Goal: Task Accomplishment & Management: Complete application form

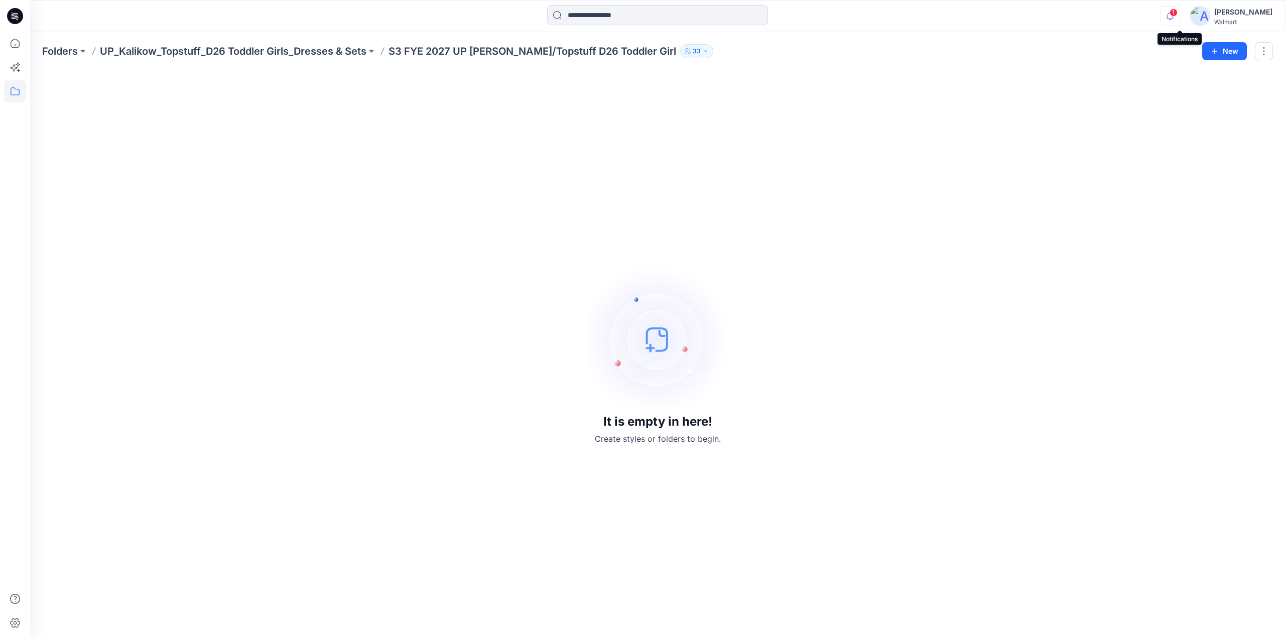
click at [1174, 17] on icon "button" at bounding box center [1170, 16] width 7 height 7
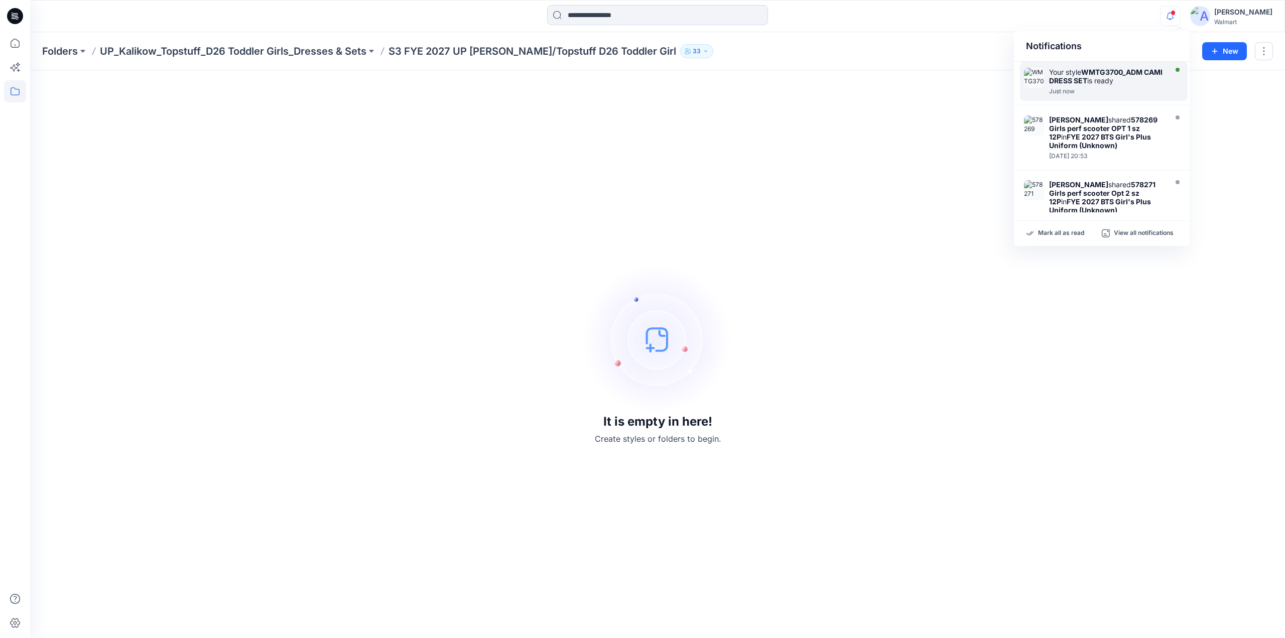
click at [1083, 78] on strong "WMTG3700_ADM CAMI DRESS SET" at bounding box center [1105, 76] width 113 height 17
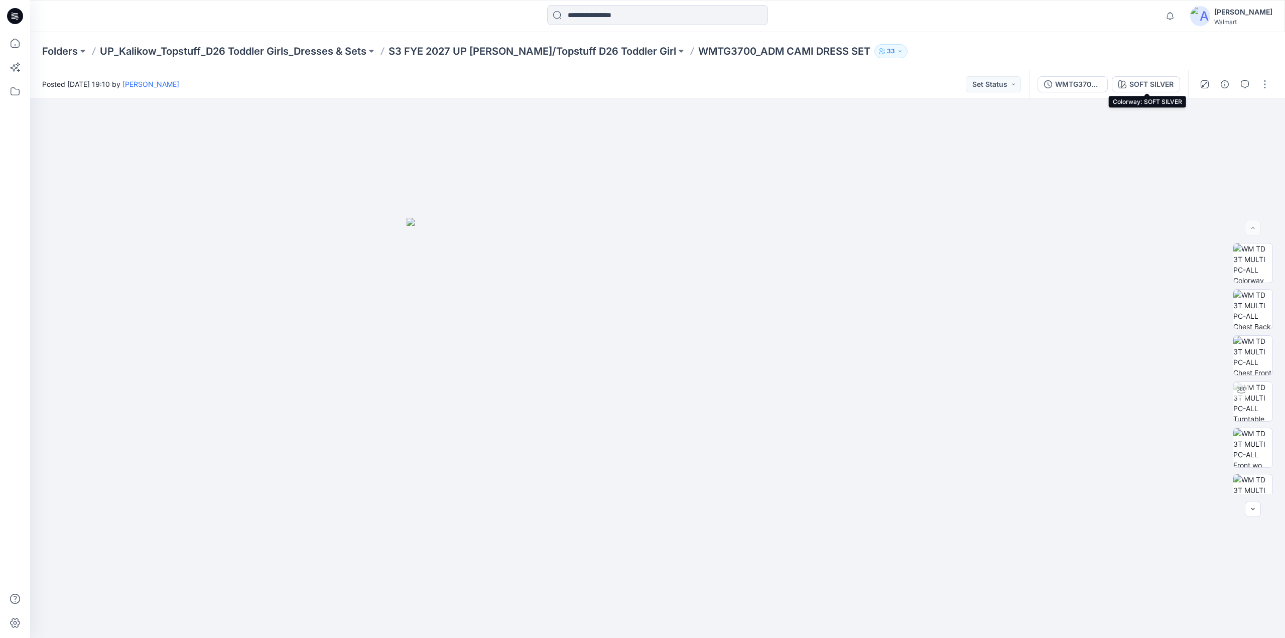
click at [1147, 82] on div "SOFT SILVER" at bounding box center [1152, 84] width 44 height 11
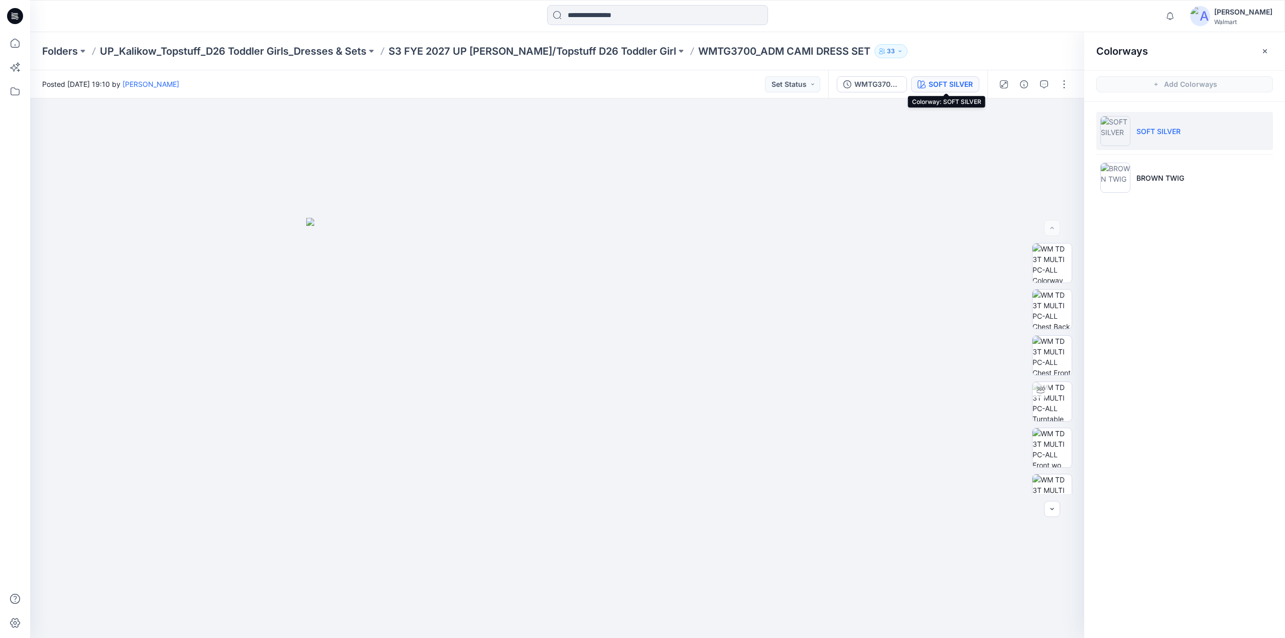
click at [948, 85] on div "SOFT SILVER" at bounding box center [951, 84] width 44 height 11
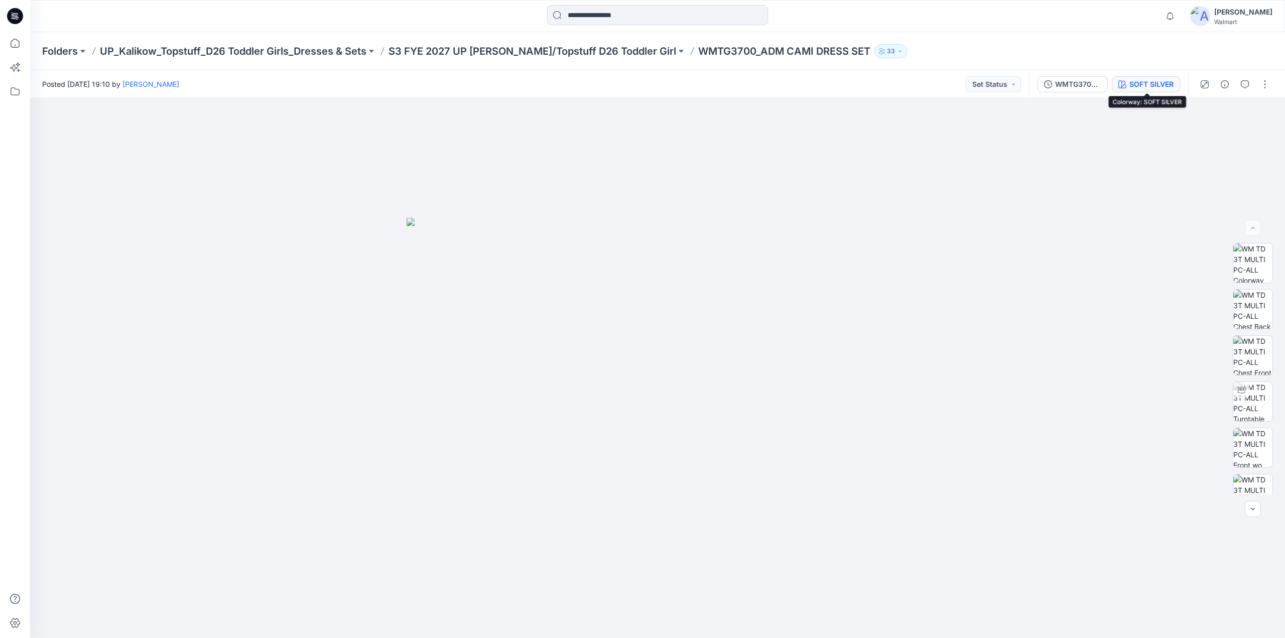
click at [1133, 84] on div "SOFT SILVER" at bounding box center [1152, 84] width 44 height 11
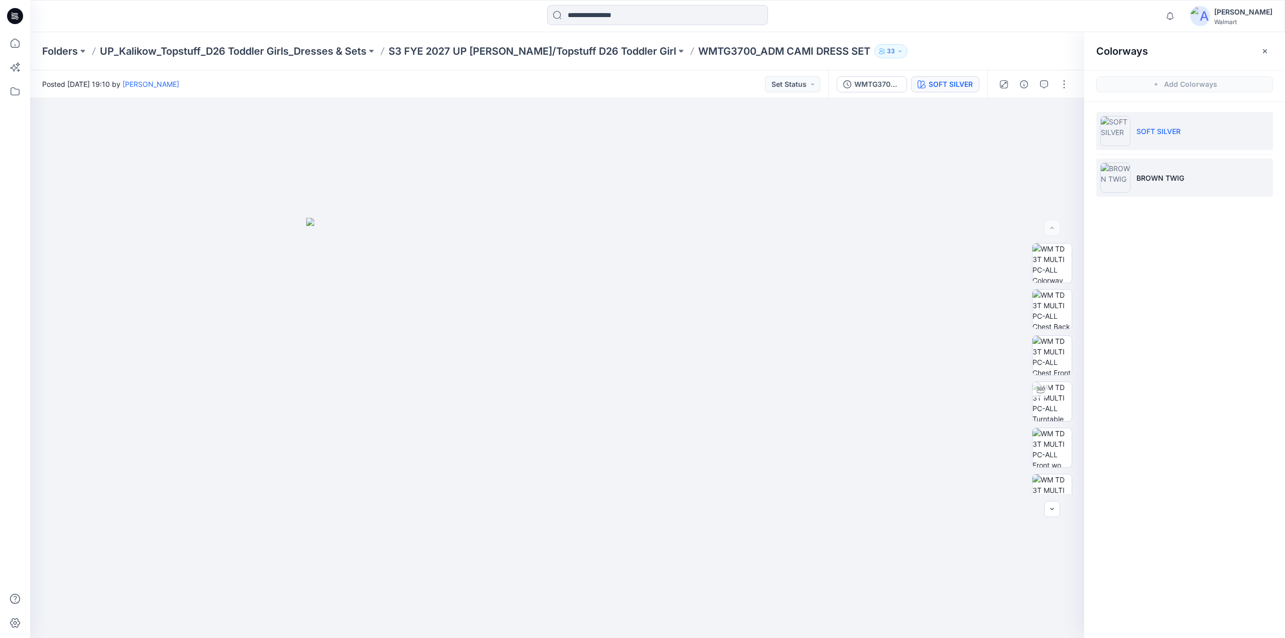
click at [1138, 178] on p "BROWN TWIG" at bounding box center [1161, 178] width 48 height 11
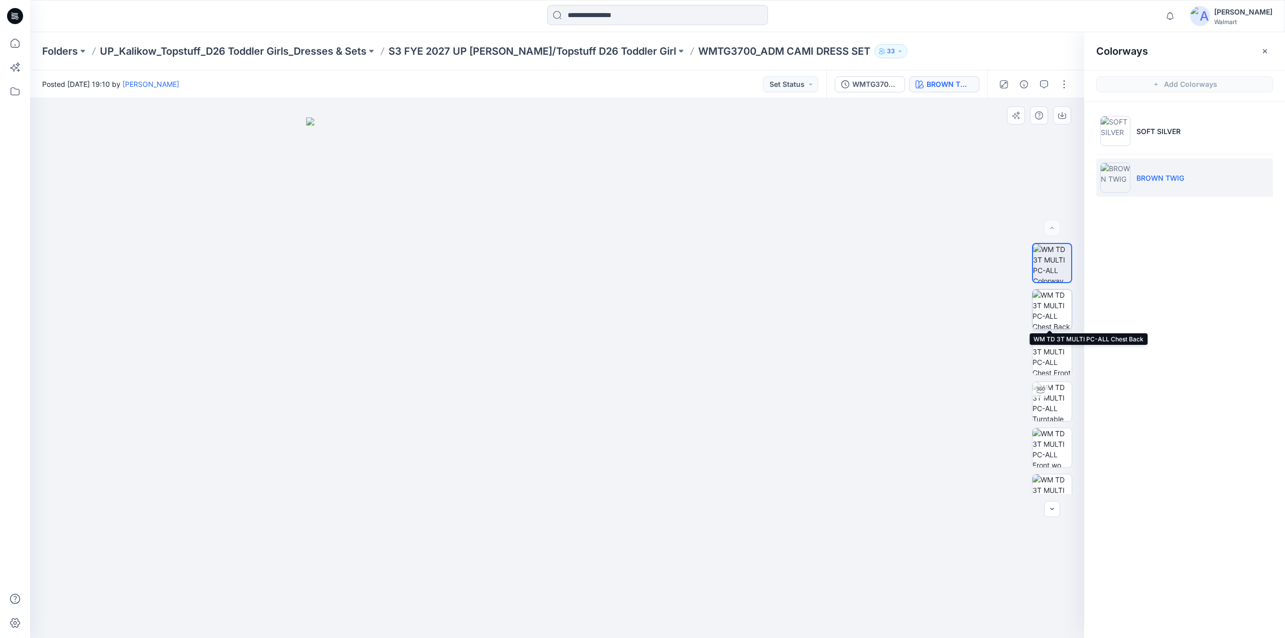
click at [1043, 303] on img at bounding box center [1052, 309] width 39 height 39
click at [1048, 359] on img at bounding box center [1052, 355] width 39 height 39
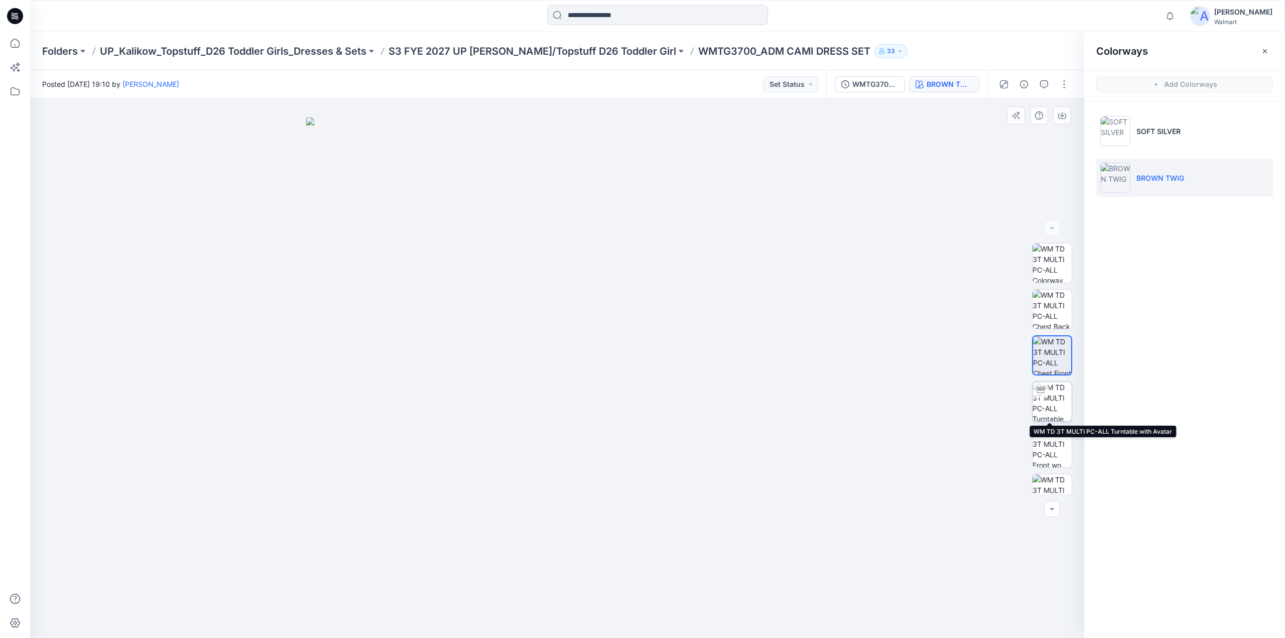
click at [1049, 399] on img at bounding box center [1052, 401] width 39 height 39
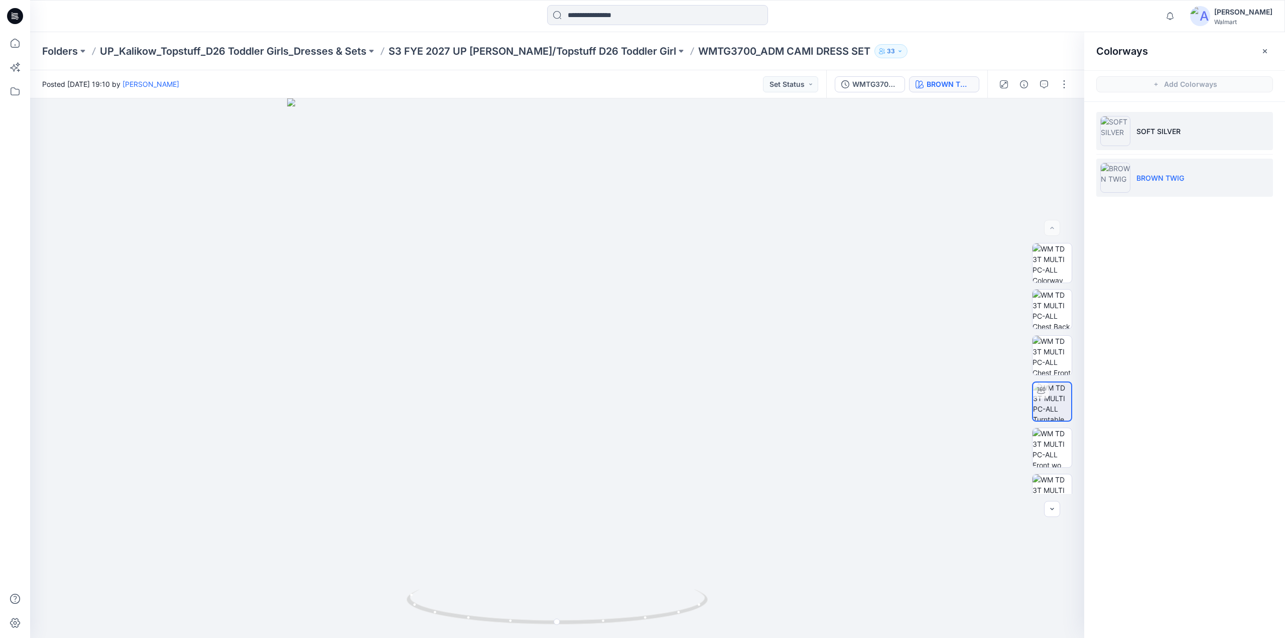
click at [1144, 132] on p "SOFT SILVER" at bounding box center [1159, 131] width 44 height 11
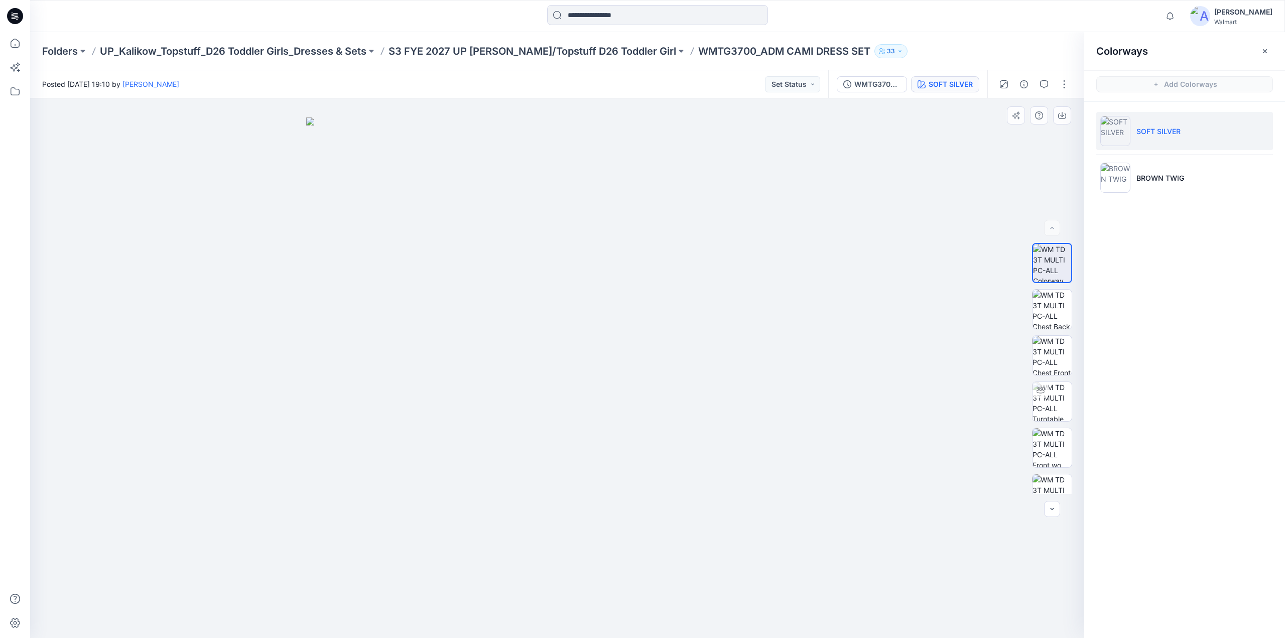
click at [569, 285] on img at bounding box center [557, 377] width 502 height 521
click at [1054, 314] on img at bounding box center [1052, 309] width 39 height 39
click at [1051, 355] on img at bounding box center [1052, 355] width 39 height 39
click at [1047, 391] on img at bounding box center [1052, 401] width 39 height 39
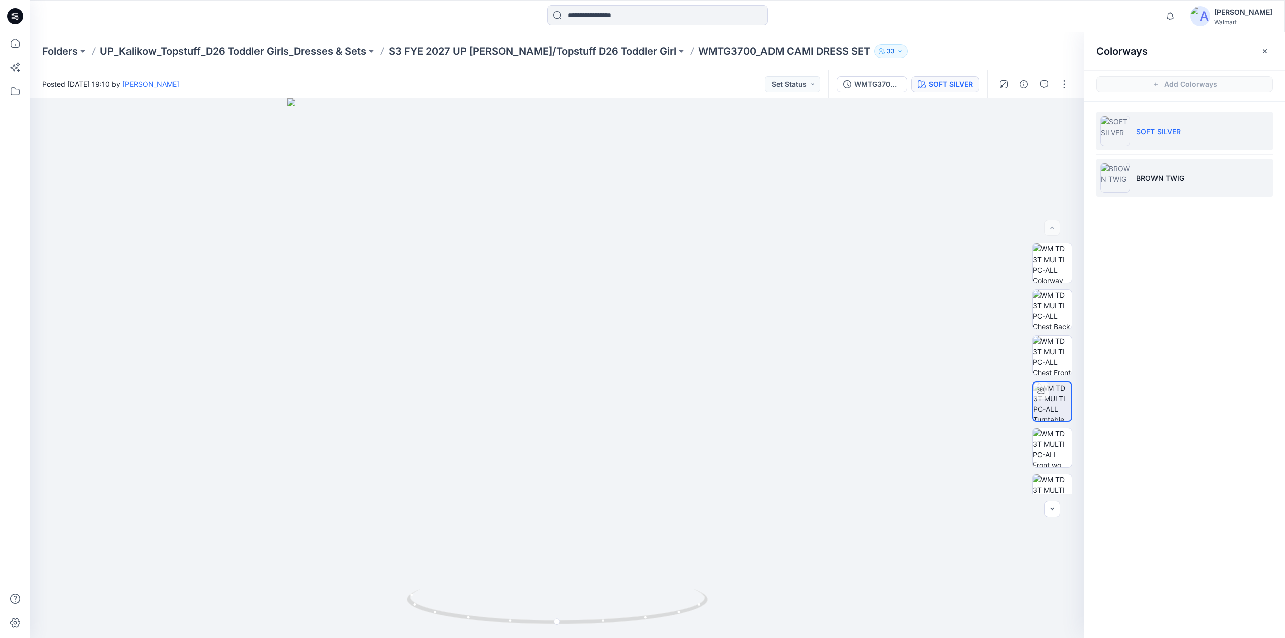
click at [1145, 186] on li "BROWN TWIG" at bounding box center [1184, 178] width 177 height 38
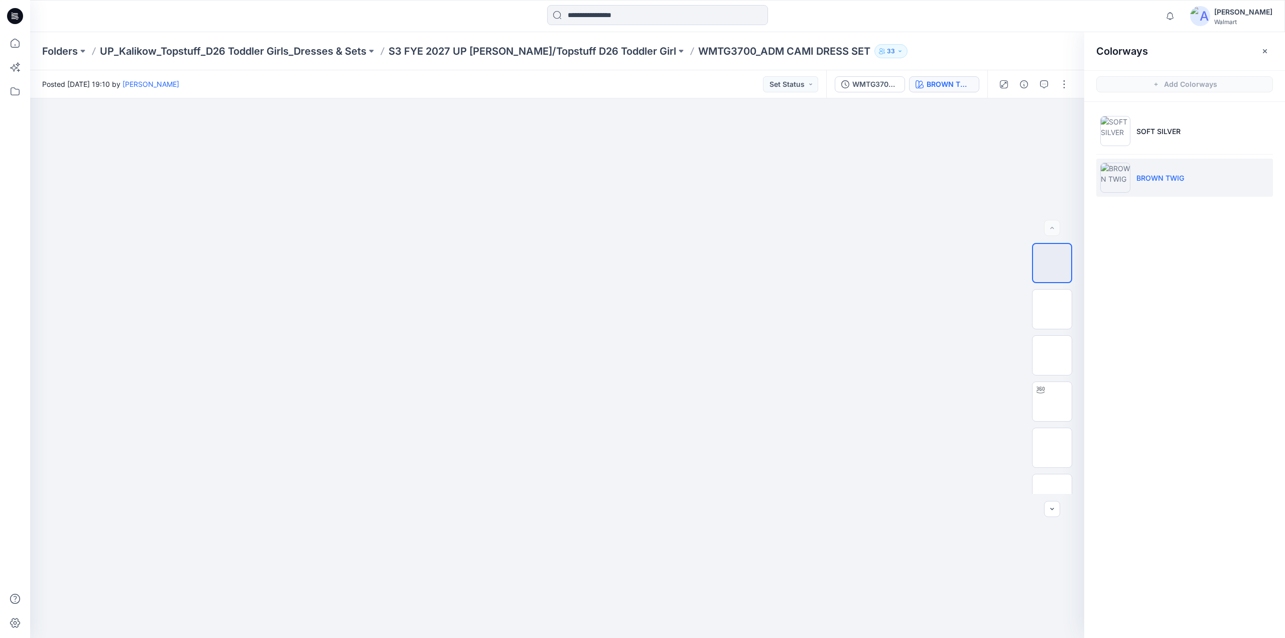
click at [1145, 181] on p "BROWN TWIG" at bounding box center [1161, 178] width 48 height 11
click at [1047, 308] on img at bounding box center [1052, 309] width 39 height 39
click at [1048, 355] on img at bounding box center [1052, 355] width 39 height 39
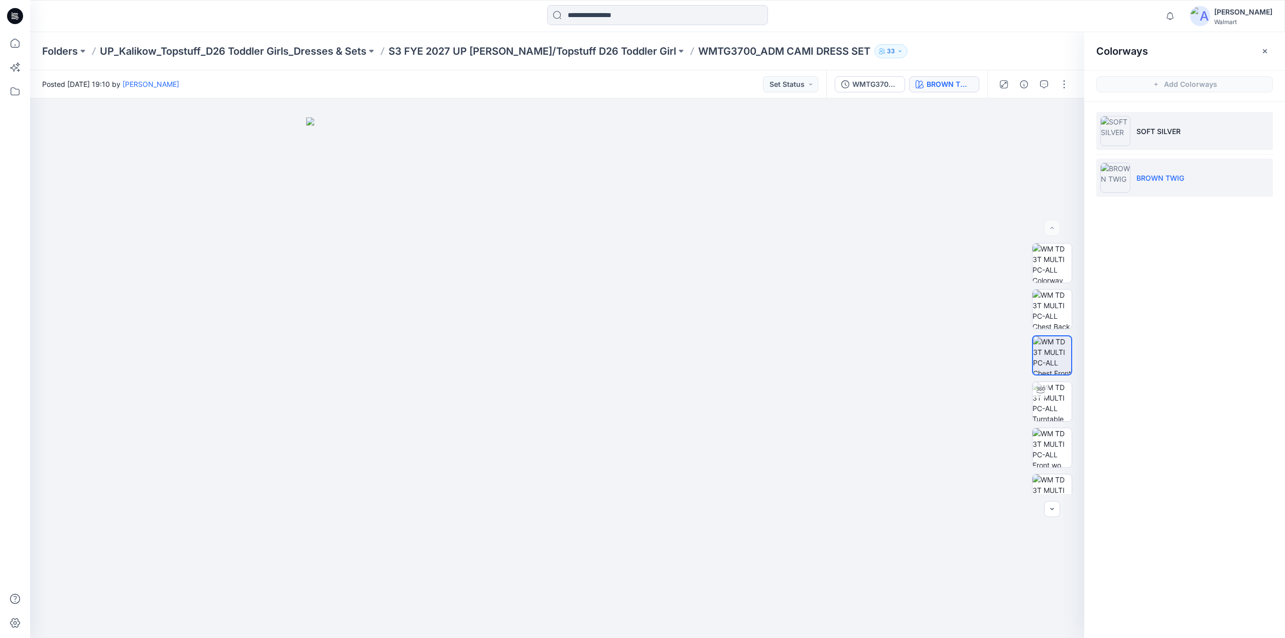
click at [1144, 133] on p "SOFT SILVER" at bounding box center [1159, 131] width 44 height 11
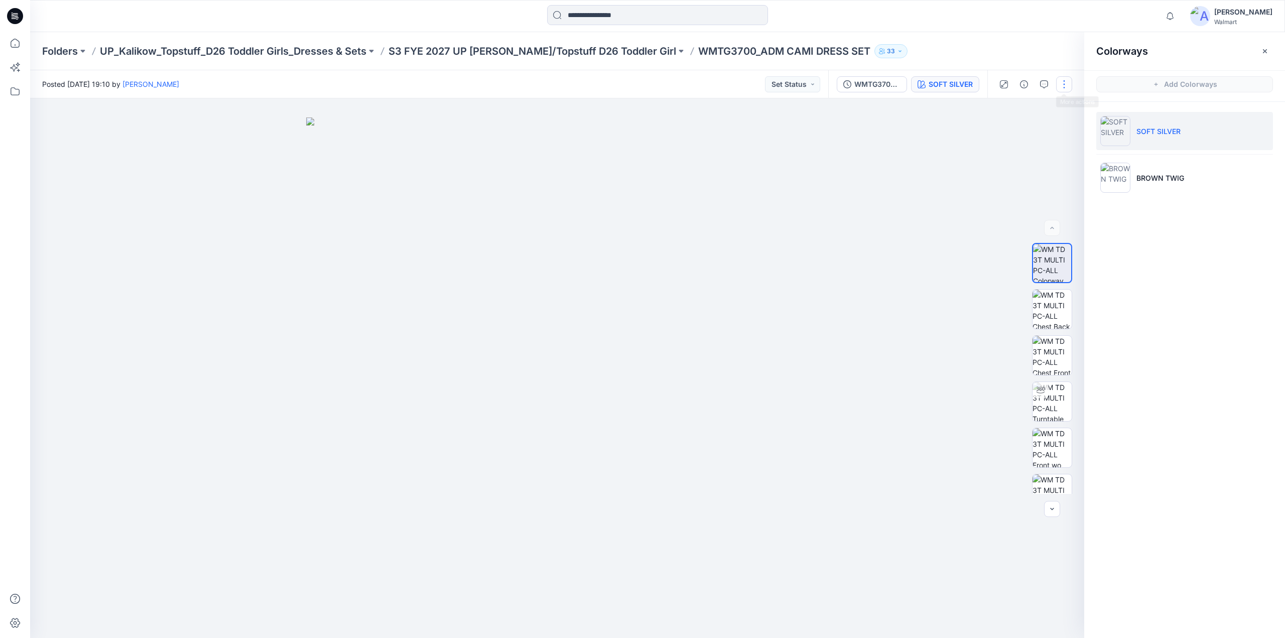
click at [1065, 80] on button "button" at bounding box center [1064, 84] width 16 height 16
click at [1007, 134] on button "Edit" at bounding box center [1022, 136] width 92 height 19
click at [1060, 85] on button "button" at bounding box center [1064, 84] width 16 height 16
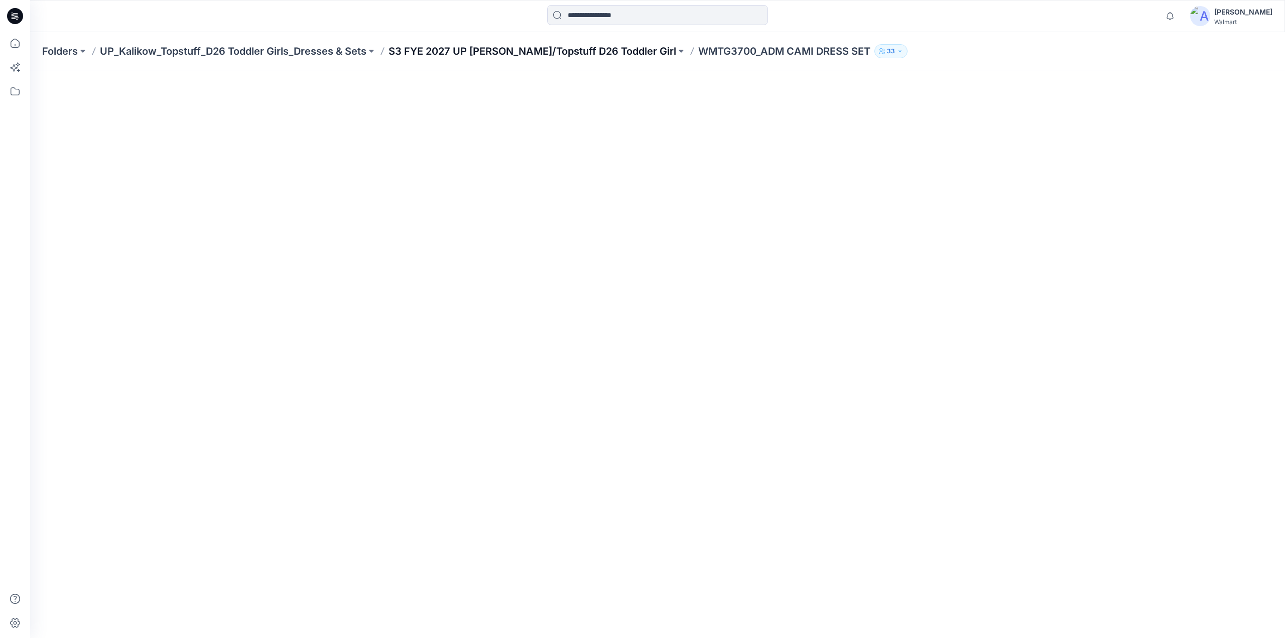
click at [522, 49] on p "S3 FYE 2027 UP [PERSON_NAME]/Topstuff D26 Toddler Girl" at bounding box center [533, 51] width 288 height 14
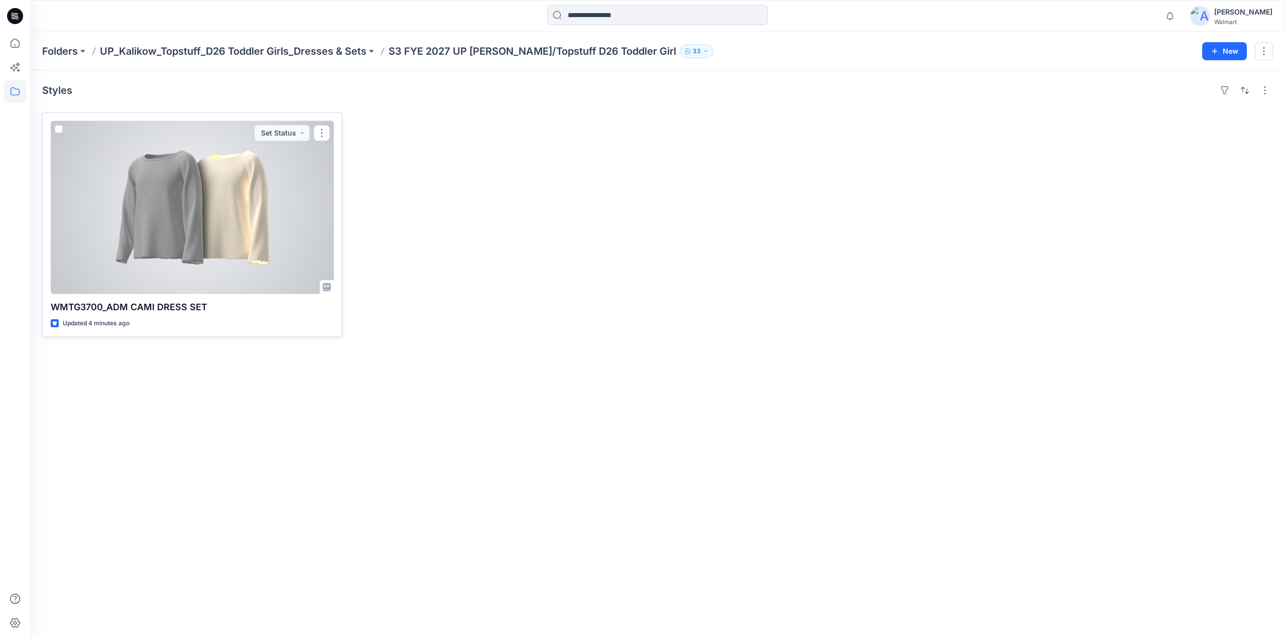
click at [185, 202] on div at bounding box center [192, 207] width 283 height 173
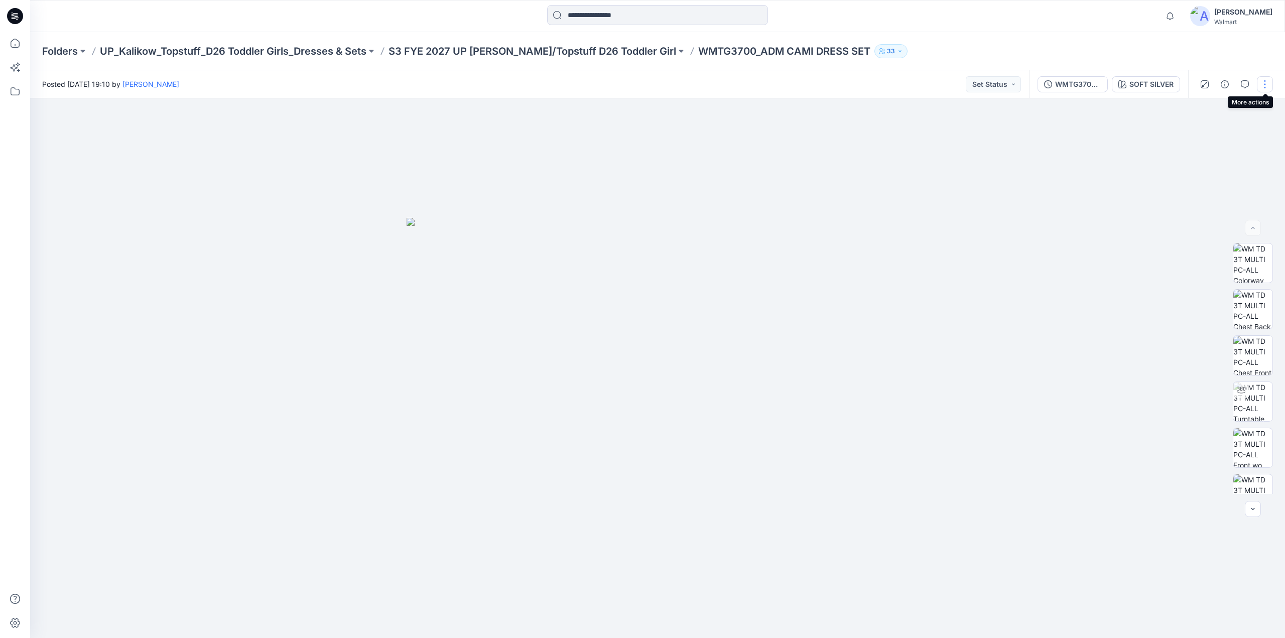
click at [1264, 88] on button "button" at bounding box center [1265, 84] width 16 height 16
click at [1208, 134] on button "Edit" at bounding box center [1223, 136] width 92 height 19
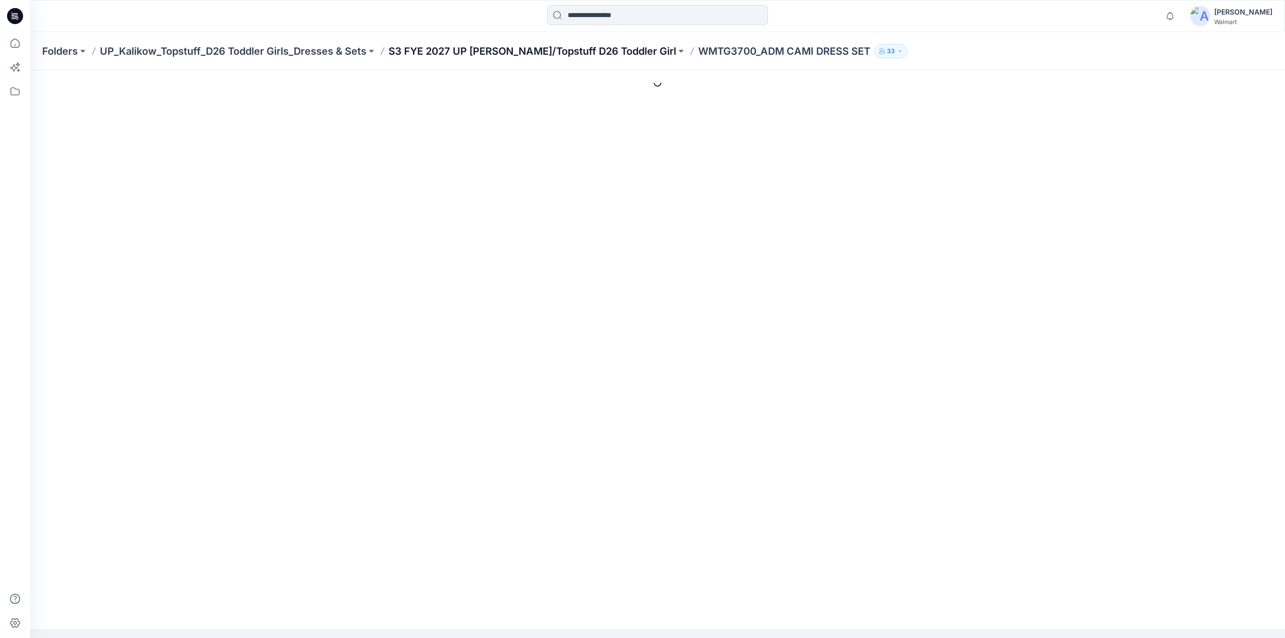
click at [582, 44] on p "S3 FYE 2027 UP [PERSON_NAME]/Topstuff D26 Toddler Girl" at bounding box center [533, 51] width 288 height 14
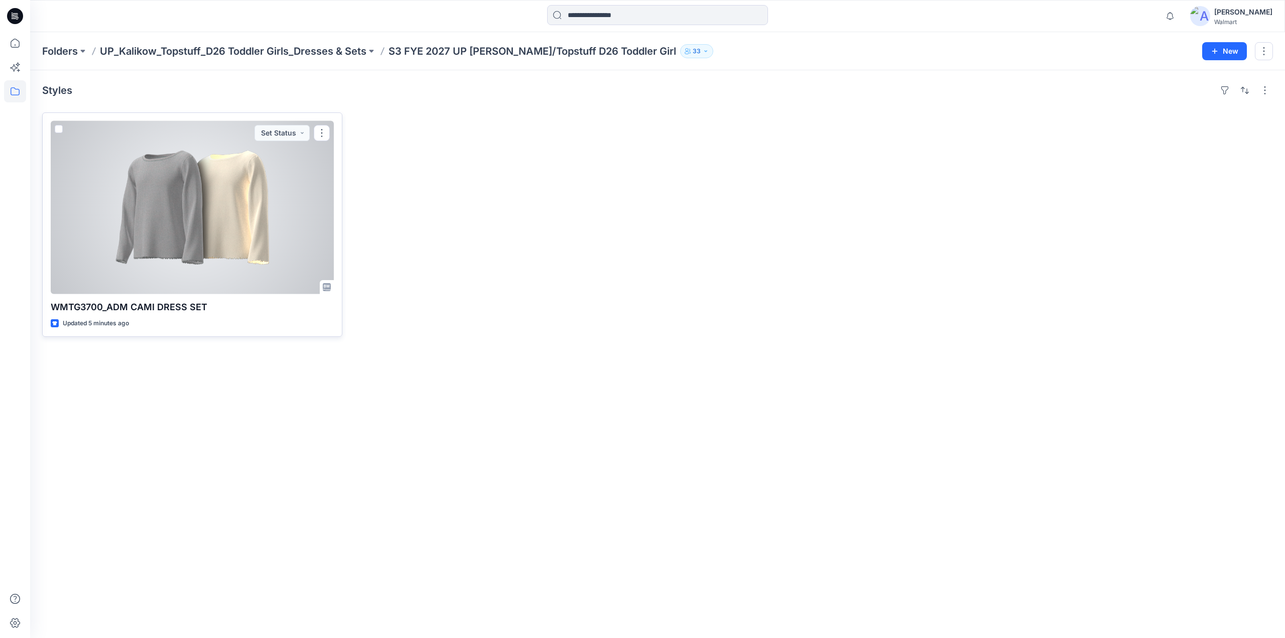
click at [201, 206] on div at bounding box center [192, 207] width 283 height 173
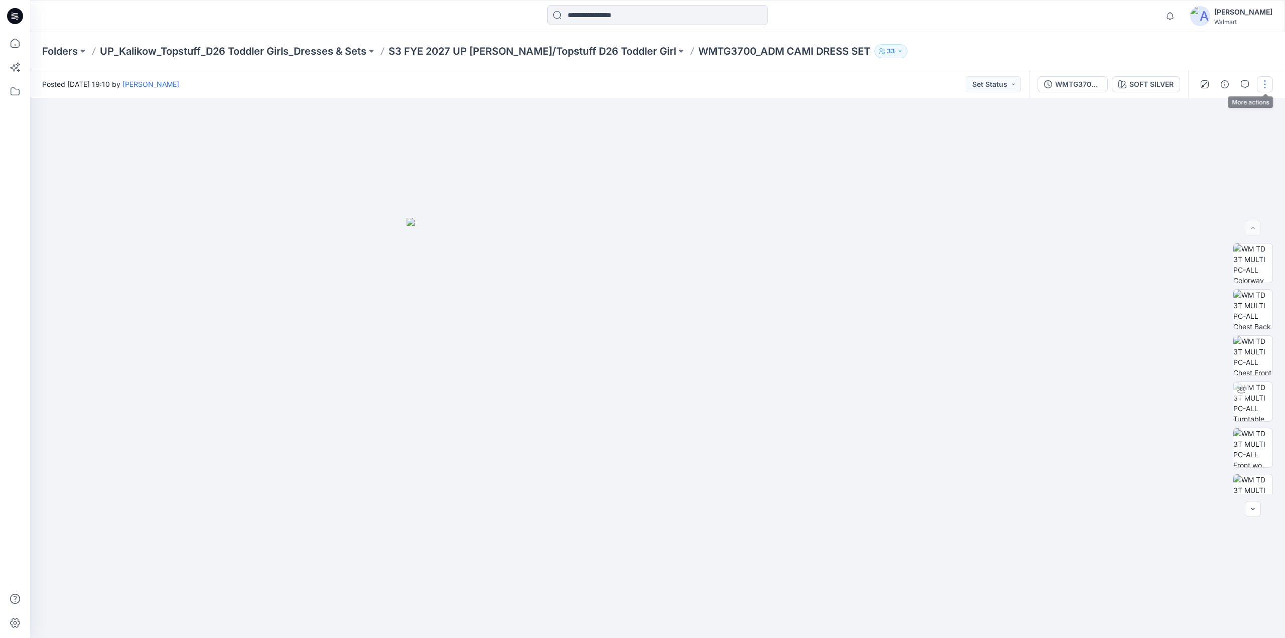
click at [1266, 82] on button "button" at bounding box center [1265, 84] width 16 height 16
click at [1210, 137] on button "Edit" at bounding box center [1223, 136] width 92 height 19
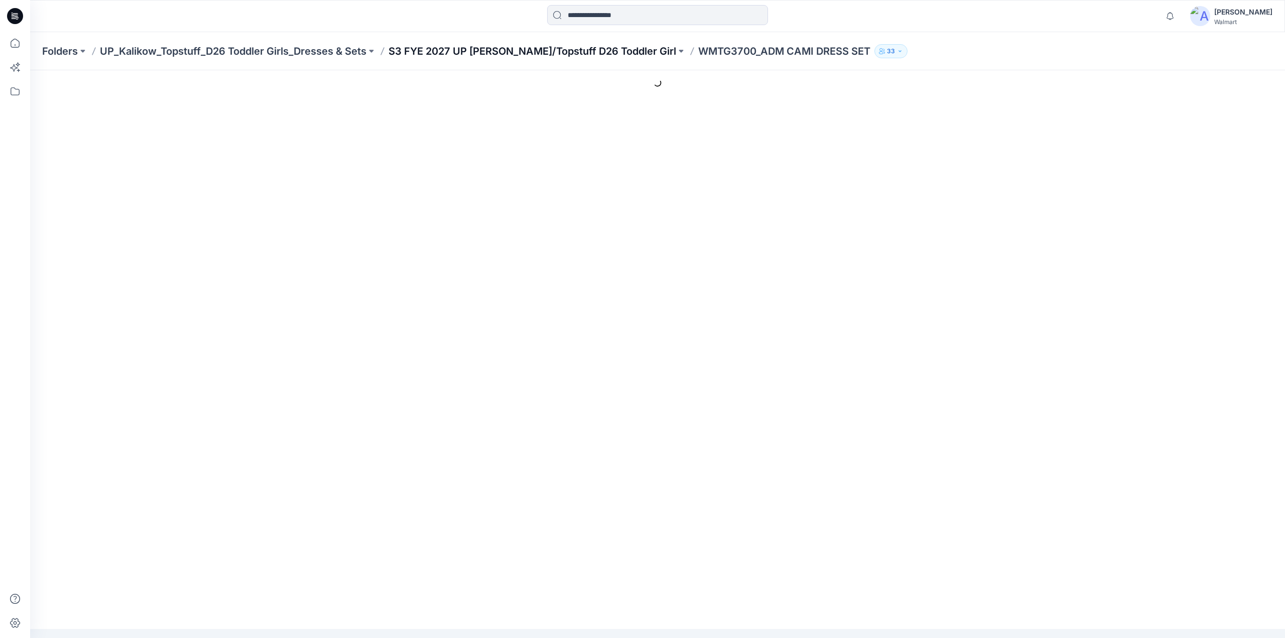
click at [541, 51] on p "S3 FYE 2027 UP [PERSON_NAME]/Topstuff D26 Toddler Girl" at bounding box center [533, 51] width 288 height 14
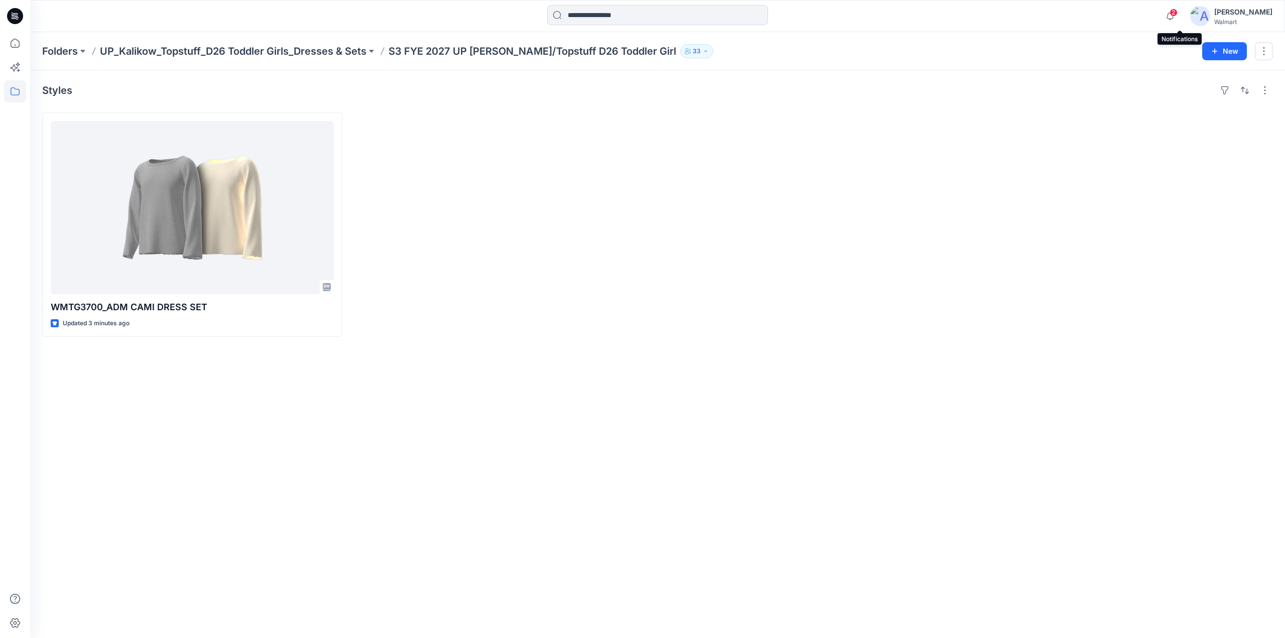
click at [1178, 10] on span "2" at bounding box center [1174, 13] width 8 height 8
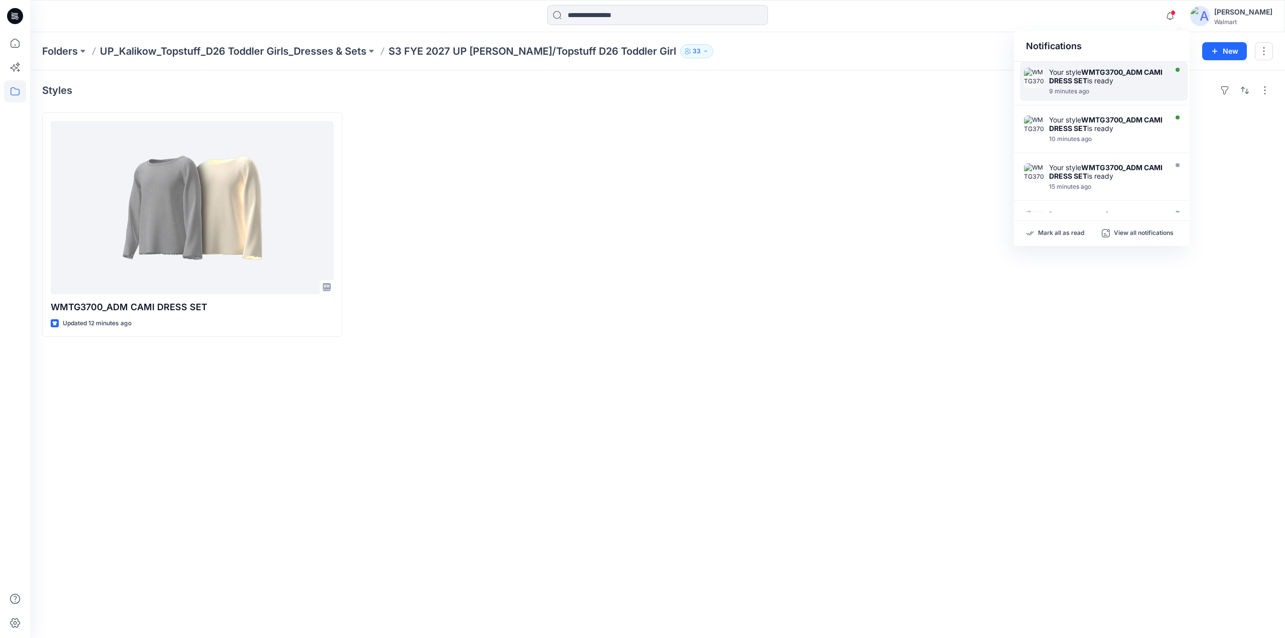
click at [1069, 77] on strong "WMTG3700_ADM CAMI DRESS SET" at bounding box center [1105, 76] width 113 height 17
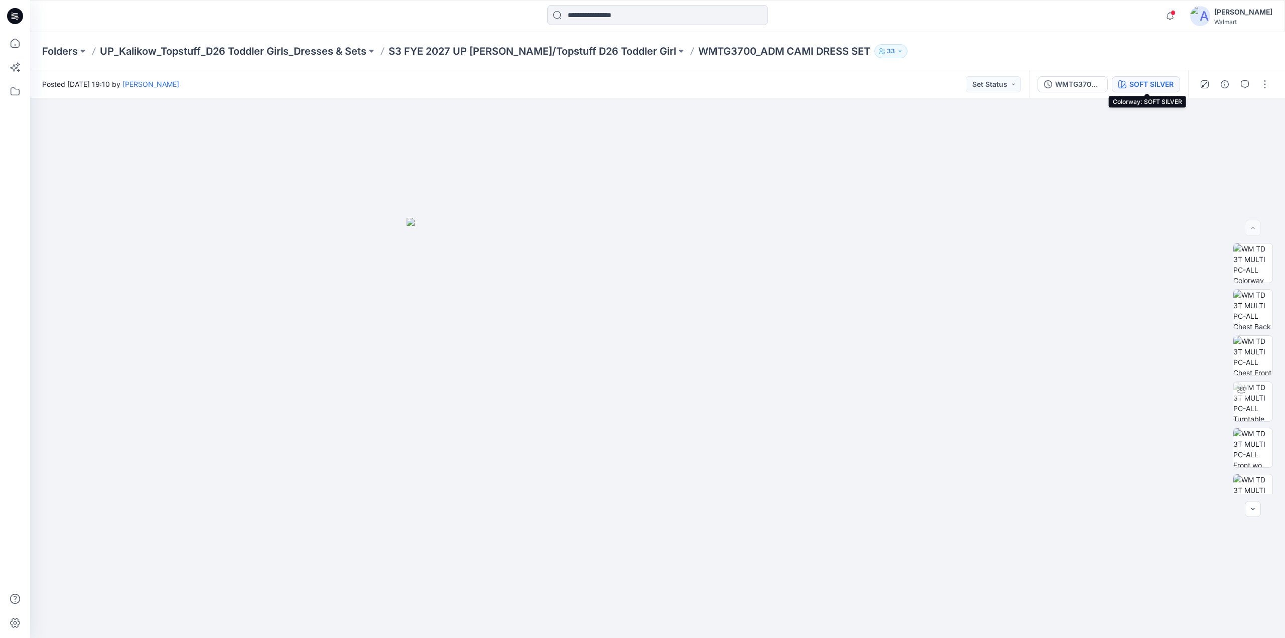
click at [1137, 82] on div "SOFT SILVER" at bounding box center [1152, 84] width 44 height 11
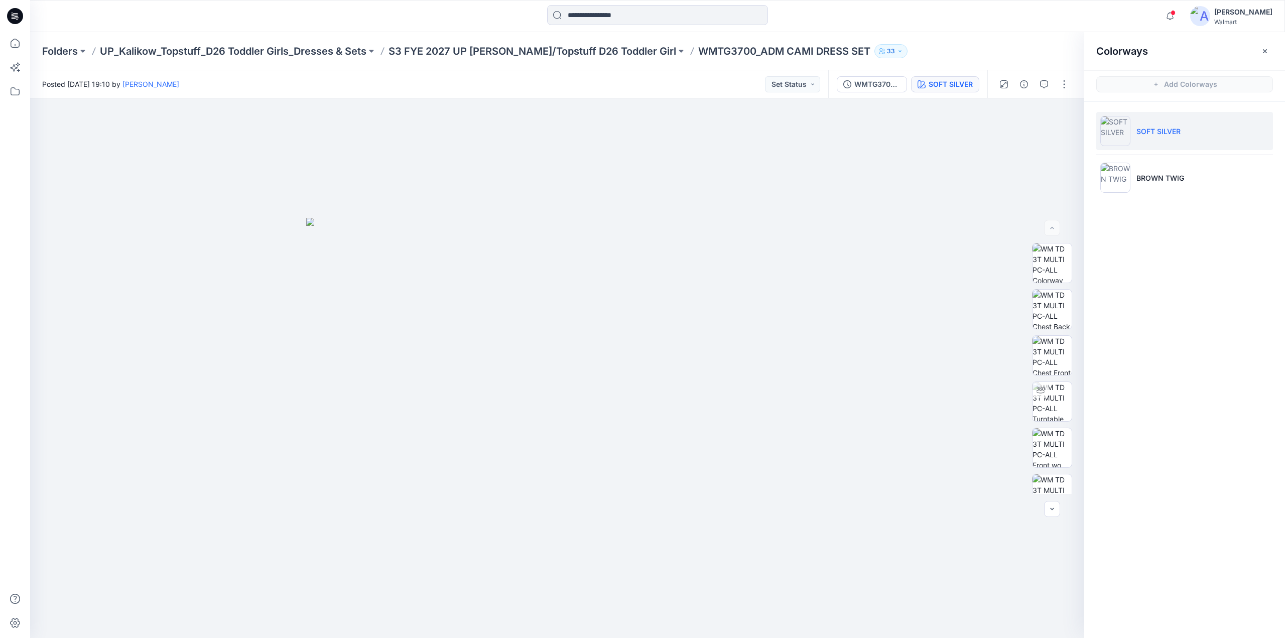
click at [1161, 135] on p "SOFT SILVER" at bounding box center [1159, 131] width 44 height 11
click at [1052, 321] on img at bounding box center [1052, 317] width 39 height 39
click at [1066, 83] on button "button" at bounding box center [1064, 84] width 16 height 16
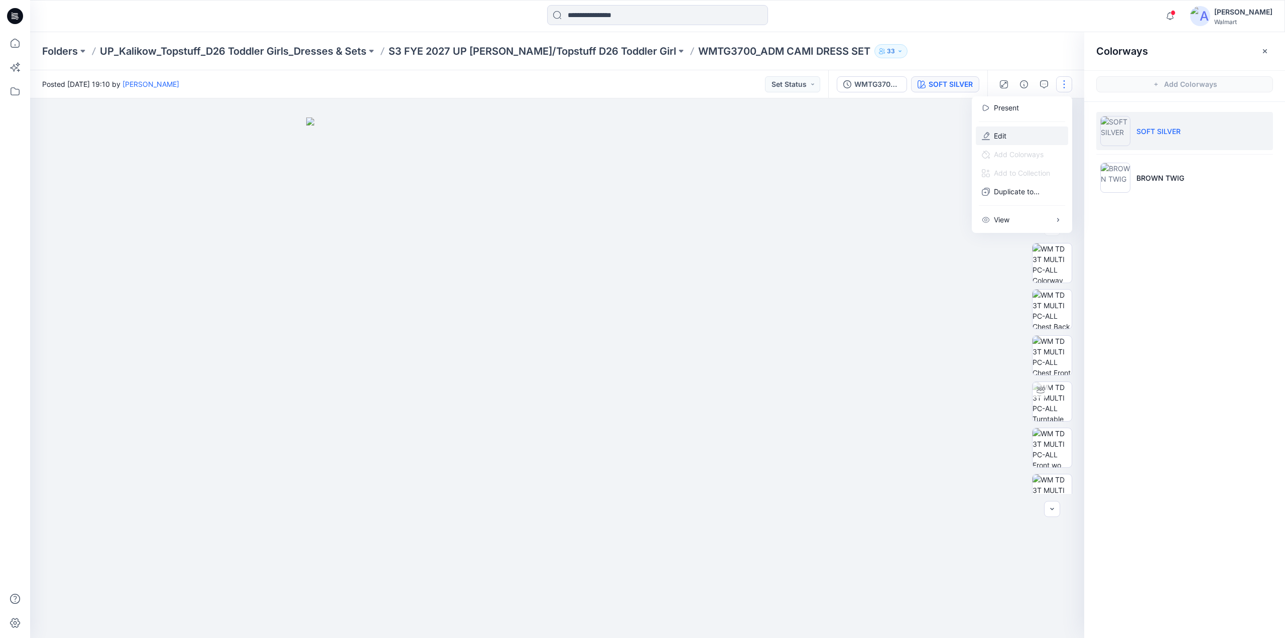
click at [995, 136] on p "Edit" at bounding box center [1000, 136] width 13 height 11
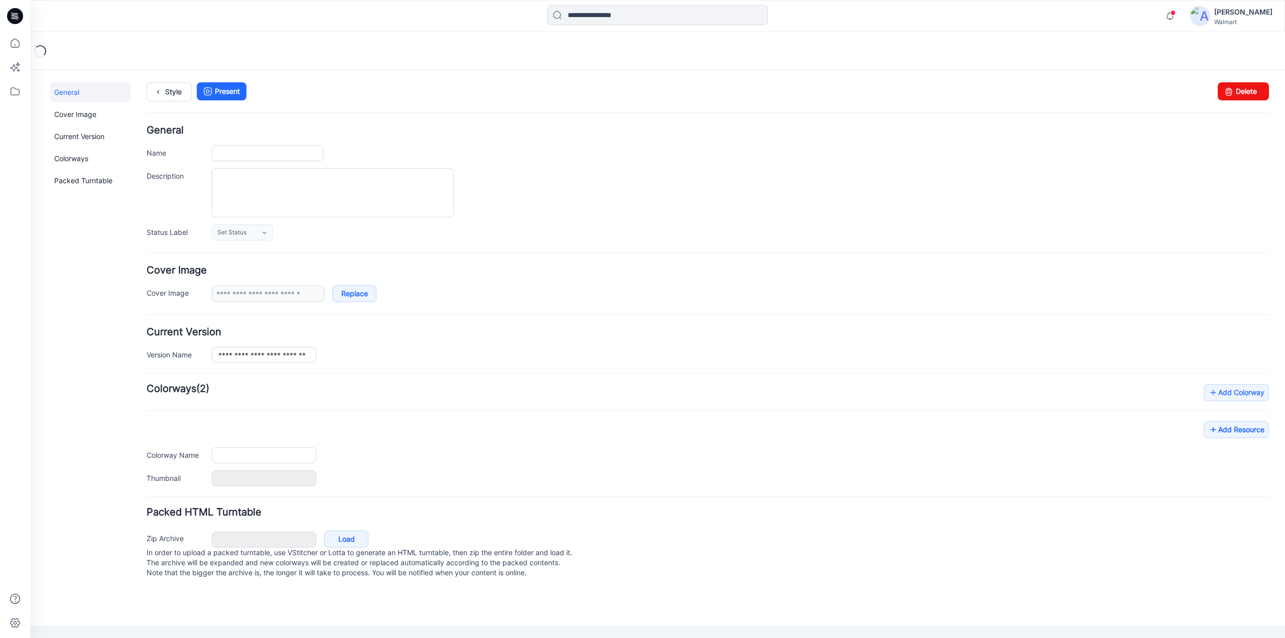
type input "**********"
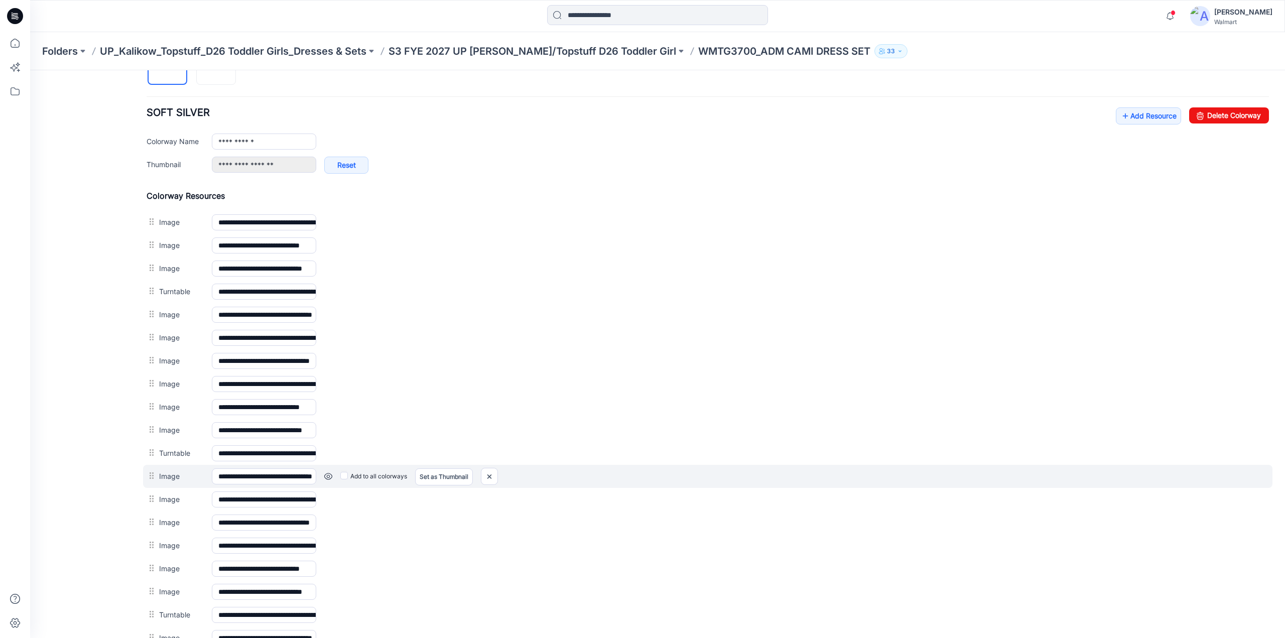
scroll to position [367, 0]
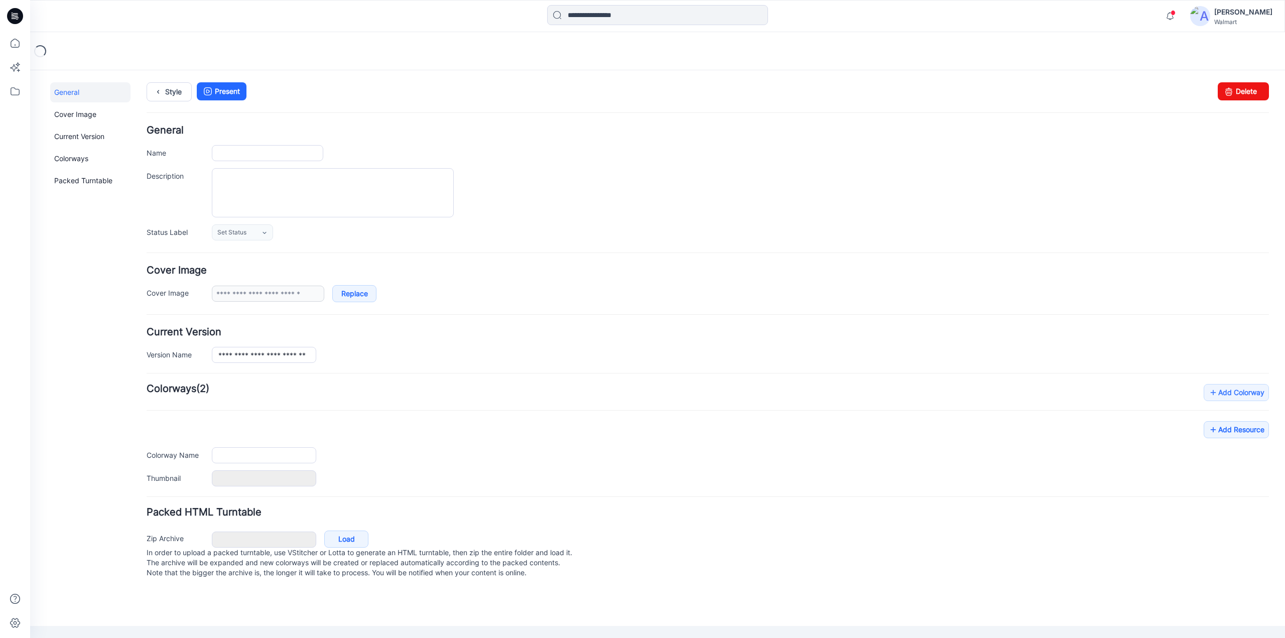
type input "**********"
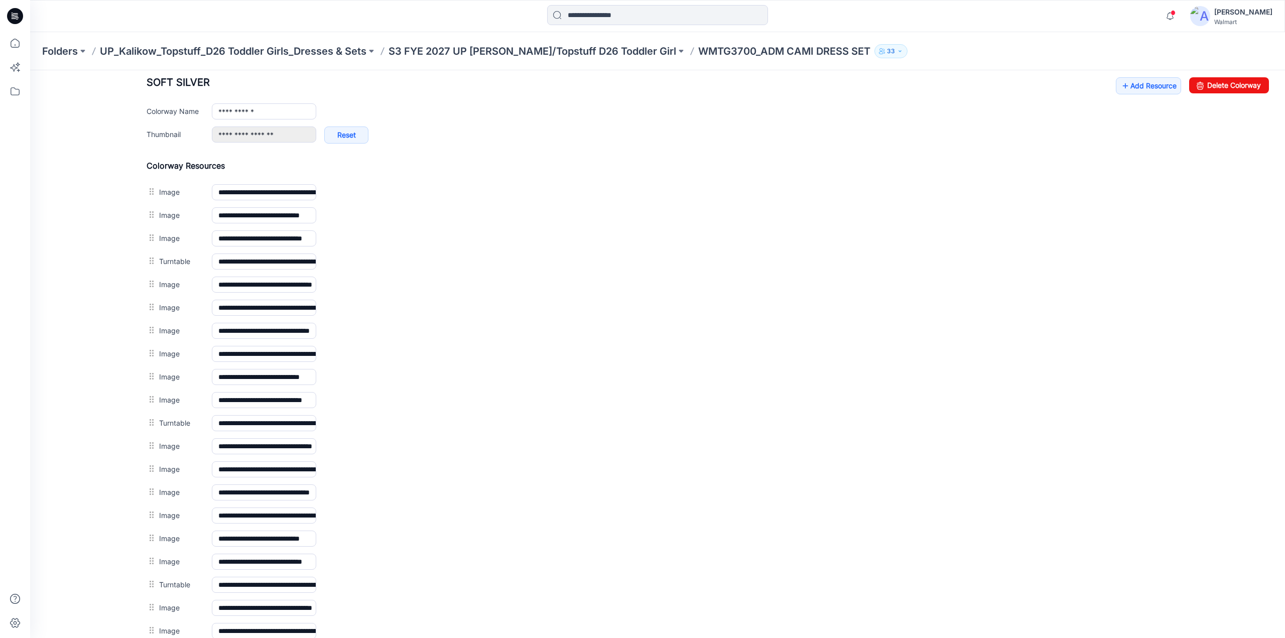
scroll to position [393, 0]
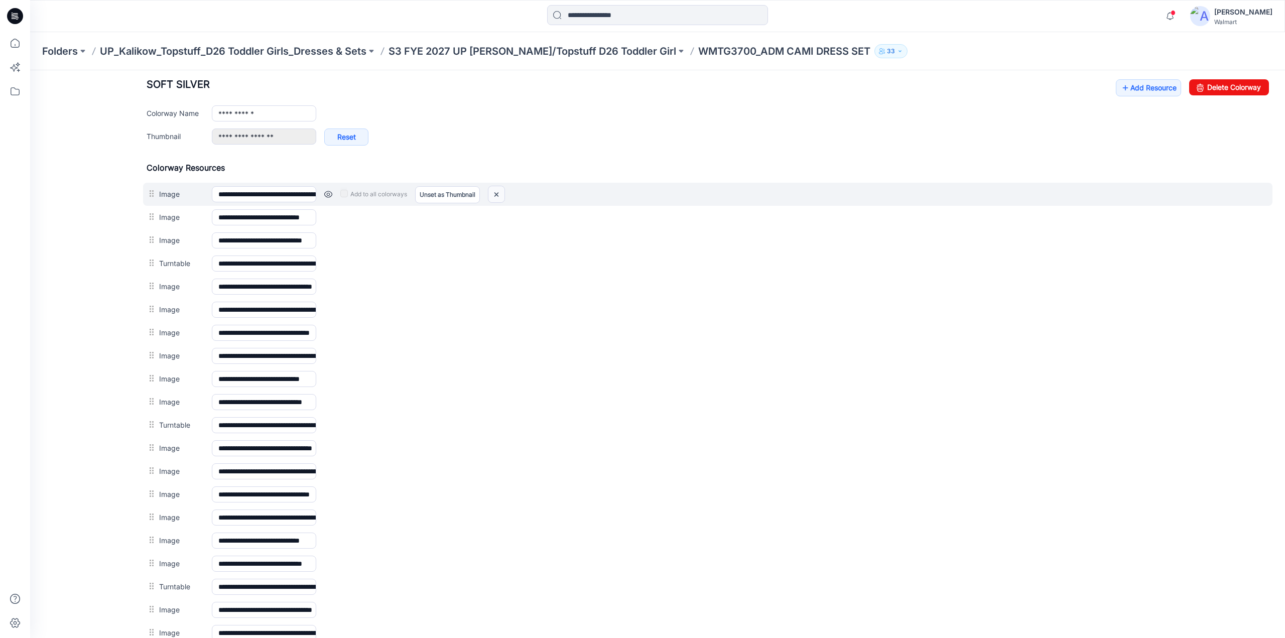
drag, startPoint x: 712, startPoint y: 112, endPoint x: 499, endPoint y: 190, distance: 226.8
click at [499, 190] on link at bounding box center [496, 194] width 16 height 16
drag, startPoint x: 488, startPoint y: 194, endPoint x: 725, endPoint y: 115, distance: 249.9
click at [488, 194] on img at bounding box center [489, 194] width 16 height 17
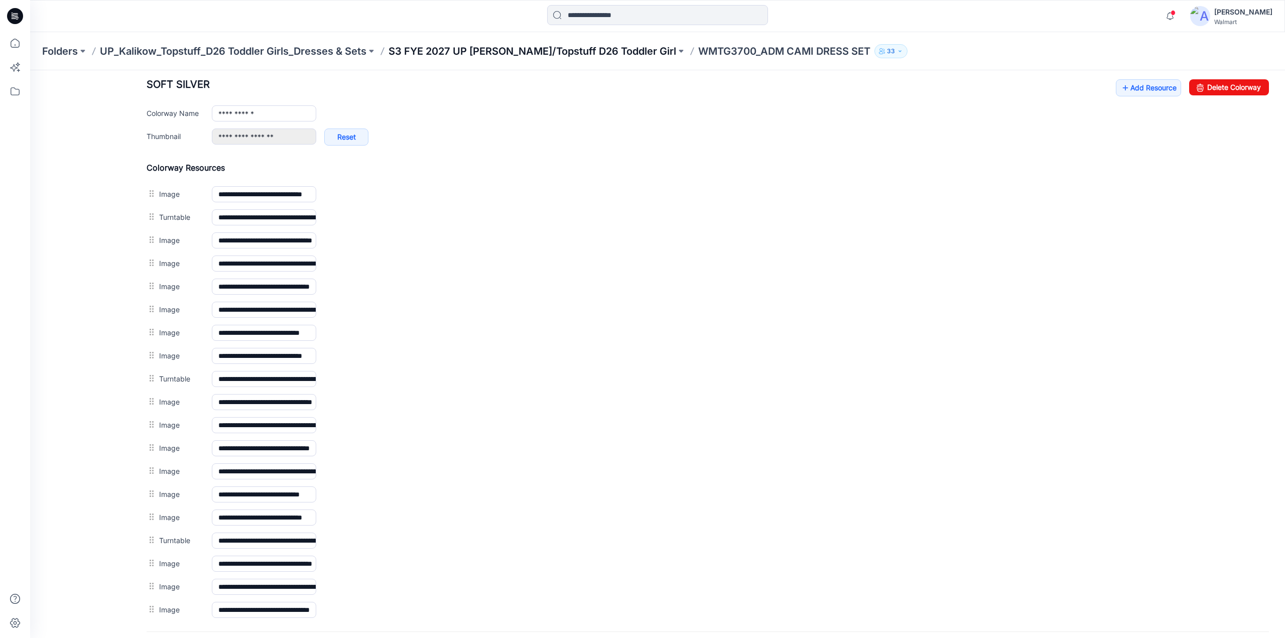
click at [622, 47] on p "S3 FYE 2027 UP [PERSON_NAME]/Topstuff D26 Toddler Girl" at bounding box center [533, 51] width 288 height 14
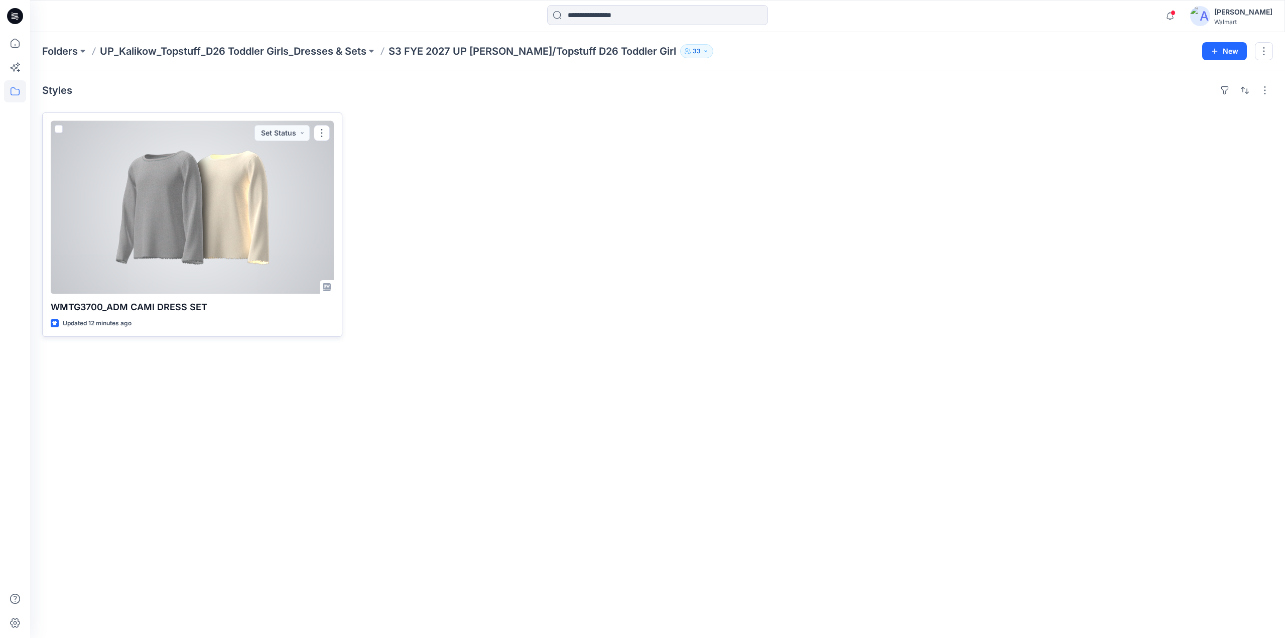
click at [244, 194] on div at bounding box center [192, 207] width 283 height 173
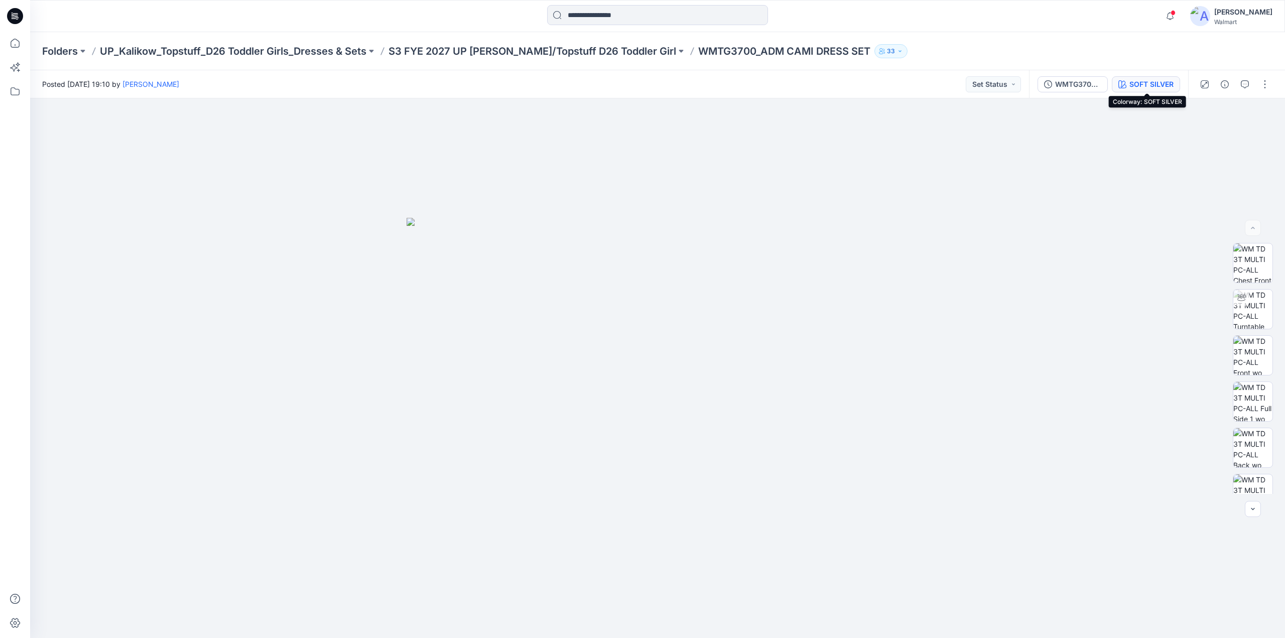
click at [1146, 82] on div "SOFT SILVER" at bounding box center [1152, 84] width 44 height 11
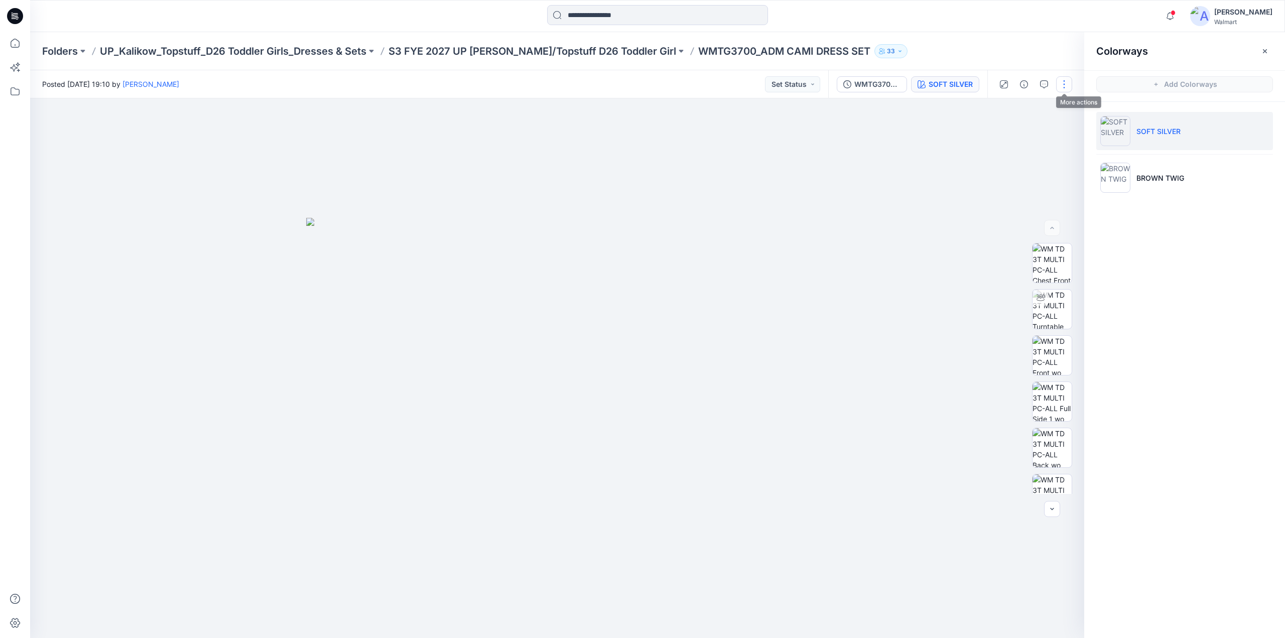
click at [1066, 89] on button "button" at bounding box center [1064, 84] width 16 height 16
click at [988, 130] on button "Edit" at bounding box center [1022, 136] width 92 height 19
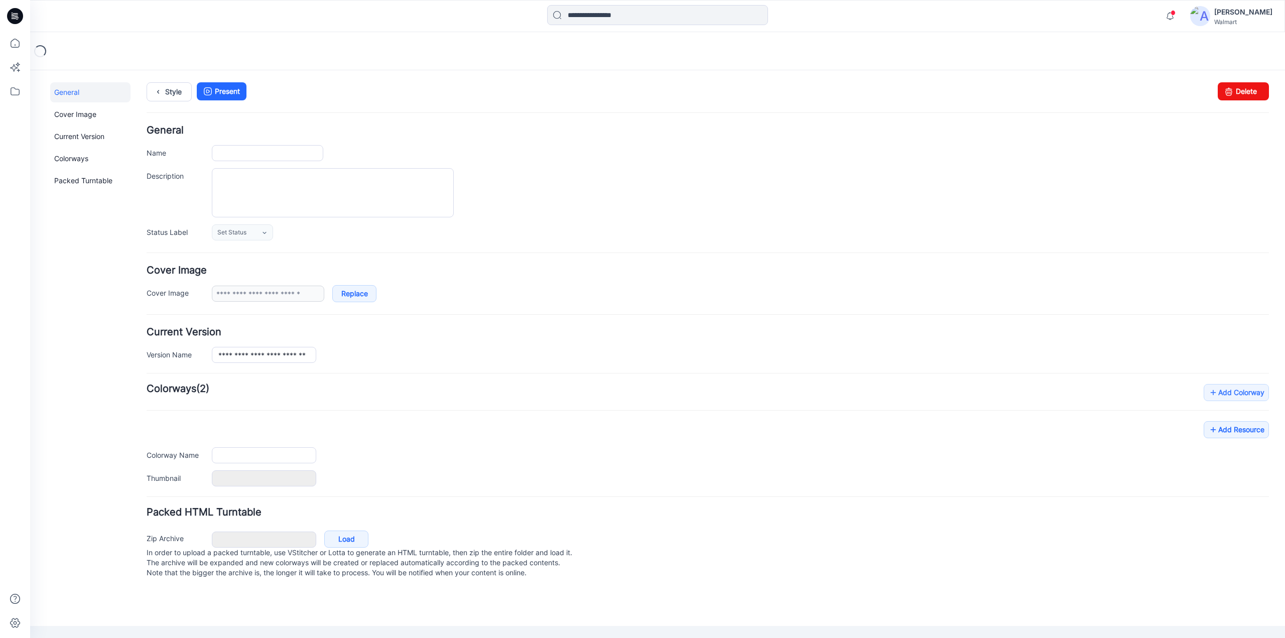
type input "**********"
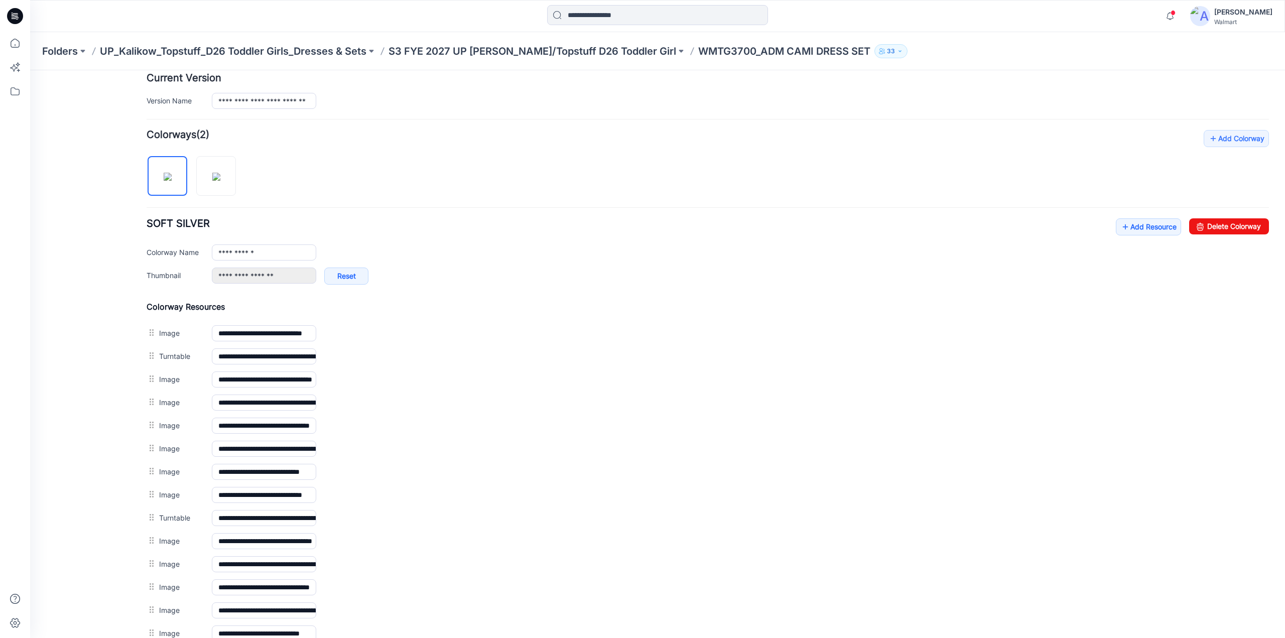
scroll to position [255, 0]
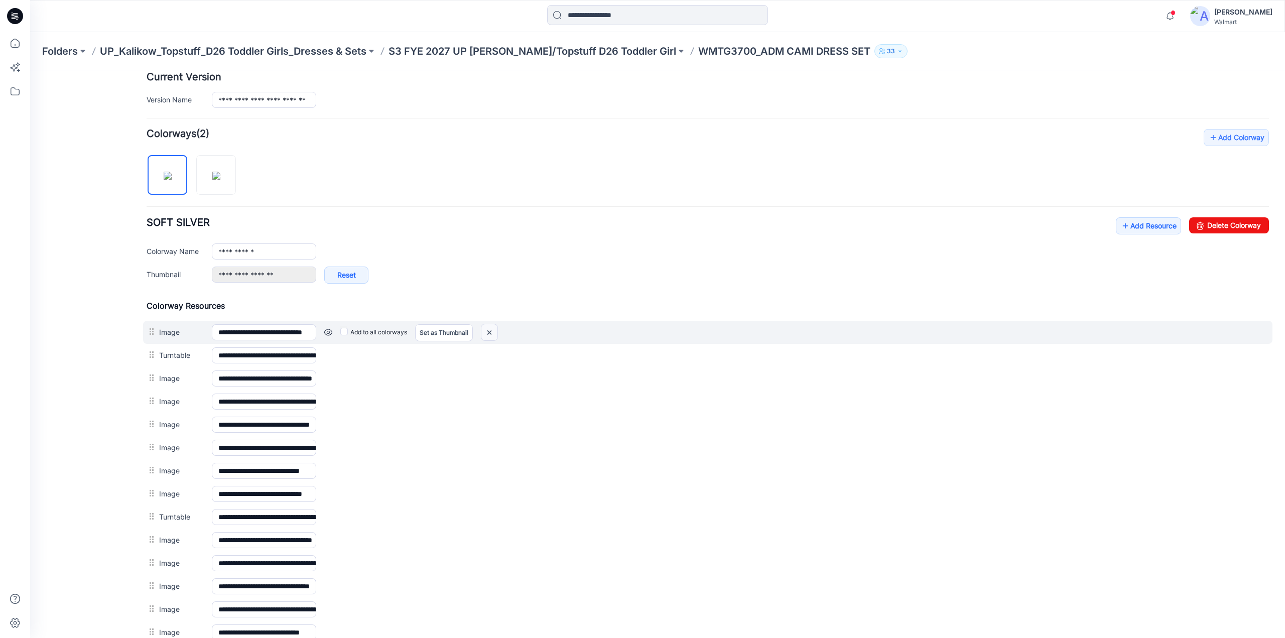
click at [493, 327] on img at bounding box center [489, 332] width 16 height 17
click at [483, 329] on img at bounding box center [489, 332] width 16 height 17
click at [484, 325] on img at bounding box center [489, 332] width 16 height 17
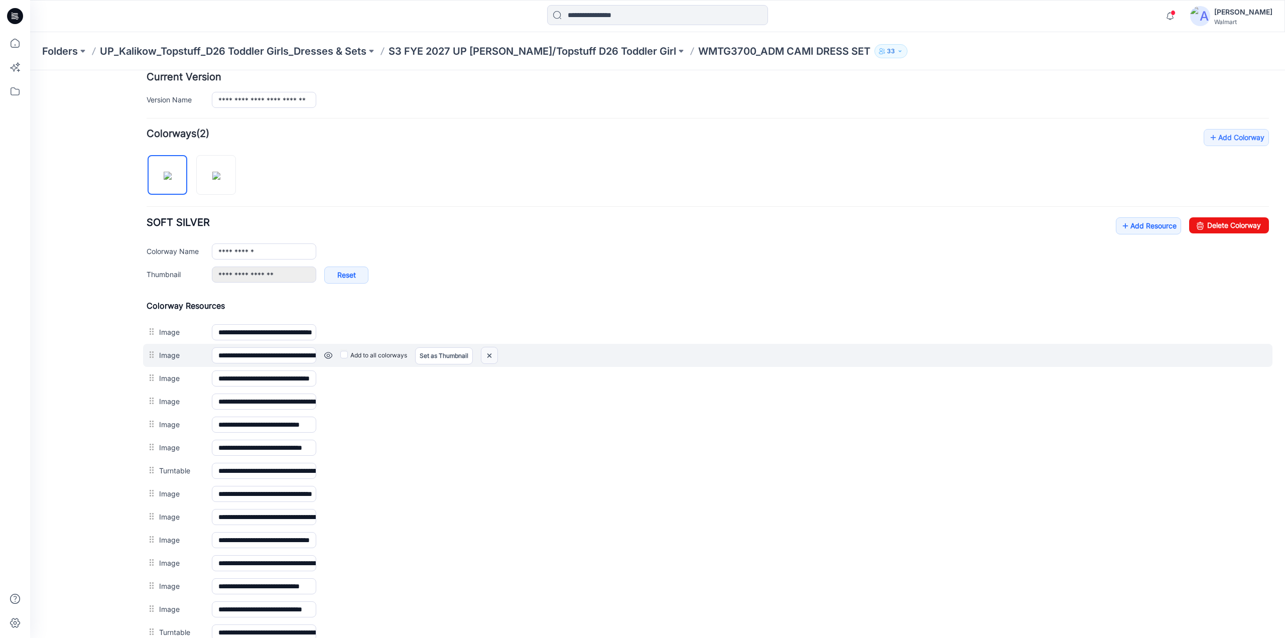
drag, startPoint x: 703, startPoint y: 114, endPoint x: 490, endPoint y: 351, distance: 318.9
click at [490, 351] on img at bounding box center [489, 355] width 16 height 17
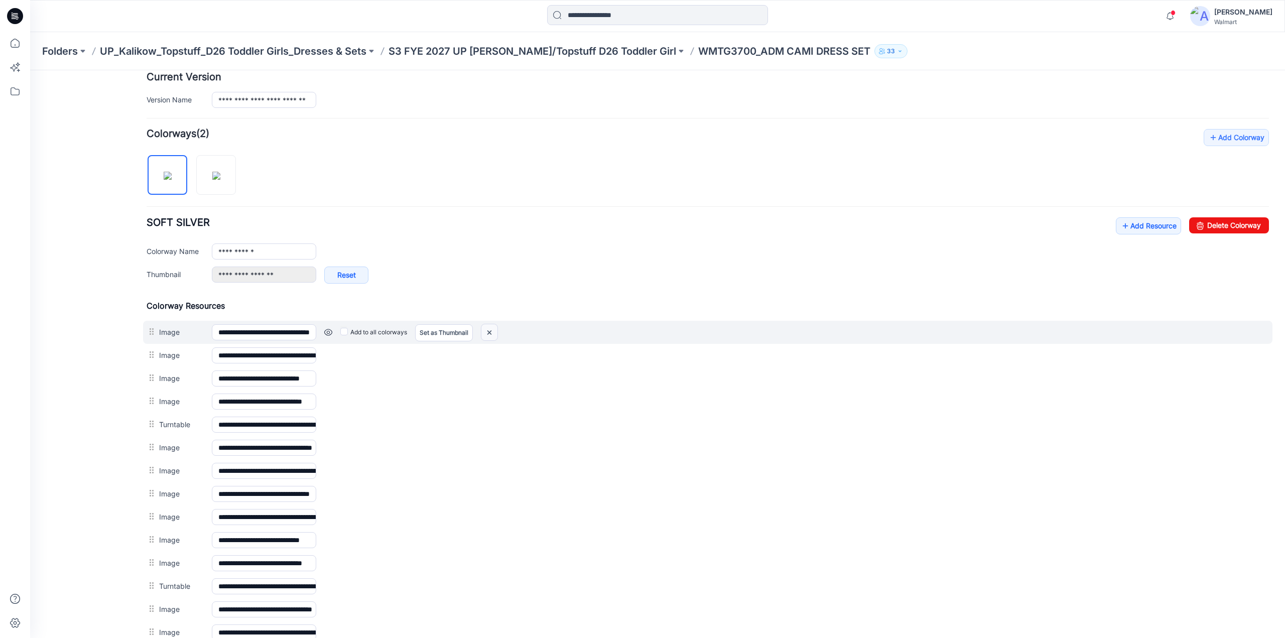
drag, startPoint x: 490, startPoint y: 331, endPoint x: 715, endPoint y: 114, distance: 312.5
click at [490, 331] on img at bounding box center [489, 332] width 16 height 17
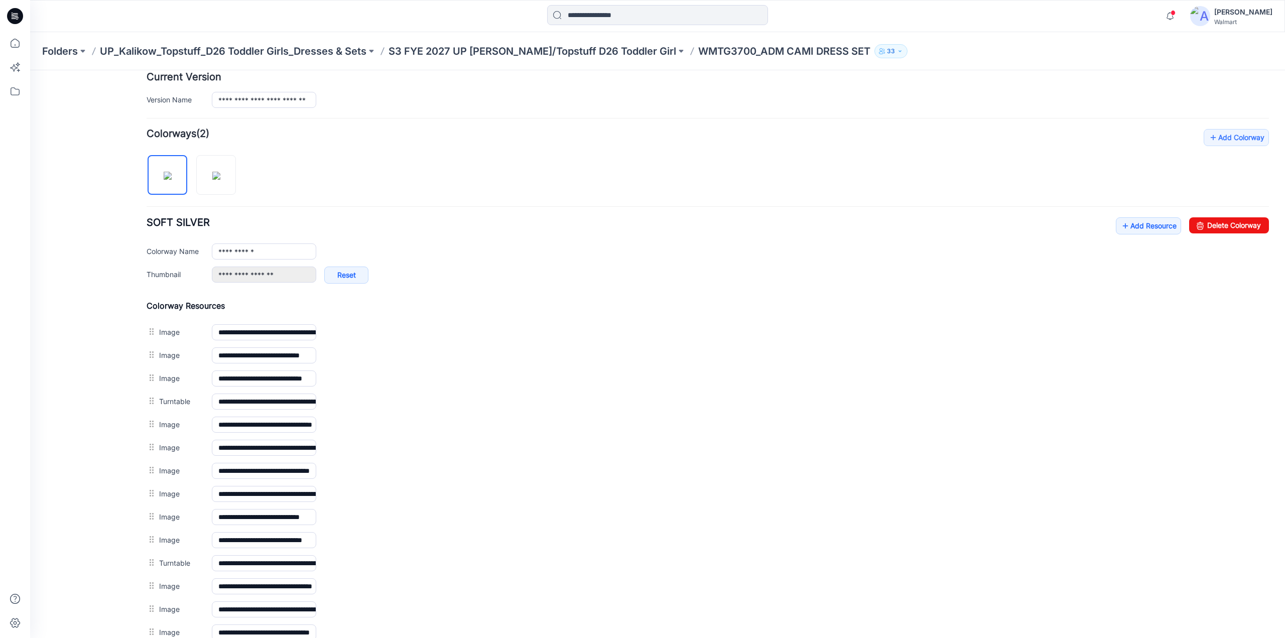
scroll to position [0, 0]
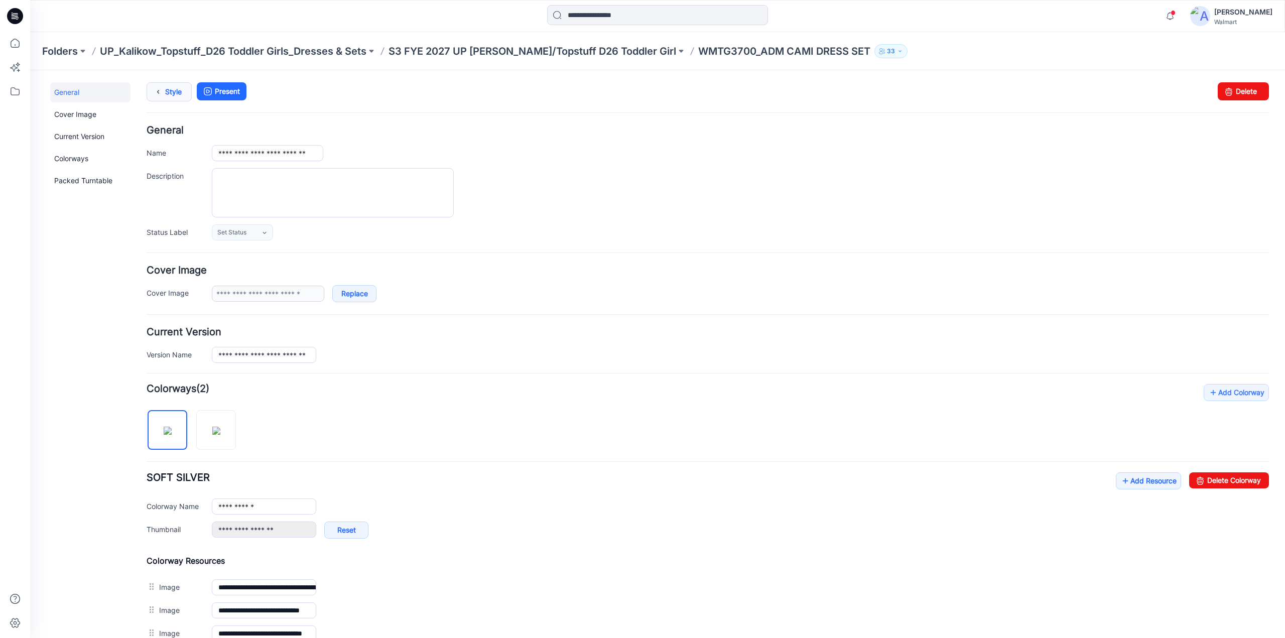
click at [178, 93] on link "Style" at bounding box center [169, 91] width 45 height 19
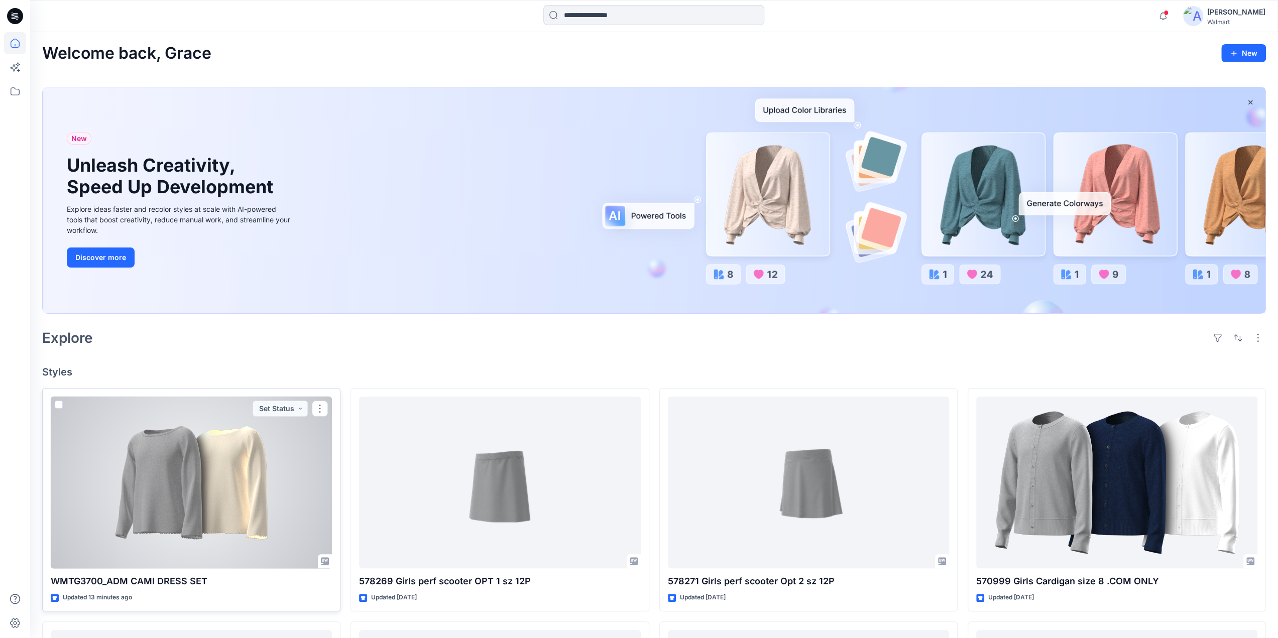
click at [217, 455] on div at bounding box center [191, 483] width 281 height 172
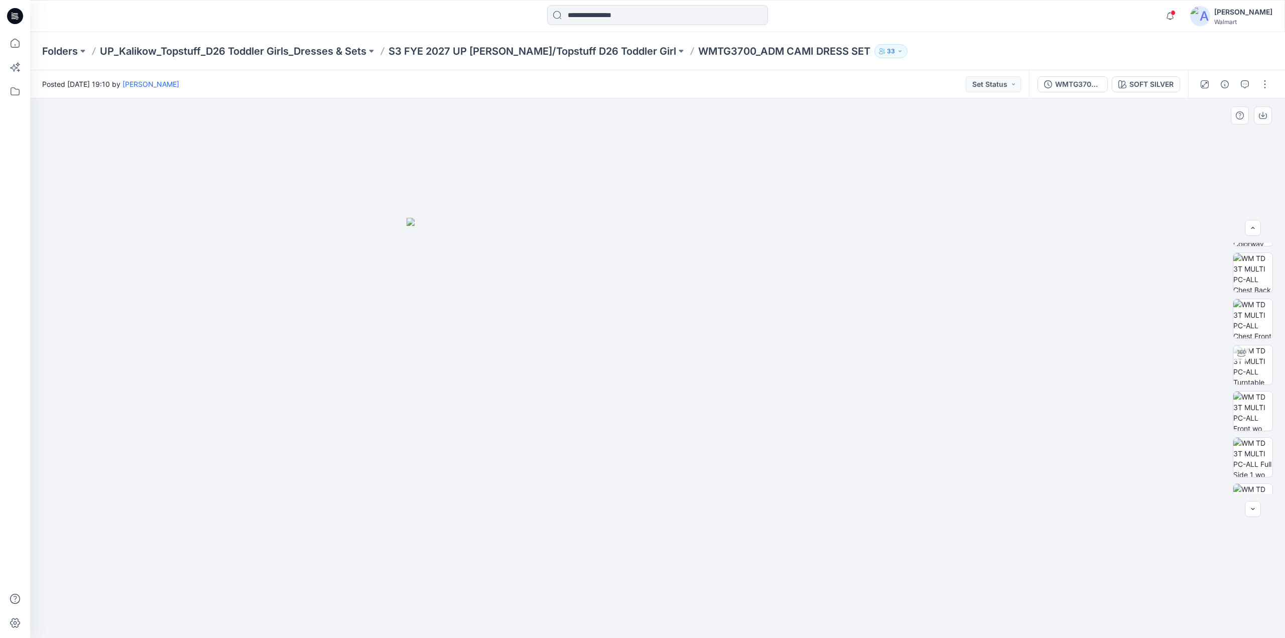
scroll to position [436, 0]
click at [1249, 291] on img at bounding box center [1253, 289] width 39 height 39
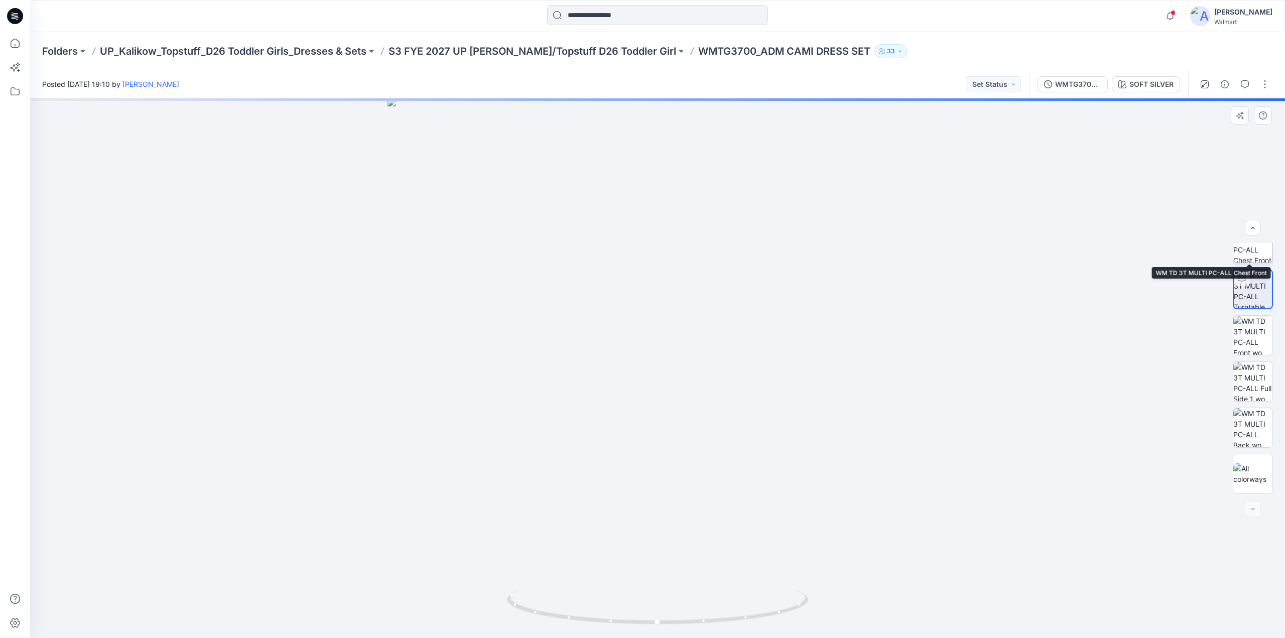
click at [1247, 260] on img at bounding box center [1253, 242] width 39 height 39
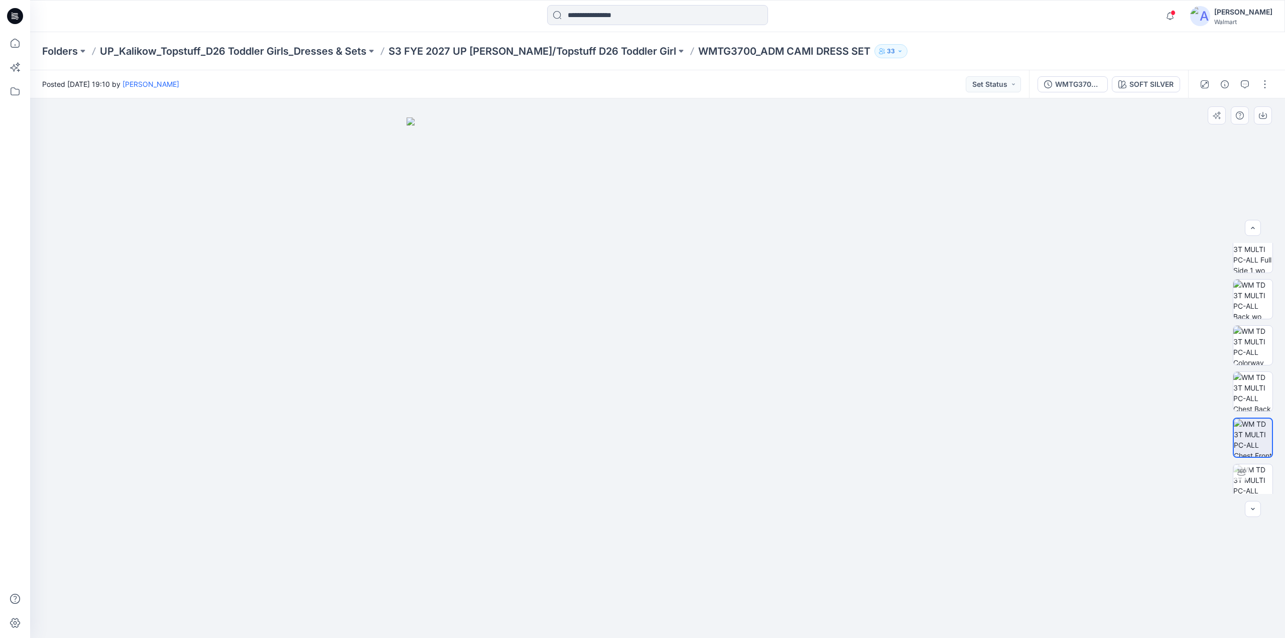
scroll to position [242, 0]
click at [1260, 343] on img at bounding box center [1253, 344] width 39 height 39
click at [1260, 399] on img at bounding box center [1253, 390] width 39 height 39
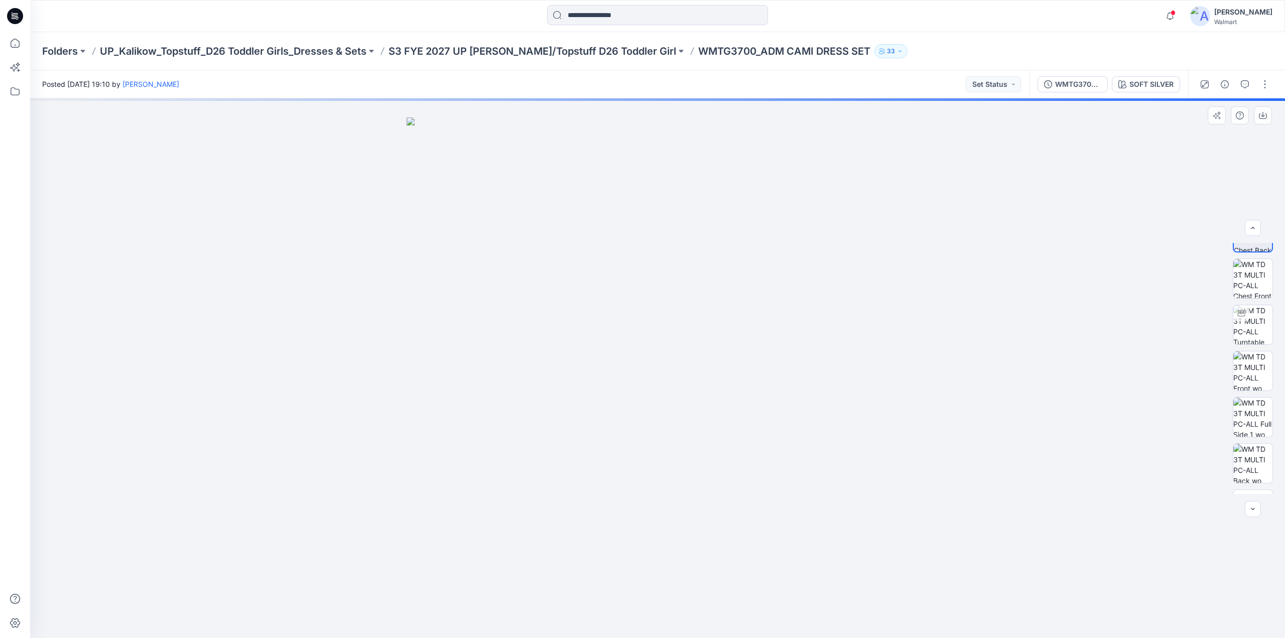
scroll to position [436, 0]
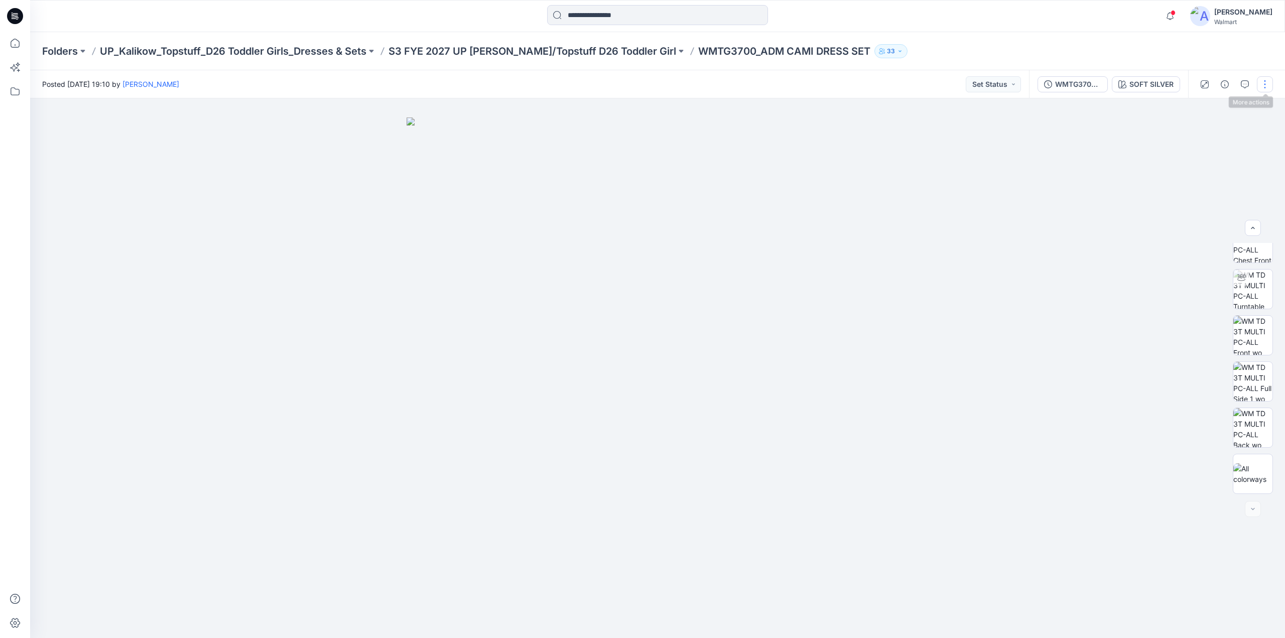
click at [1269, 84] on button "button" at bounding box center [1265, 84] width 16 height 16
click at [1206, 137] on p "Edit" at bounding box center [1201, 136] width 13 height 11
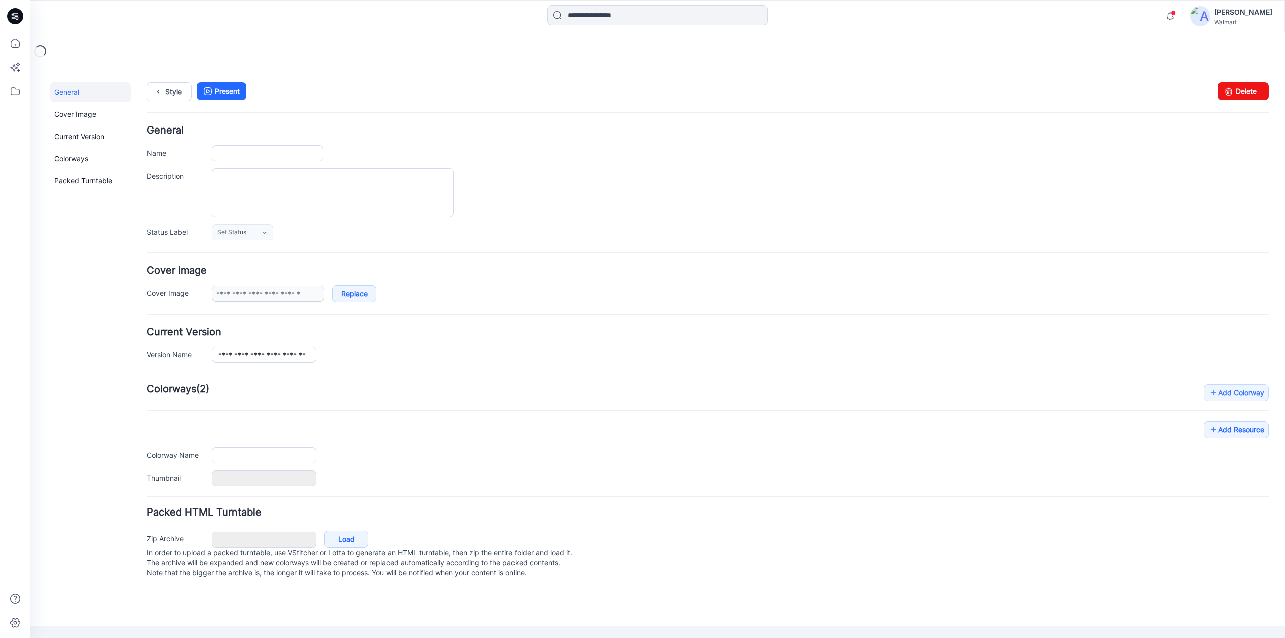
type input "**********"
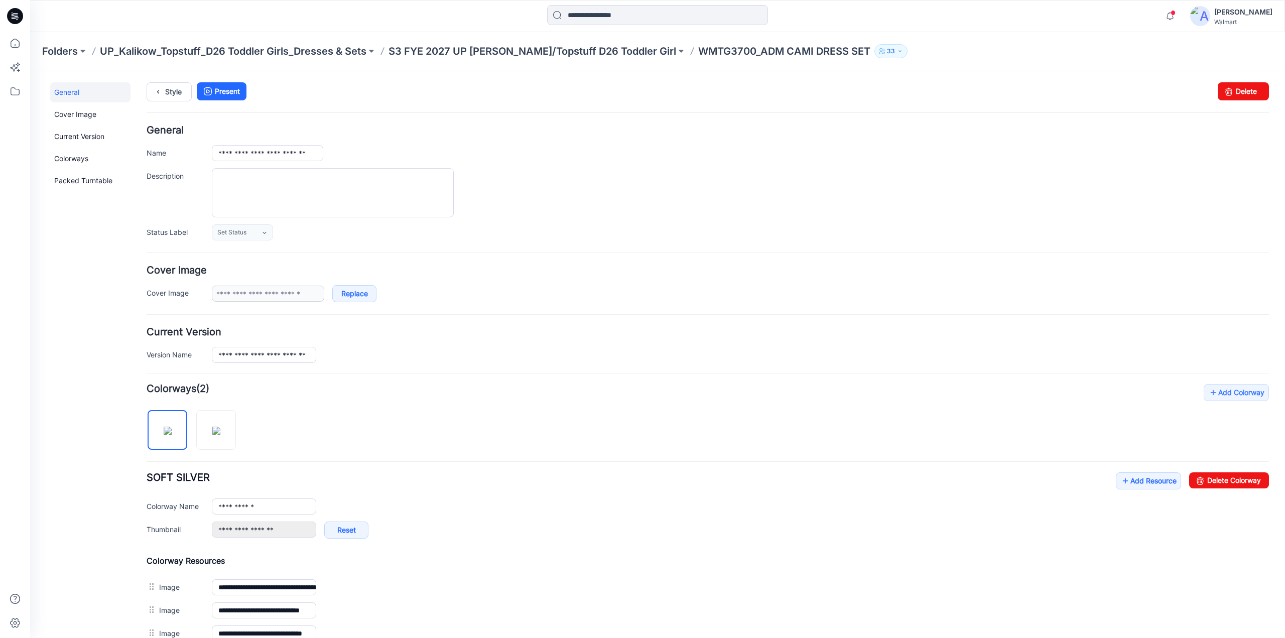
scroll to position [369, 0]
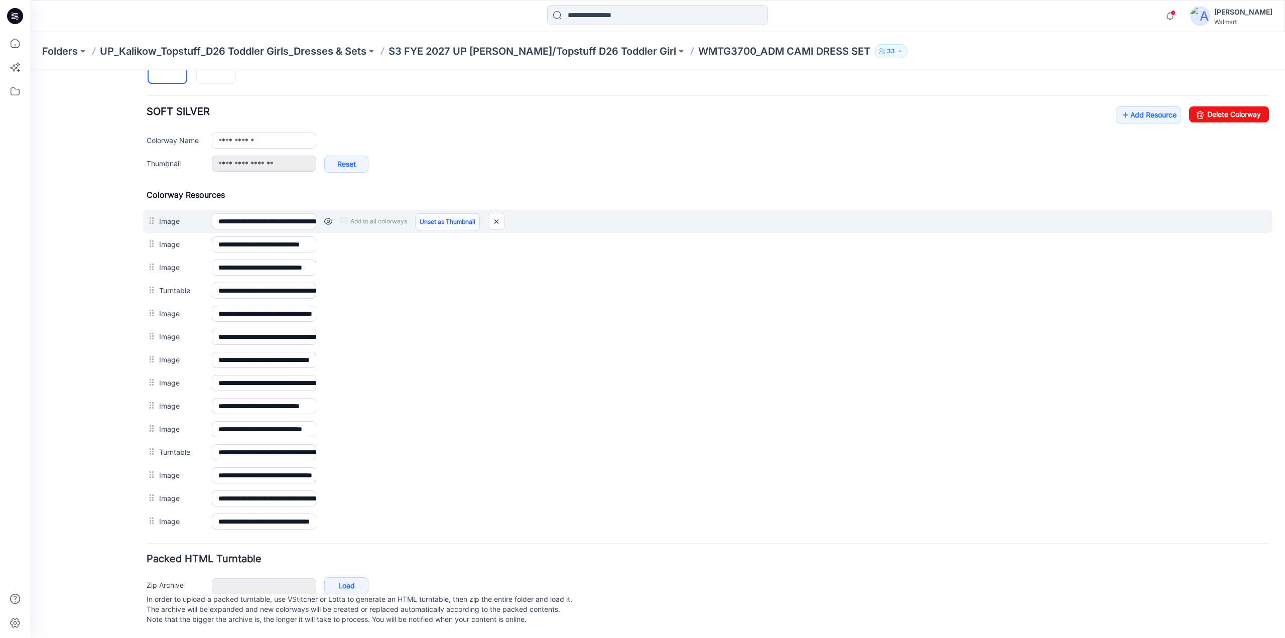
click at [446, 213] on link "Unset as Thumbnail" at bounding box center [447, 221] width 65 height 17
click at [450, 215] on link "Unset as Thumbnail" at bounding box center [447, 221] width 65 height 17
click at [327, 217] on link at bounding box center [328, 221] width 8 height 8
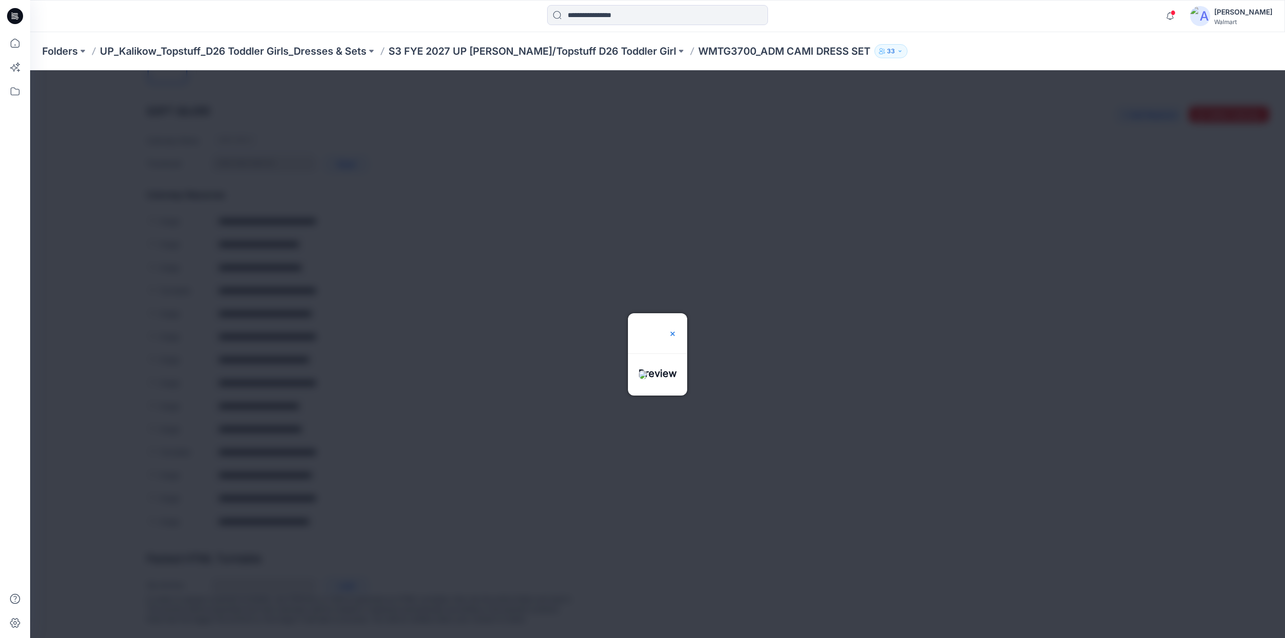
click at [677, 330] on img at bounding box center [673, 334] width 8 height 8
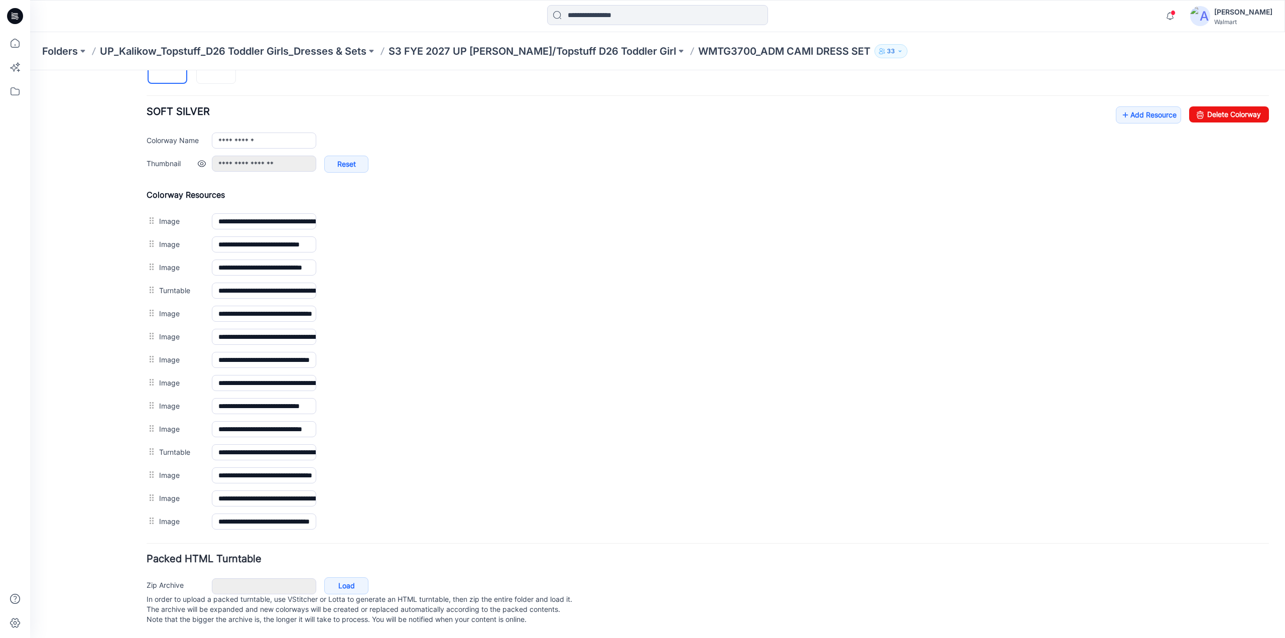
scroll to position [0, 0]
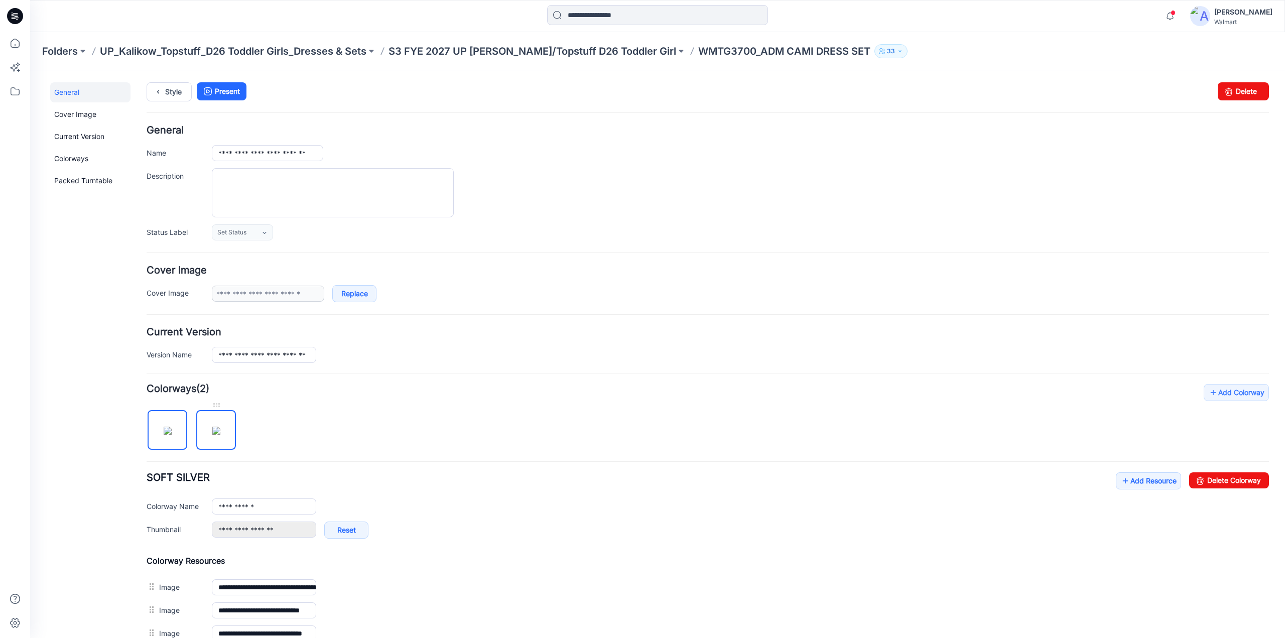
click at [220, 431] on img at bounding box center [216, 431] width 8 height 8
type input "**********"
click at [168, 89] on link "Style" at bounding box center [169, 91] width 45 height 19
click at [506, 51] on p "S3 FYE 2027 UP [PERSON_NAME]/Topstuff D26 Toddler Girl" at bounding box center [533, 51] width 288 height 14
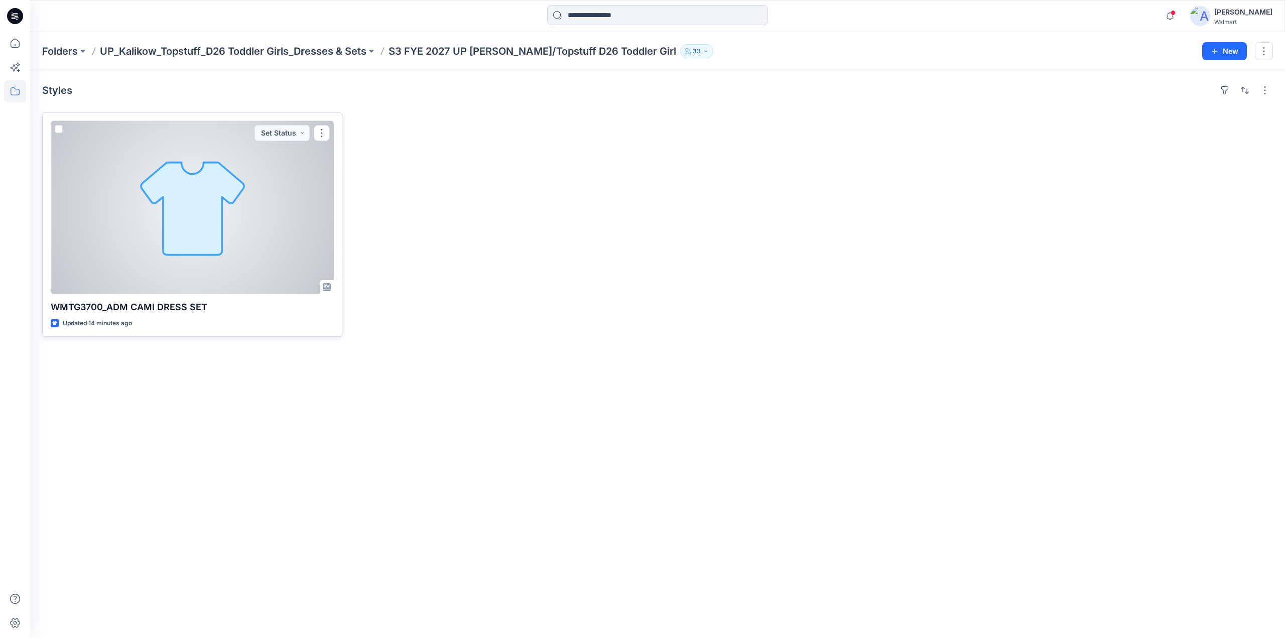
click at [184, 210] on div at bounding box center [192, 207] width 283 height 173
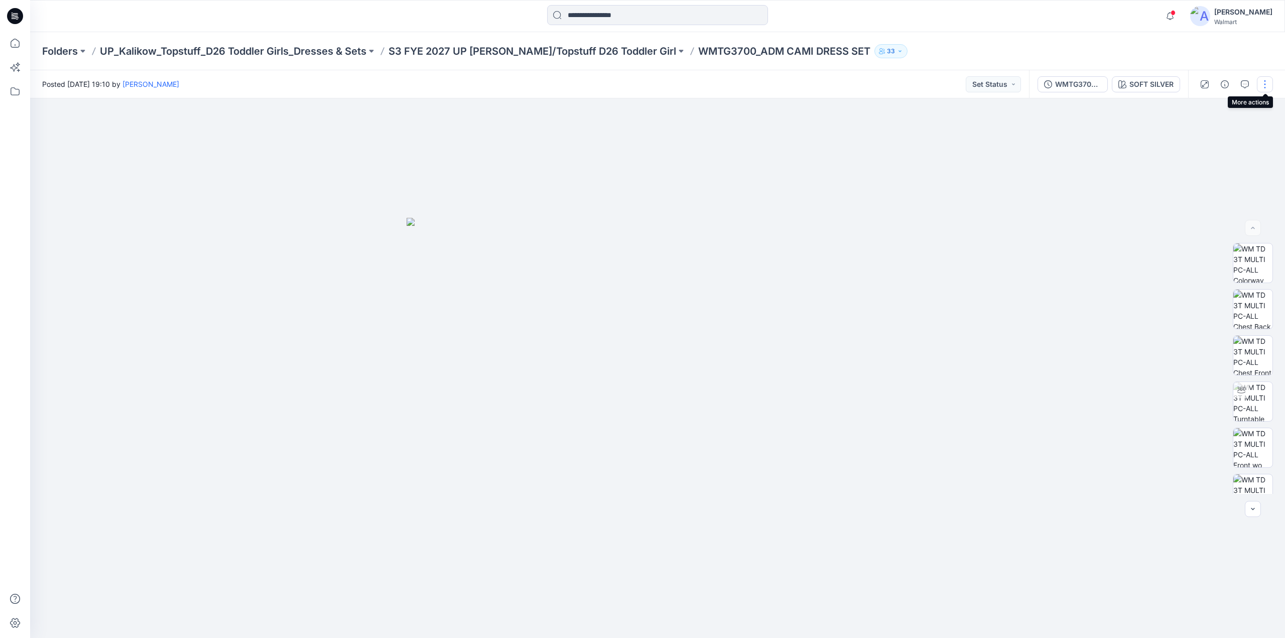
click at [1269, 83] on button "button" at bounding box center [1265, 84] width 16 height 16
click at [1262, 82] on button "button" at bounding box center [1265, 84] width 16 height 16
click at [1194, 131] on button "Edit" at bounding box center [1223, 136] width 92 height 19
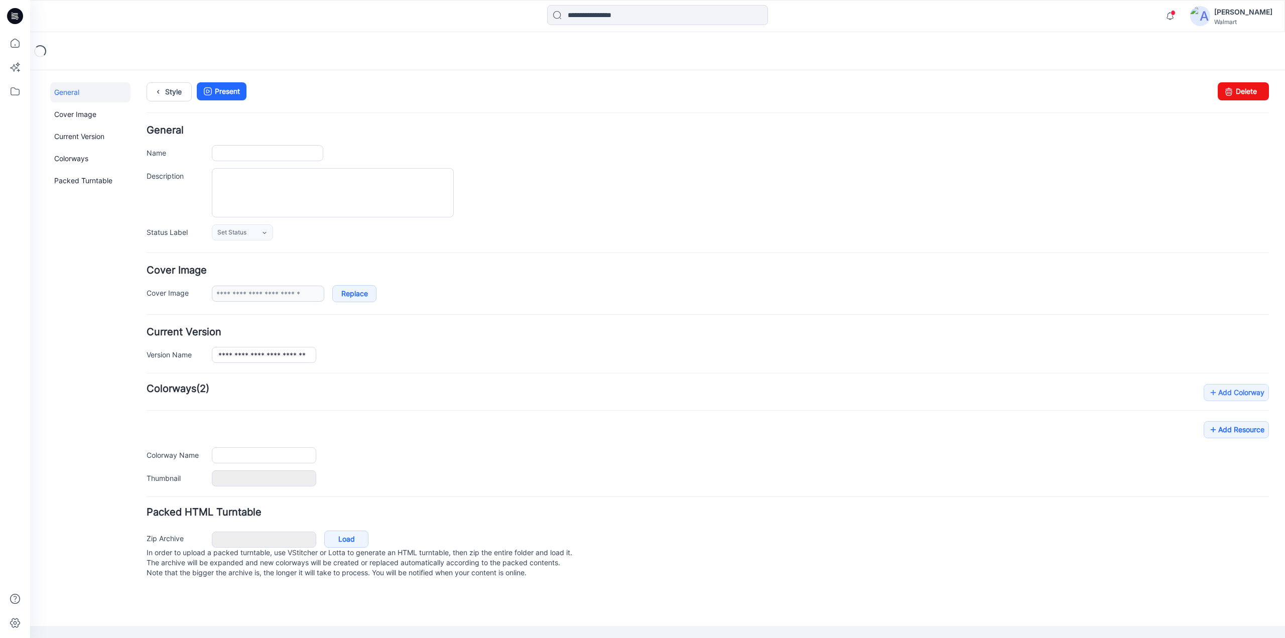
type input "**********"
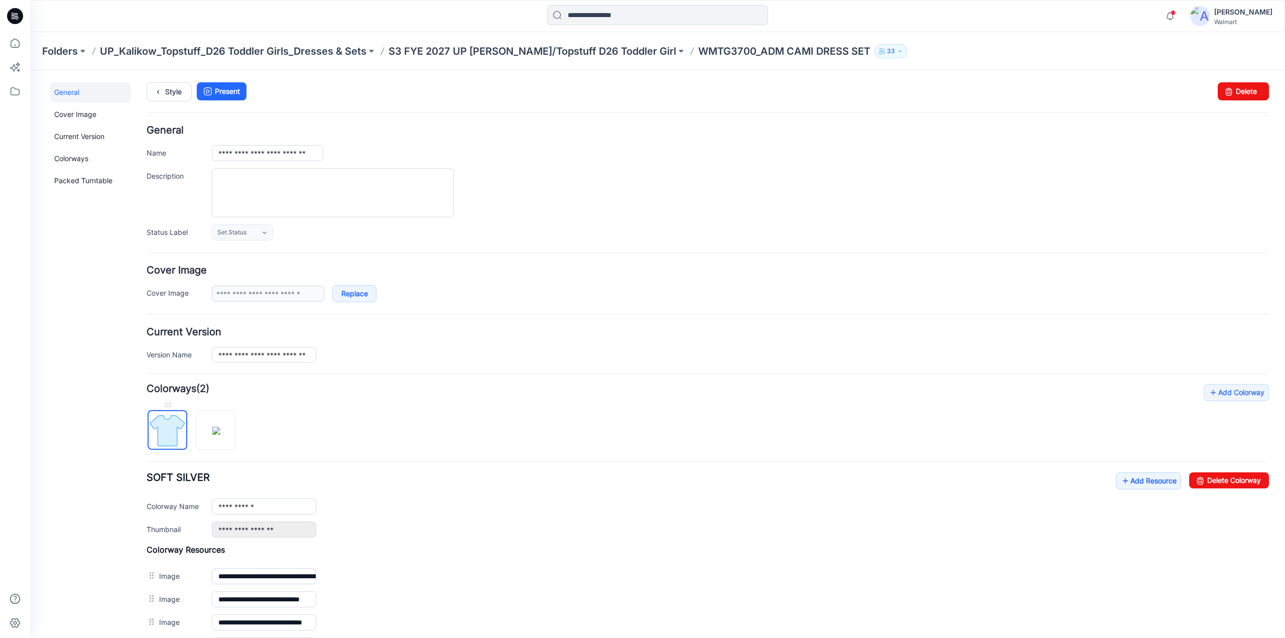
click at [170, 422] on img at bounding box center [168, 431] width 38 height 38
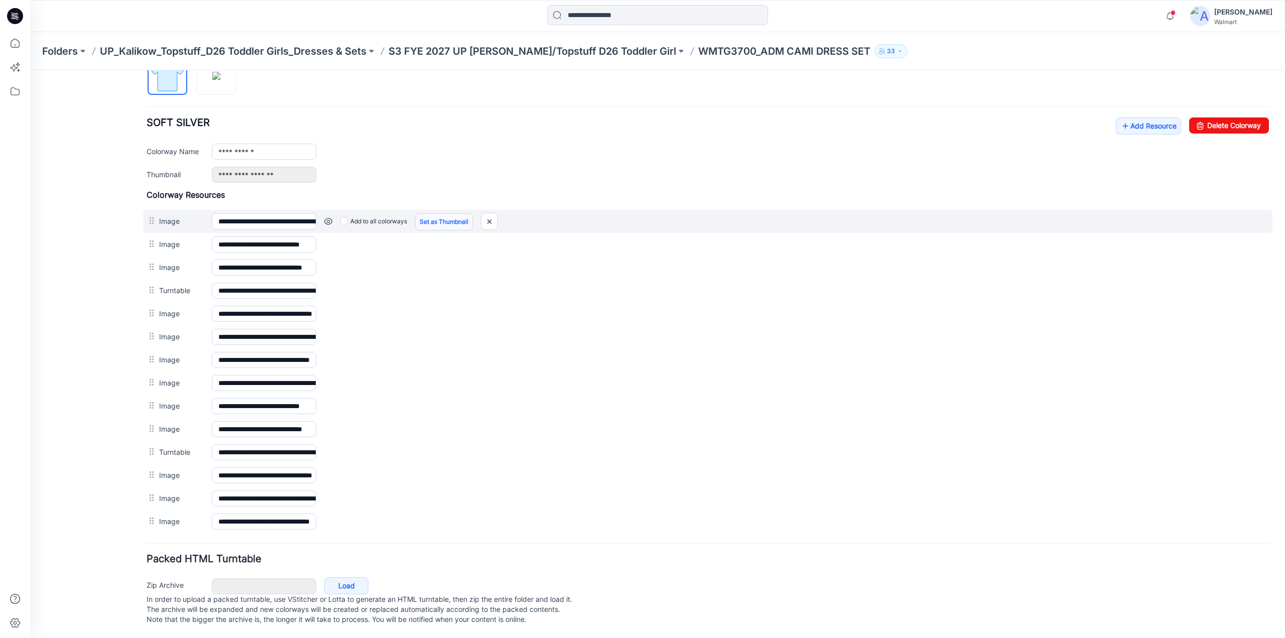
click at [439, 216] on link "Set as Thumbnail" at bounding box center [444, 221] width 58 height 17
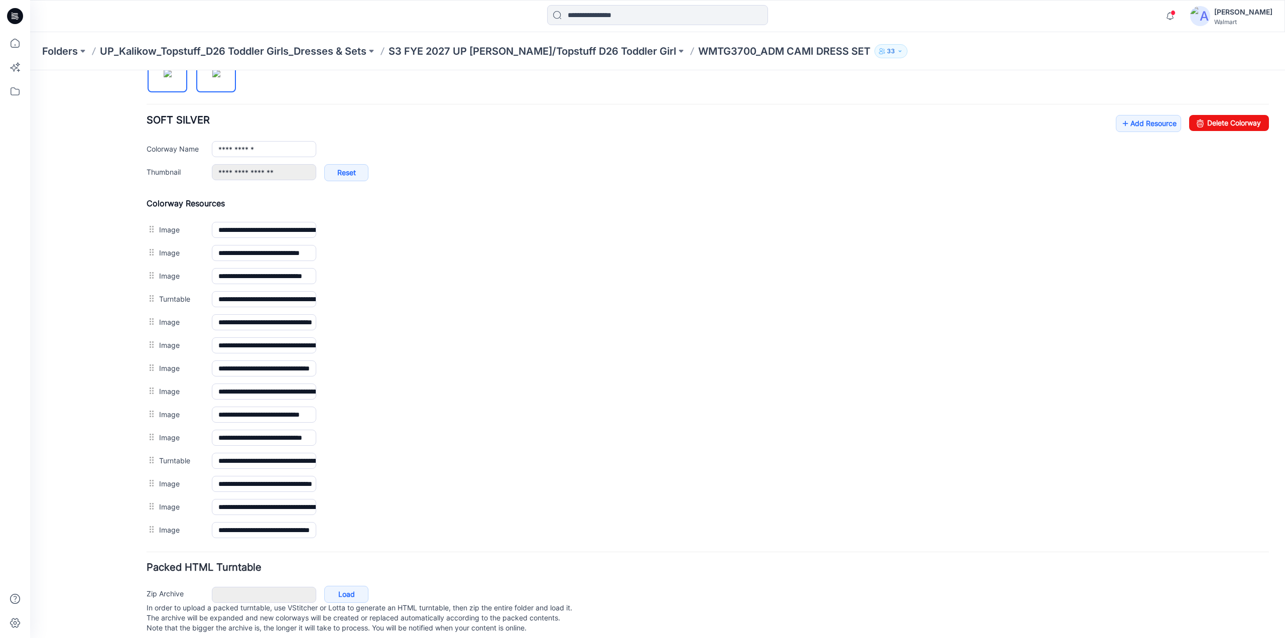
click at [212, 77] on img at bounding box center [216, 73] width 8 height 8
type input "**********"
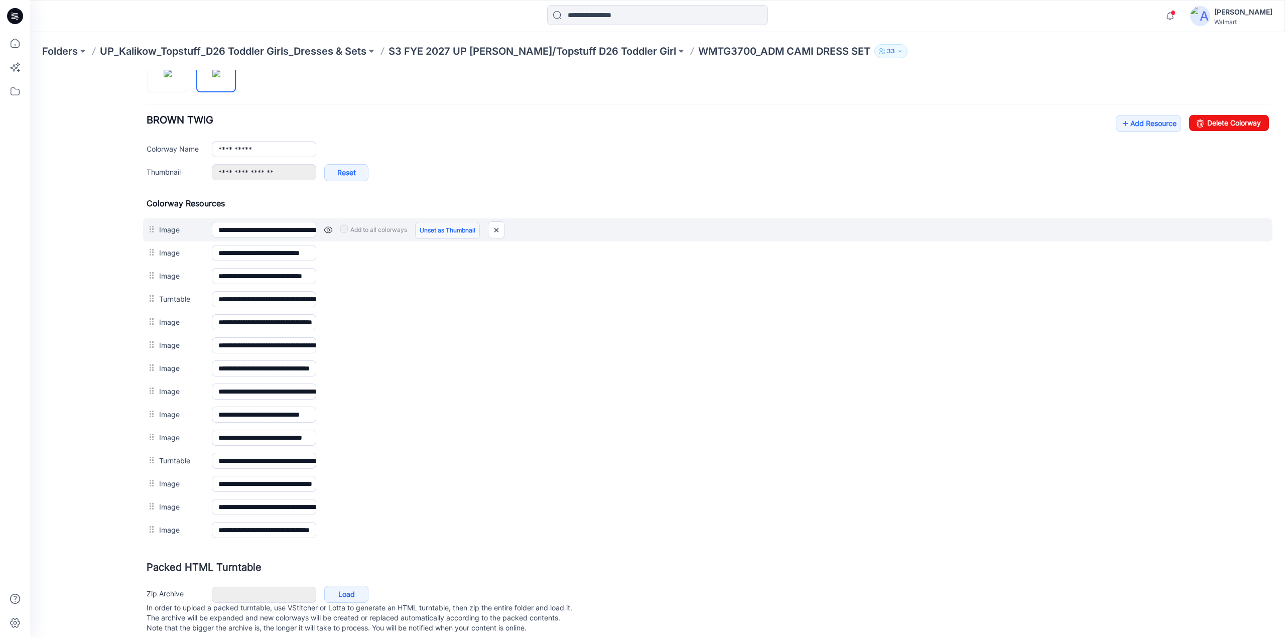
click at [458, 228] on link "Unset as Thumbnail" at bounding box center [447, 230] width 65 height 17
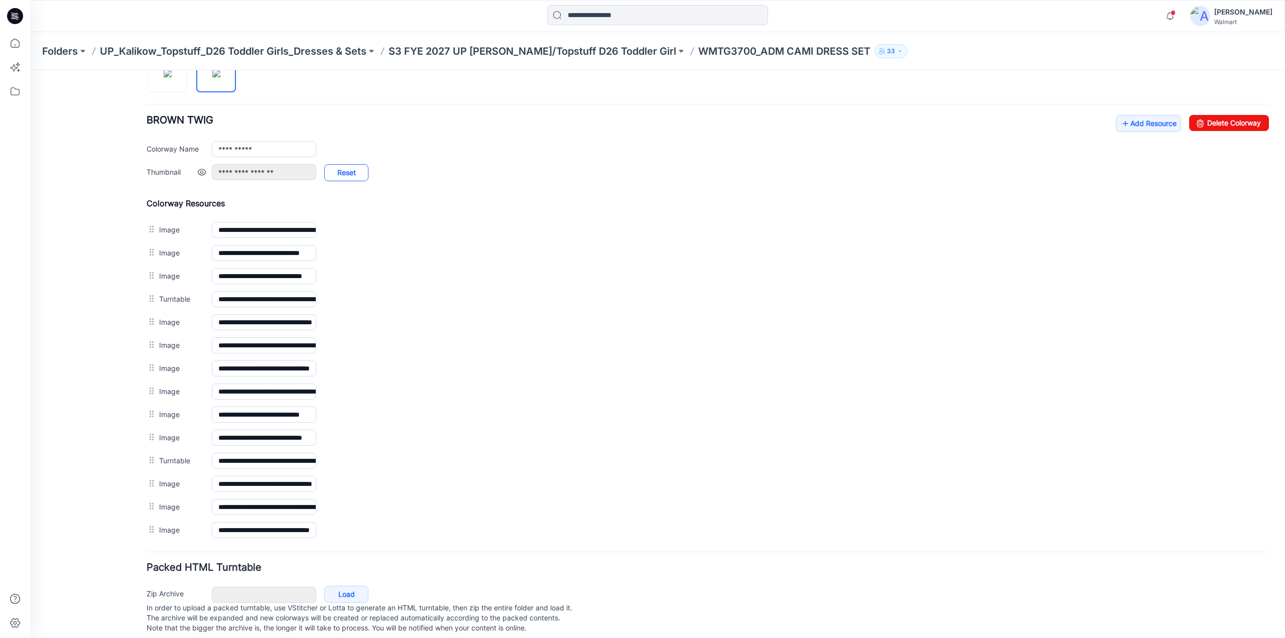
click at [329, 172] on link "Reset" at bounding box center [346, 172] width 44 height 17
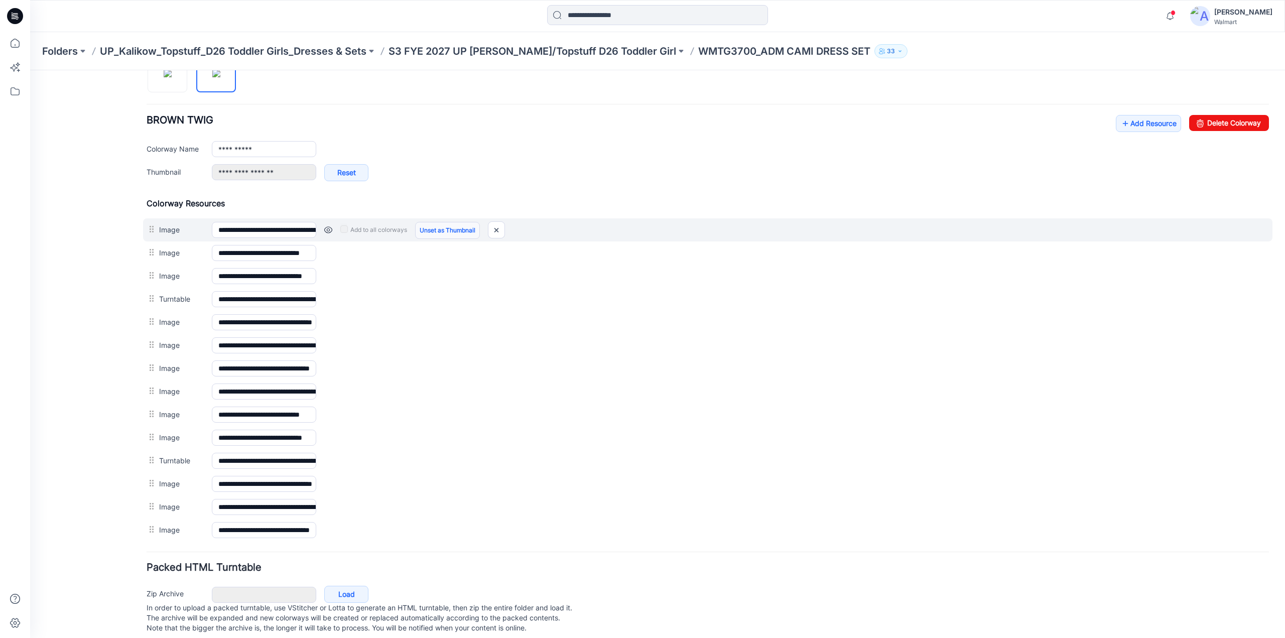
click at [433, 227] on link "Unset as Thumbnail" at bounding box center [447, 230] width 65 height 17
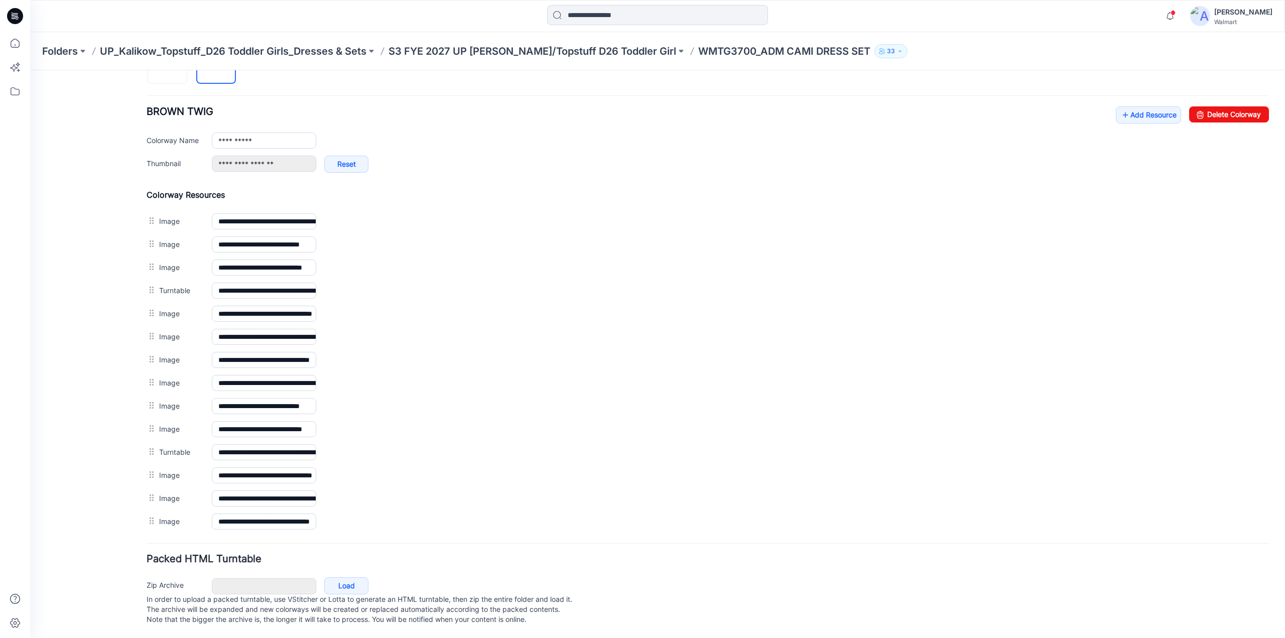
scroll to position [0, 0]
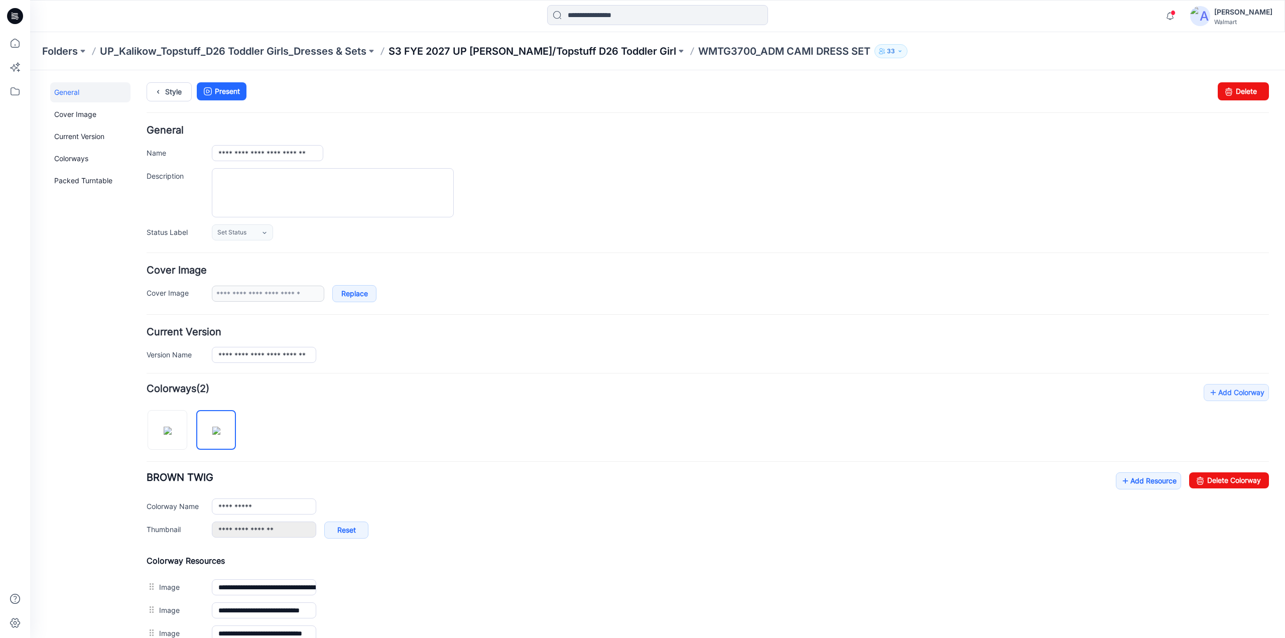
click at [526, 51] on p "S3 FYE 2027 UP [PERSON_NAME]/Topstuff D26 Toddler Girl" at bounding box center [533, 51] width 288 height 14
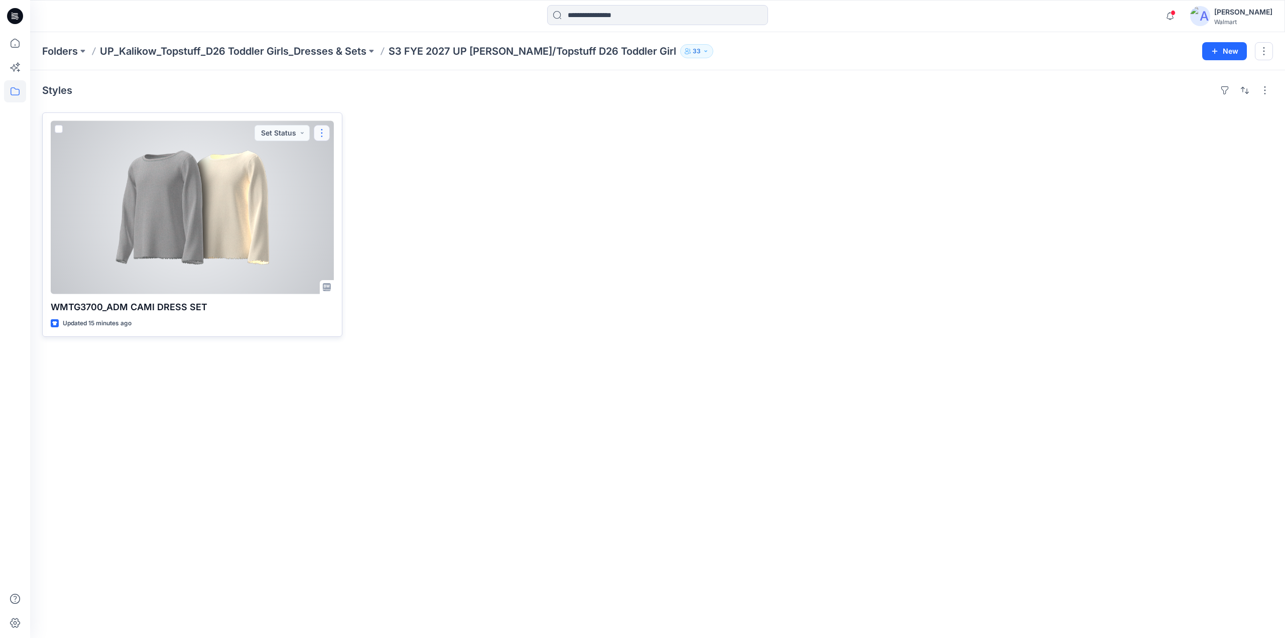
click at [325, 133] on button "button" at bounding box center [322, 133] width 16 height 16
click at [345, 151] on p "Edit" at bounding box center [340, 156] width 13 height 11
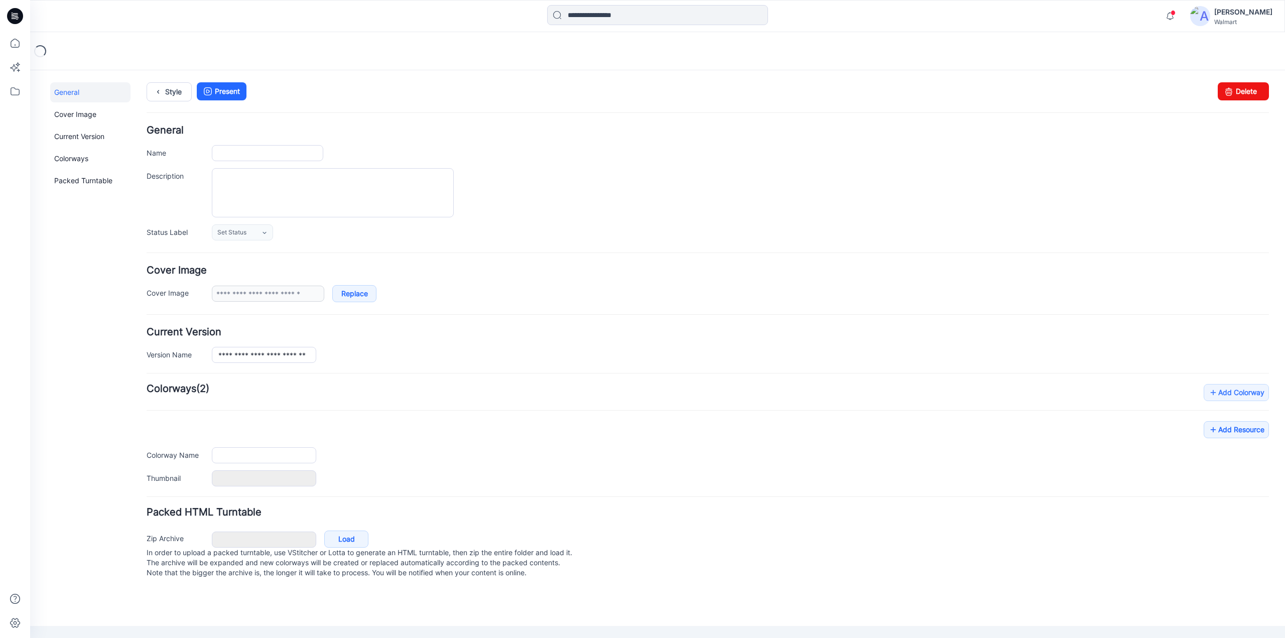
type input "**********"
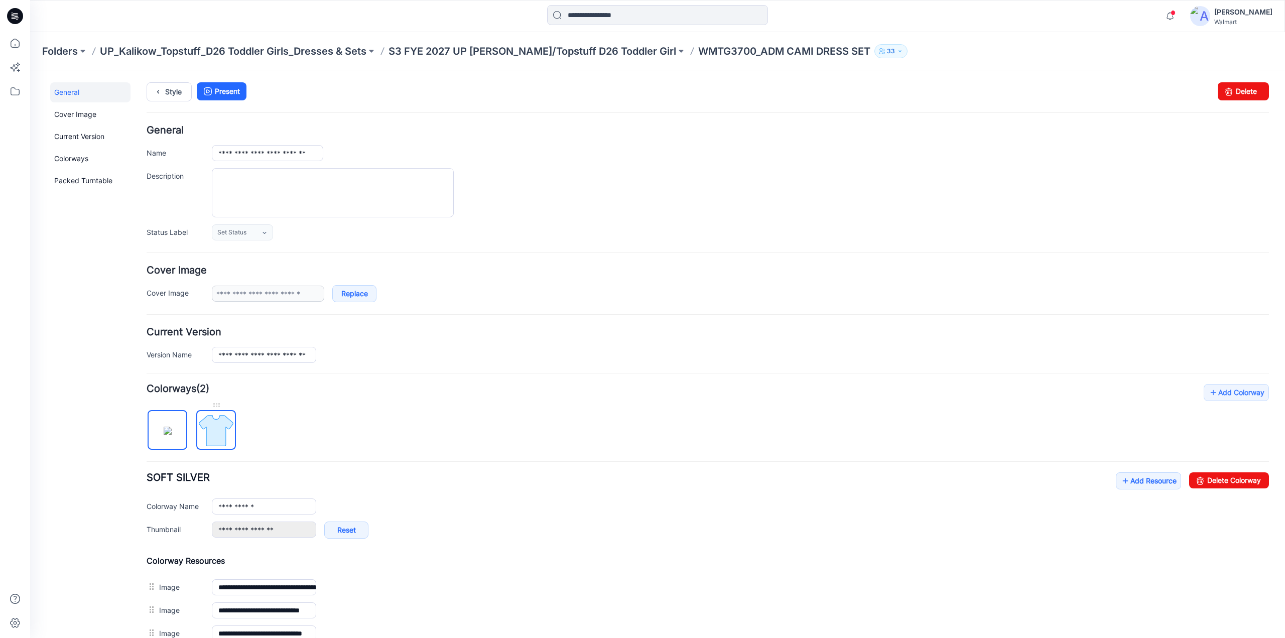
click at [212, 434] on img at bounding box center [216, 431] width 38 height 38
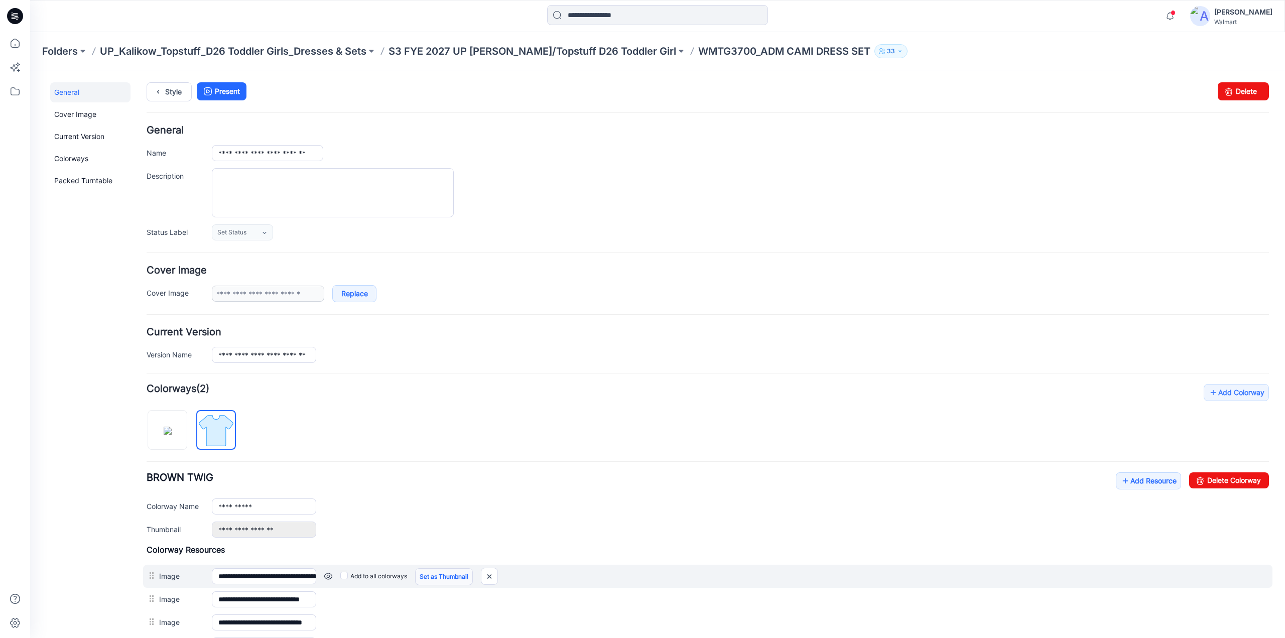
click at [450, 574] on link "Set as Thumbnail" at bounding box center [444, 576] width 58 height 17
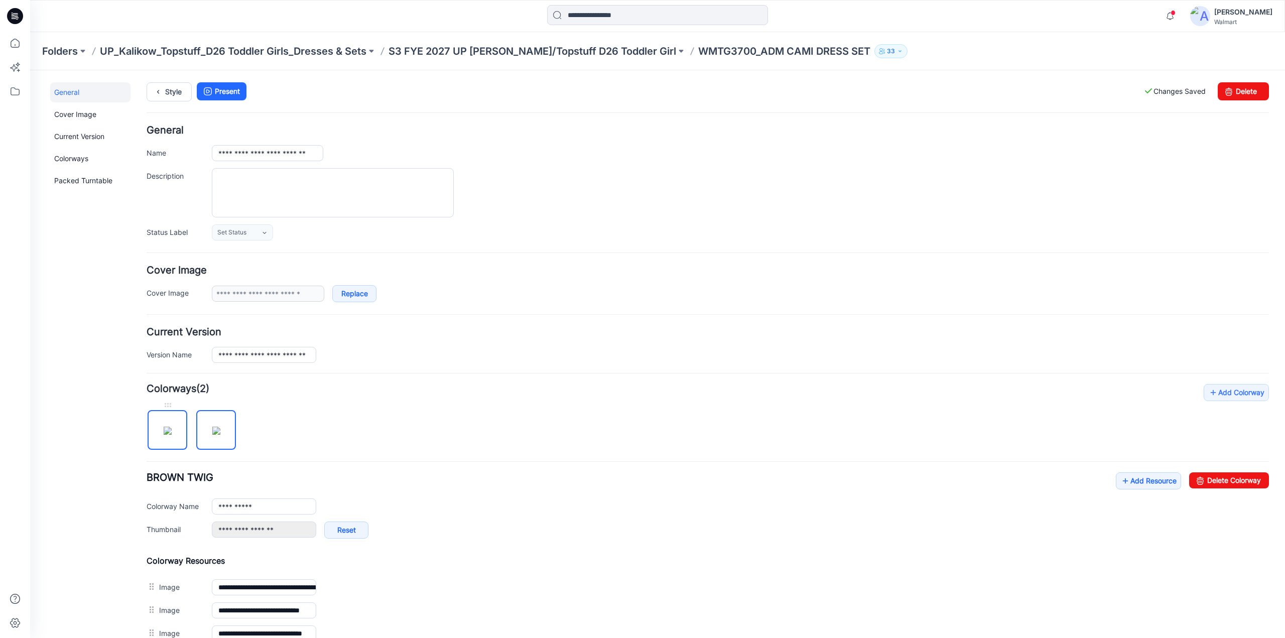
click at [172, 427] on img at bounding box center [168, 431] width 8 height 8
type input "**********"
click at [342, 528] on link "Reset" at bounding box center [346, 530] width 44 height 17
click at [200, 526] on link at bounding box center [202, 530] width 8 height 8
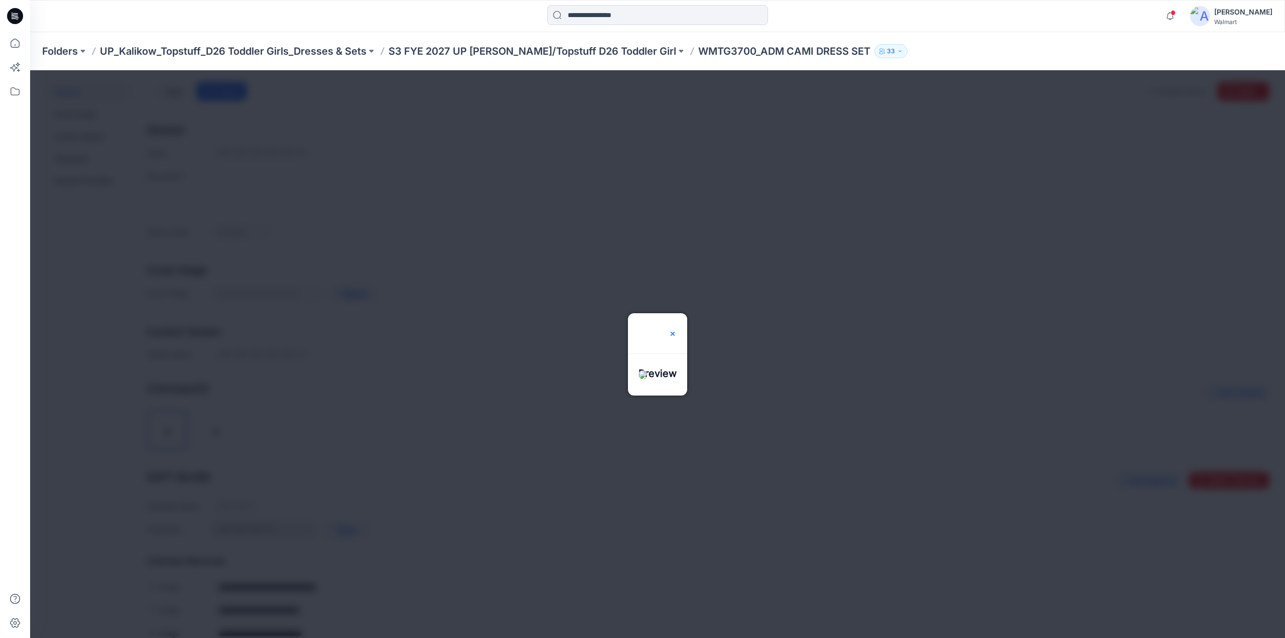
click at [677, 313] on div at bounding box center [673, 333] width 8 height 40
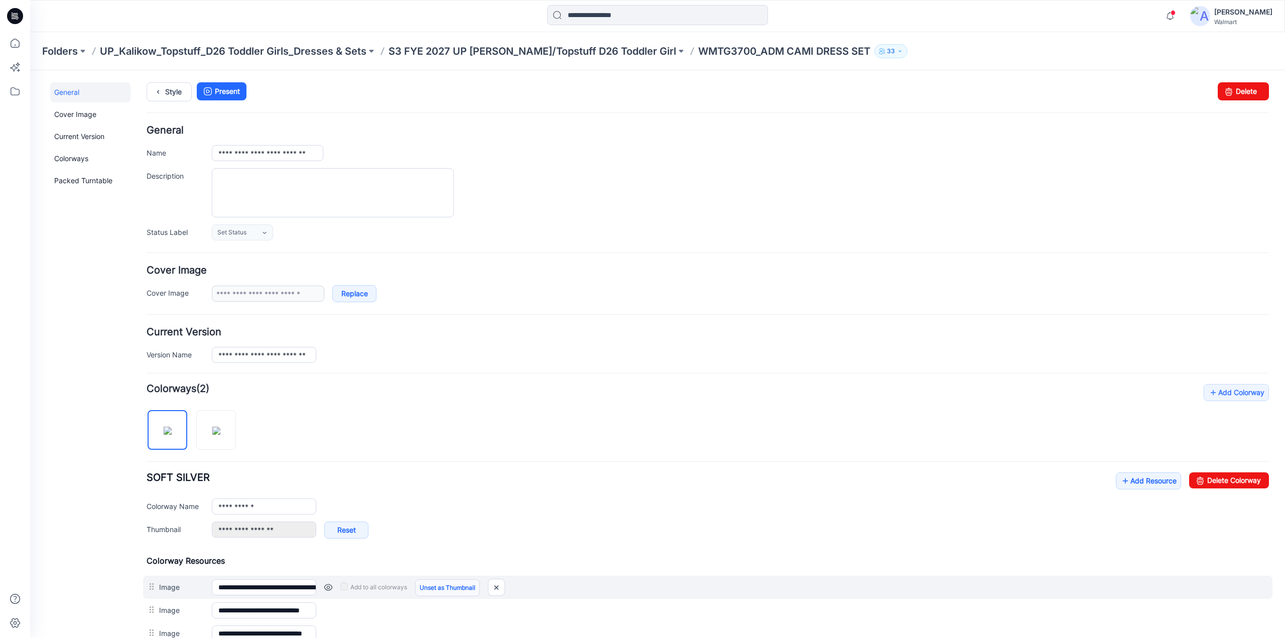
click at [466, 583] on link "Unset as Thumbnail" at bounding box center [447, 587] width 65 height 17
click at [458, 584] on link "Unset as Thumbnail" at bounding box center [447, 587] width 65 height 17
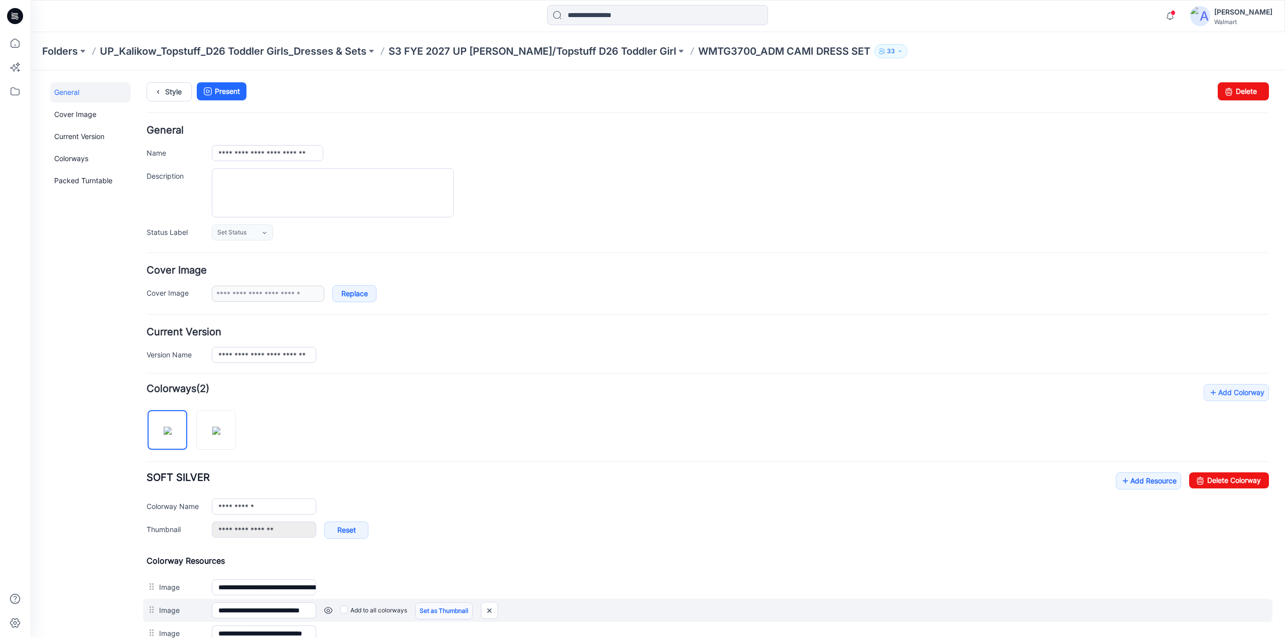
click at [439, 607] on link "Set as Thumbnail" at bounding box center [444, 610] width 58 height 17
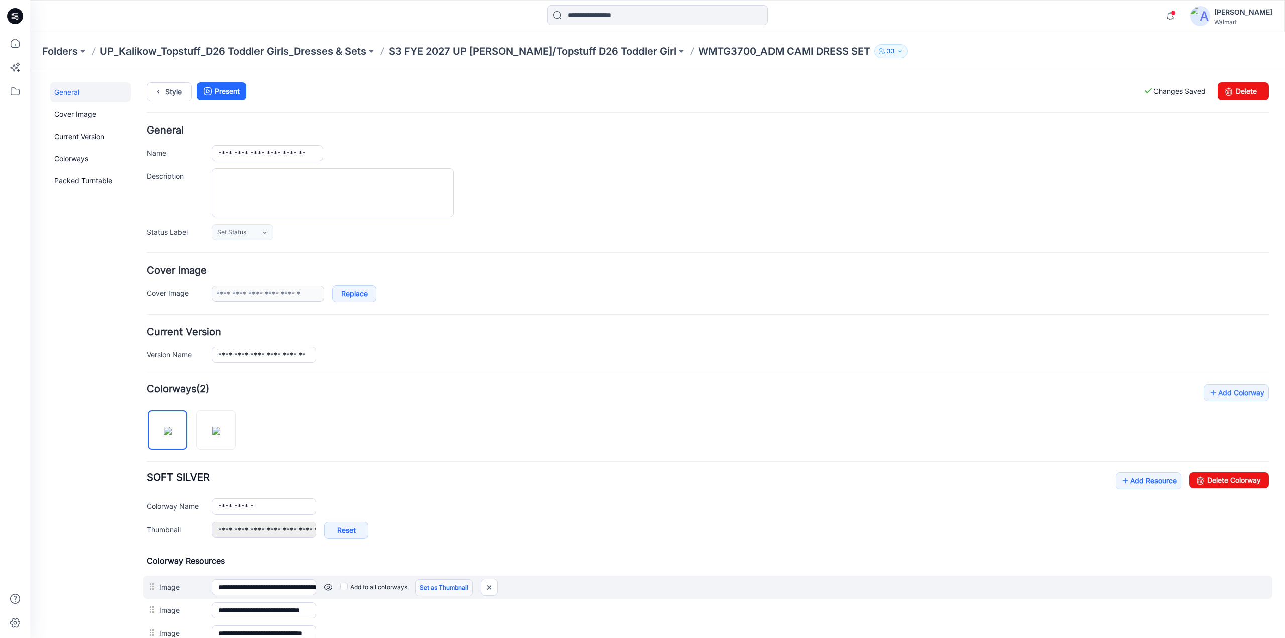
click at [448, 586] on link "Set as Thumbnail" at bounding box center [444, 587] width 58 height 17
type input "**********"
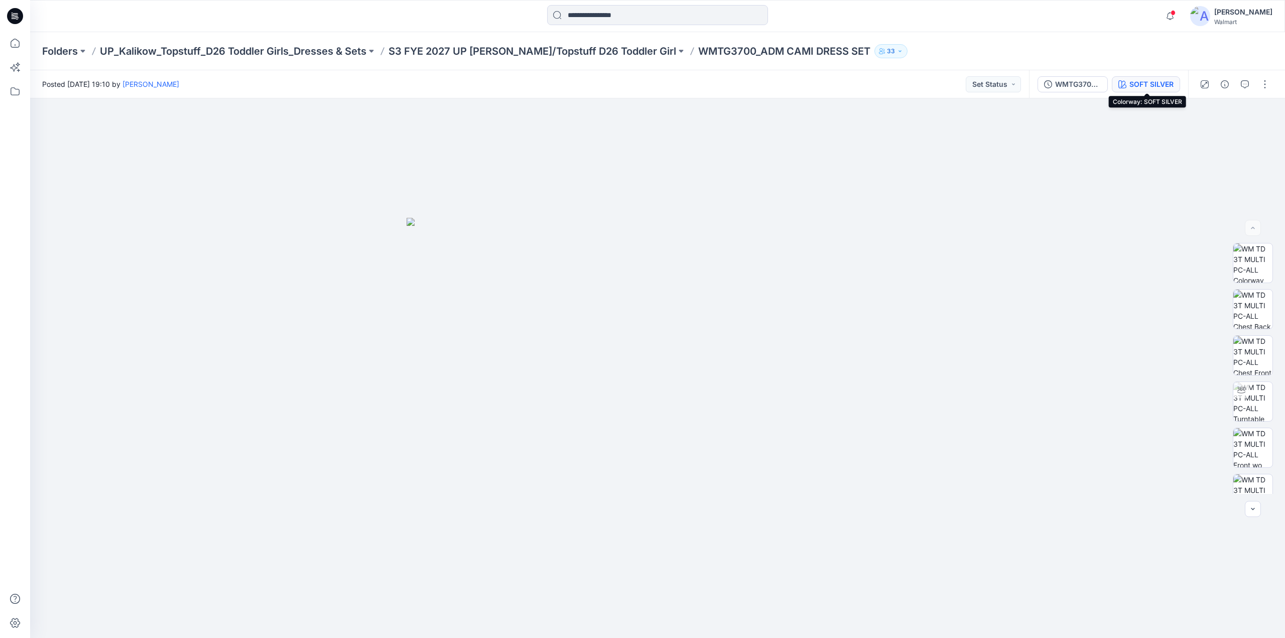
click at [1134, 83] on div "SOFT SILVER" at bounding box center [1152, 84] width 44 height 11
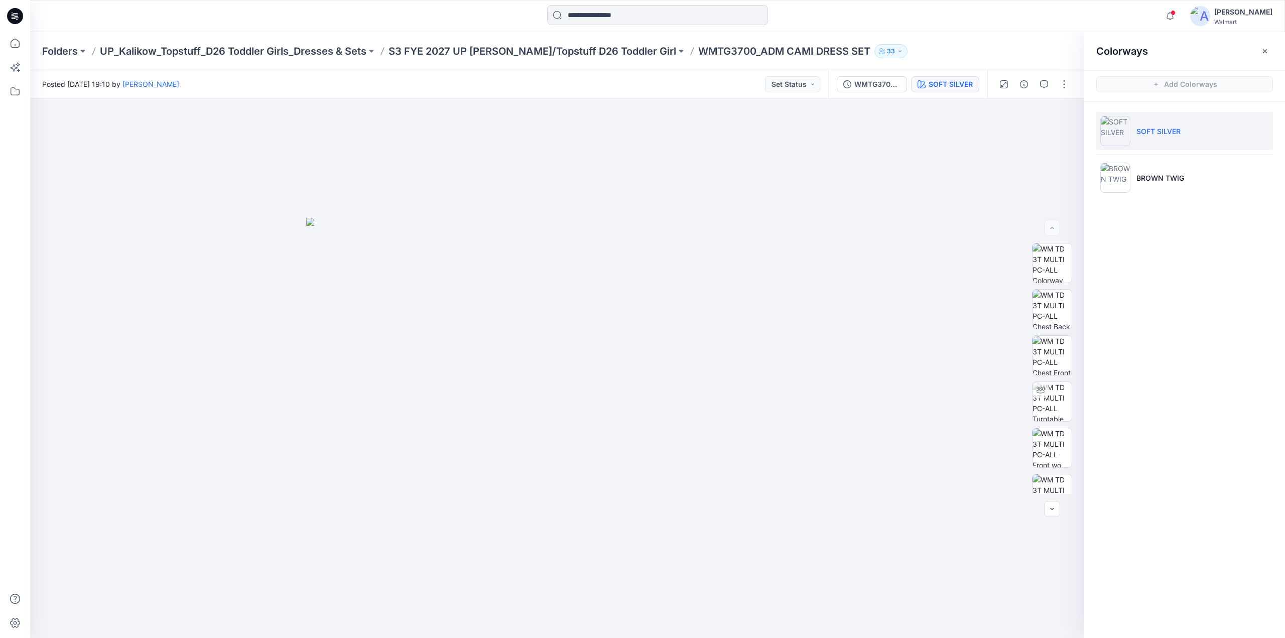
click at [1139, 134] on p "SOFT SILVER" at bounding box center [1159, 131] width 44 height 11
click at [1151, 181] on p "BROWN TWIG" at bounding box center [1161, 178] width 48 height 11
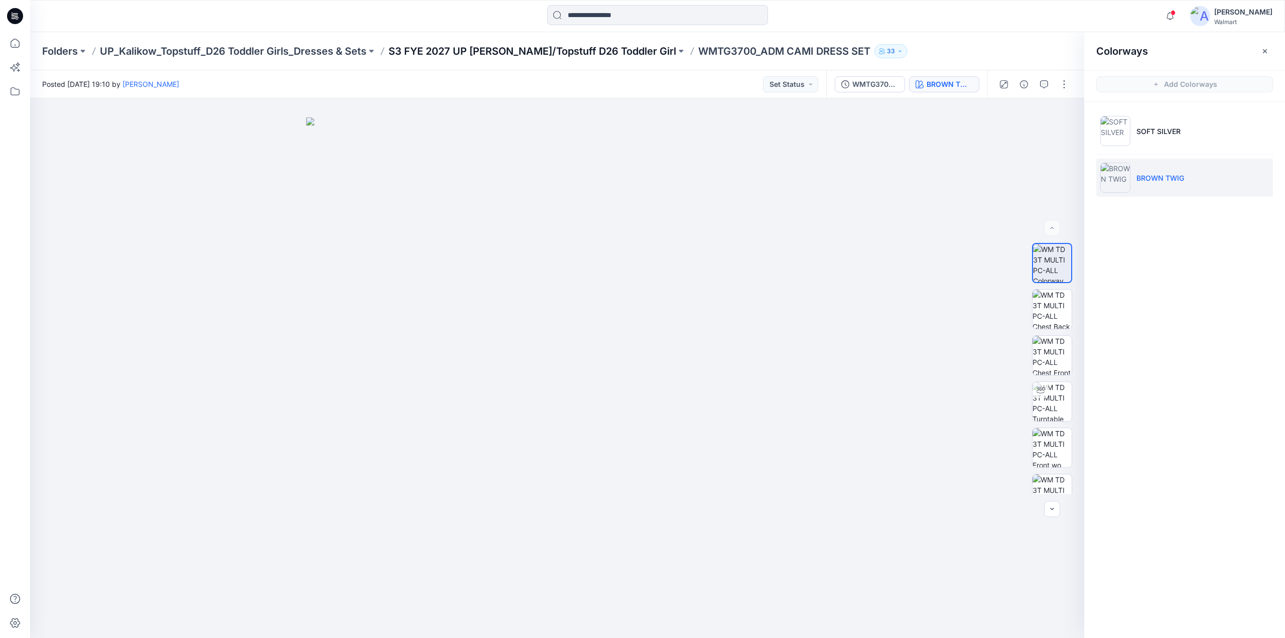
click at [466, 49] on p "S3 FYE 2027 UP [PERSON_NAME]/Topstuff D26 Toddler Girl" at bounding box center [533, 51] width 288 height 14
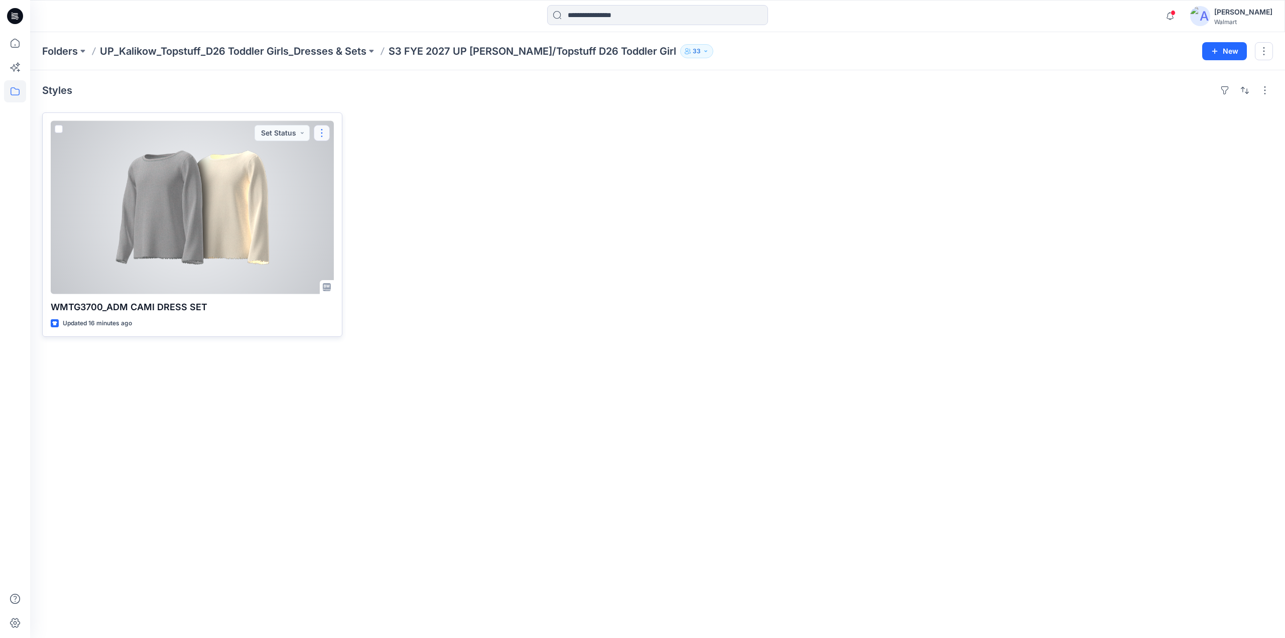
click at [327, 132] on button "button" at bounding box center [322, 133] width 16 height 16
click at [346, 151] on p "Edit" at bounding box center [340, 156] width 13 height 11
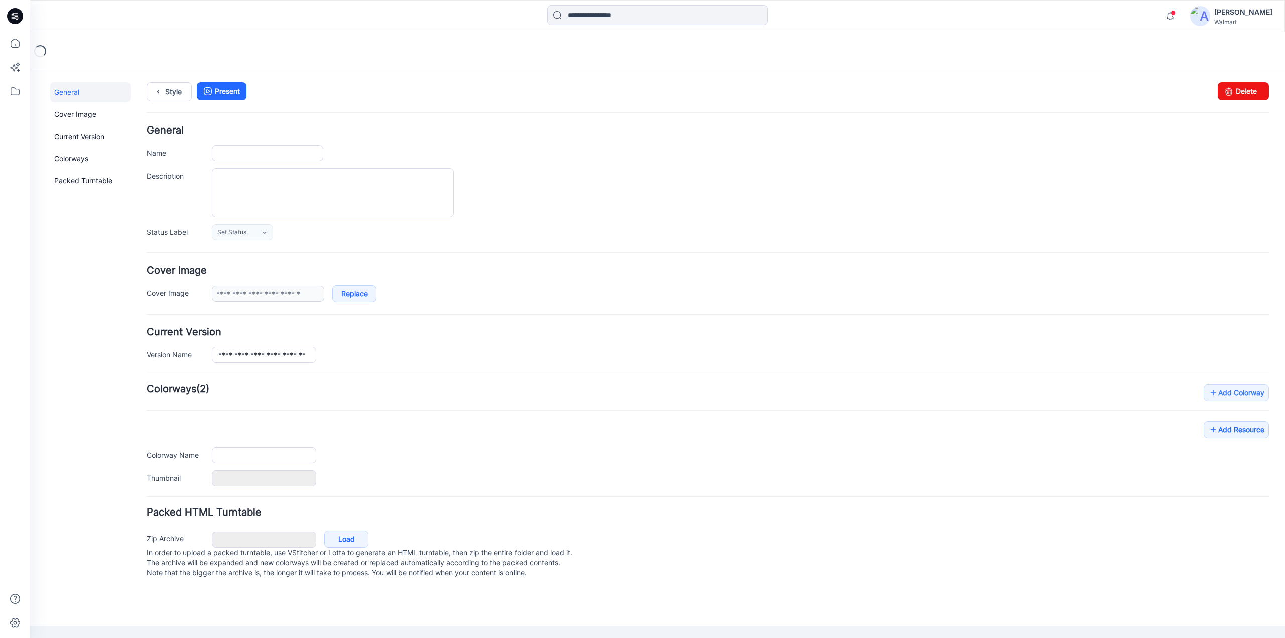
type input "**********"
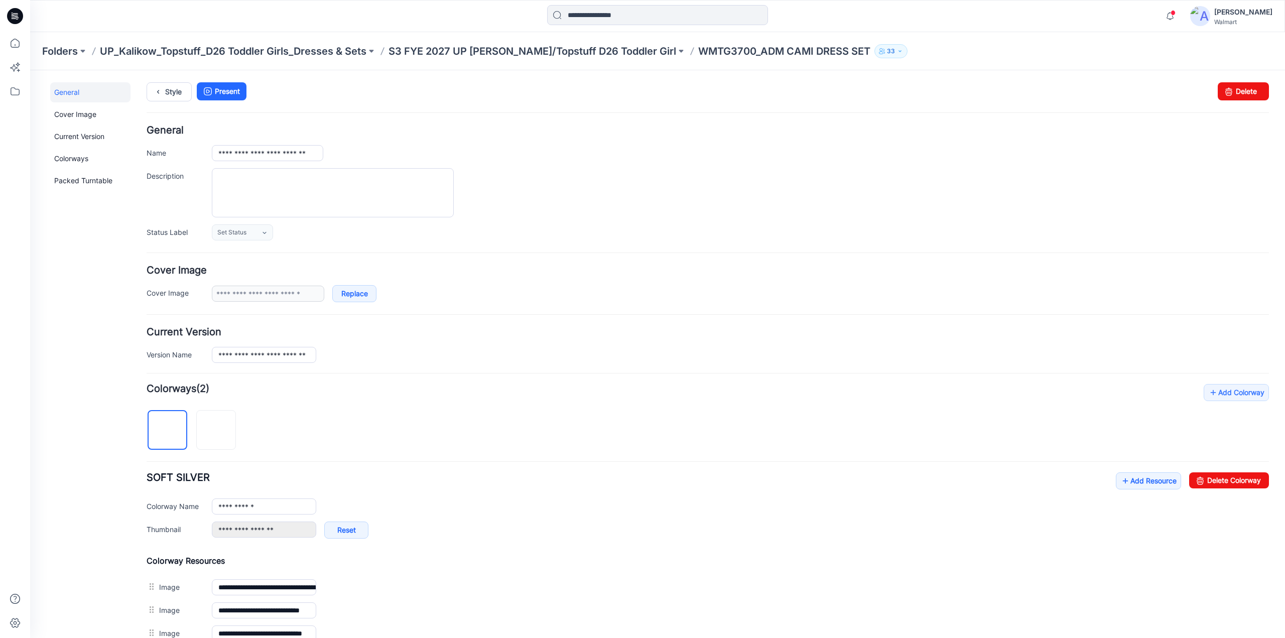
scroll to position [369, 0]
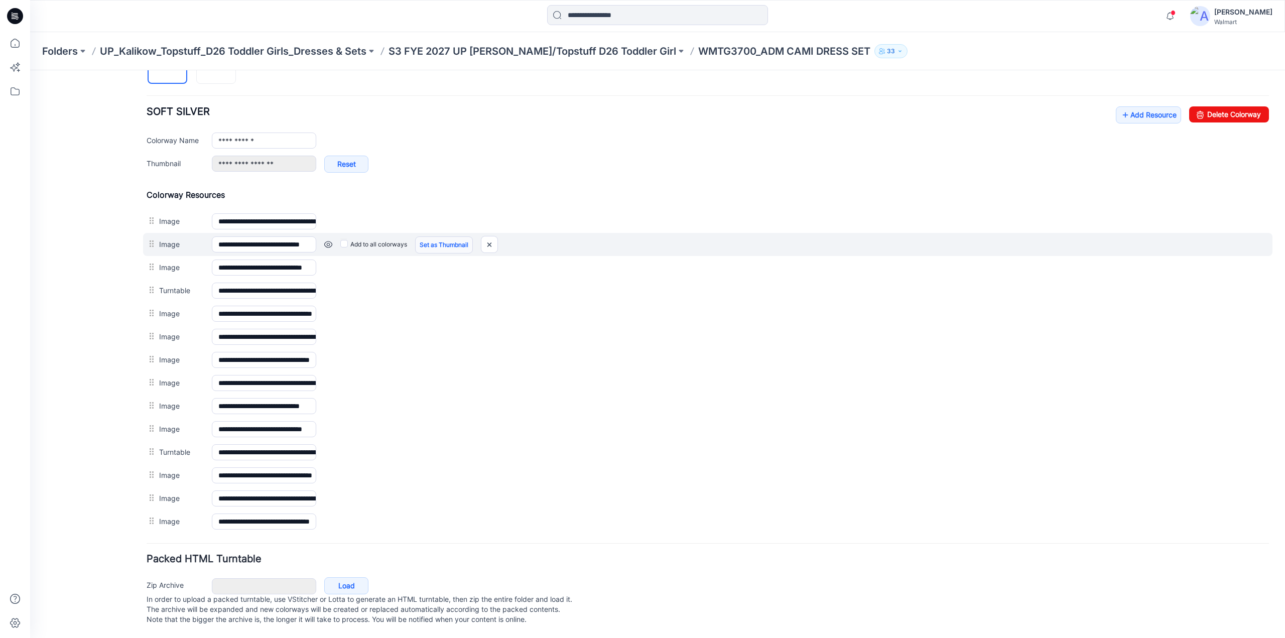
click at [429, 241] on link "Set as Thumbnail" at bounding box center [444, 244] width 58 height 17
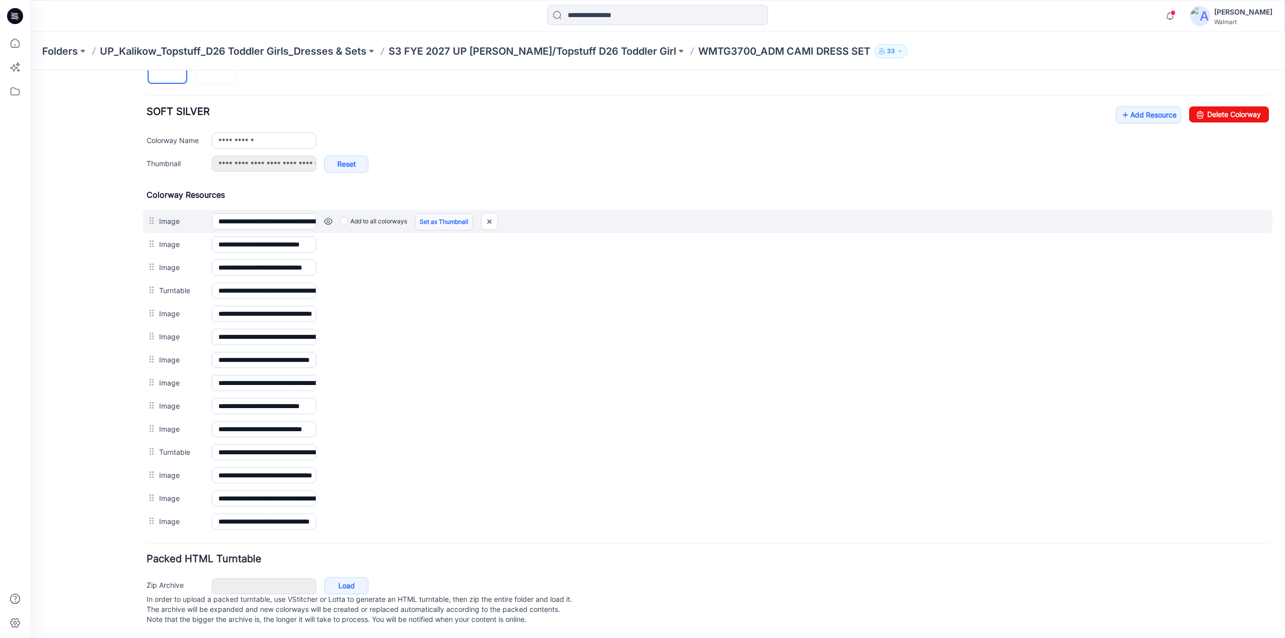
click at [444, 215] on link "Set as Thumbnail" at bounding box center [444, 221] width 58 height 17
type input "**********"
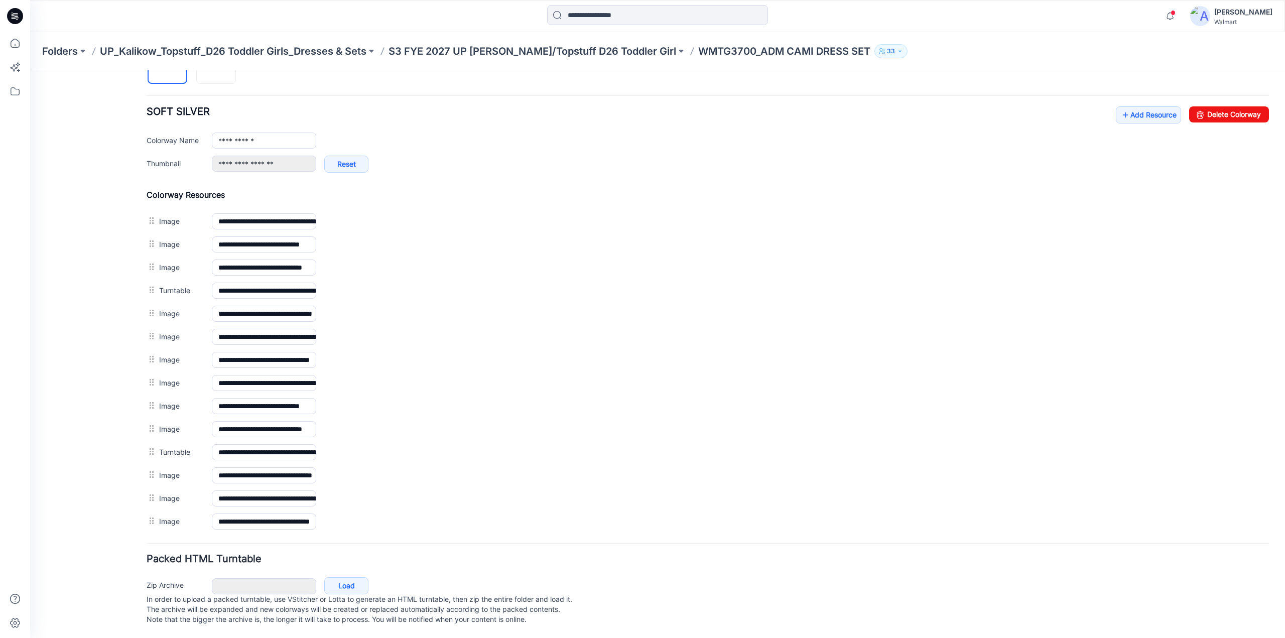
click at [30, 70] on link "Unset as Thumbnail" at bounding box center [30, 70] width 0 height 0
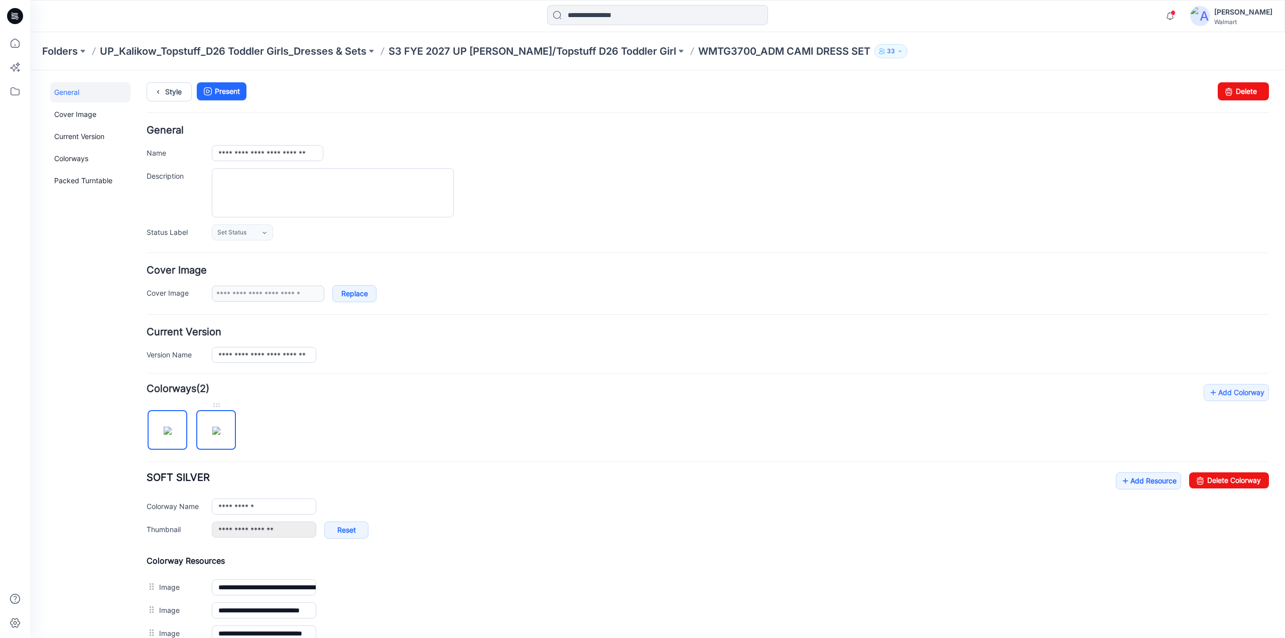
click at [220, 431] on img at bounding box center [216, 431] width 8 height 8
type input "**********"
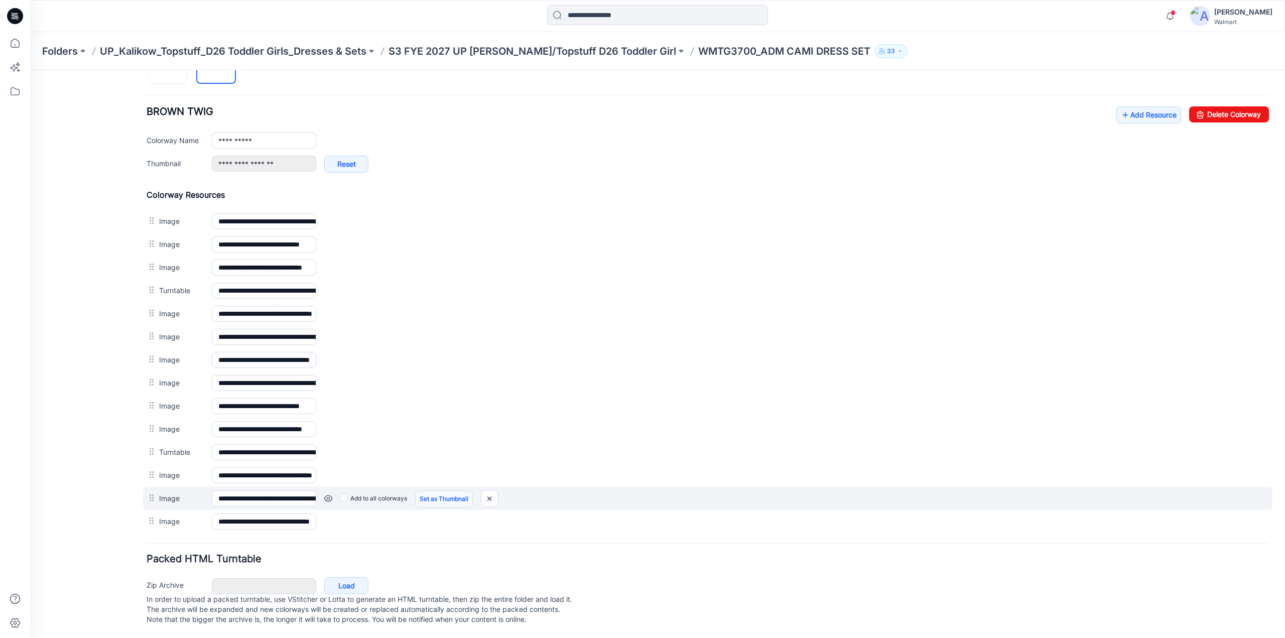
click at [446, 491] on link "Set as Thumbnail" at bounding box center [444, 499] width 58 height 17
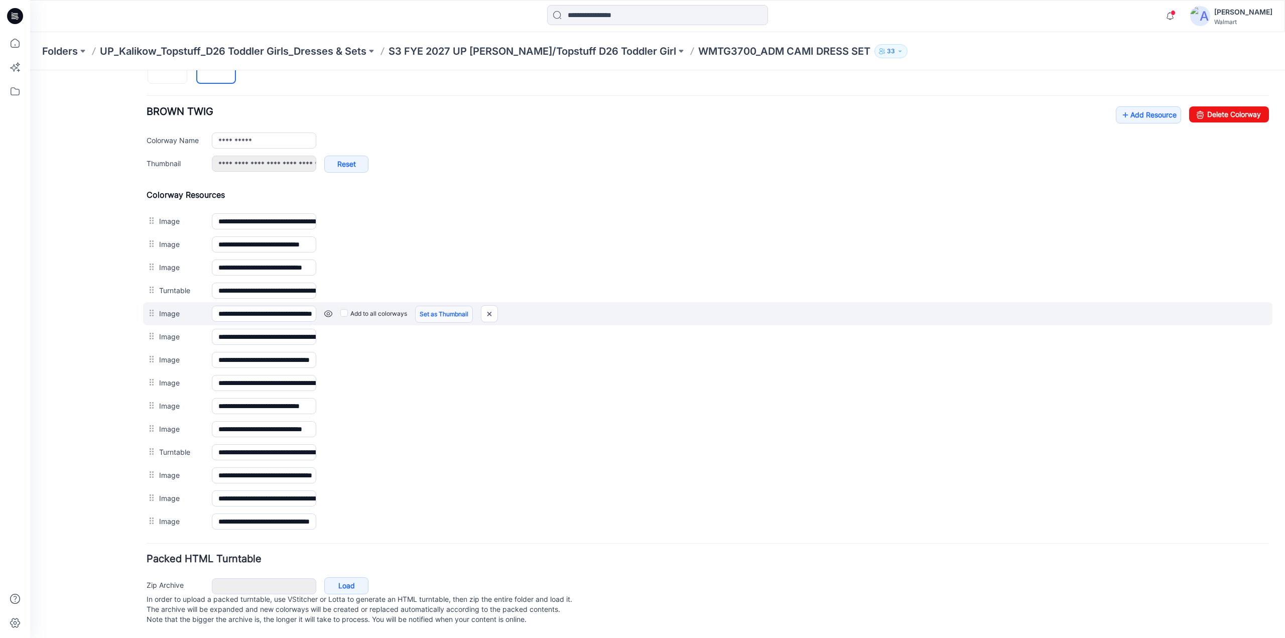
scroll to position [0, 0]
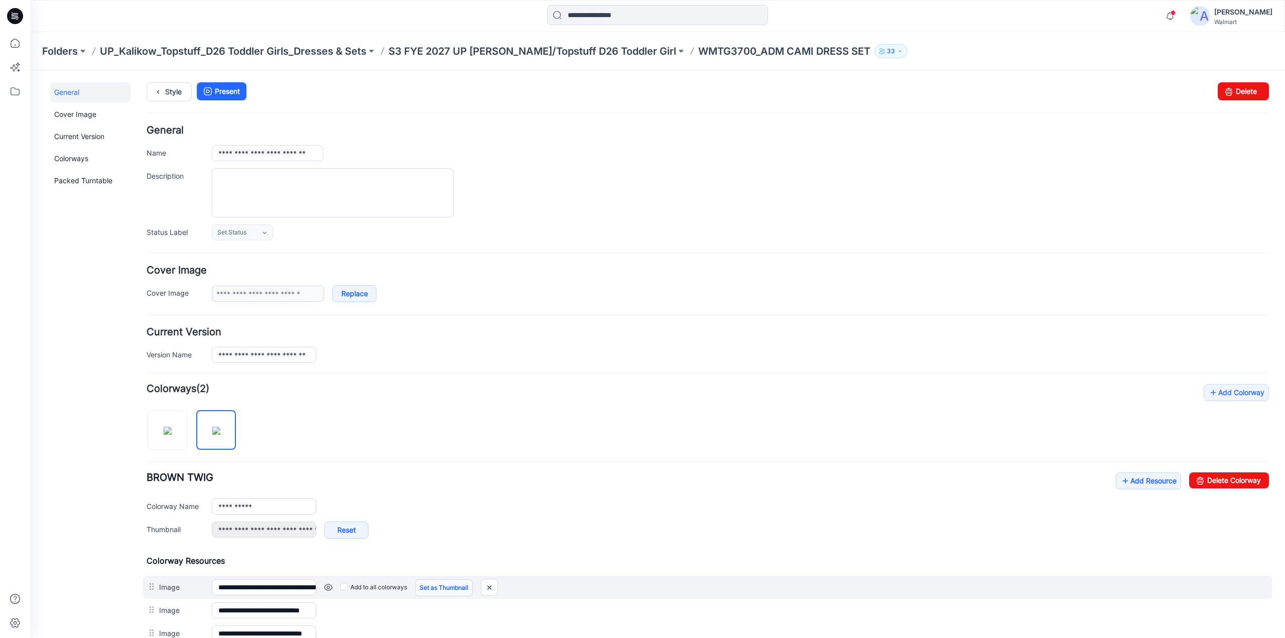
click at [453, 585] on link "Set as Thumbnail" at bounding box center [444, 587] width 58 height 17
type input "**********"
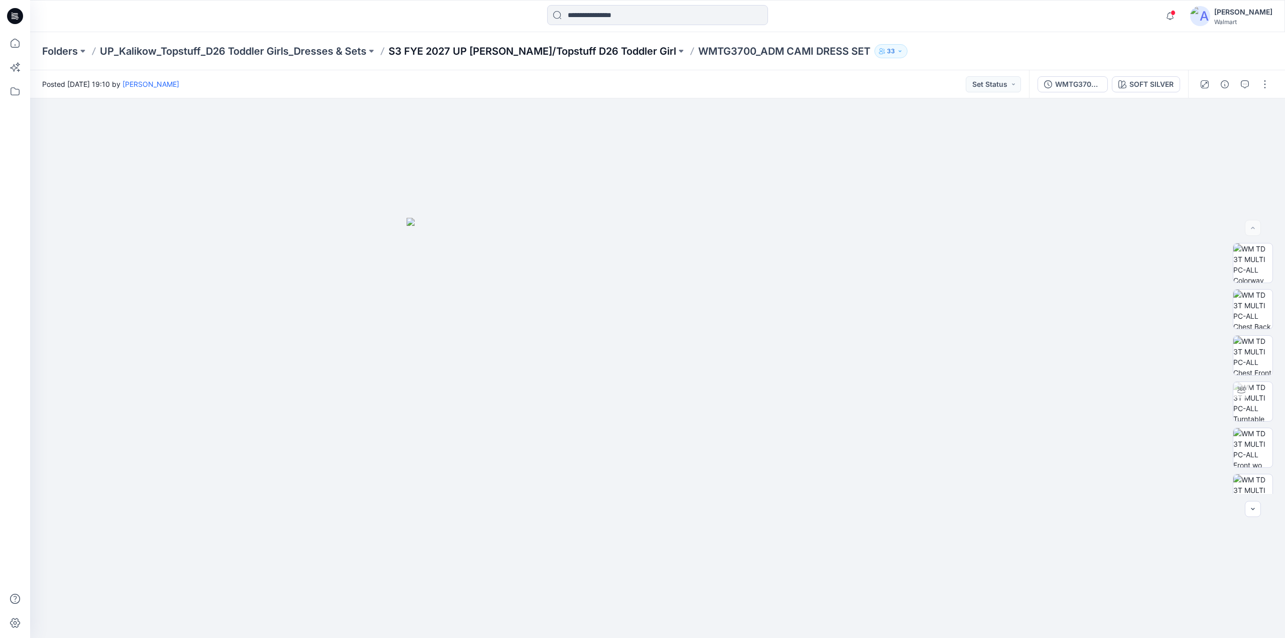
click at [581, 47] on p "S3 FYE 2027 UP [PERSON_NAME]/Topstuff D26 Toddler Girl" at bounding box center [533, 51] width 288 height 14
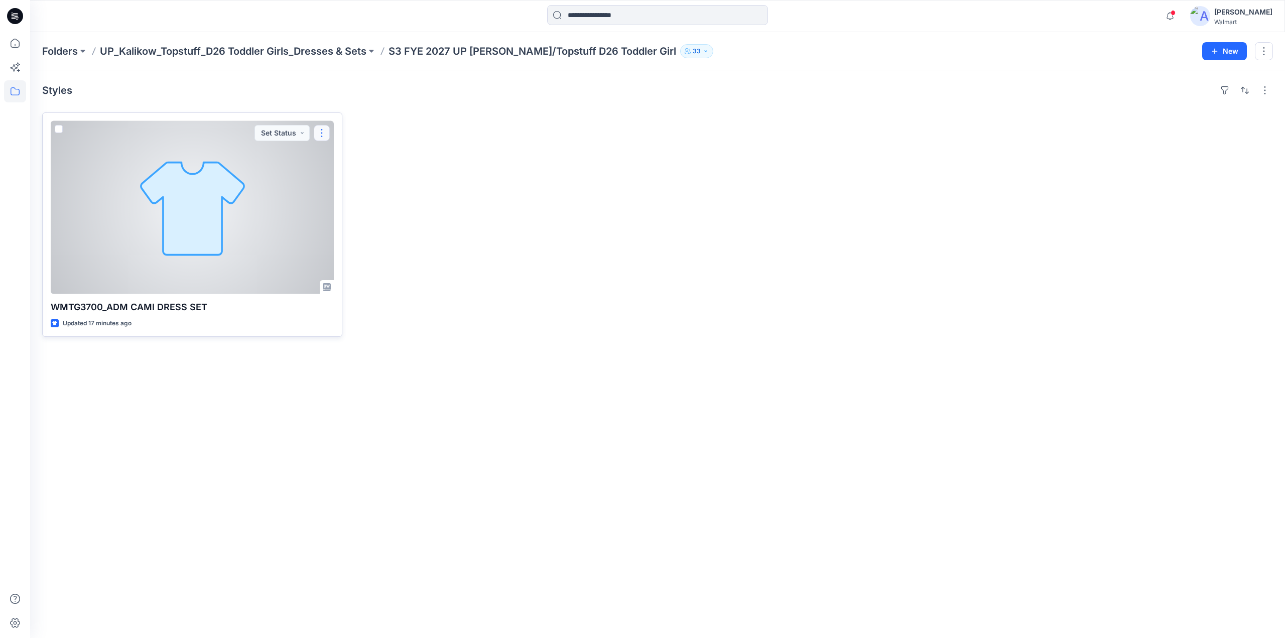
click at [322, 131] on button "button" at bounding box center [322, 133] width 16 height 16
click at [342, 151] on p "Edit" at bounding box center [340, 156] width 13 height 11
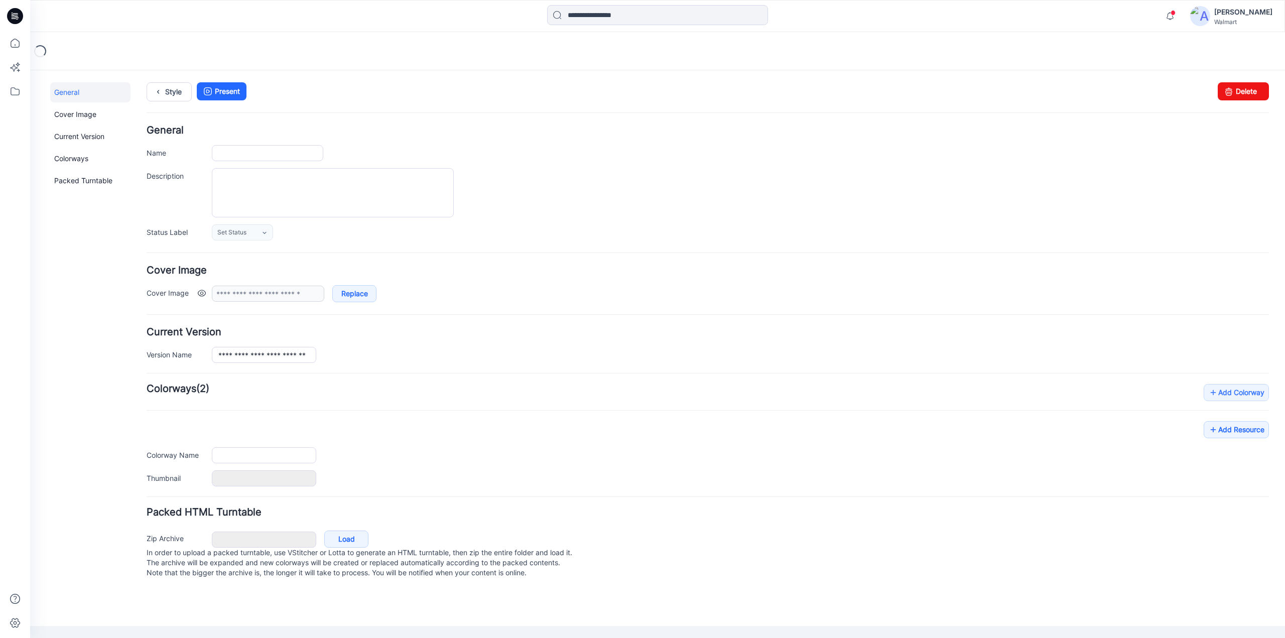
type input "**********"
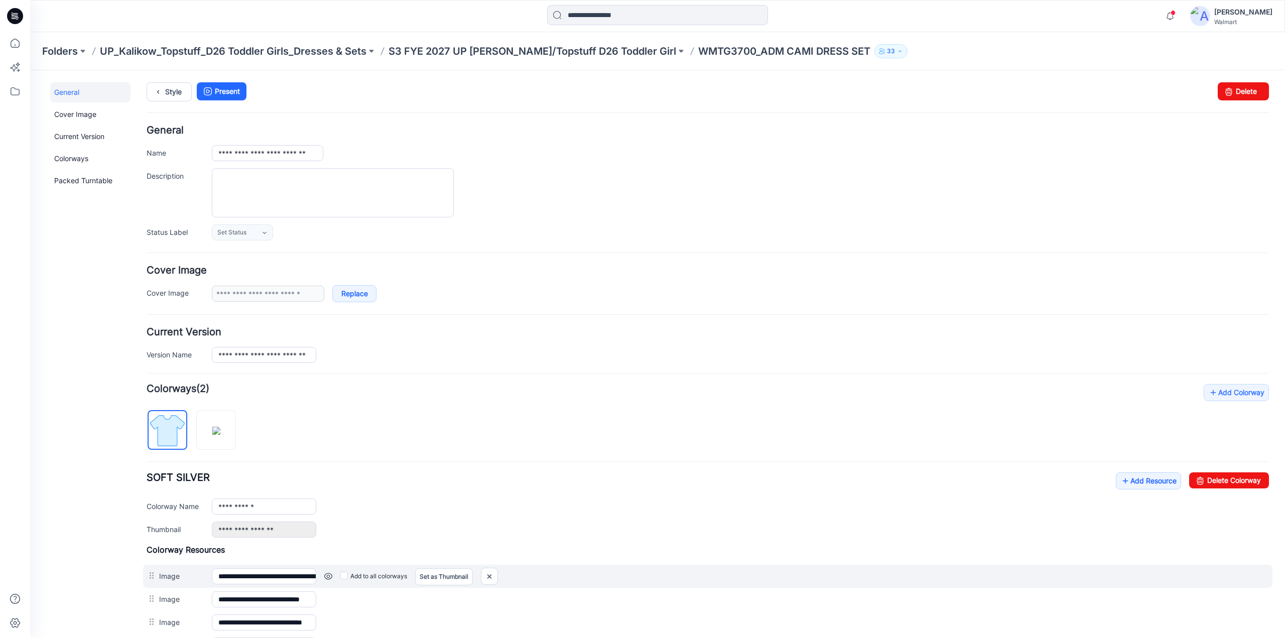
click at [328, 572] on link at bounding box center [328, 576] width 8 height 8
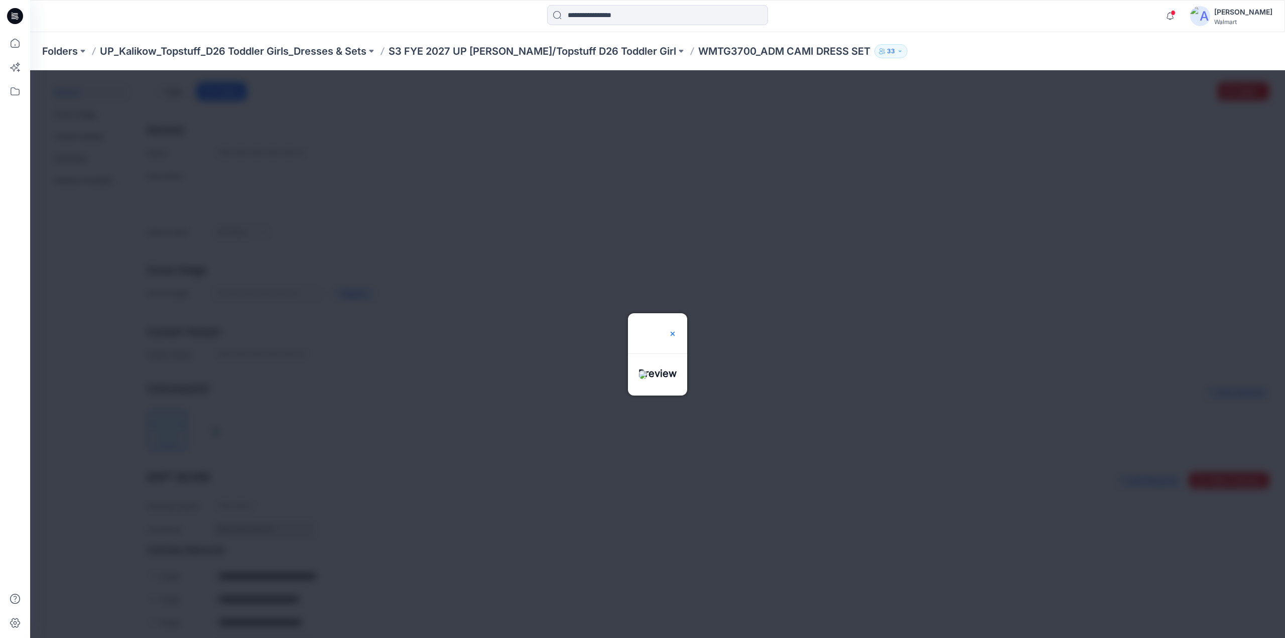
click at [677, 330] on img at bounding box center [673, 334] width 8 height 8
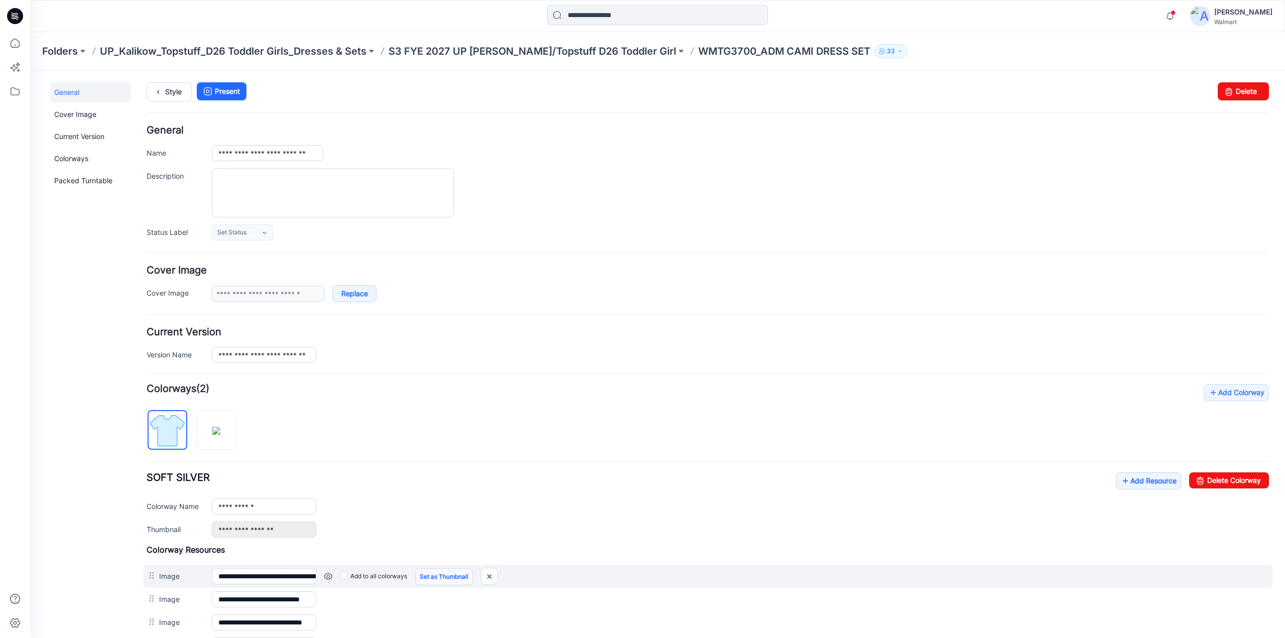
click at [447, 573] on link "Set as Thumbnail" at bounding box center [444, 576] width 58 height 17
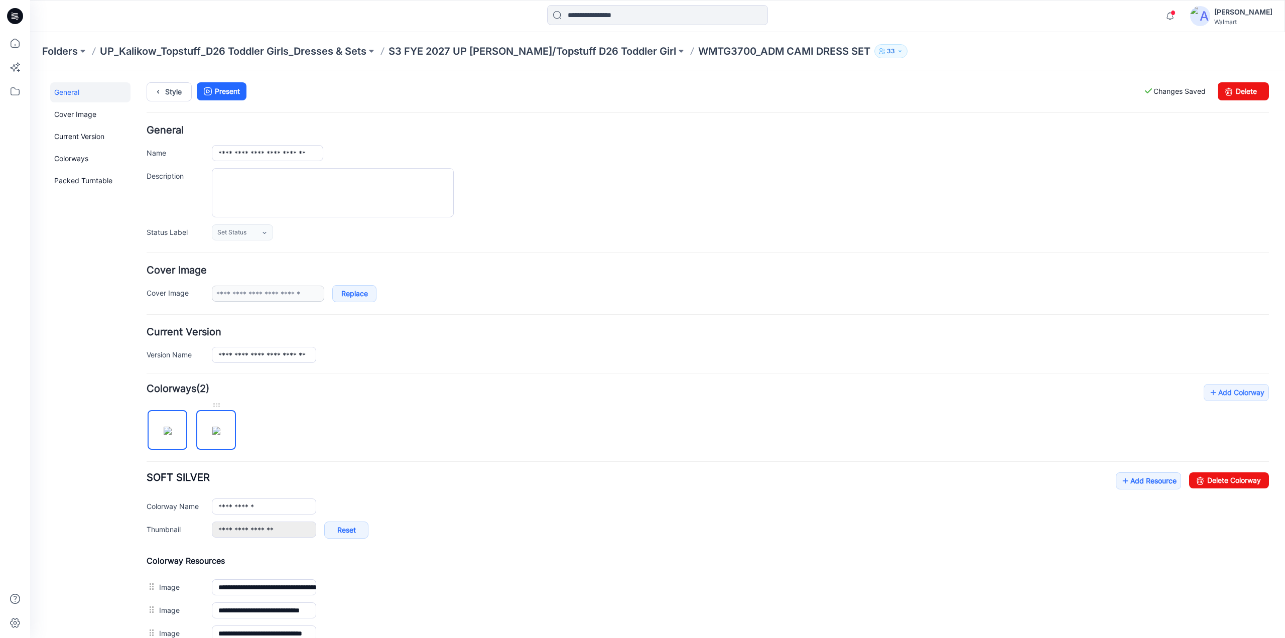
click at [212, 429] on img at bounding box center [216, 431] width 8 height 8
type input "**********"
click at [348, 528] on link "Reset" at bounding box center [346, 530] width 44 height 17
click at [204, 529] on link at bounding box center [202, 530] width 8 height 8
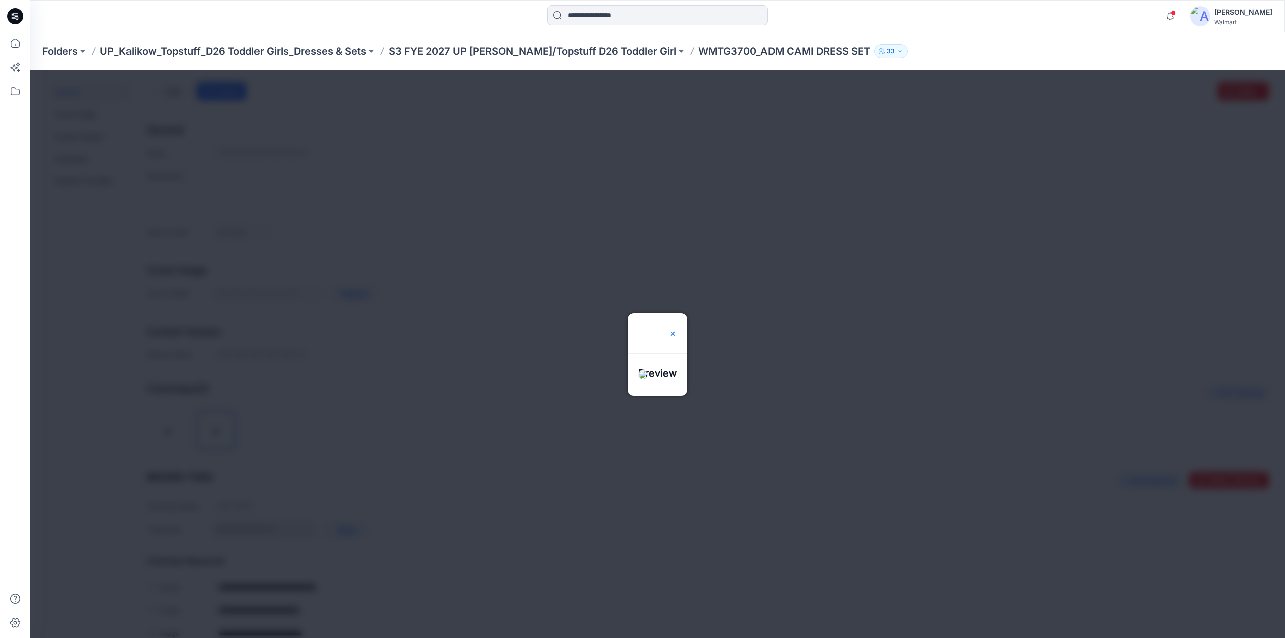
click at [677, 330] on img at bounding box center [673, 334] width 8 height 8
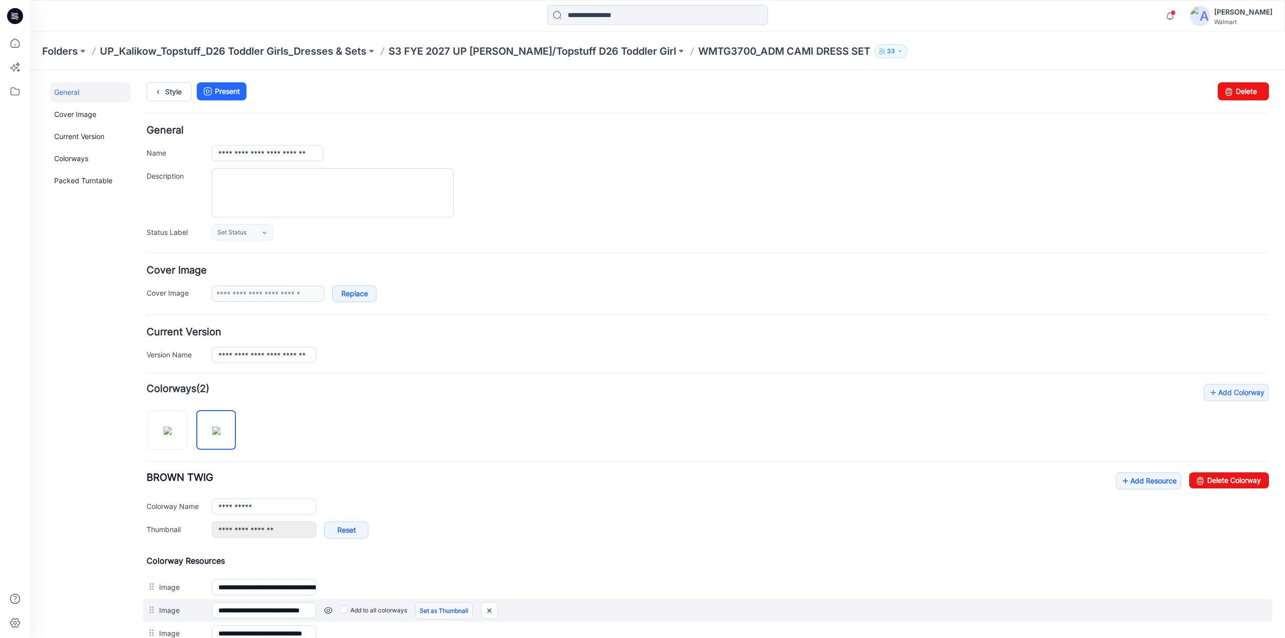
click at [450, 609] on link "Set as Thumbnail" at bounding box center [444, 610] width 58 height 17
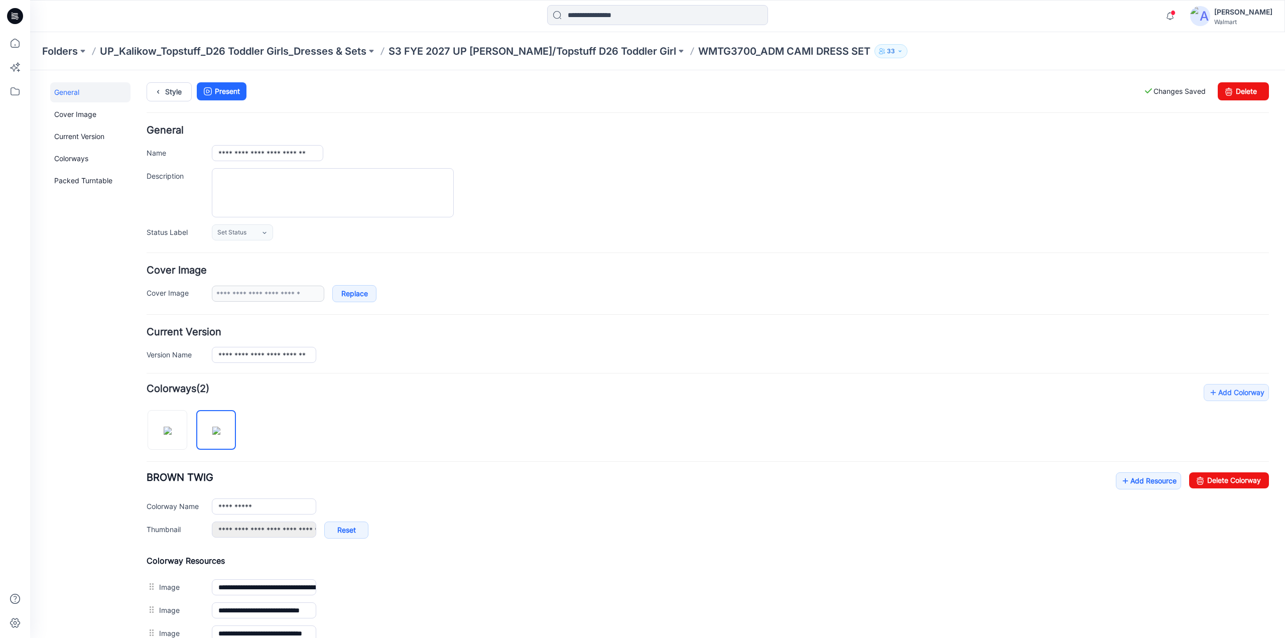
click at [30, 70] on link "Unset as Thumbnail" at bounding box center [30, 70] width 0 height 0
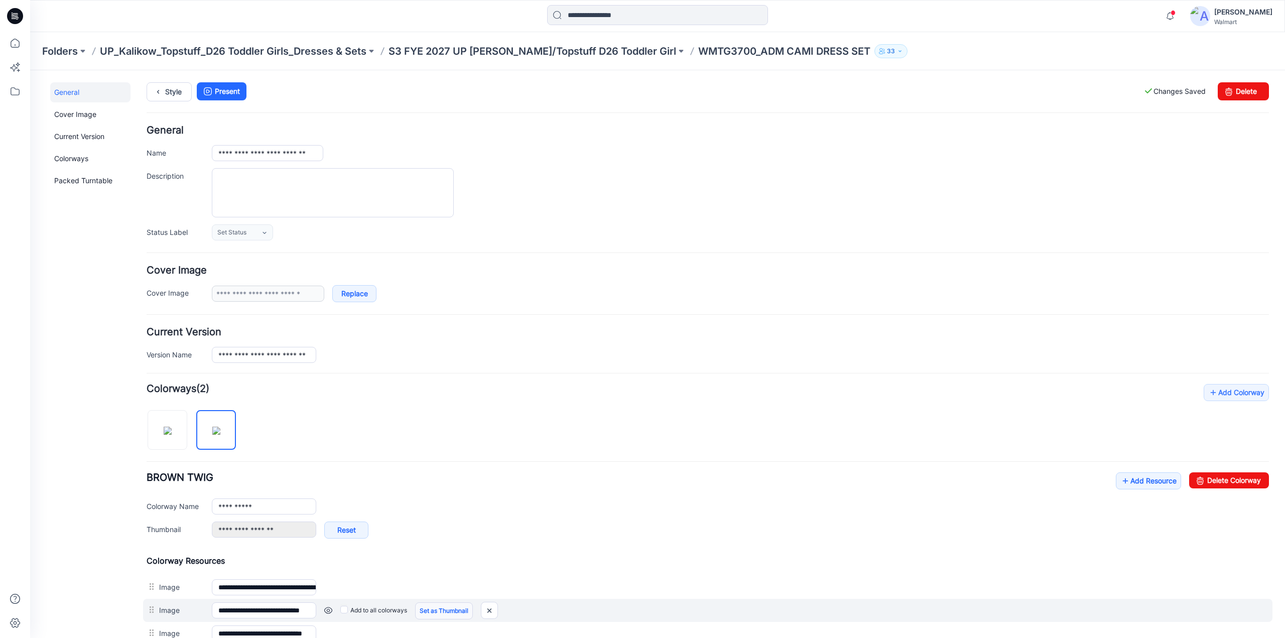
click at [451, 608] on link "Set as Thumbnail" at bounding box center [444, 610] width 58 height 17
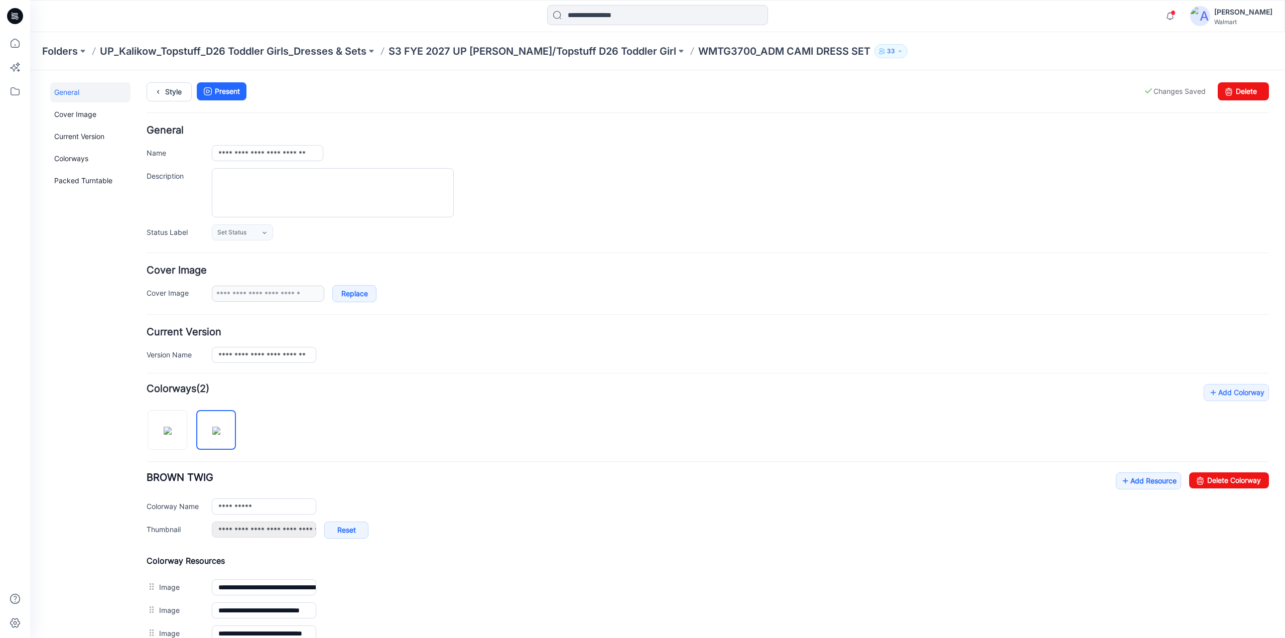
click at [30, 70] on link "Unset as Thumbnail" at bounding box center [30, 70] width 0 height 0
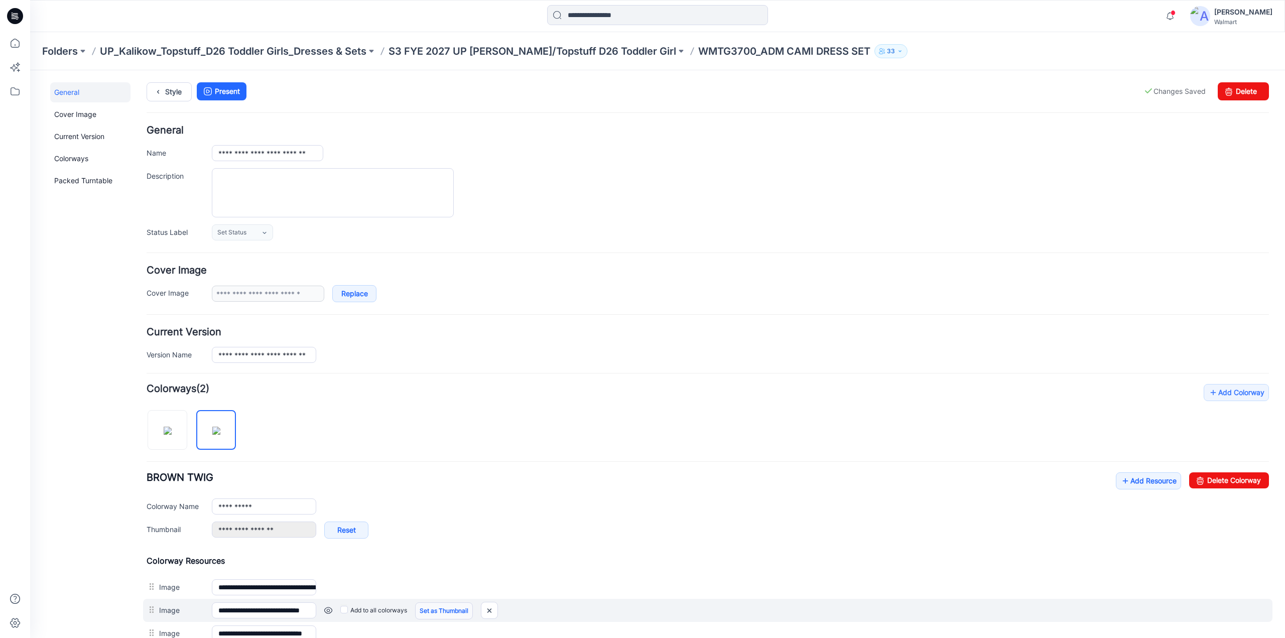
click at [452, 607] on link "Set as Thumbnail" at bounding box center [444, 610] width 58 height 17
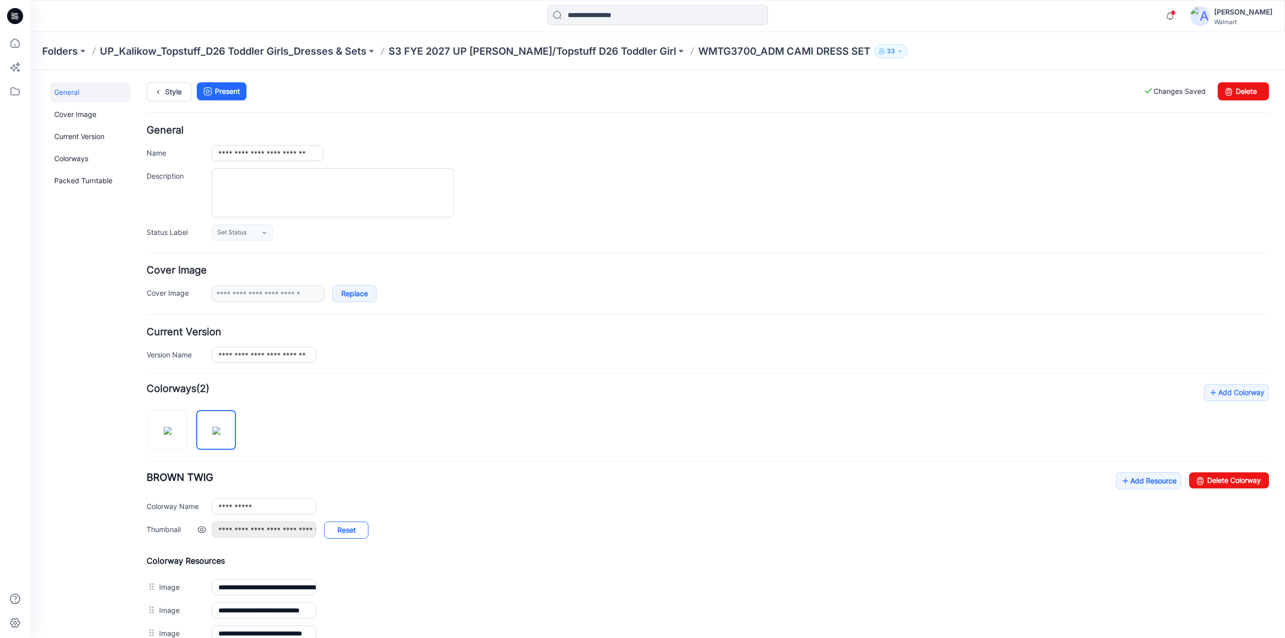
click at [334, 526] on link "Reset" at bounding box center [346, 530] width 44 height 17
type input "**********"
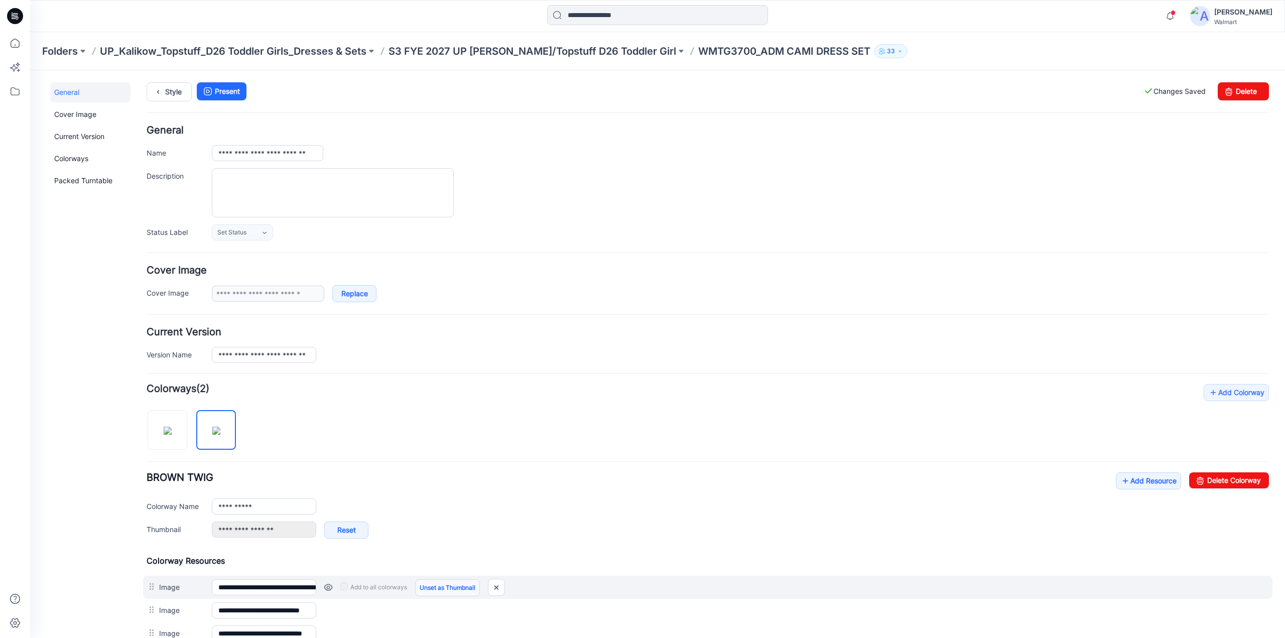
click at [444, 586] on link "Unset as Thumbnail" at bounding box center [447, 587] width 65 height 17
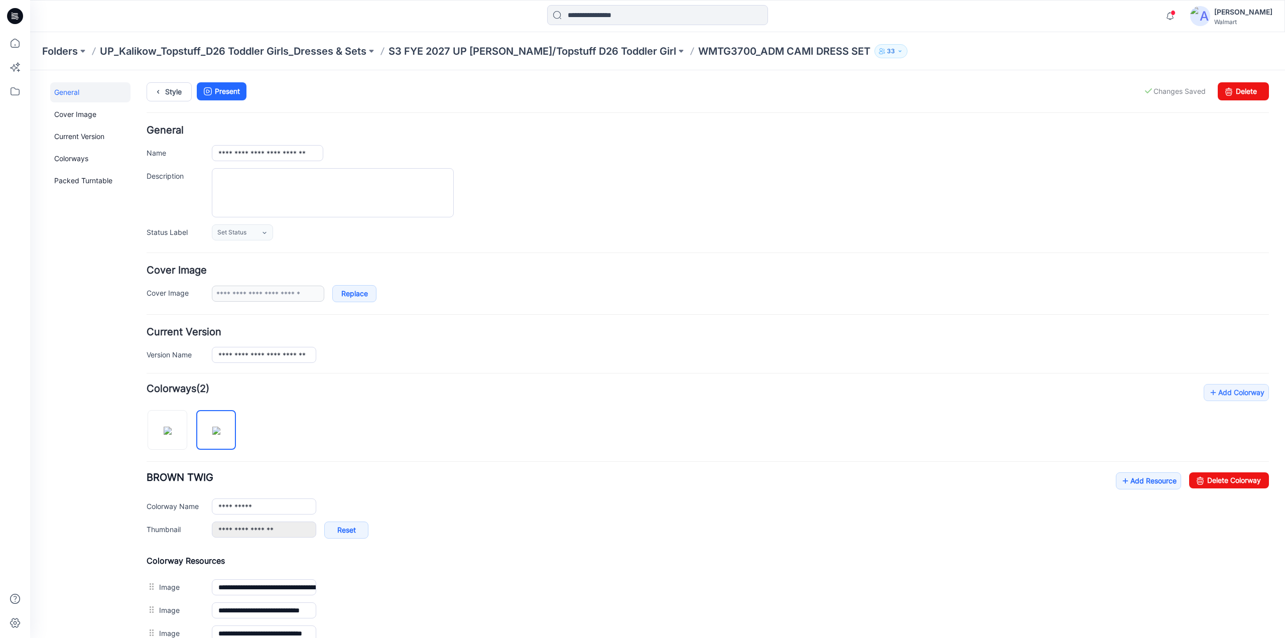
click at [30, 70] on link "Unset as Thumbnail" at bounding box center [30, 70] width 0 height 0
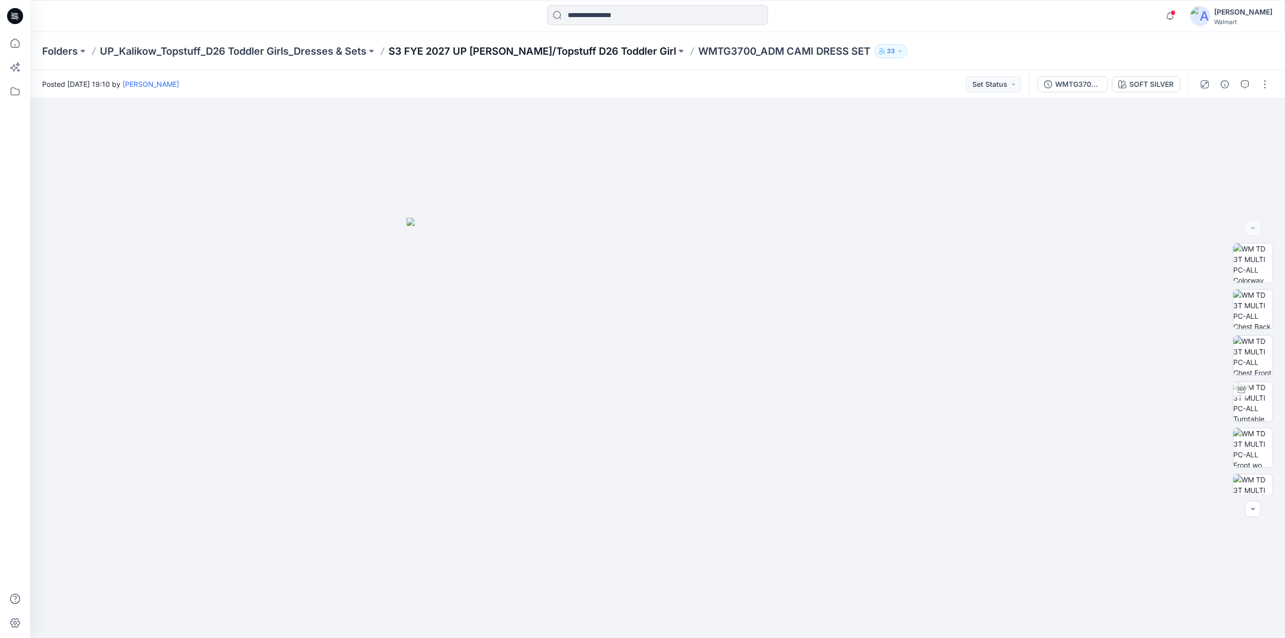
click at [593, 49] on p "S3 FYE 2027 UP [PERSON_NAME]/Topstuff D26 Toddler Girl" at bounding box center [533, 51] width 288 height 14
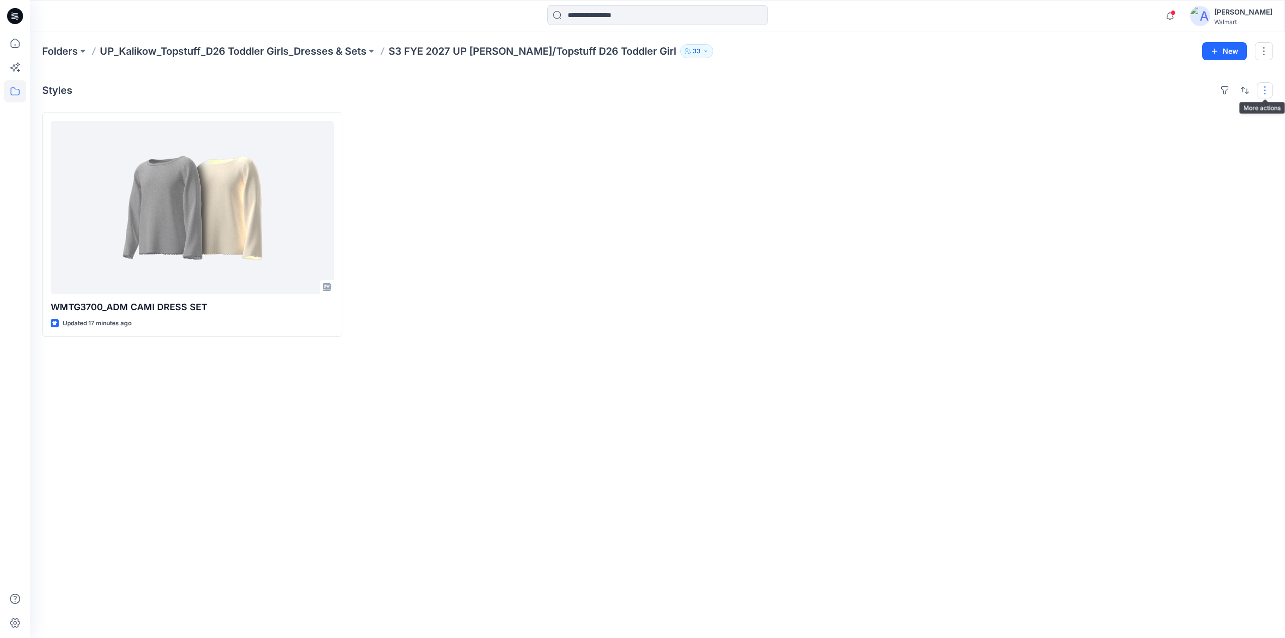
click at [1264, 89] on button "button" at bounding box center [1265, 90] width 16 height 16
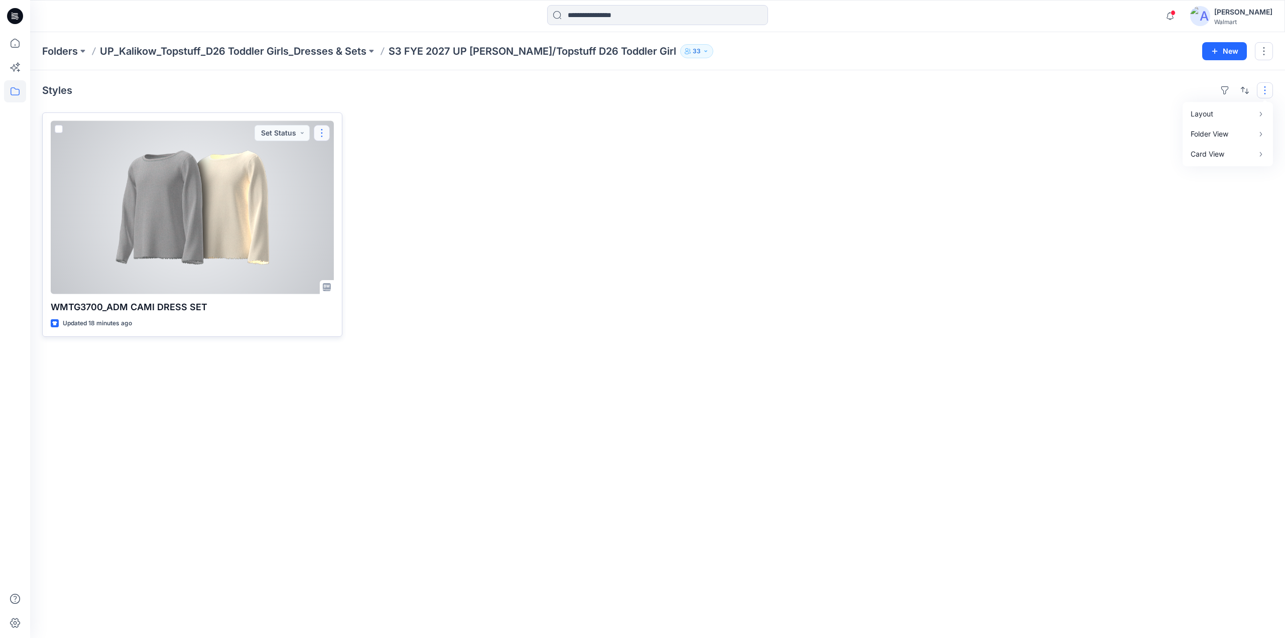
click at [323, 132] on button "button" at bounding box center [322, 133] width 16 height 16
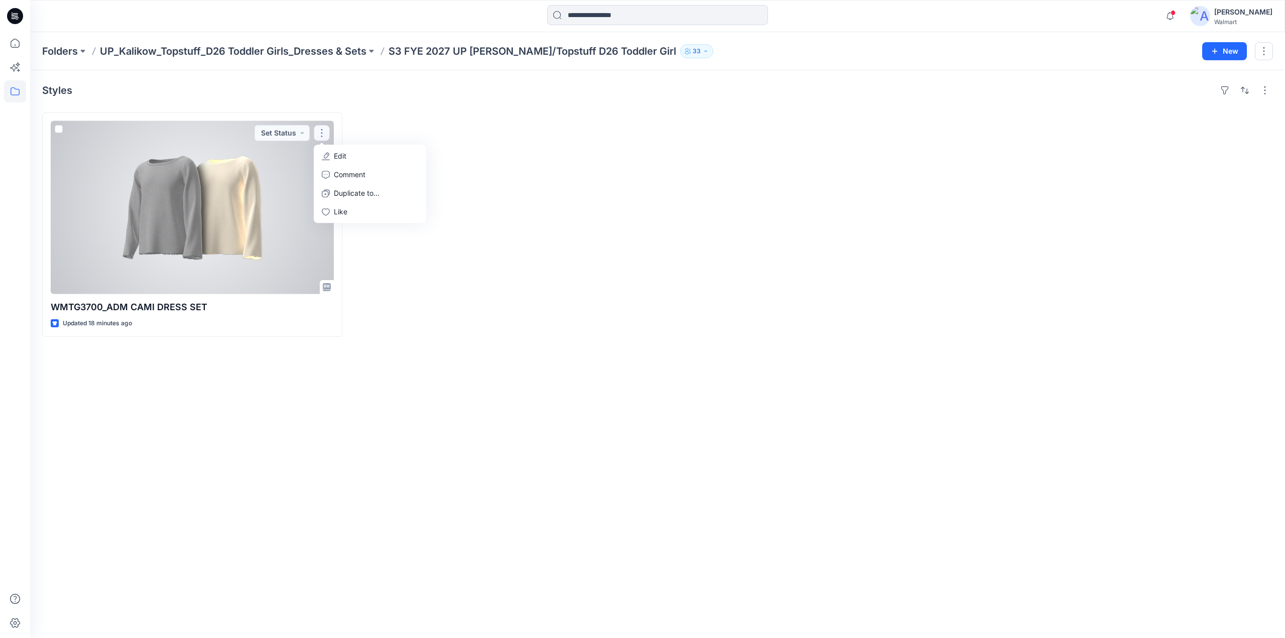
click at [343, 158] on p "Edit" at bounding box center [340, 156] width 13 height 11
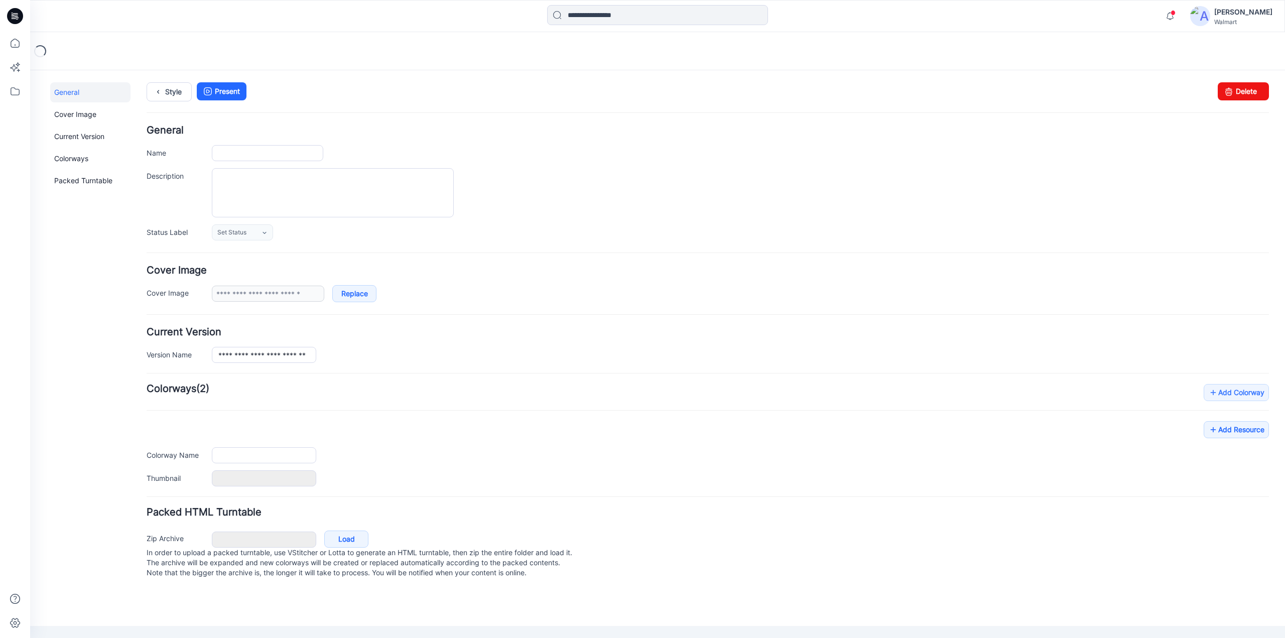
type input "**********"
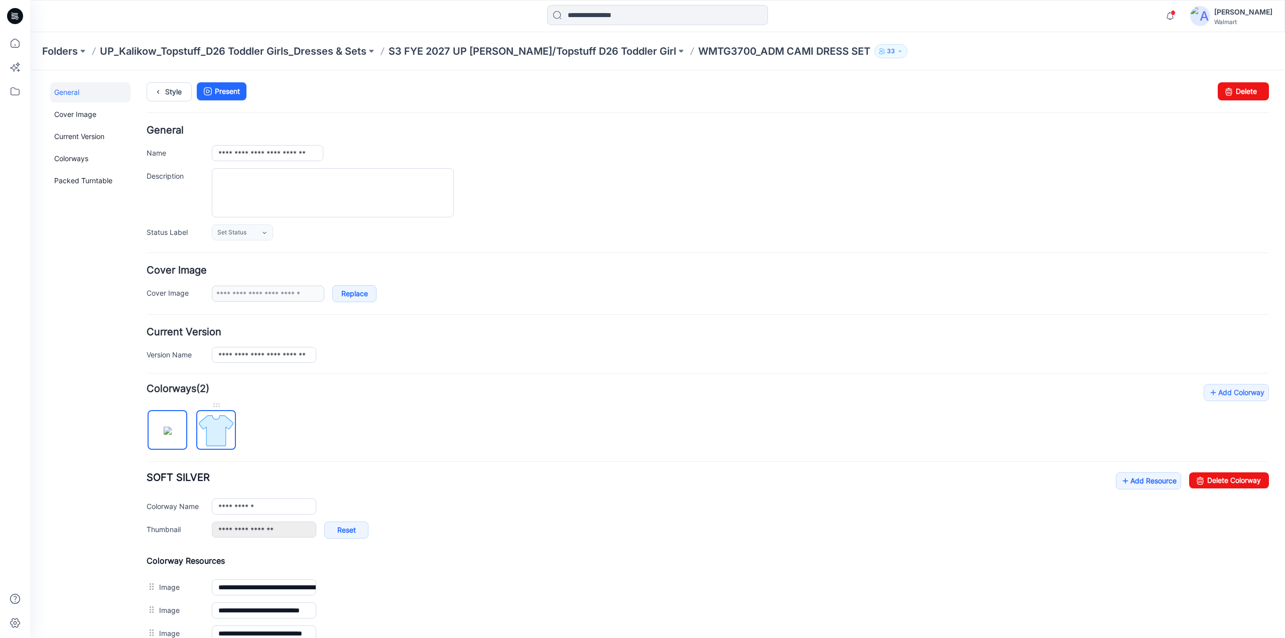
click at [223, 422] on img at bounding box center [216, 431] width 38 height 38
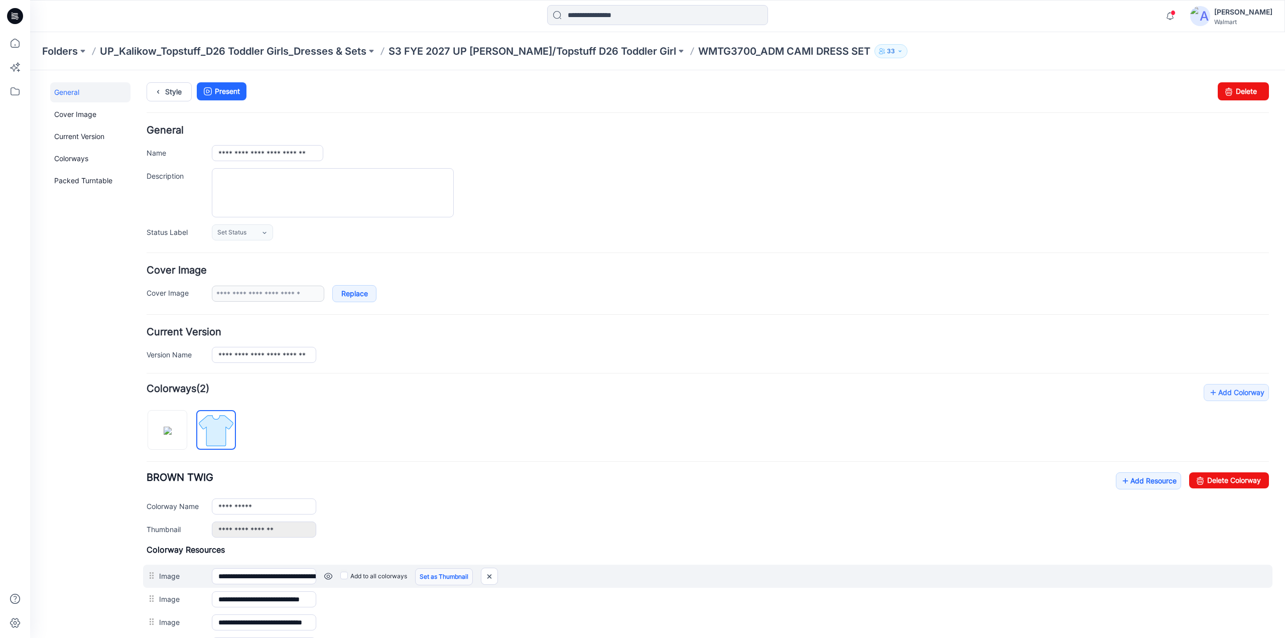
click at [450, 572] on link "Set as Thumbnail" at bounding box center [444, 576] width 58 height 17
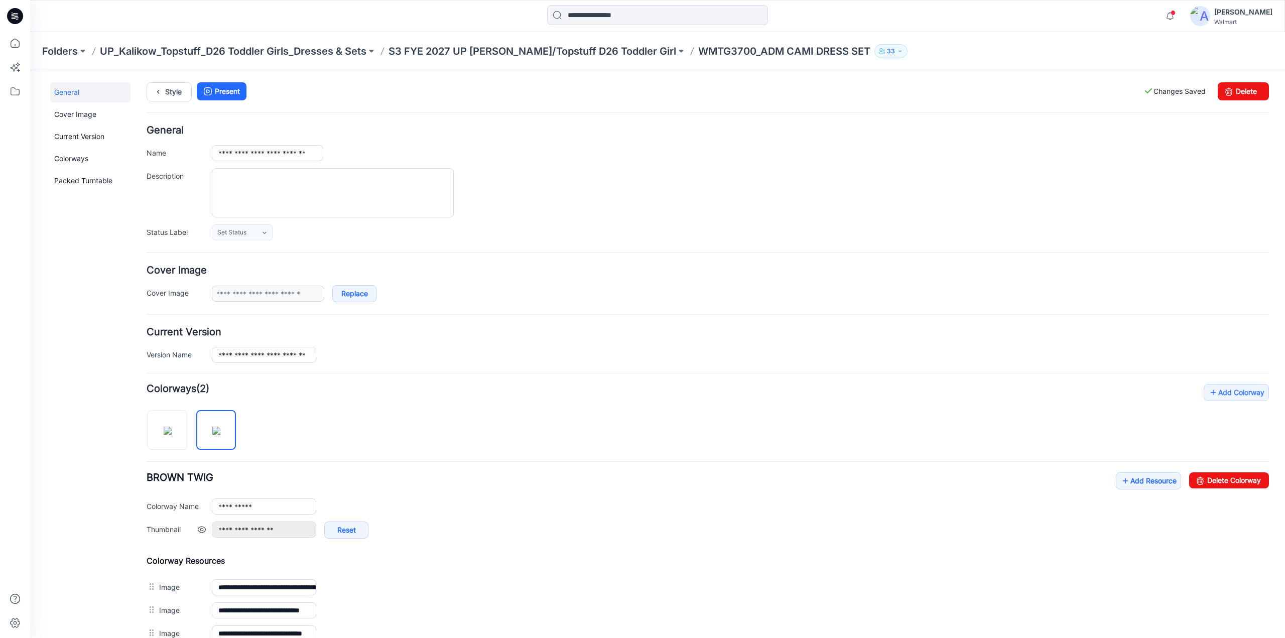
scroll to position [369, 0]
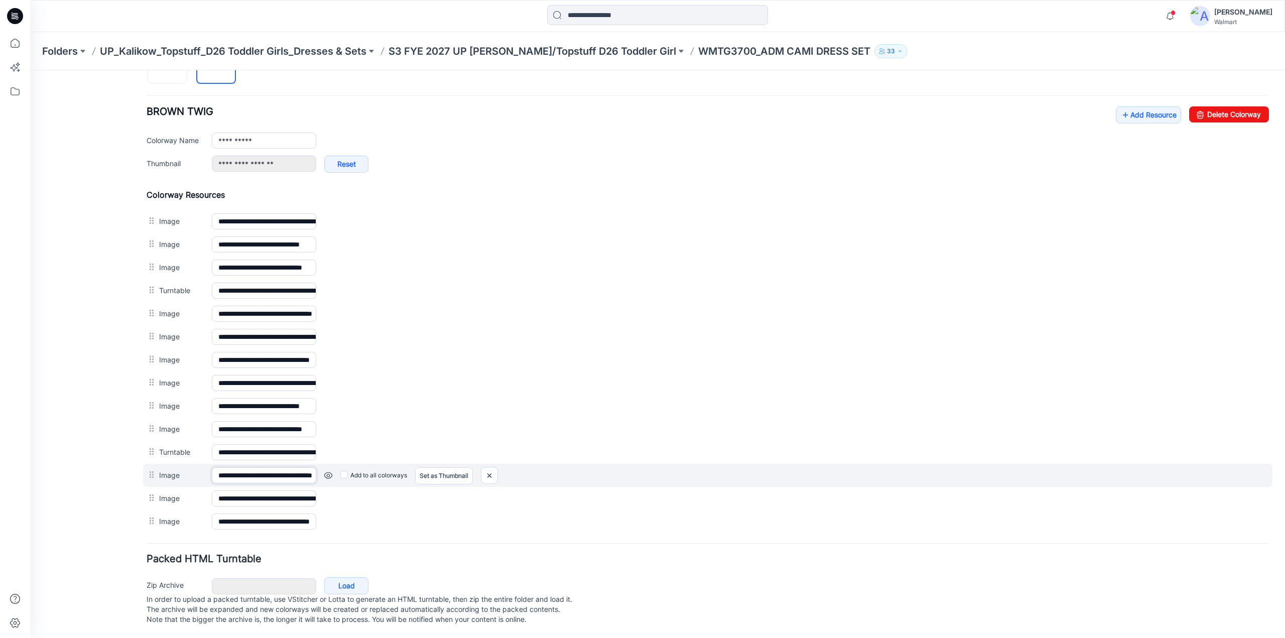
click at [258, 468] on input "**********" at bounding box center [264, 475] width 104 height 16
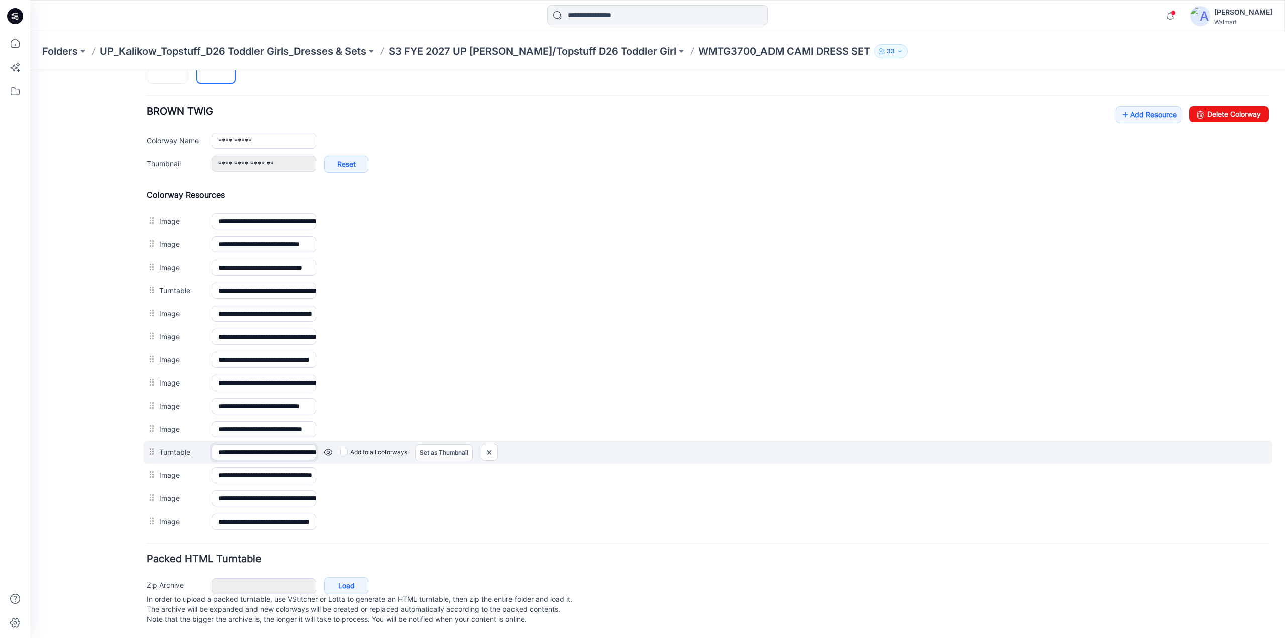
click at [263, 444] on input "**********" at bounding box center [264, 452] width 104 height 16
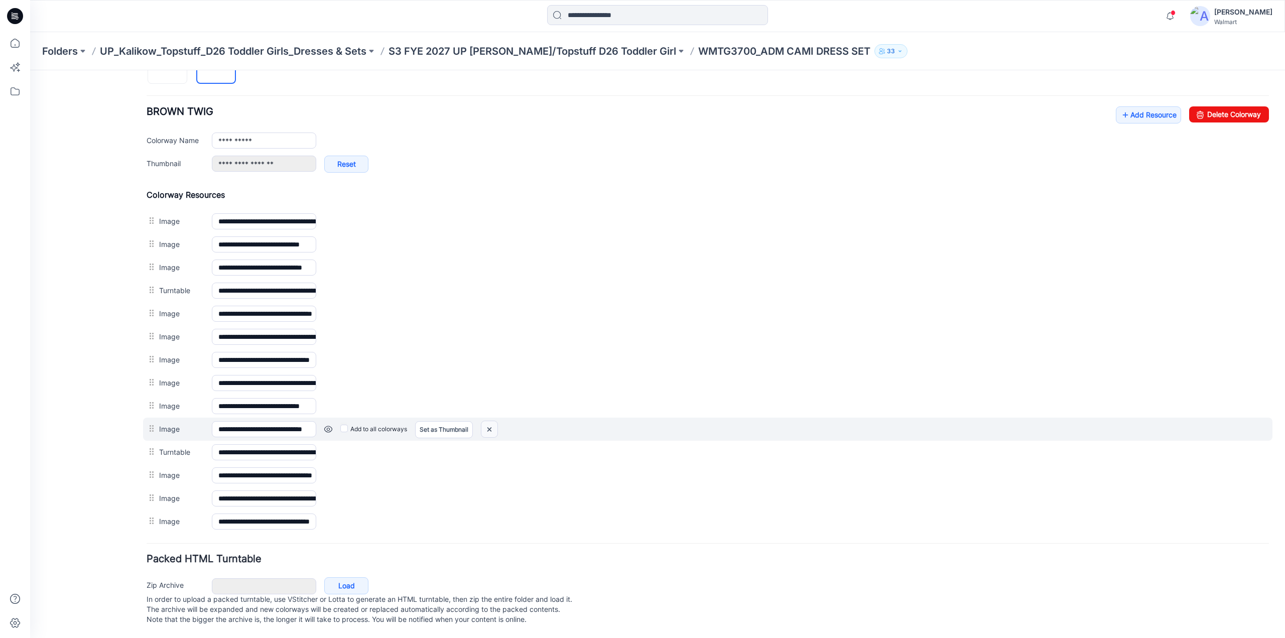
drag, startPoint x: 487, startPoint y: 422, endPoint x: 715, endPoint y: 111, distance: 385.5
click at [487, 422] on img at bounding box center [489, 429] width 16 height 17
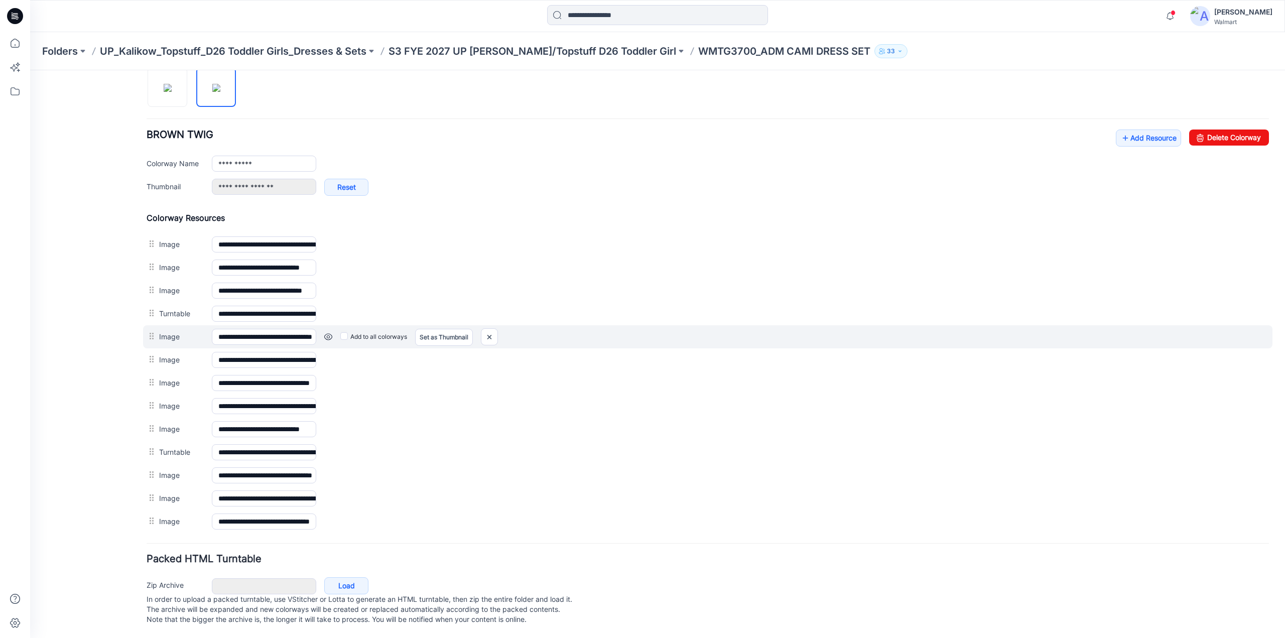
scroll to position [346, 0]
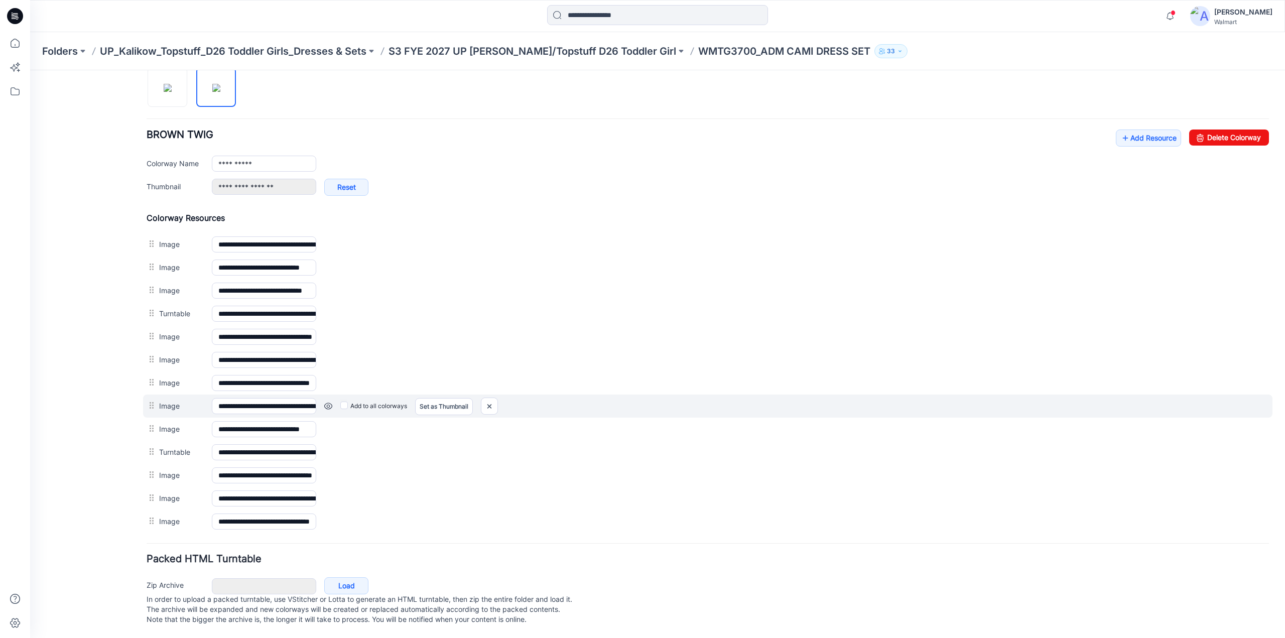
click at [328, 402] on link at bounding box center [328, 406] width 8 height 8
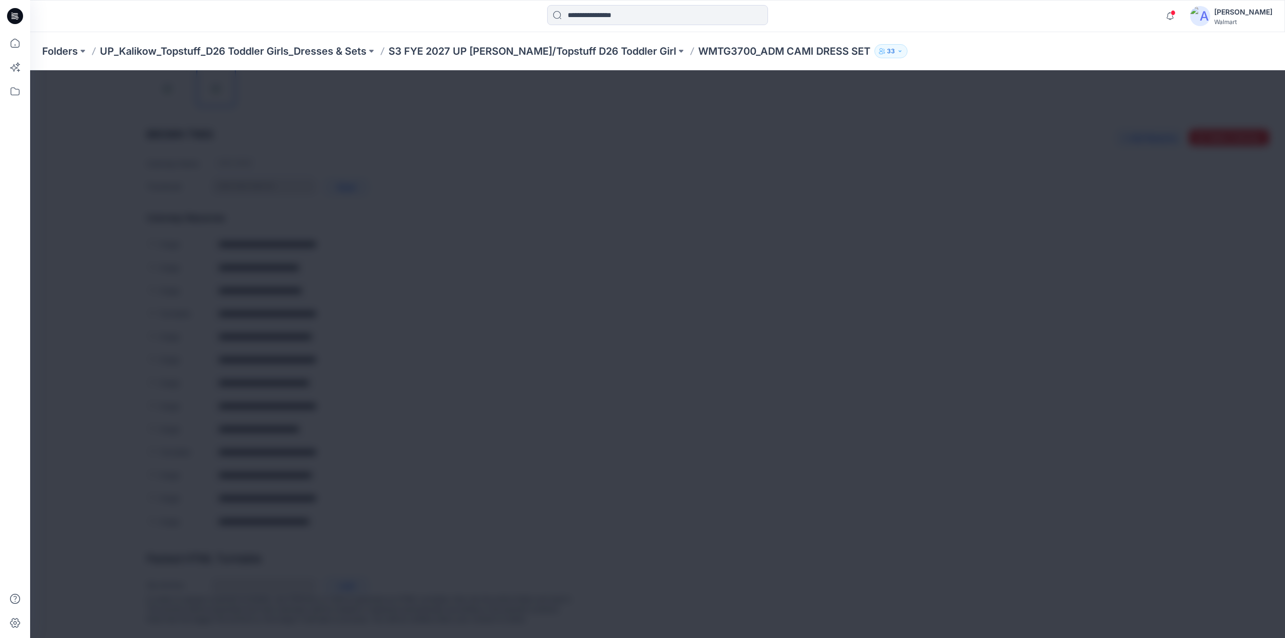
scroll to position [346, 0]
click at [677, 330] on img at bounding box center [673, 334] width 8 height 8
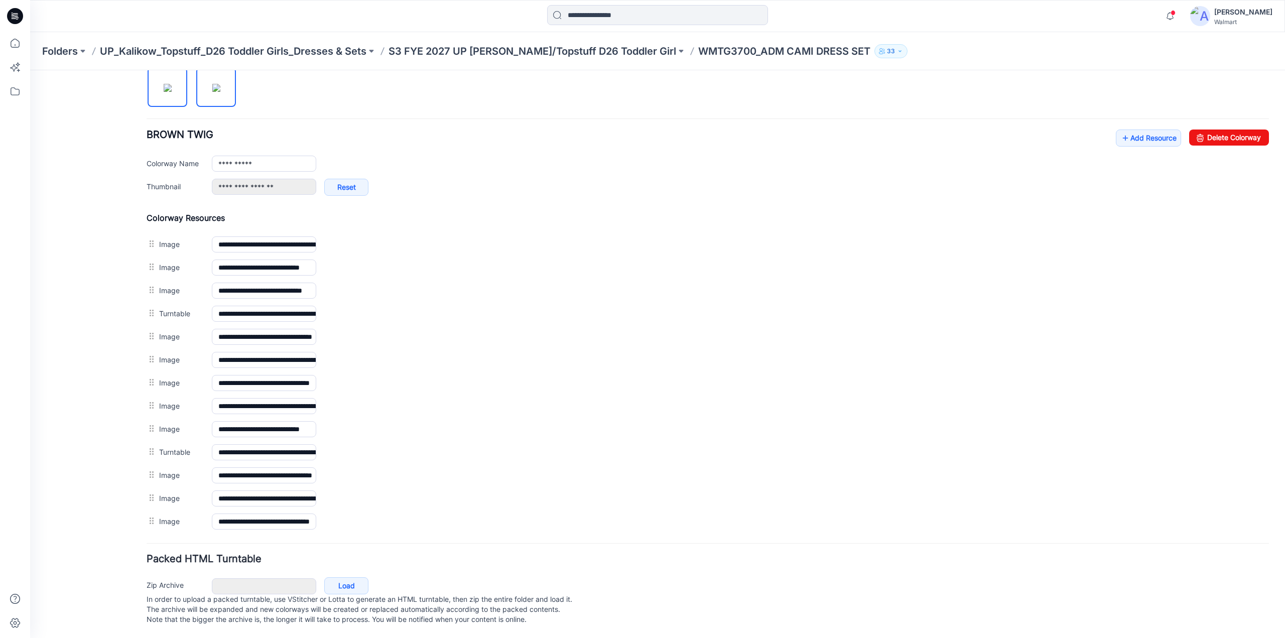
click at [167, 84] on img at bounding box center [168, 88] width 8 height 8
type input "**********"
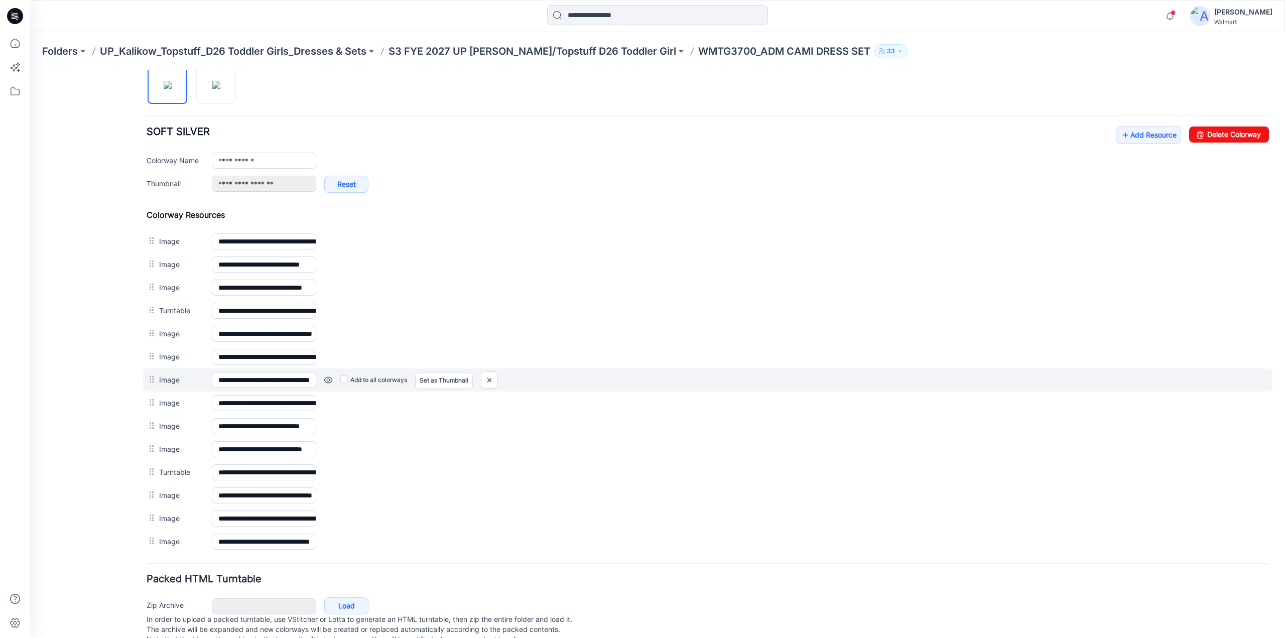
click at [328, 376] on link at bounding box center [328, 380] width 8 height 8
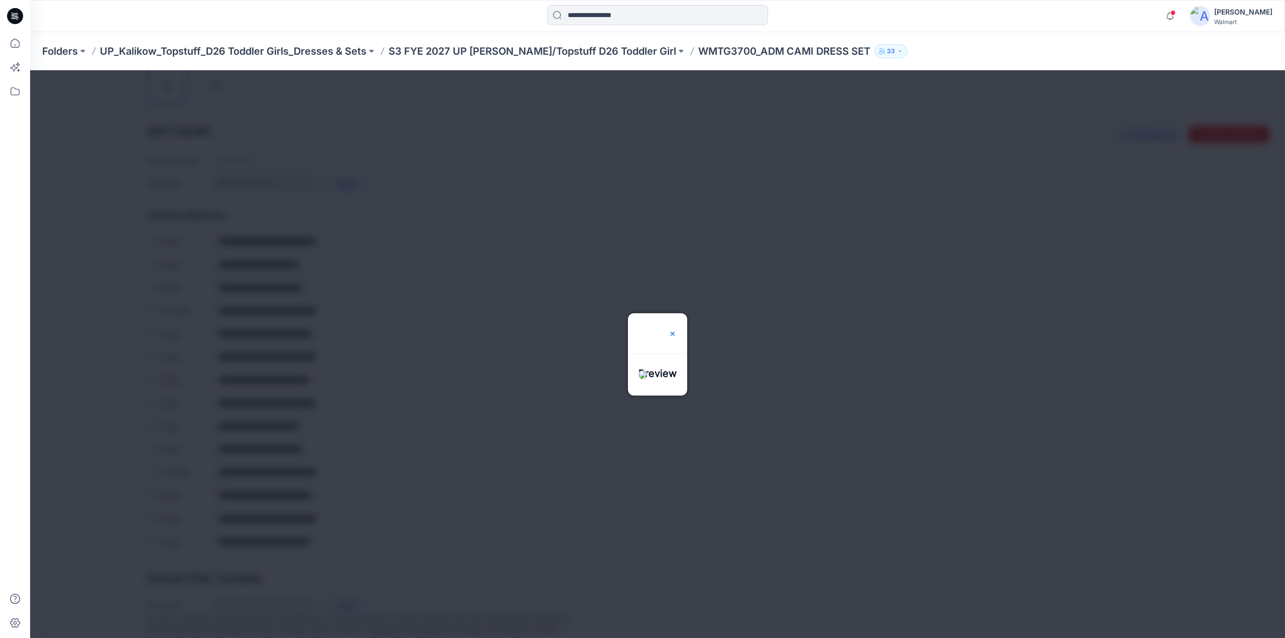
click at [677, 330] on img at bounding box center [673, 334] width 8 height 8
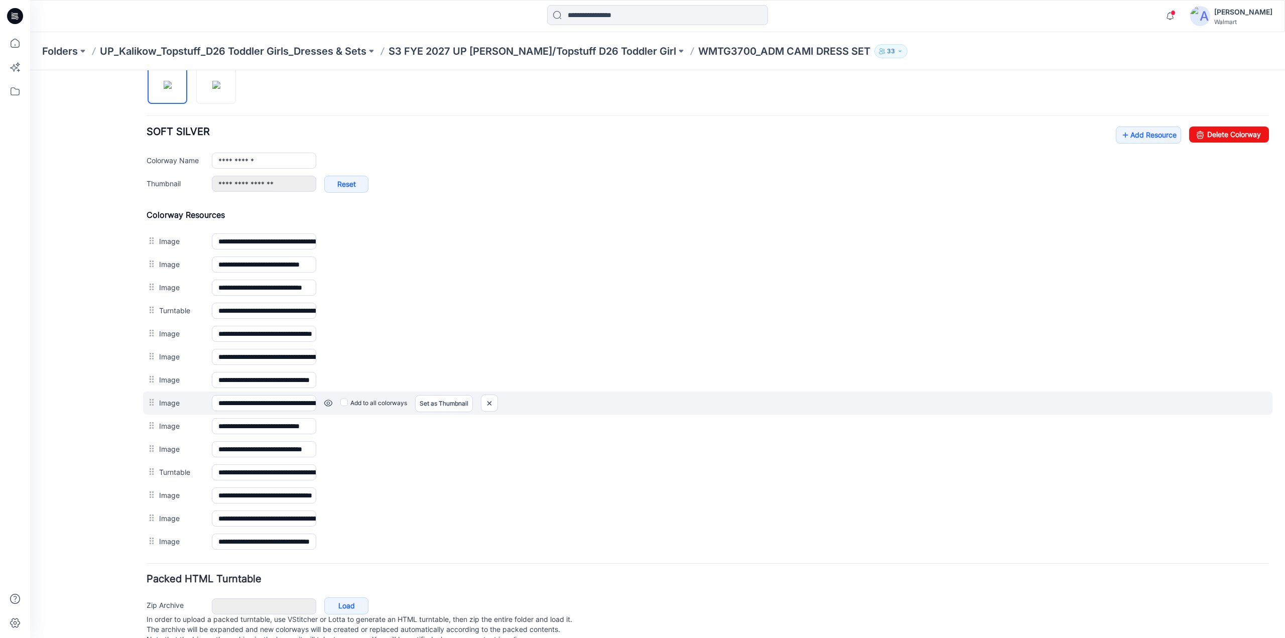
click at [330, 399] on link at bounding box center [328, 403] width 8 height 8
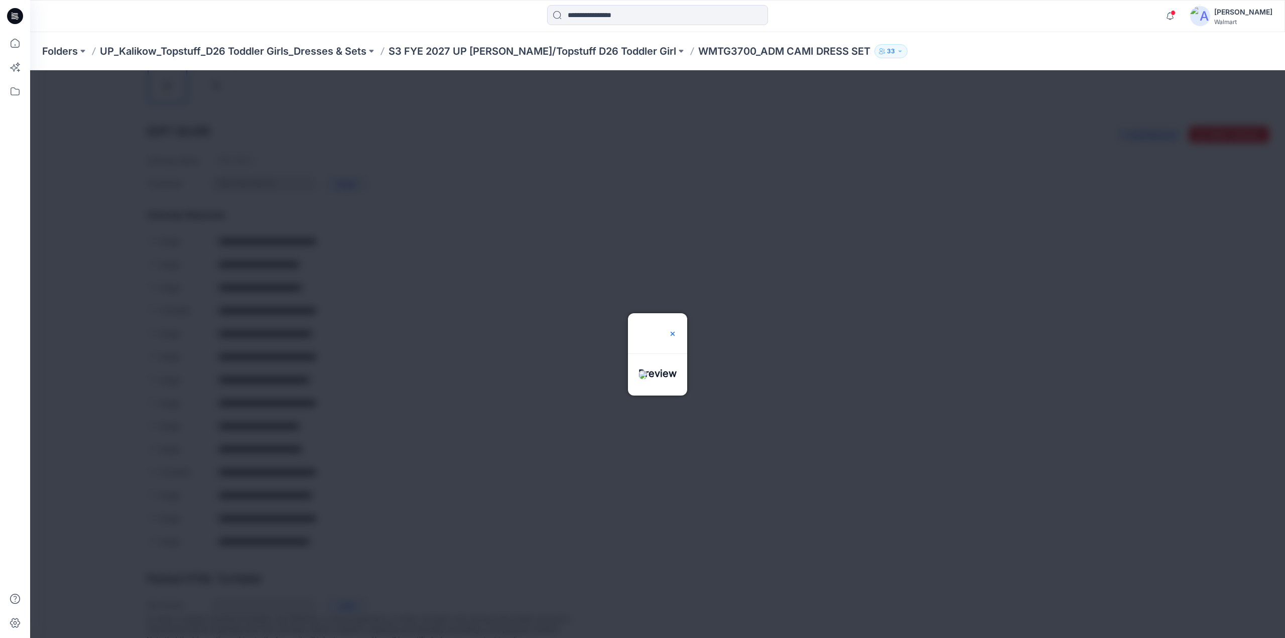
click at [677, 330] on img at bounding box center [673, 334] width 8 height 8
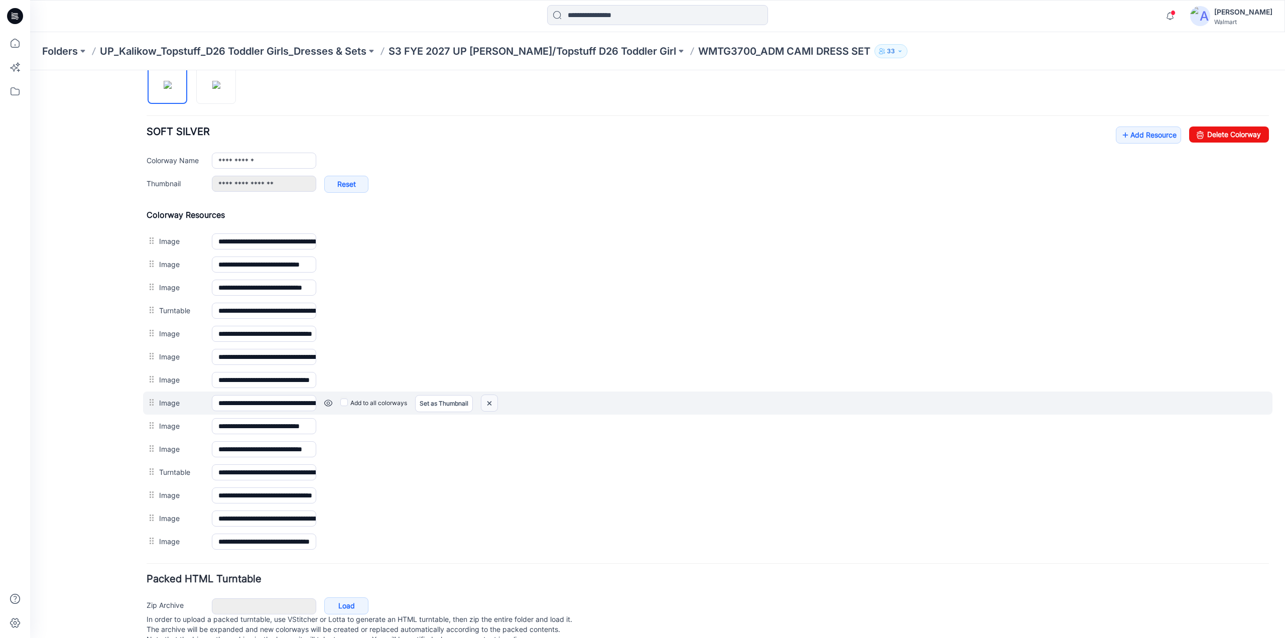
drag, startPoint x: 492, startPoint y: 398, endPoint x: 713, endPoint y: 115, distance: 359.1
click at [492, 398] on img at bounding box center [489, 403] width 16 height 17
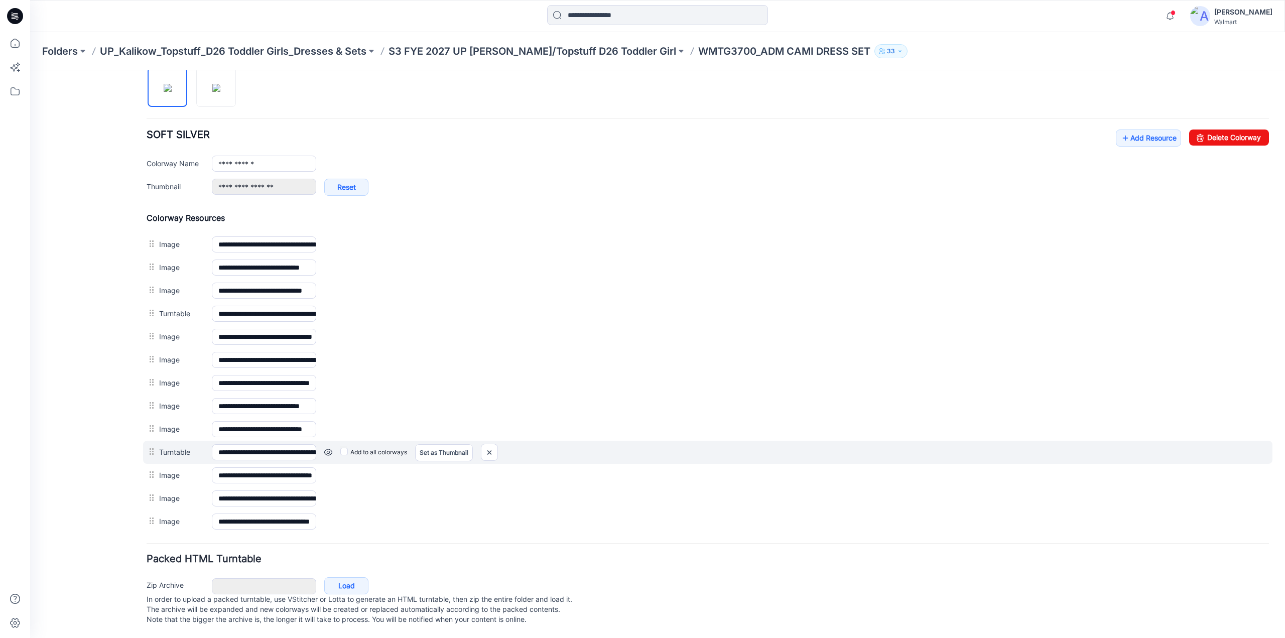
scroll to position [335, 0]
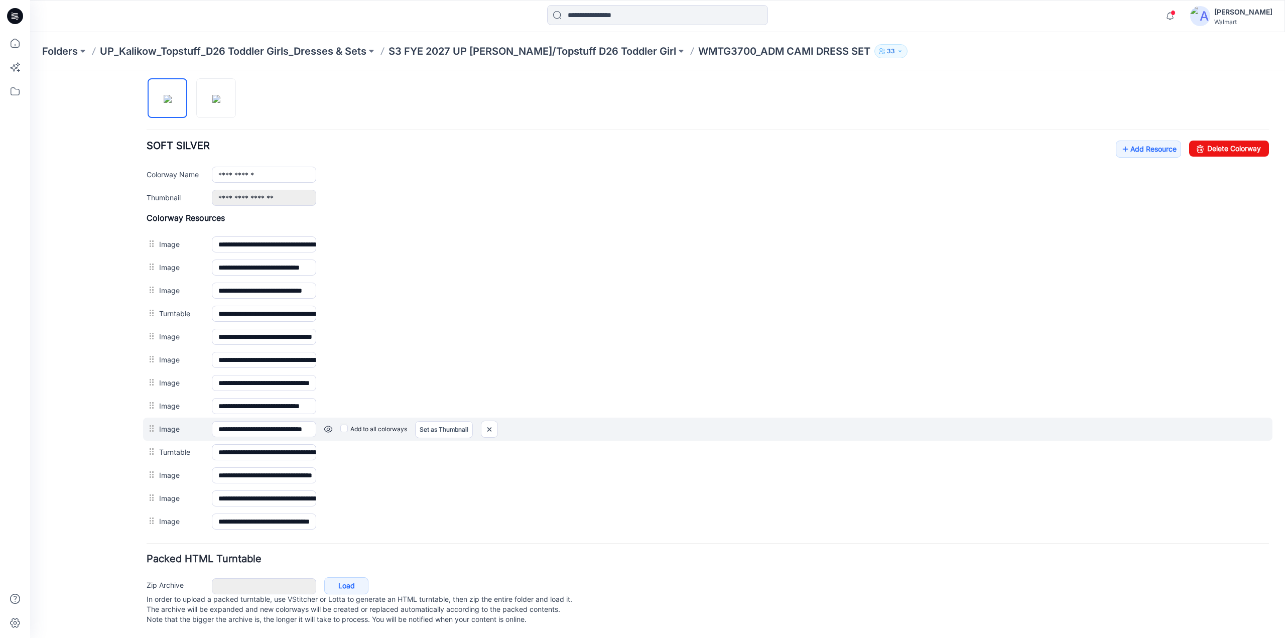
drag, startPoint x: 163, startPoint y: 442, endPoint x: 160, endPoint y: 420, distance: 22.3
click at [160, 420] on div "**********" at bounding box center [708, 373] width 1123 height 320
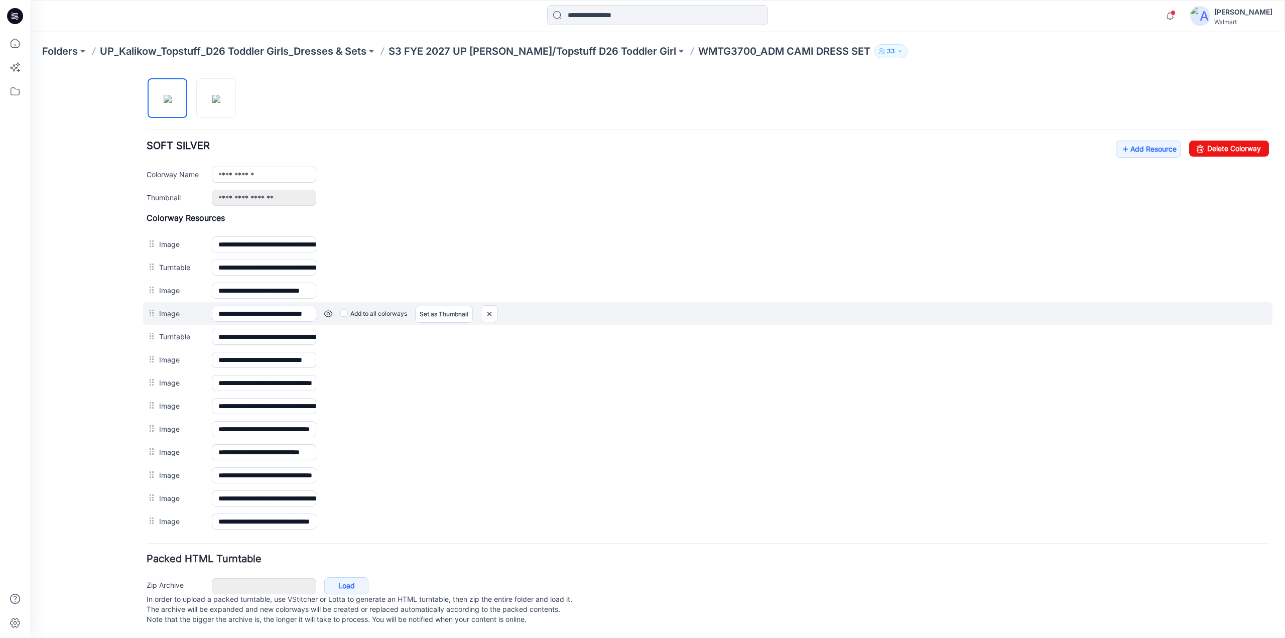
drag, startPoint x: 149, startPoint y: 315, endPoint x: 151, endPoint y: 299, distance: 16.3
click at [151, 299] on div "**********" at bounding box center [708, 373] width 1123 height 320
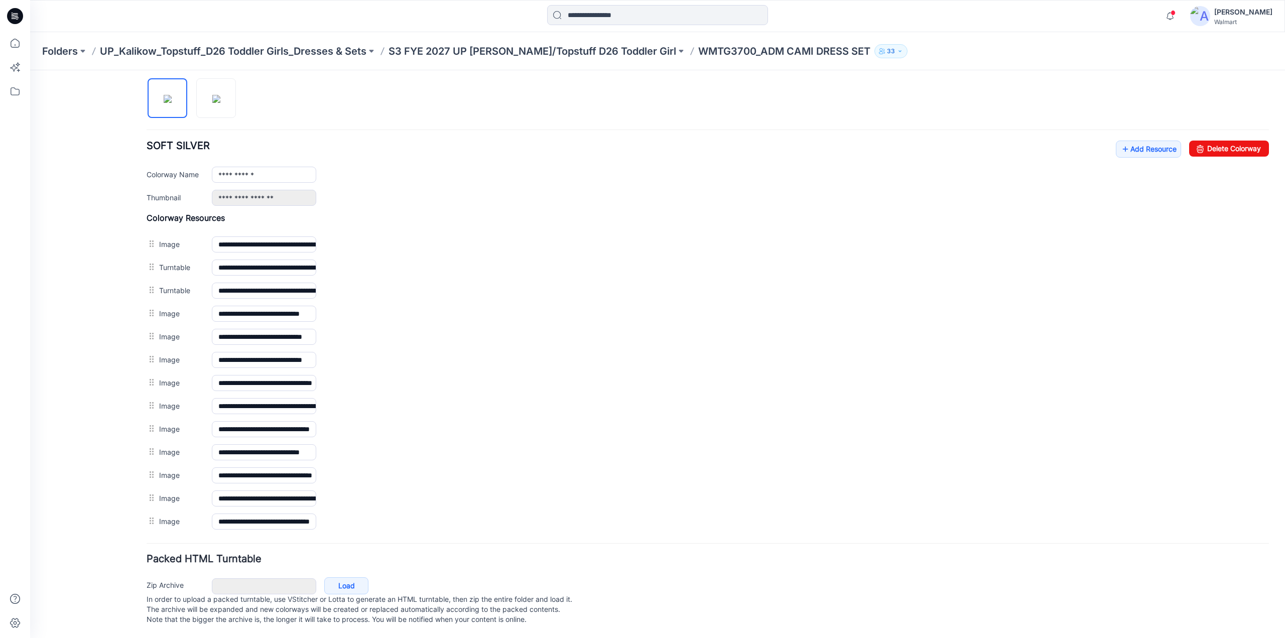
scroll to position [0, 0]
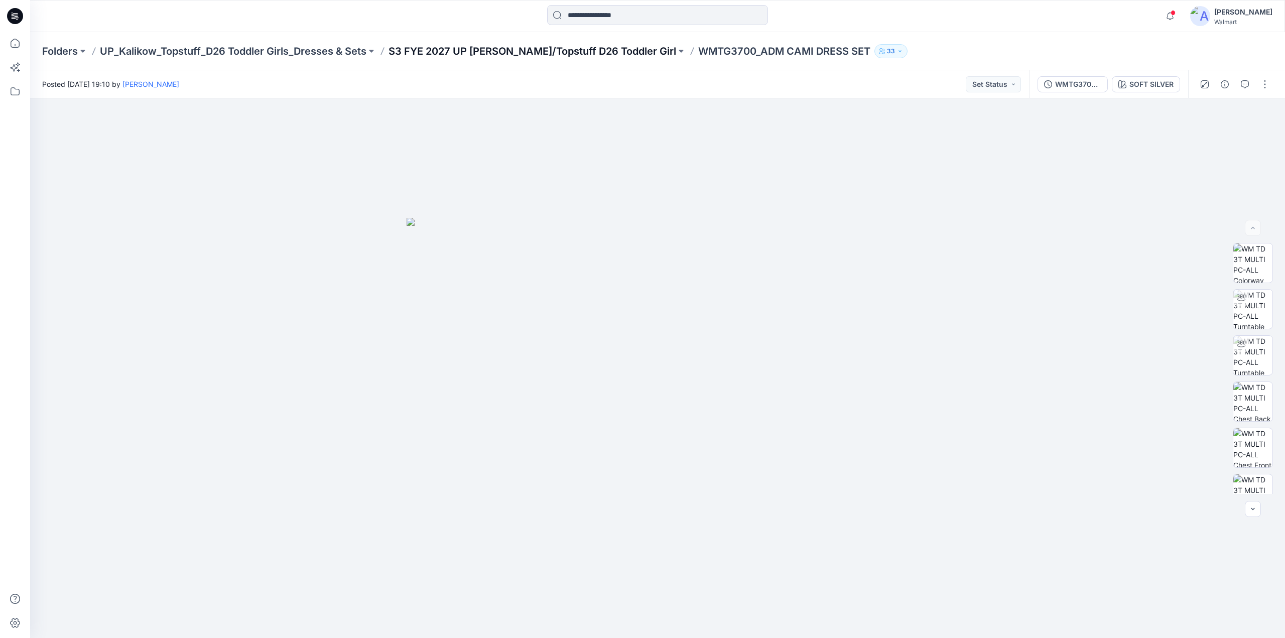
click at [575, 52] on p "S3 FYE 2027 UP [PERSON_NAME]/Topstuff D26 Toddler Girl" at bounding box center [533, 51] width 288 height 14
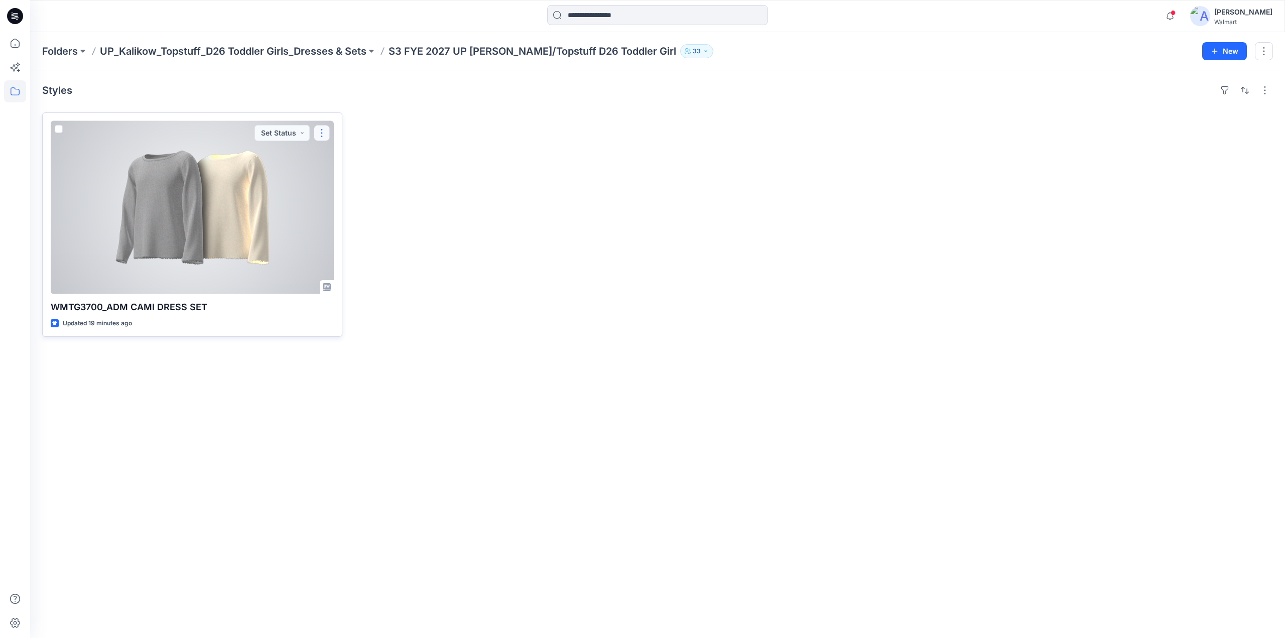
click at [324, 138] on button "button" at bounding box center [322, 133] width 16 height 16
click at [341, 159] on p "Edit" at bounding box center [340, 156] width 13 height 11
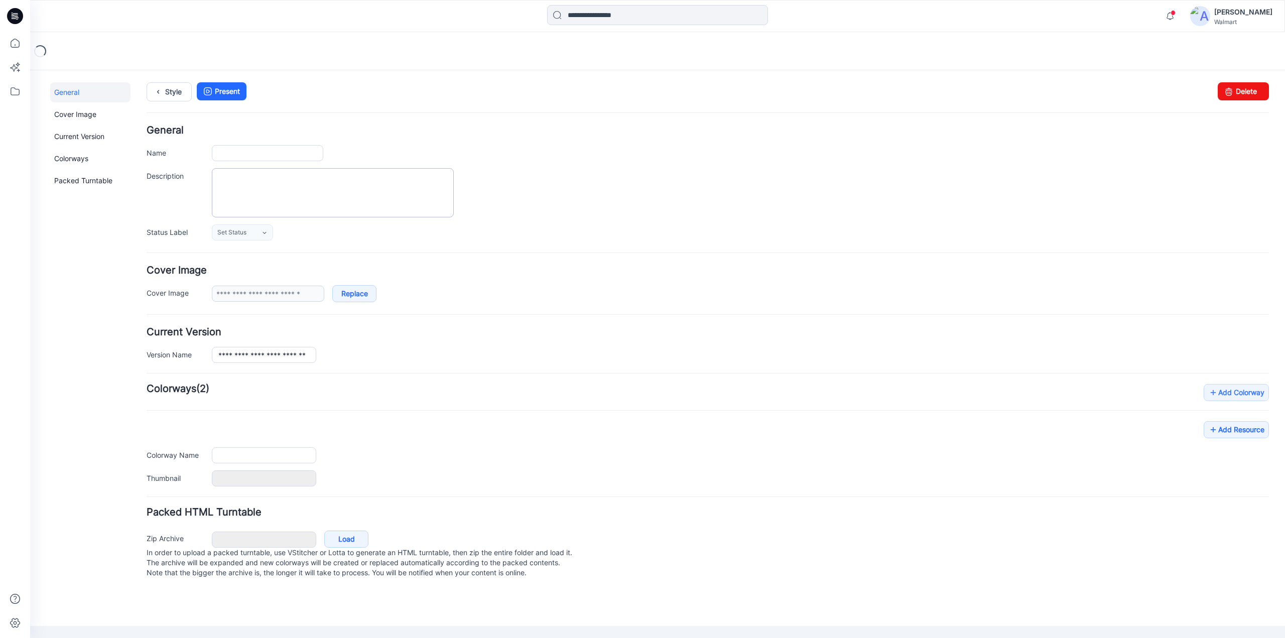
type input "**********"
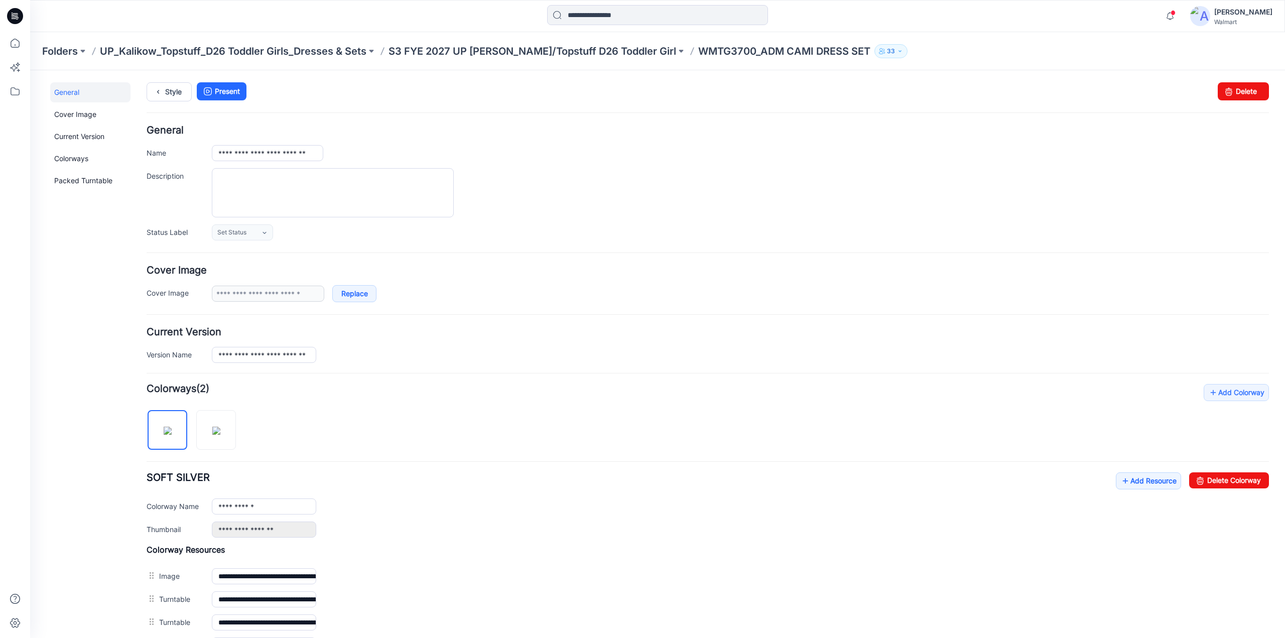
scroll to position [334, 0]
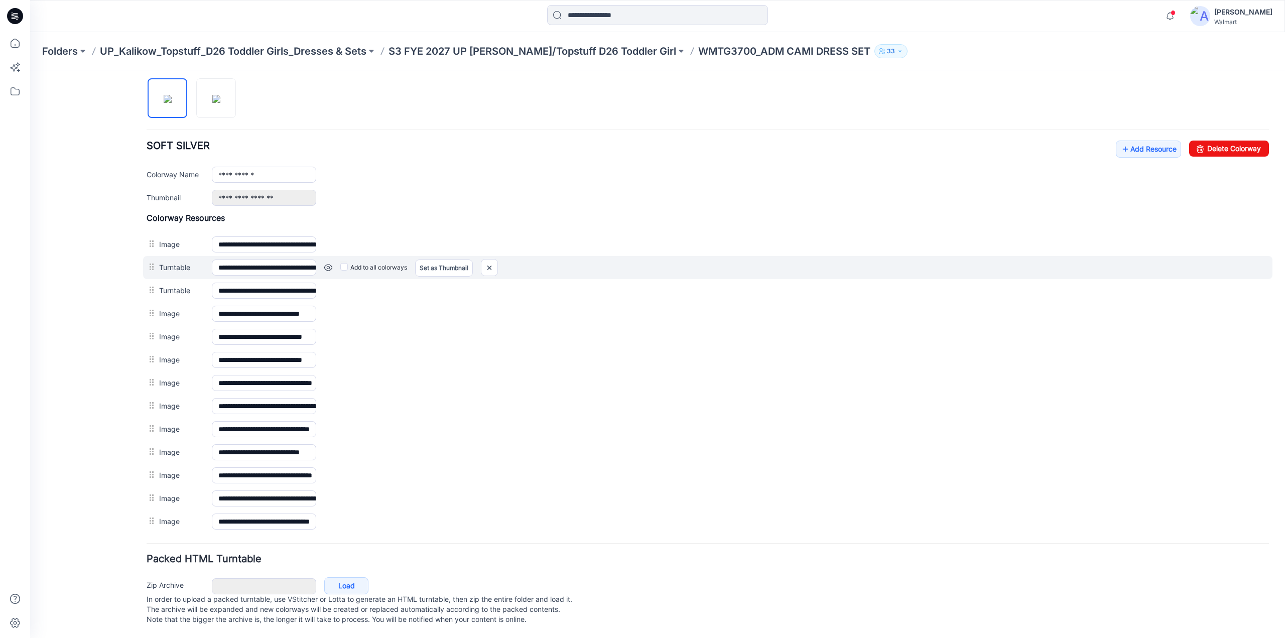
click at [329, 264] on link at bounding box center [328, 268] width 8 height 8
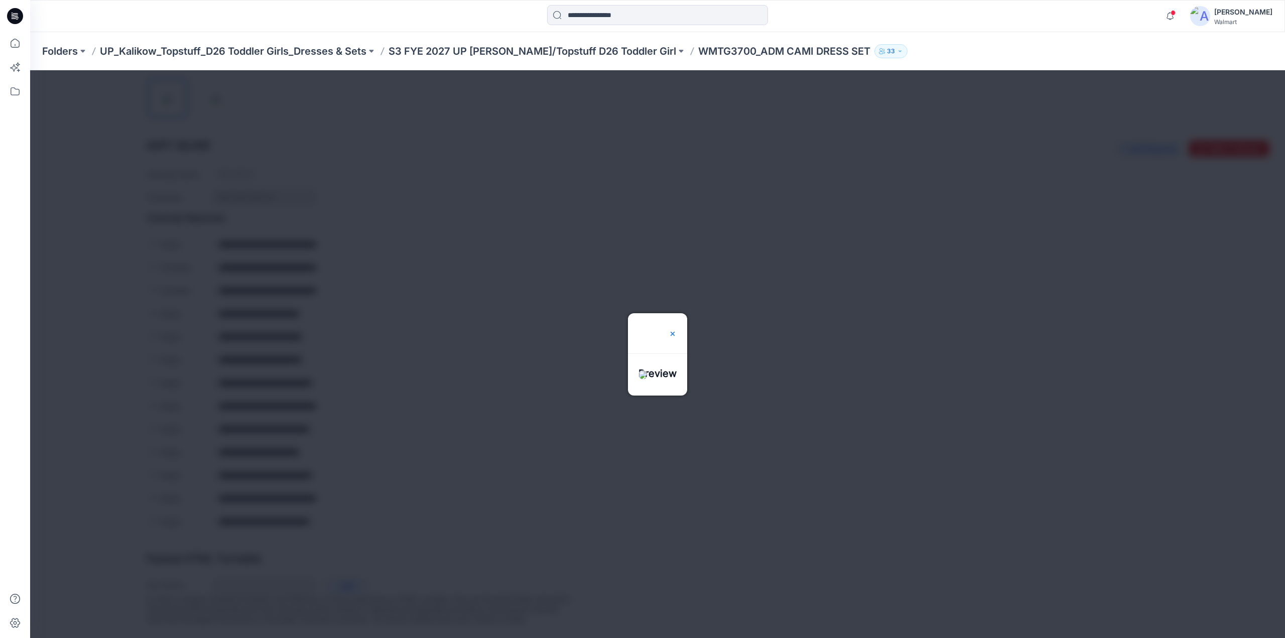
click at [677, 330] on img at bounding box center [673, 334] width 8 height 8
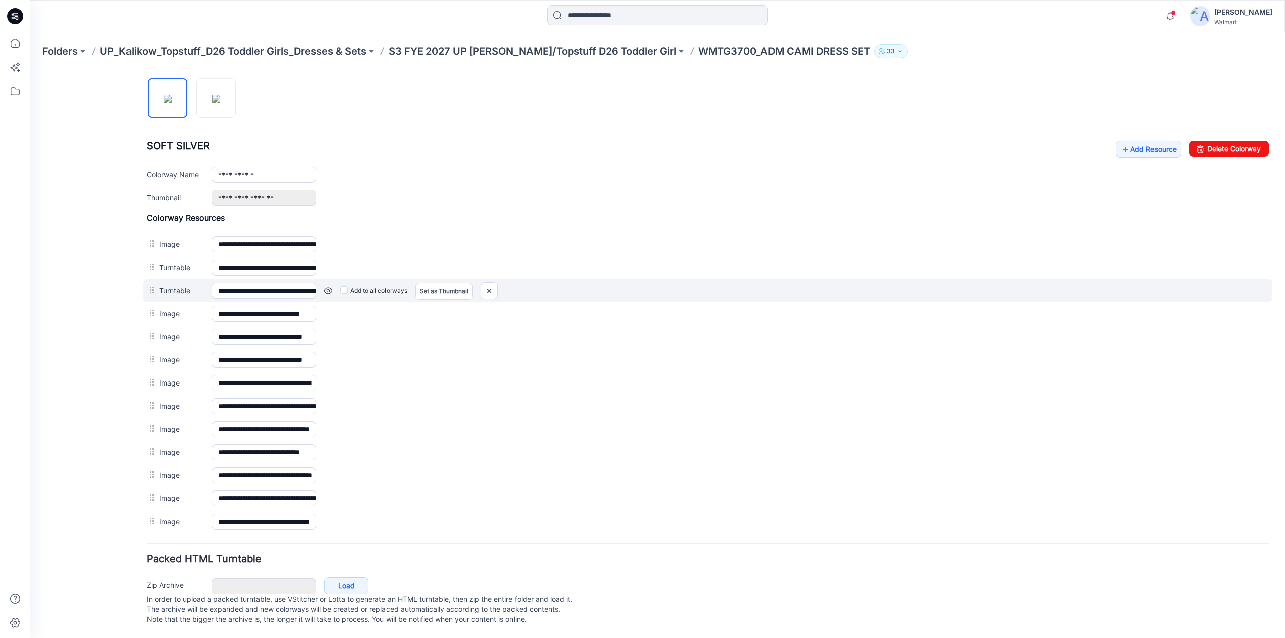
click at [326, 287] on link at bounding box center [328, 291] width 8 height 8
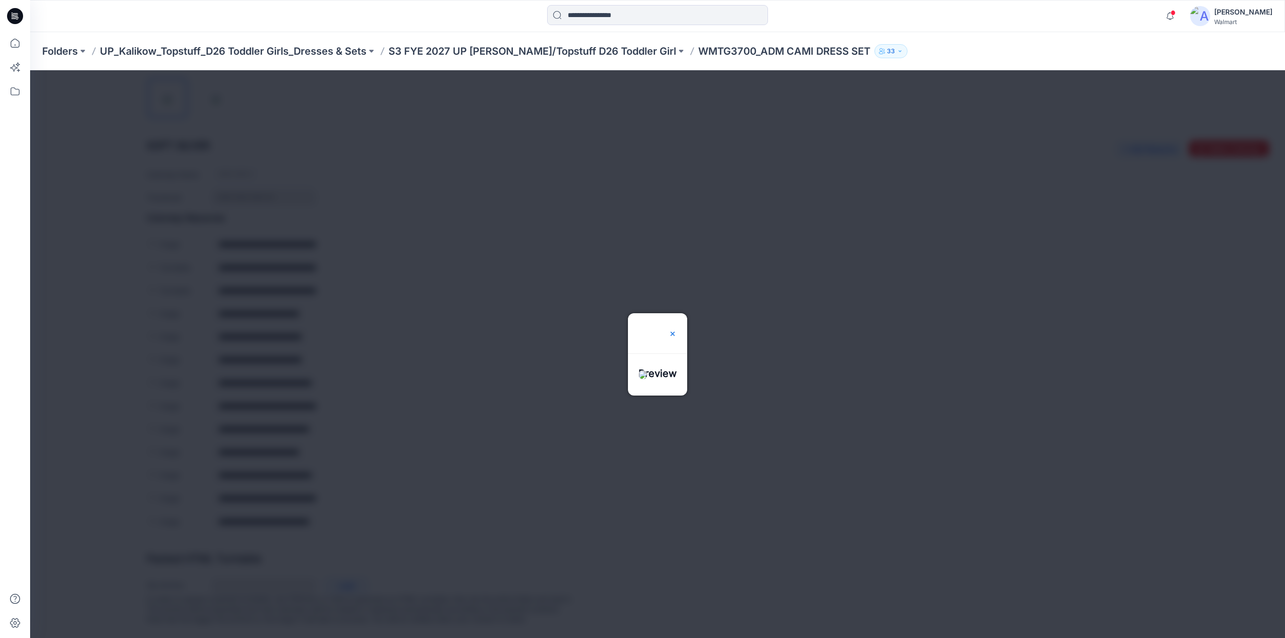
click at [677, 330] on img at bounding box center [673, 334] width 8 height 8
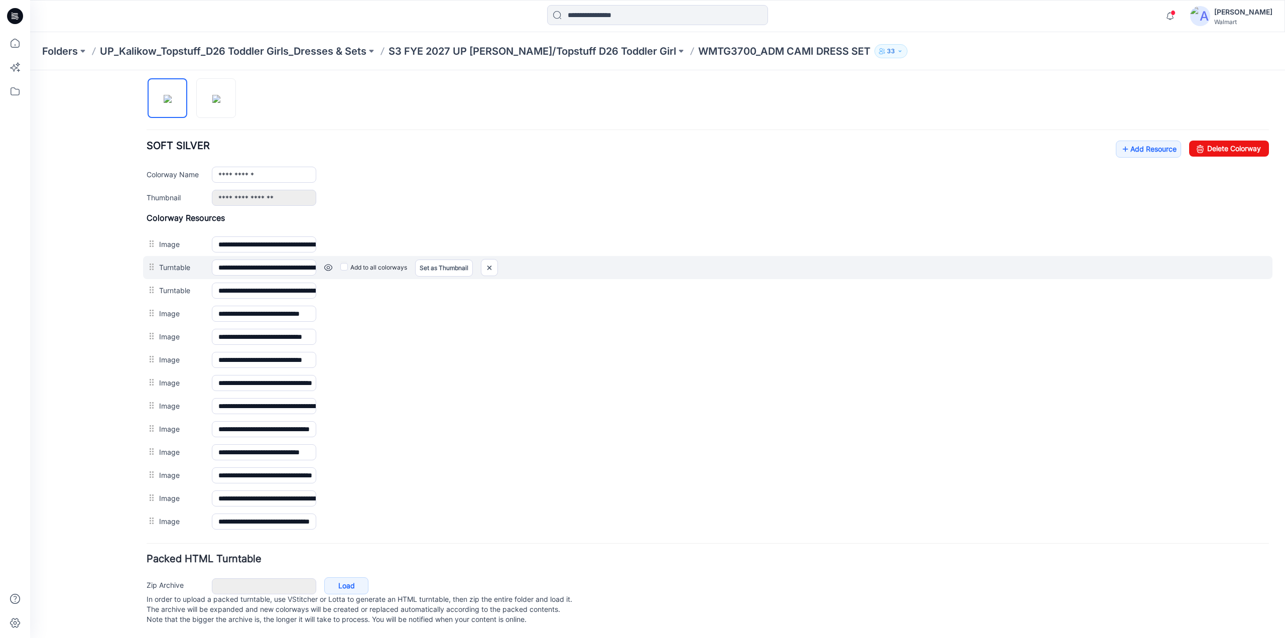
click at [325, 264] on link at bounding box center [328, 268] width 8 height 8
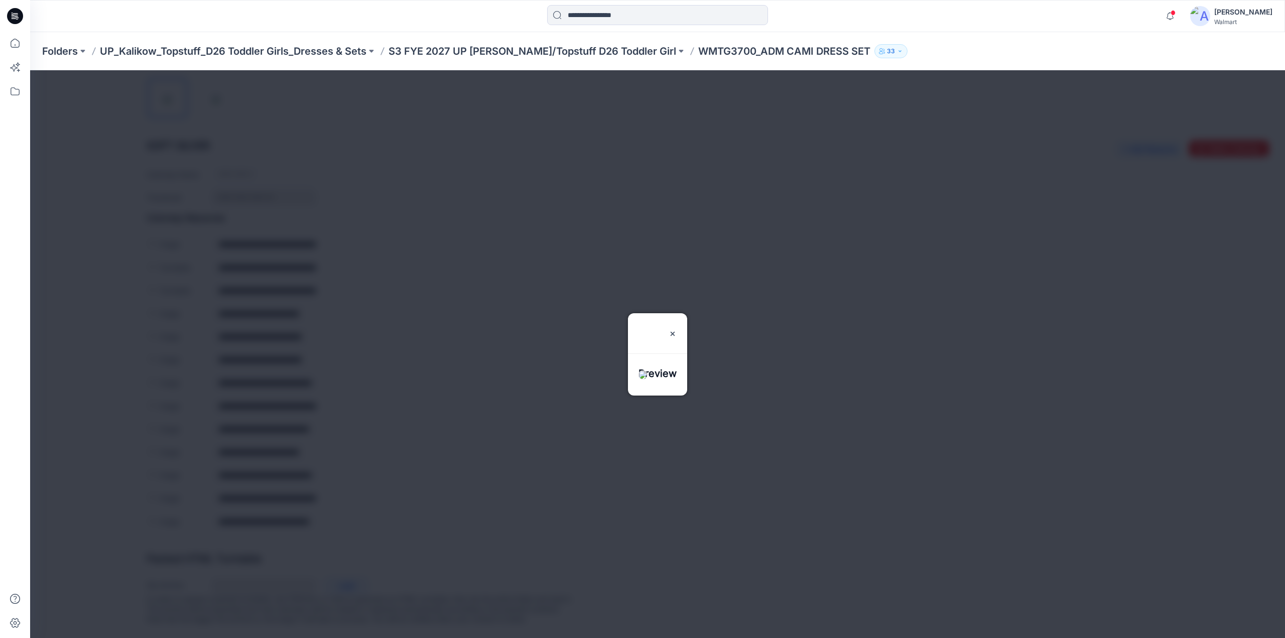
click at [677, 313] on h3 "Preview" at bounding box center [658, 333] width 38 height 40
click at [677, 330] on img at bounding box center [673, 334] width 8 height 8
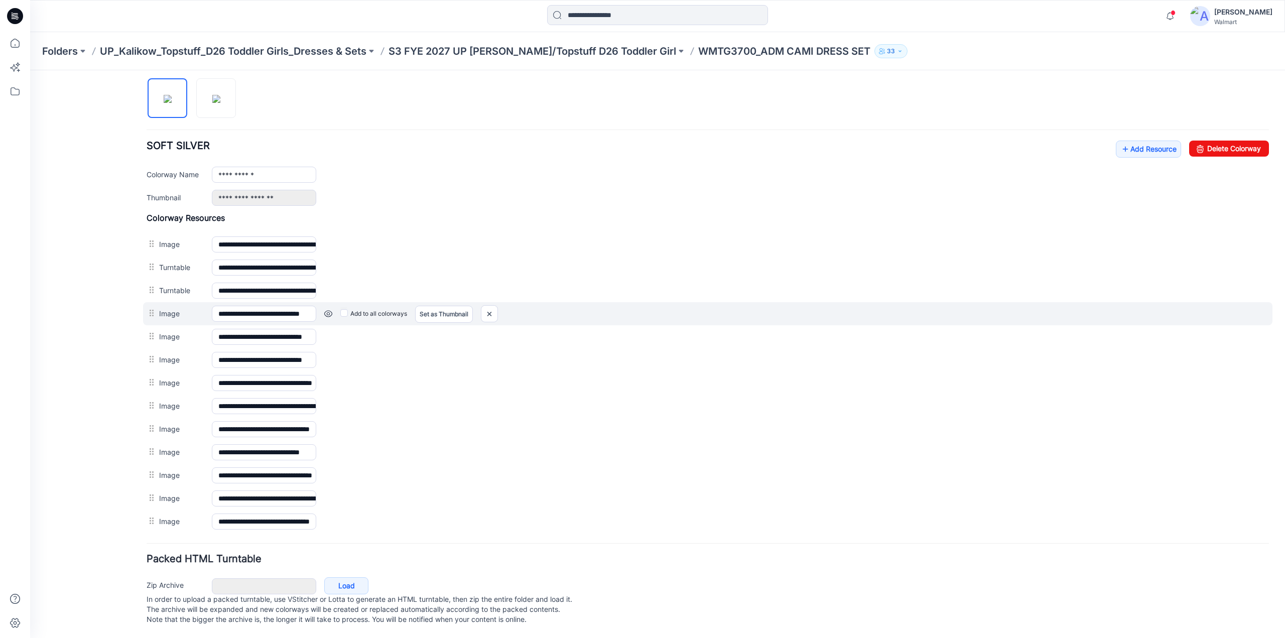
click at [330, 313] on div "Add to all colorways Set as Thumbnail Unset as Thumbnail" at bounding box center [792, 314] width 953 height 16
click at [328, 310] on link at bounding box center [328, 314] width 8 height 8
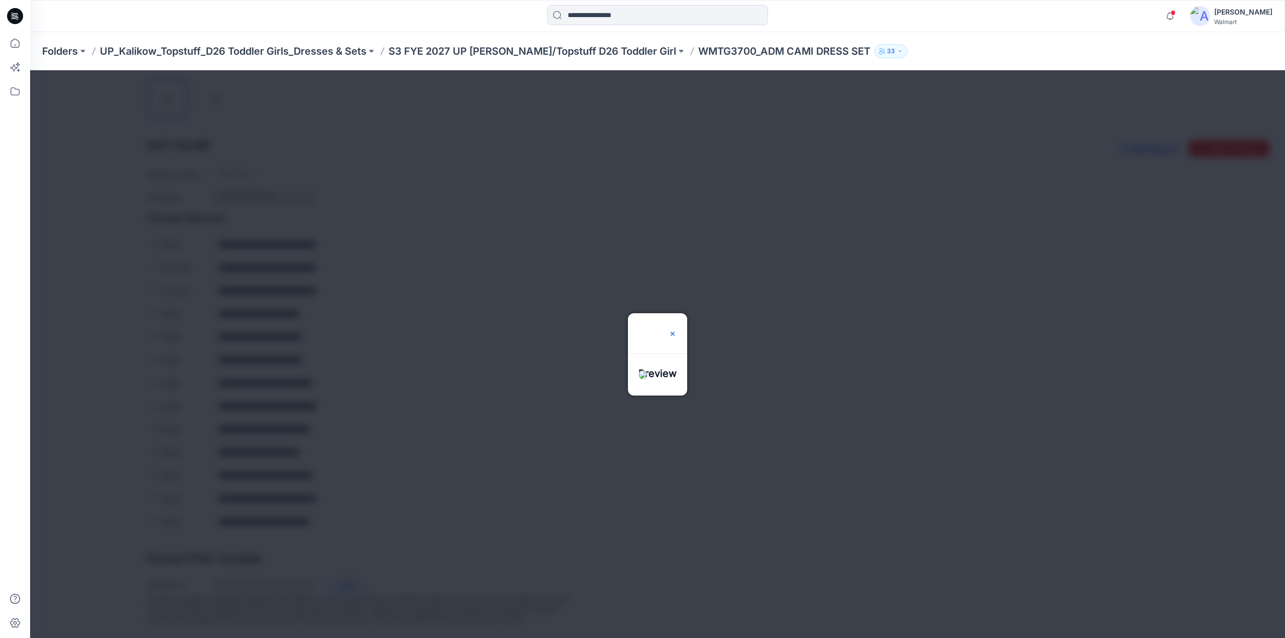
click at [677, 330] on img at bounding box center [673, 334] width 8 height 8
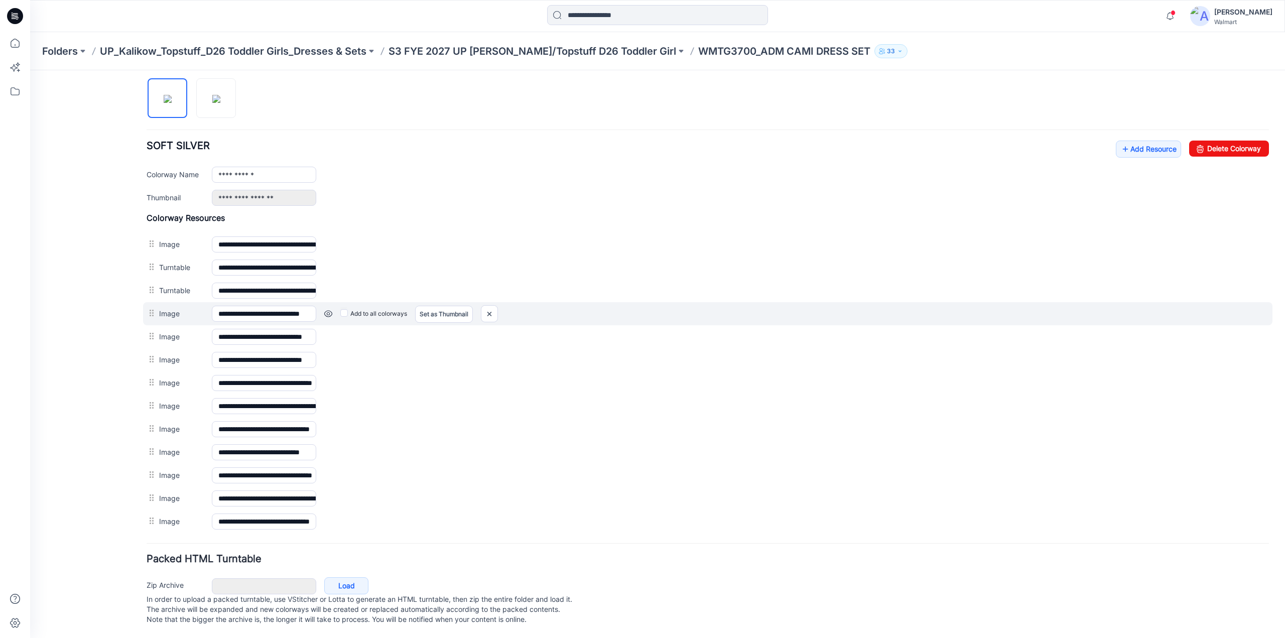
click at [324, 310] on link at bounding box center [328, 314] width 8 height 8
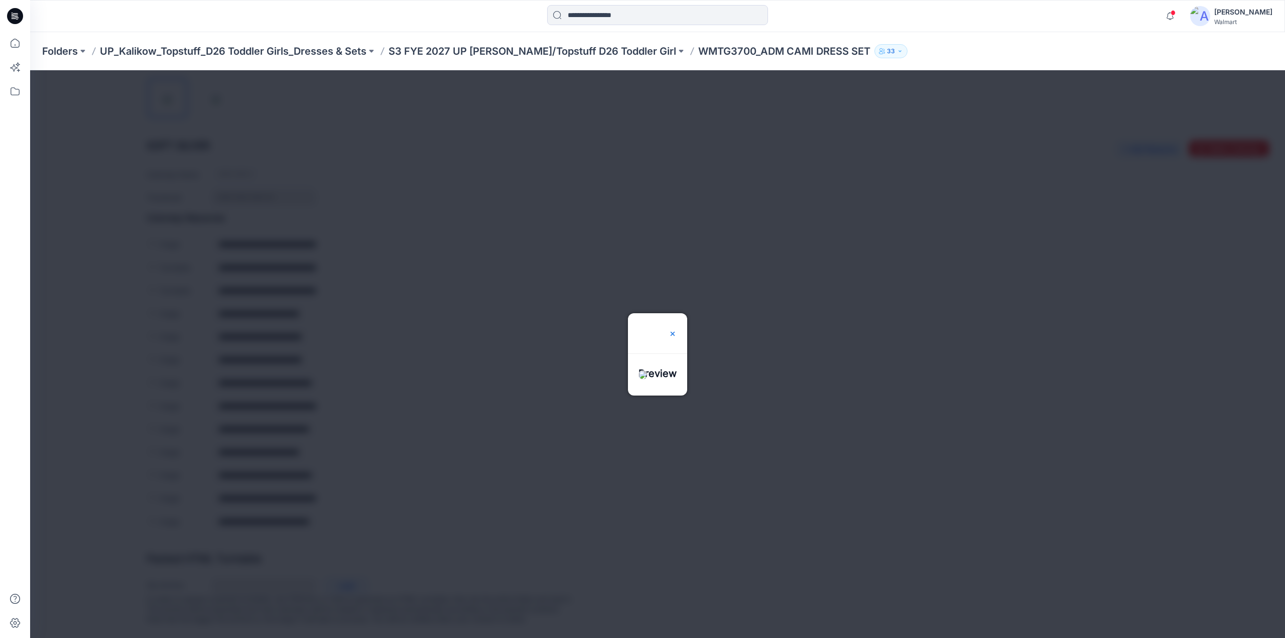
click at [677, 330] on img at bounding box center [673, 334] width 8 height 8
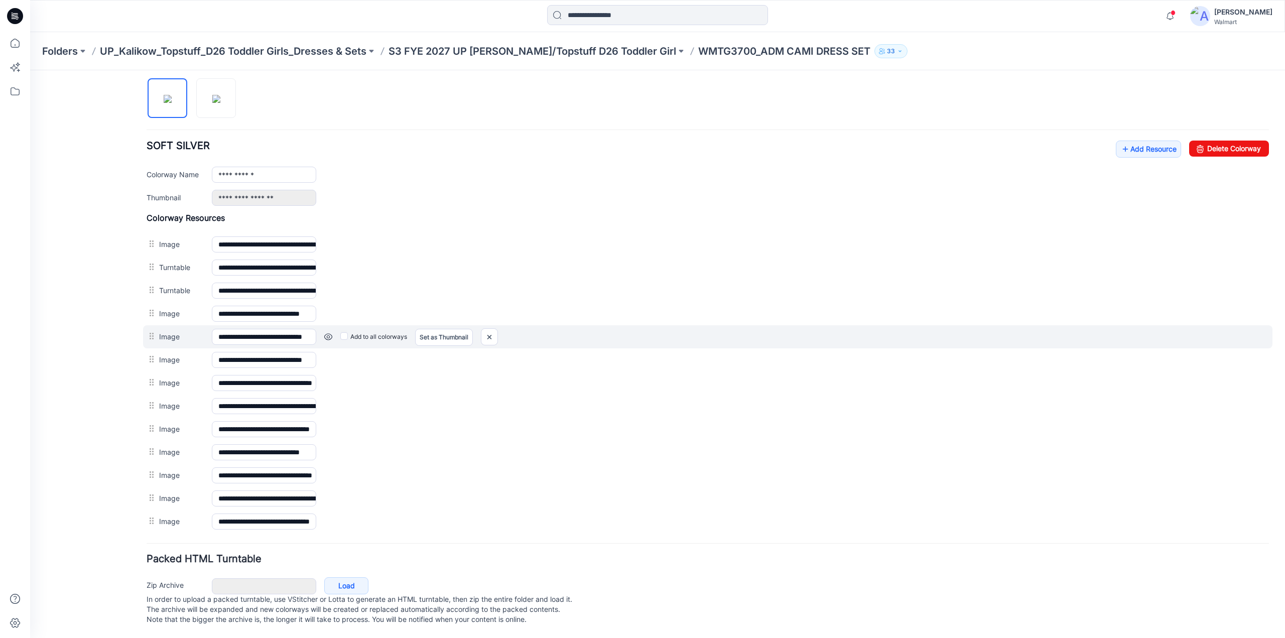
click at [326, 333] on link at bounding box center [328, 337] width 8 height 8
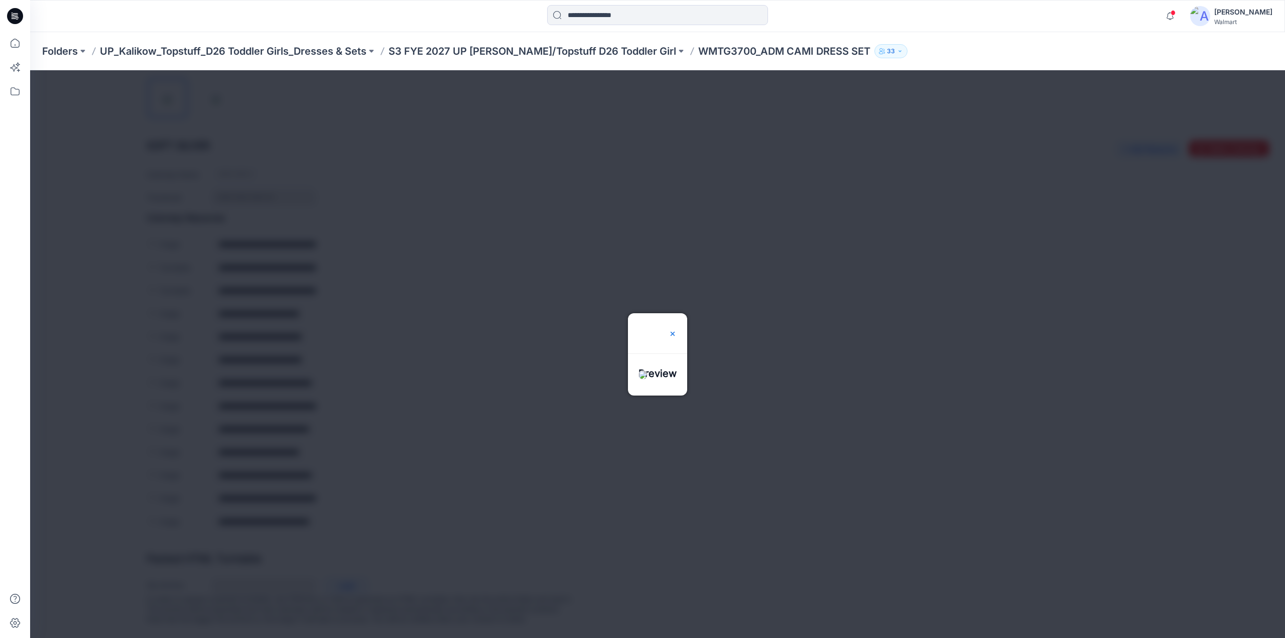
click at [677, 330] on img at bounding box center [673, 334] width 8 height 8
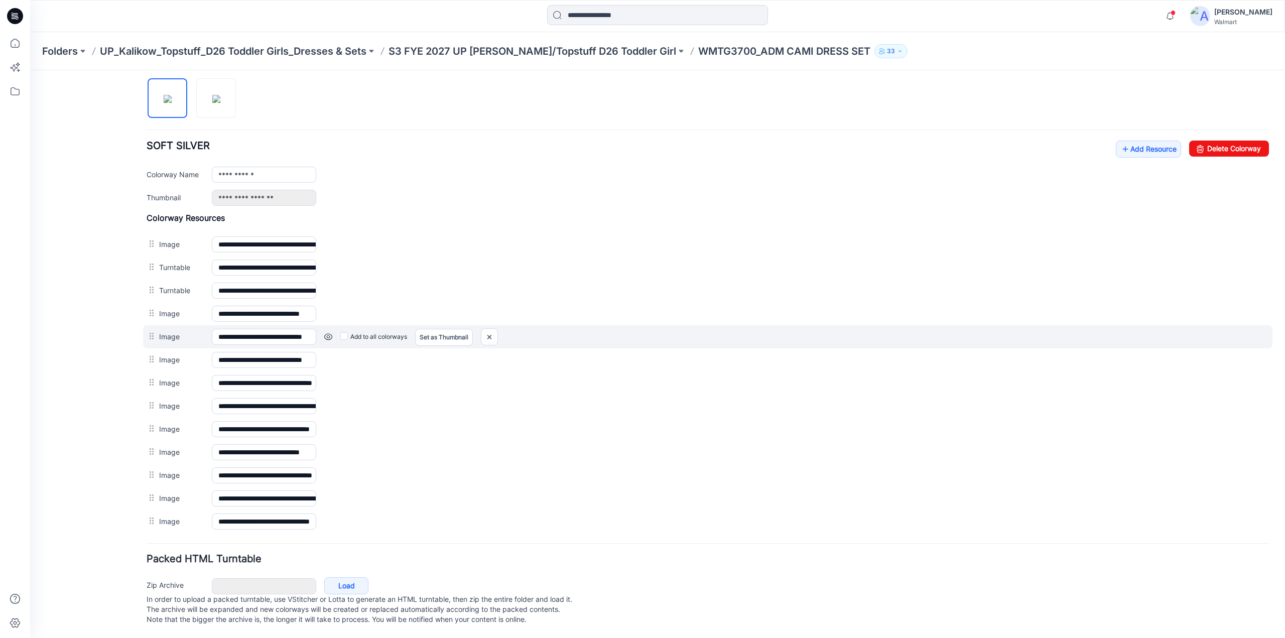
click at [328, 333] on link at bounding box center [328, 337] width 8 height 8
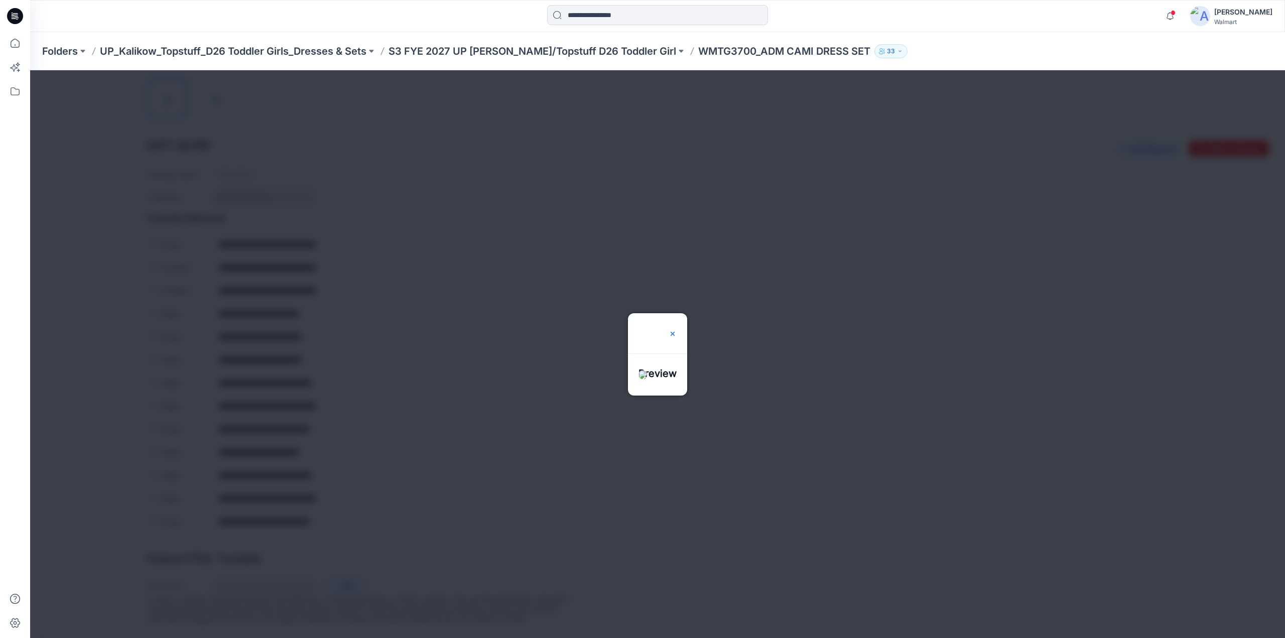
click at [677, 330] on img at bounding box center [673, 334] width 8 height 8
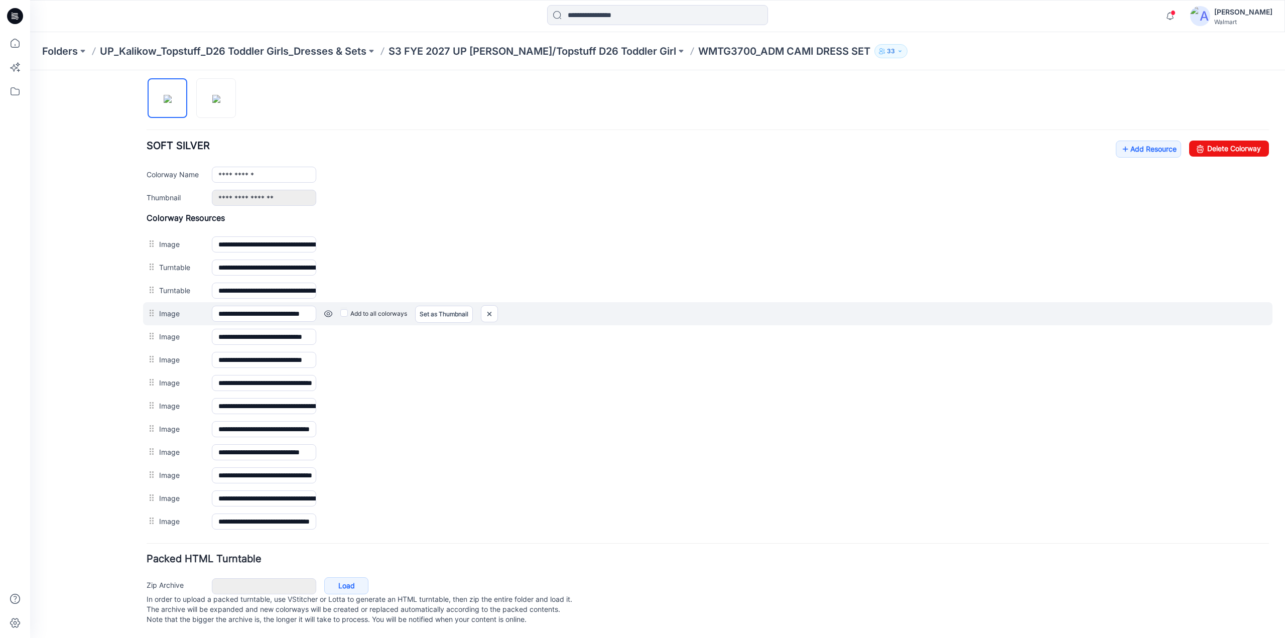
click at [328, 310] on link at bounding box center [328, 314] width 8 height 8
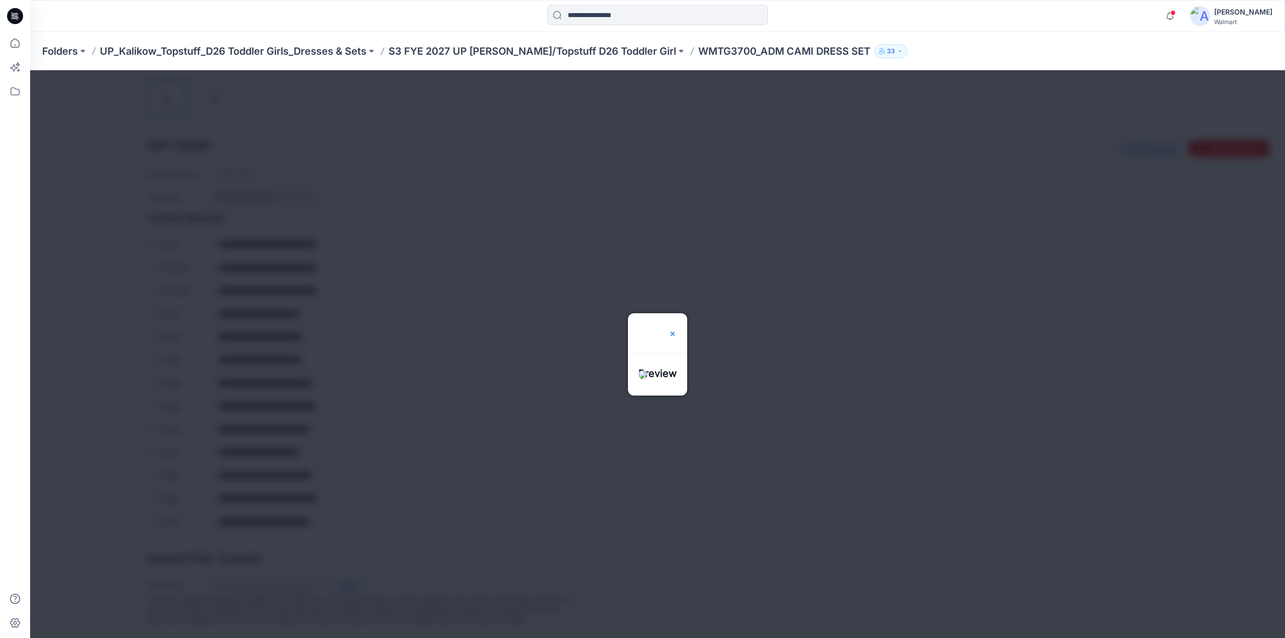
click at [677, 330] on img at bounding box center [673, 334] width 8 height 8
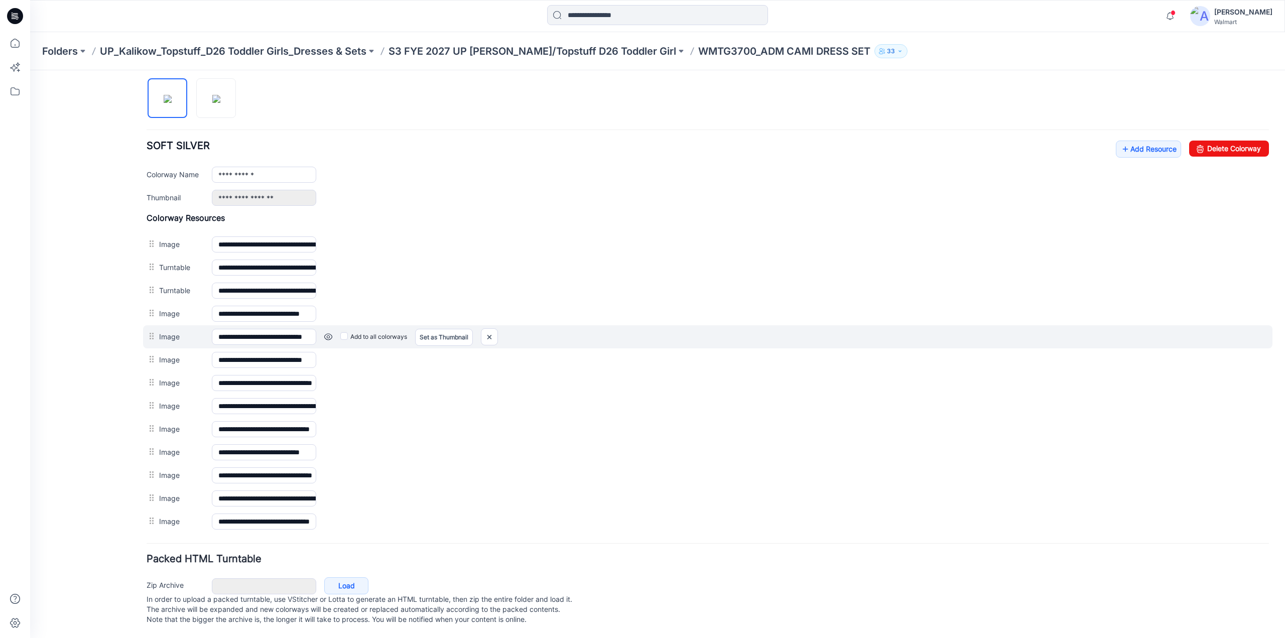
click at [325, 333] on link at bounding box center [328, 337] width 8 height 8
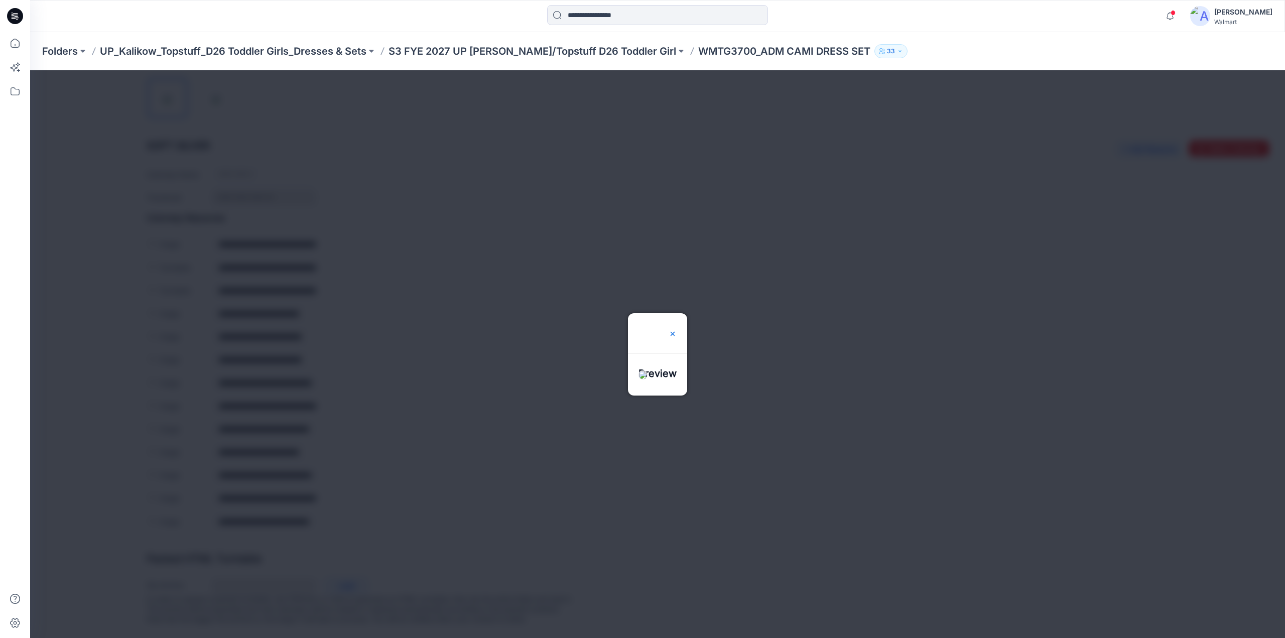
click at [677, 330] on img at bounding box center [673, 334] width 8 height 8
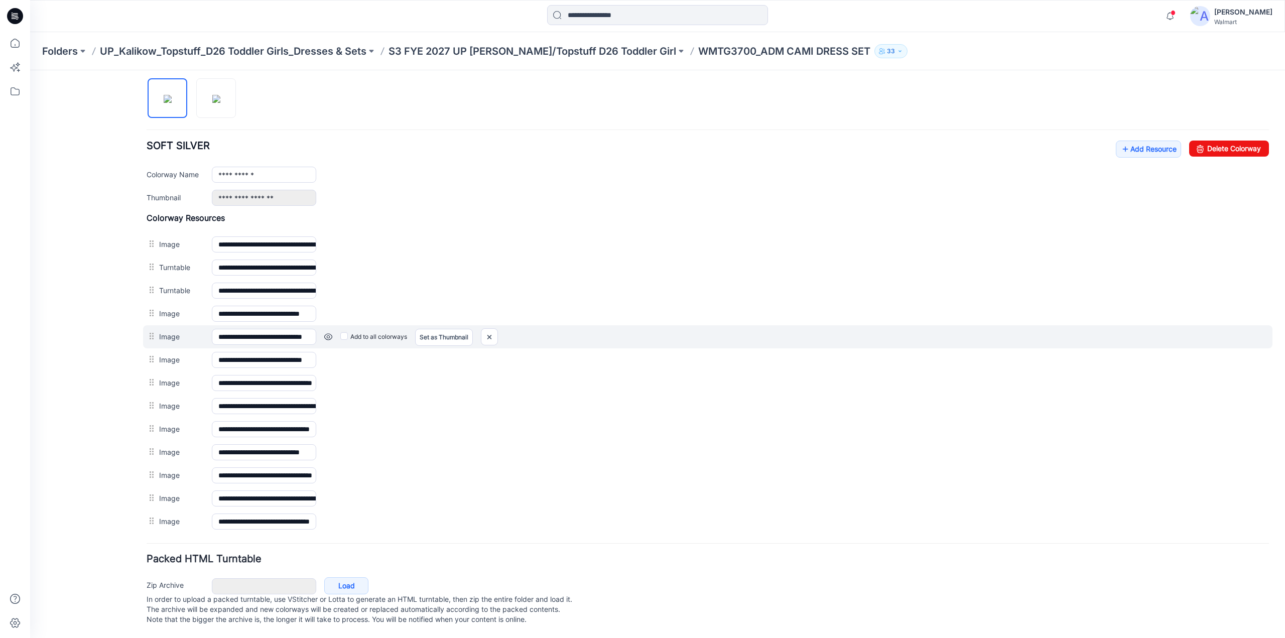
click at [330, 333] on link at bounding box center [328, 337] width 8 height 8
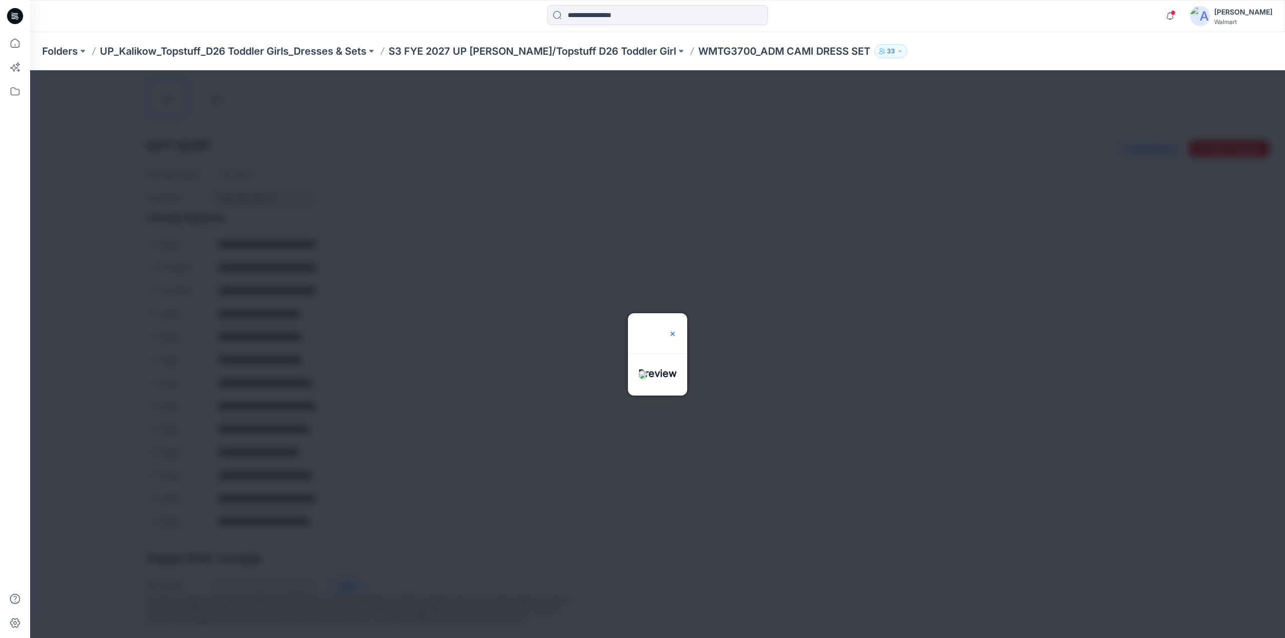
click at [677, 330] on img at bounding box center [673, 334] width 8 height 8
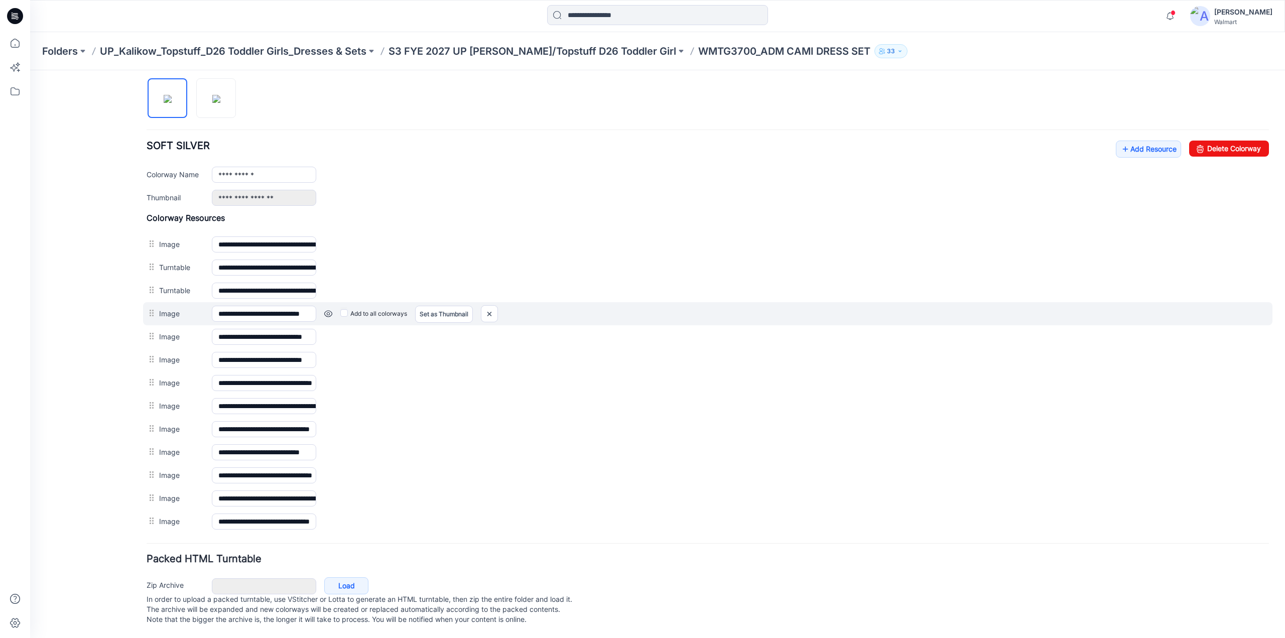
click at [330, 310] on link at bounding box center [328, 314] width 8 height 8
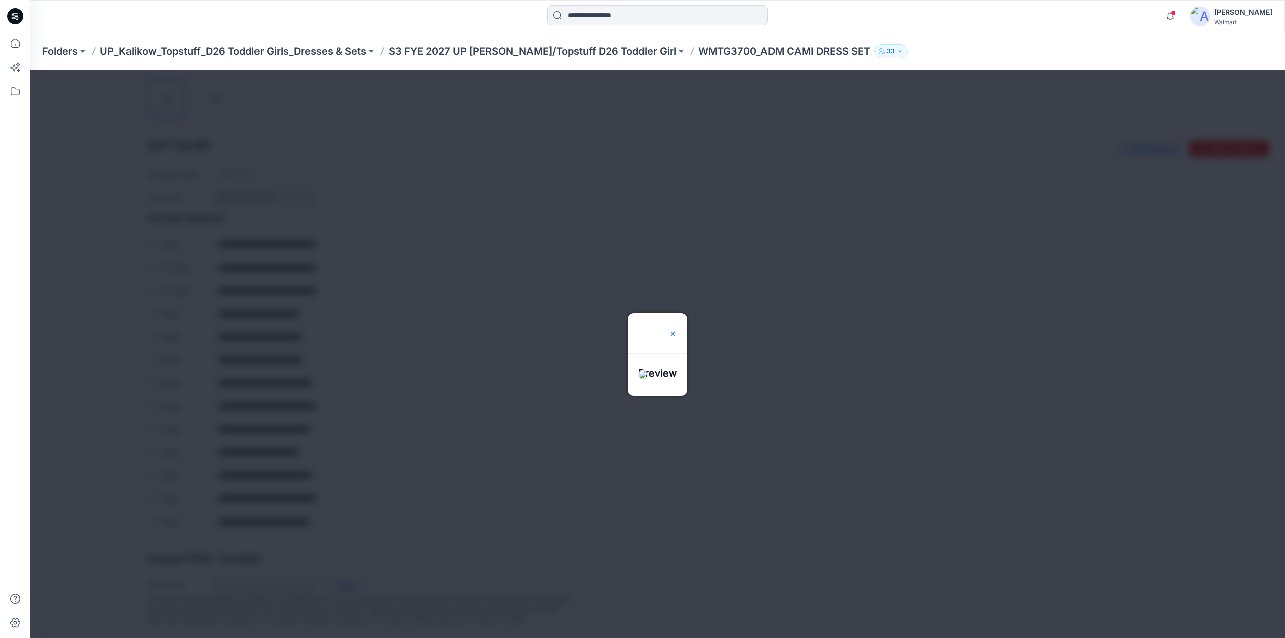
click at [677, 330] on img at bounding box center [673, 334] width 8 height 8
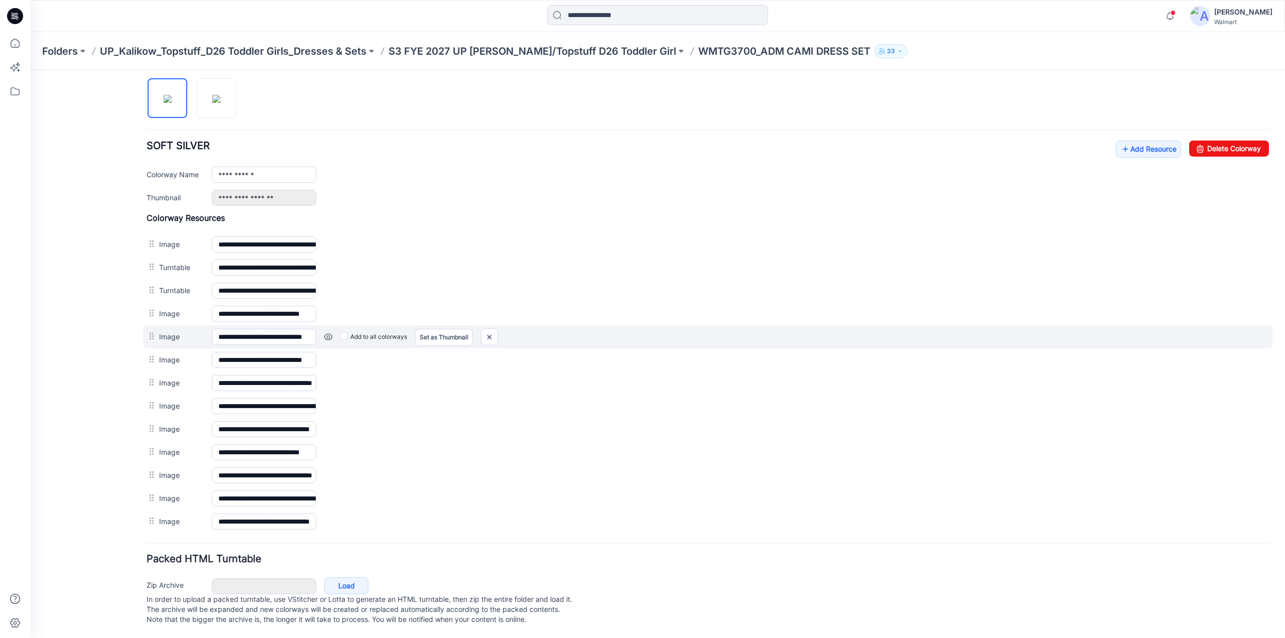
click at [326, 333] on link at bounding box center [328, 337] width 8 height 8
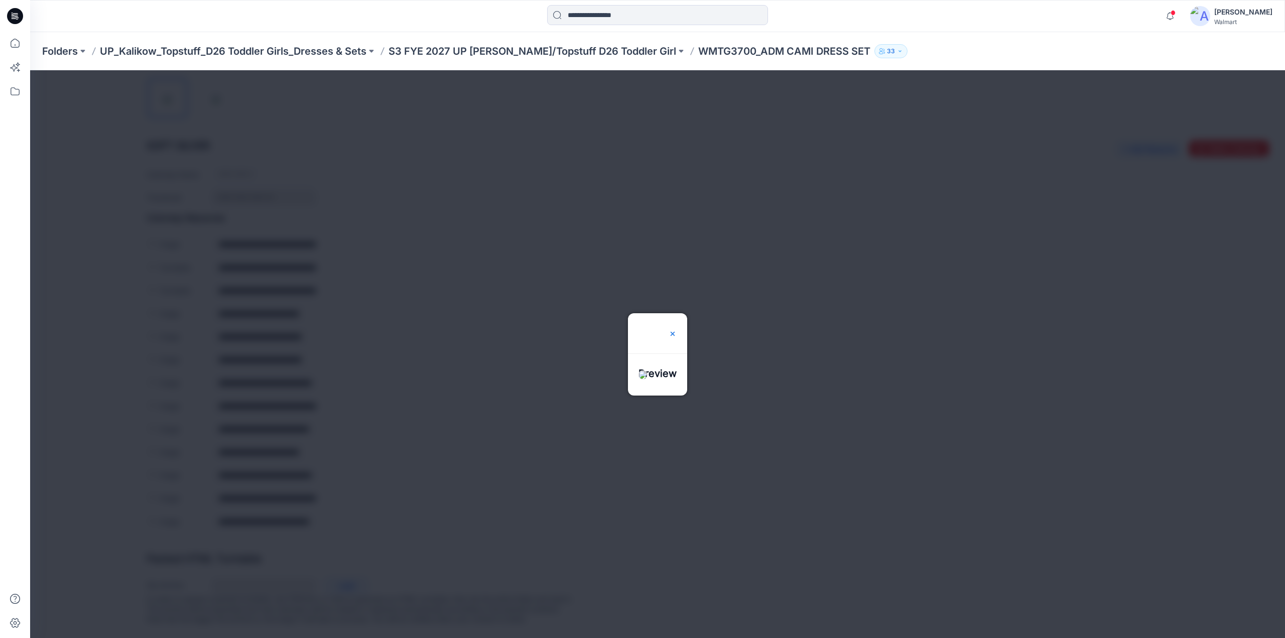
click at [677, 330] on img at bounding box center [673, 334] width 8 height 8
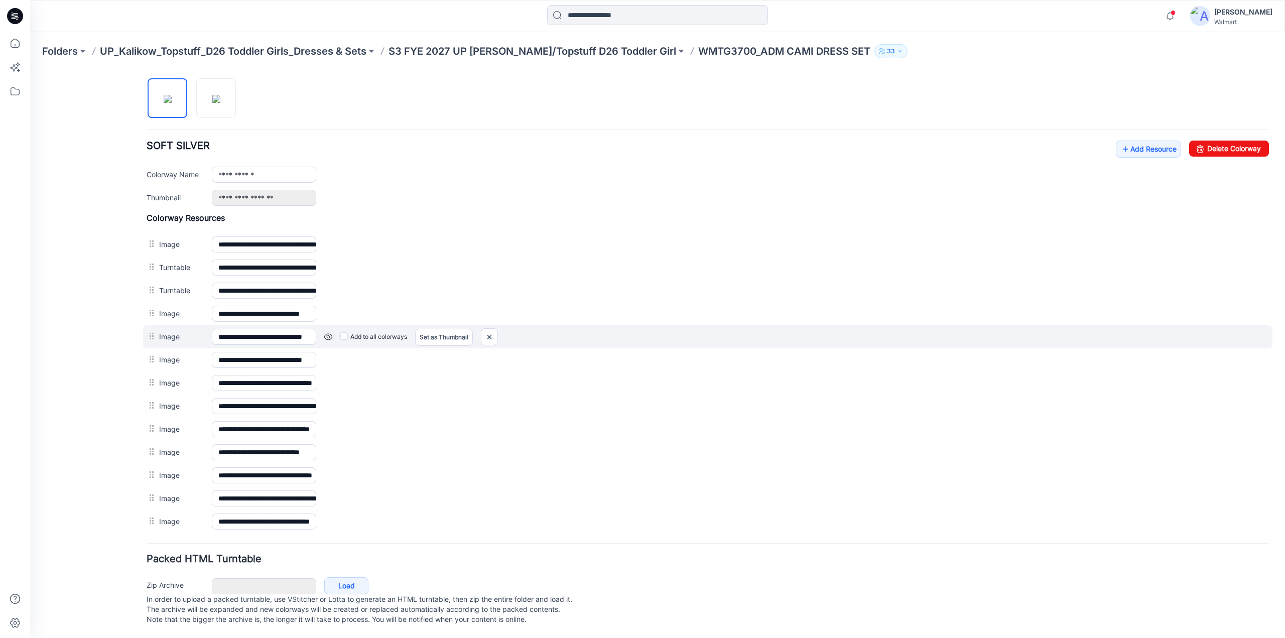
click at [331, 333] on link at bounding box center [328, 337] width 8 height 8
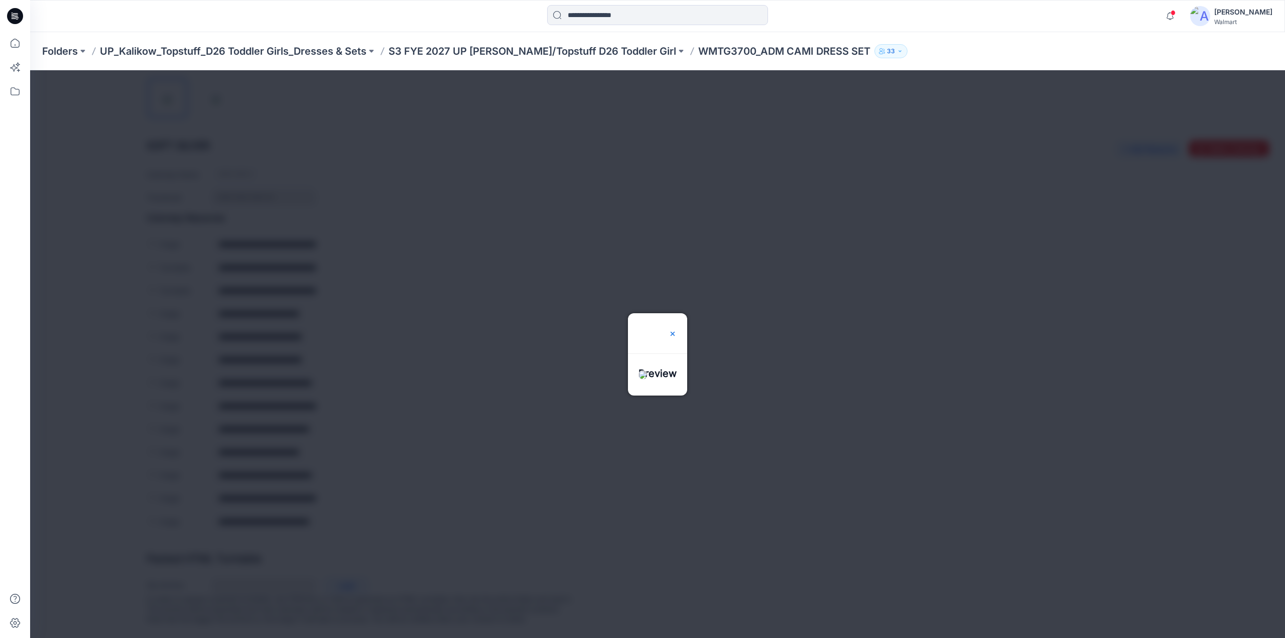
click at [677, 330] on img at bounding box center [673, 334] width 8 height 8
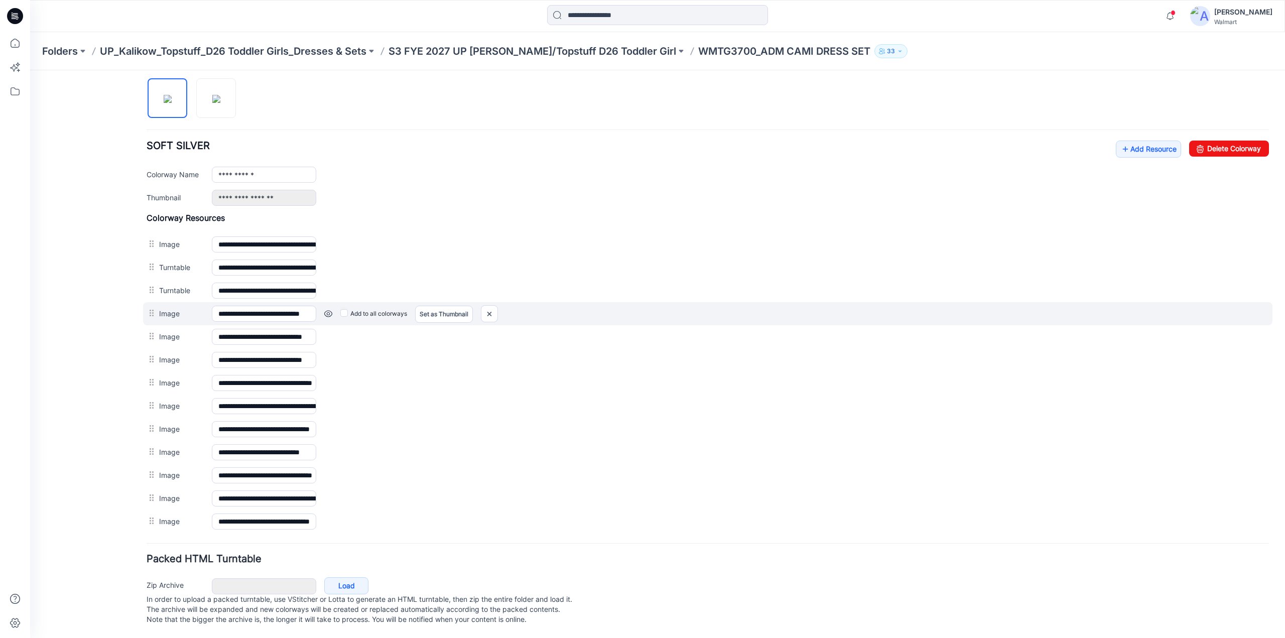
click at [328, 310] on link at bounding box center [328, 314] width 8 height 8
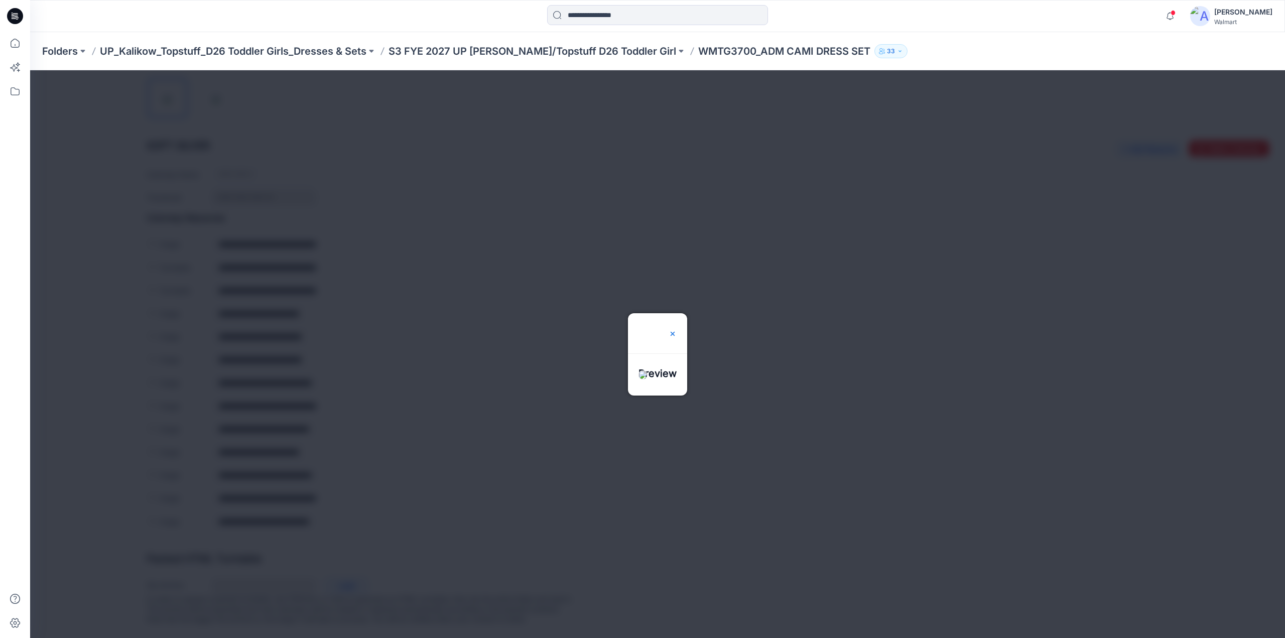
click at [677, 330] on img at bounding box center [673, 334] width 8 height 8
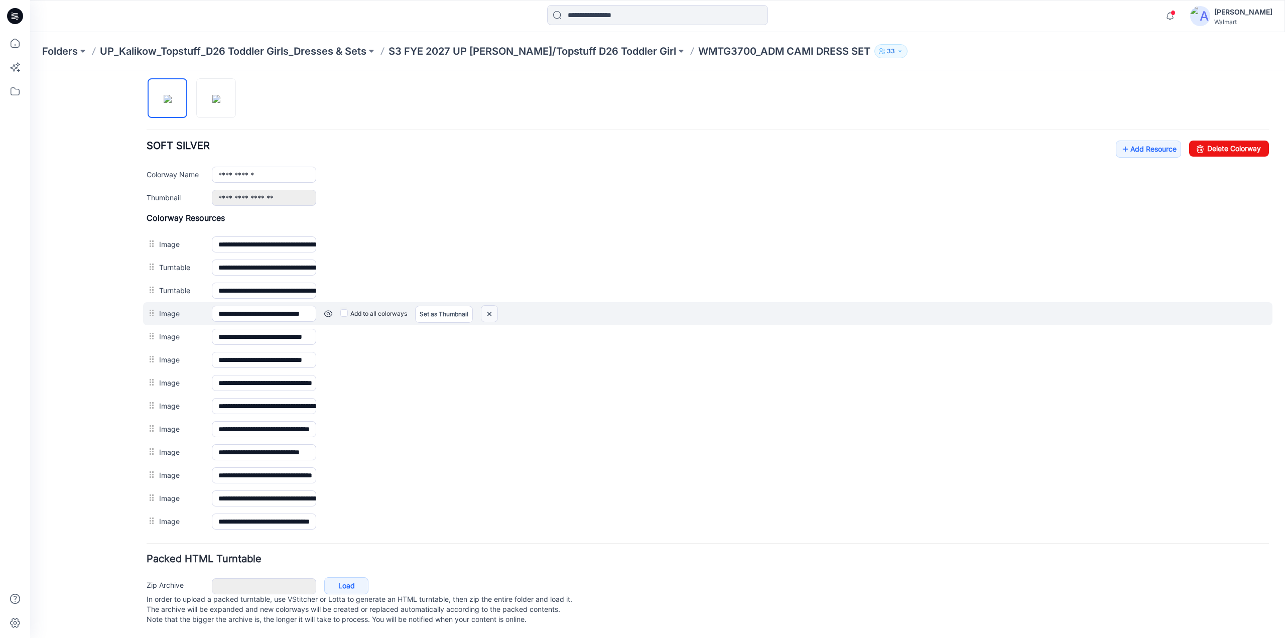
drag, startPoint x: 489, startPoint y: 308, endPoint x: 711, endPoint y: 107, distance: 299.3
click at [489, 308] on img at bounding box center [489, 314] width 16 height 17
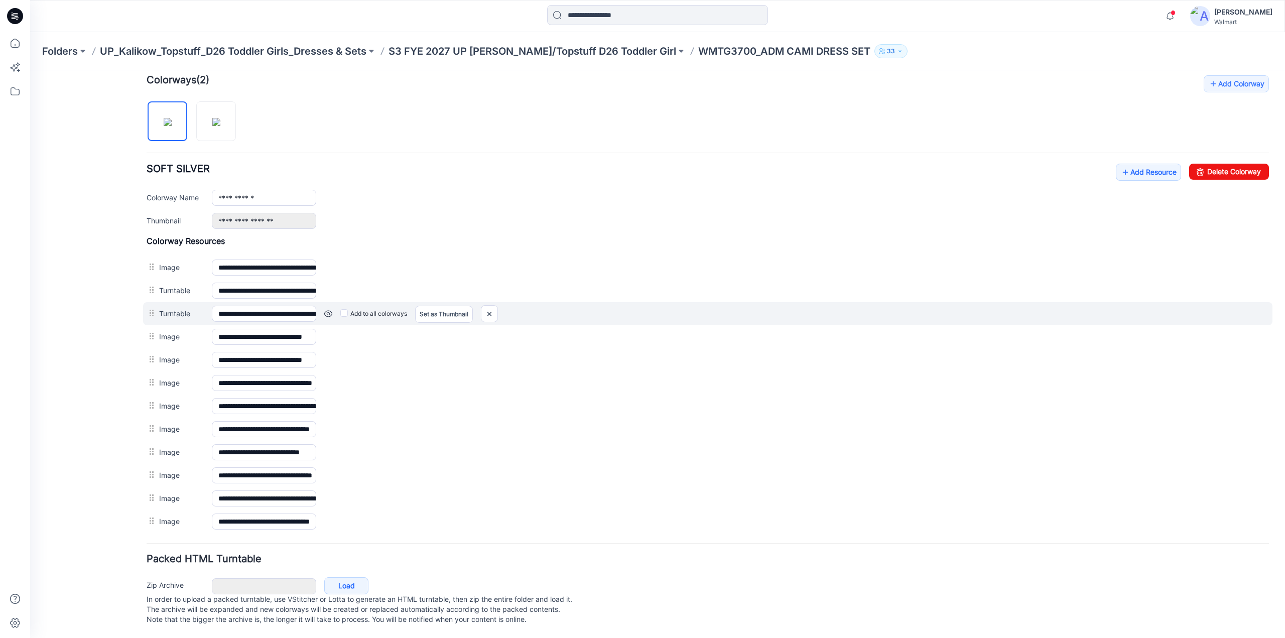
scroll to position [312, 0]
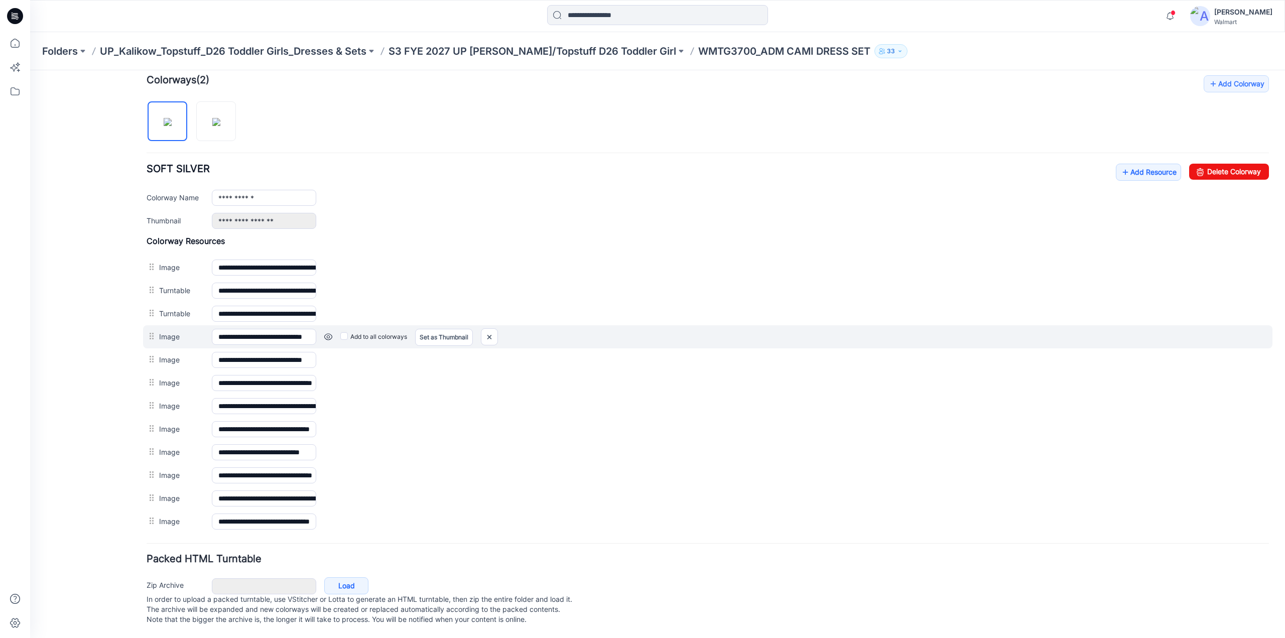
click at [328, 333] on link at bounding box center [328, 337] width 8 height 8
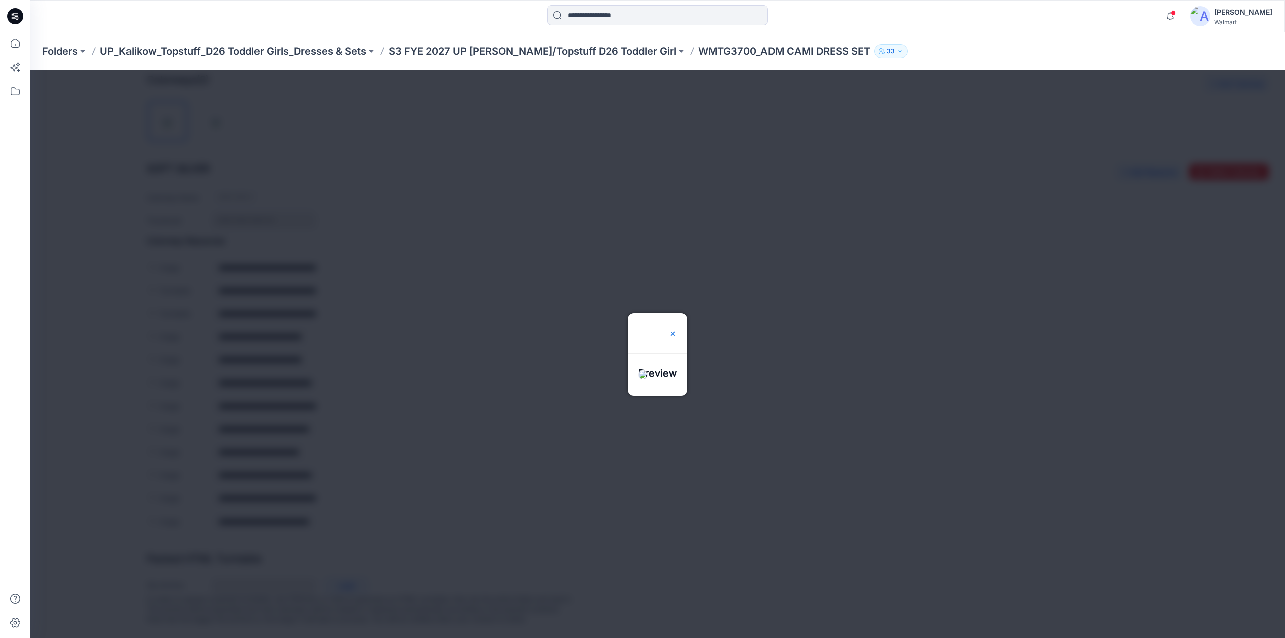
click at [677, 330] on img at bounding box center [673, 334] width 8 height 8
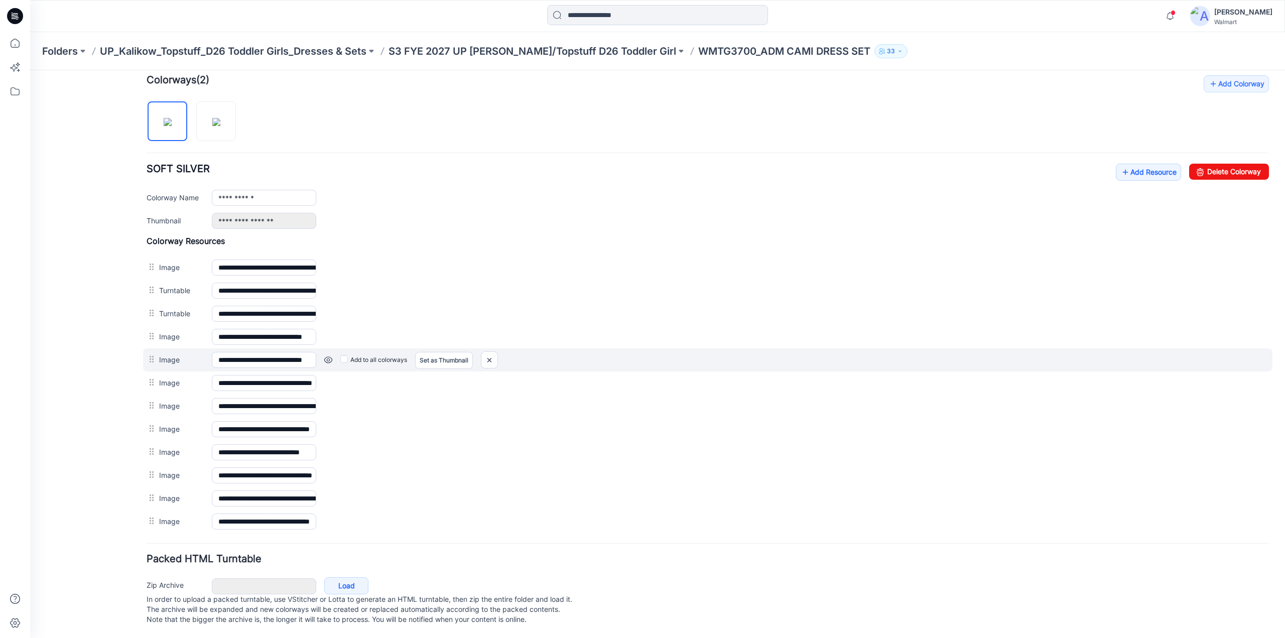
click at [329, 356] on link at bounding box center [328, 360] width 8 height 8
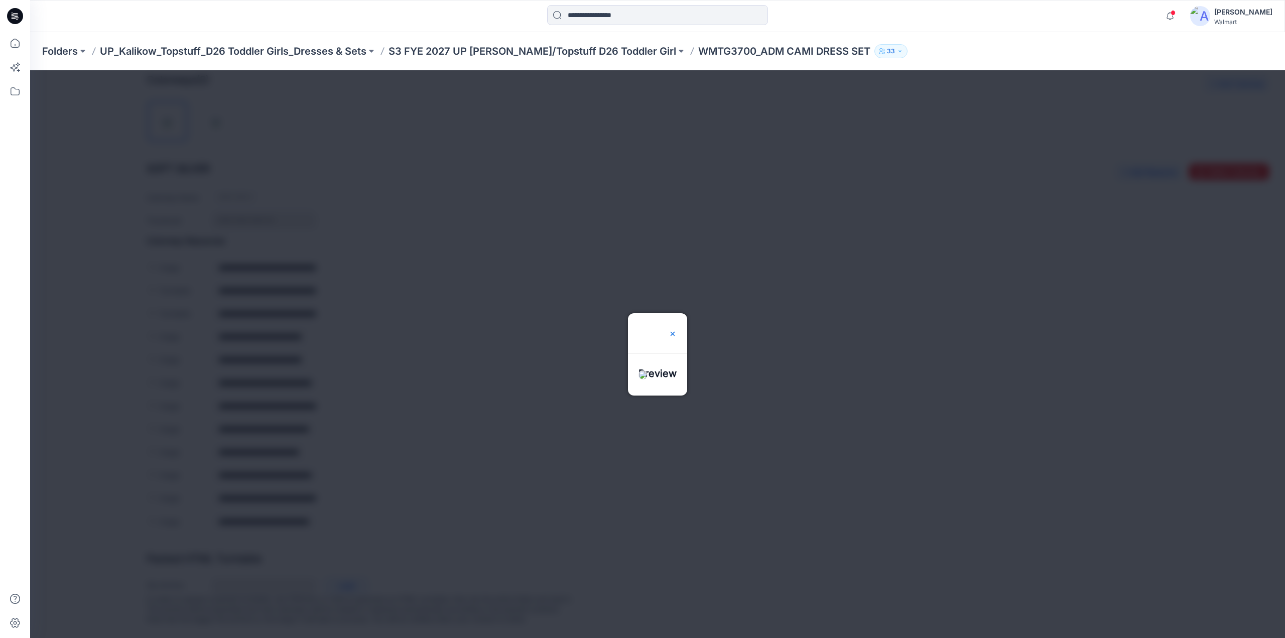
click at [677, 330] on img at bounding box center [673, 334] width 8 height 8
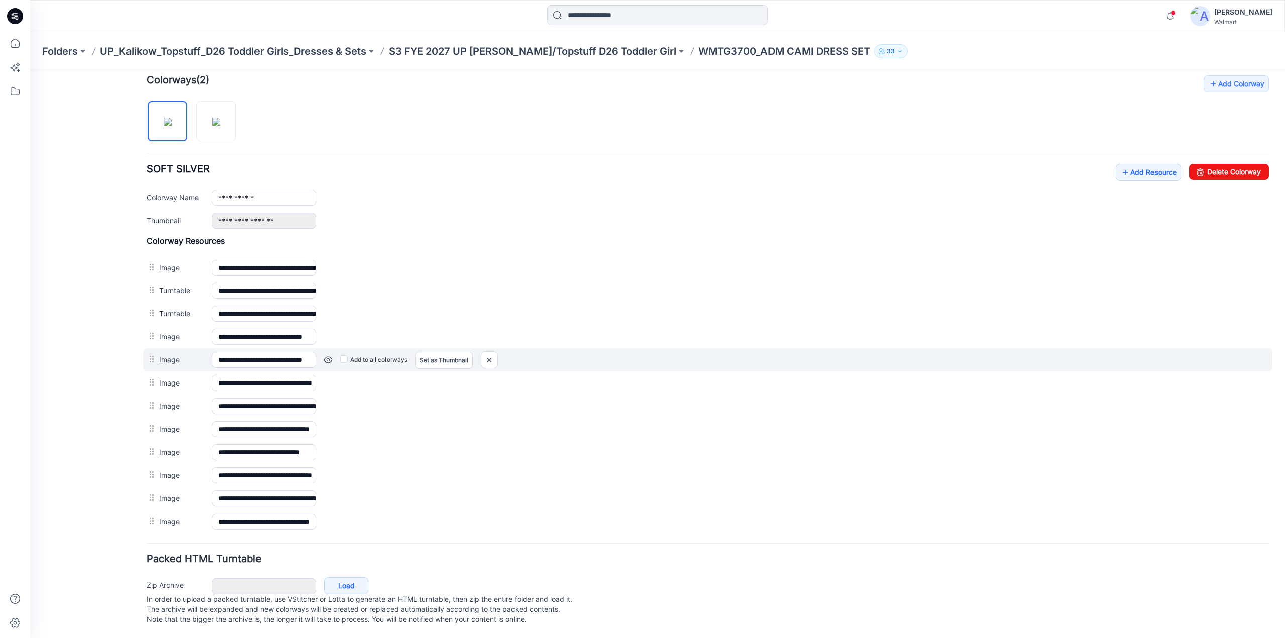
click at [326, 356] on link at bounding box center [328, 360] width 8 height 8
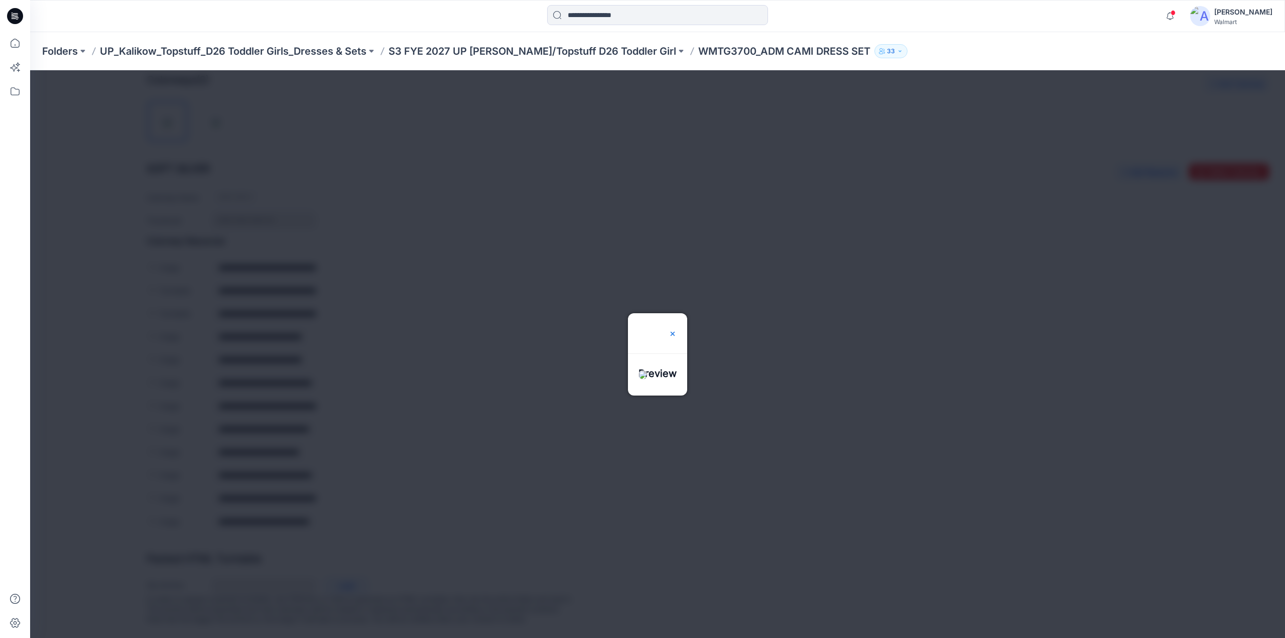
click at [677, 330] on img at bounding box center [673, 334] width 8 height 8
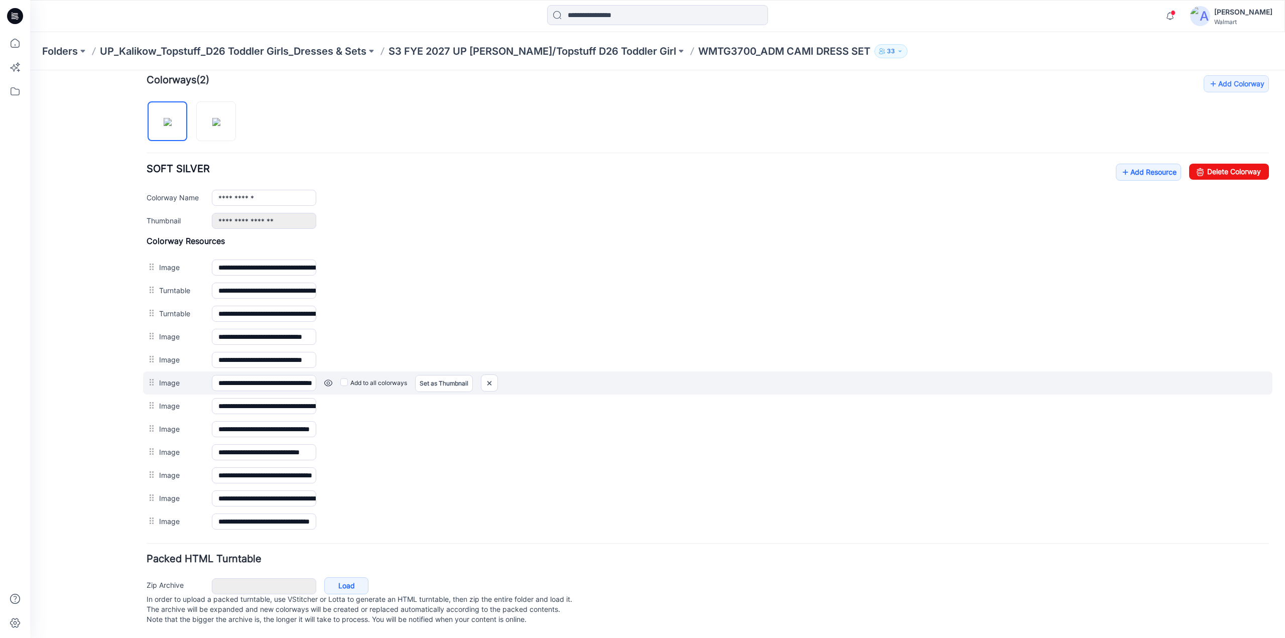
click at [328, 379] on link at bounding box center [328, 383] width 8 height 8
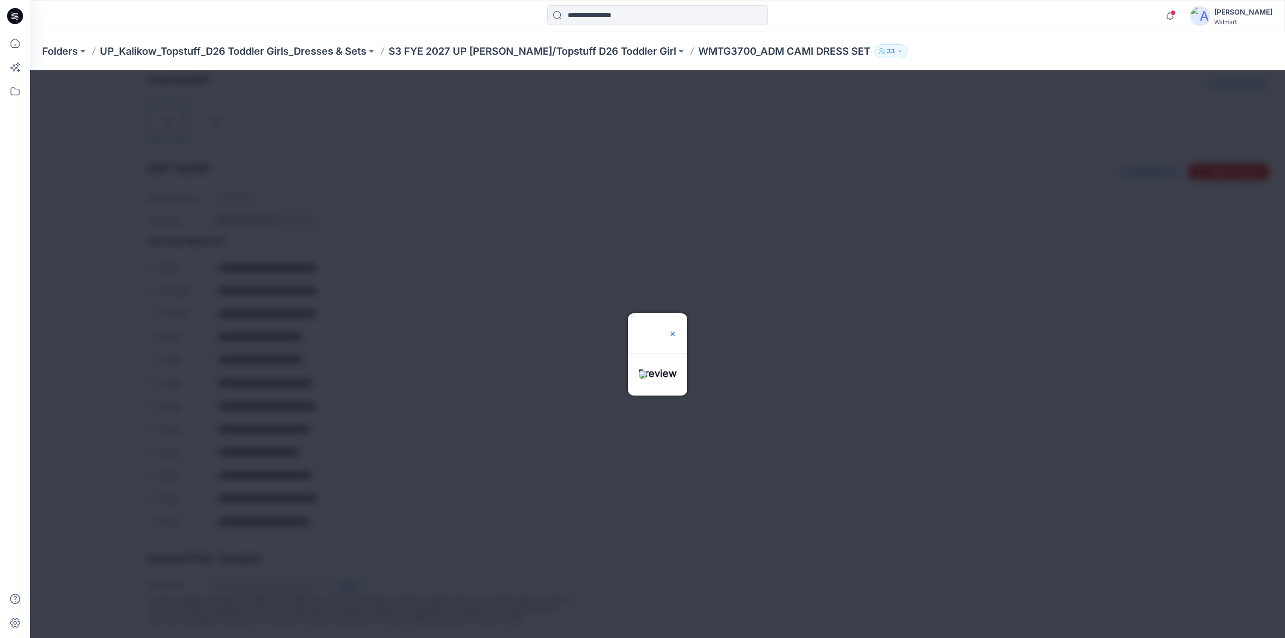
click at [677, 330] on img at bounding box center [673, 334] width 8 height 8
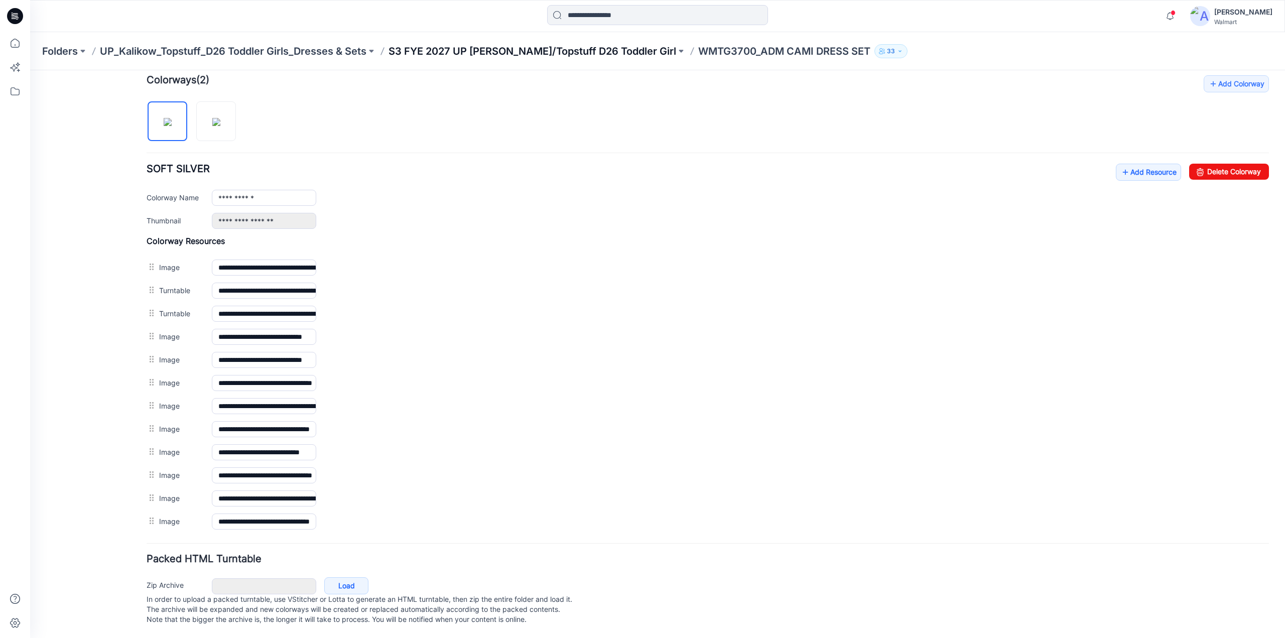
click at [566, 51] on p "S3 FYE 2027 UP [PERSON_NAME]/Topstuff D26 Toddler Girl" at bounding box center [533, 51] width 288 height 14
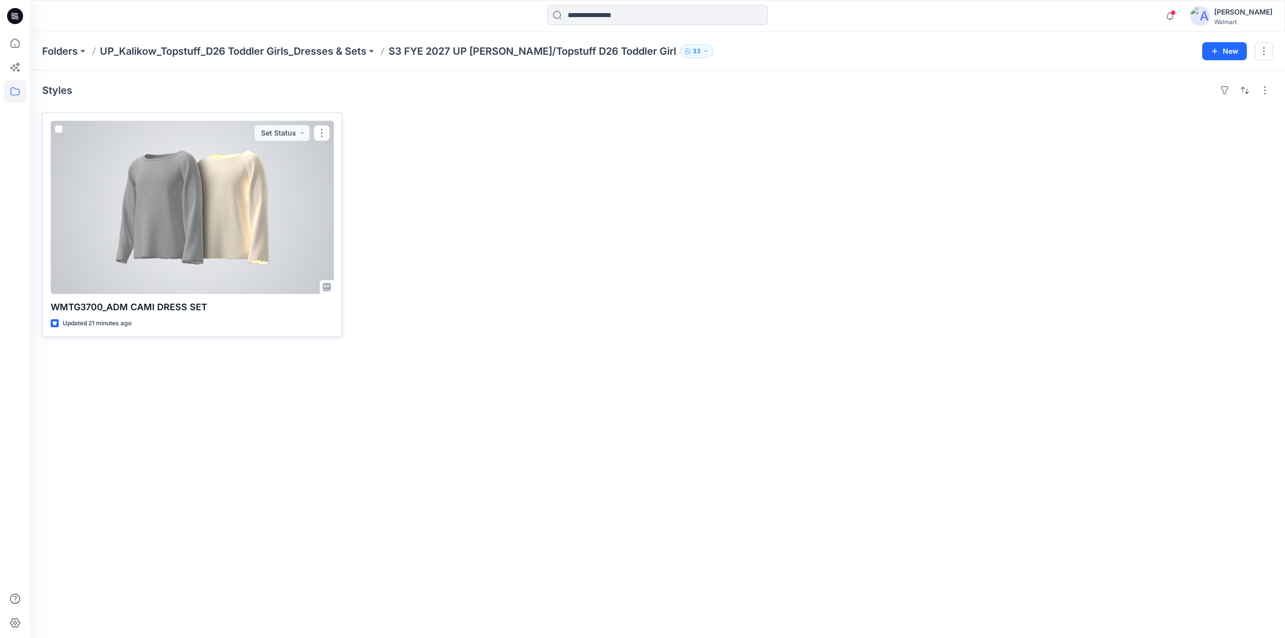
click at [220, 208] on div at bounding box center [192, 207] width 283 height 173
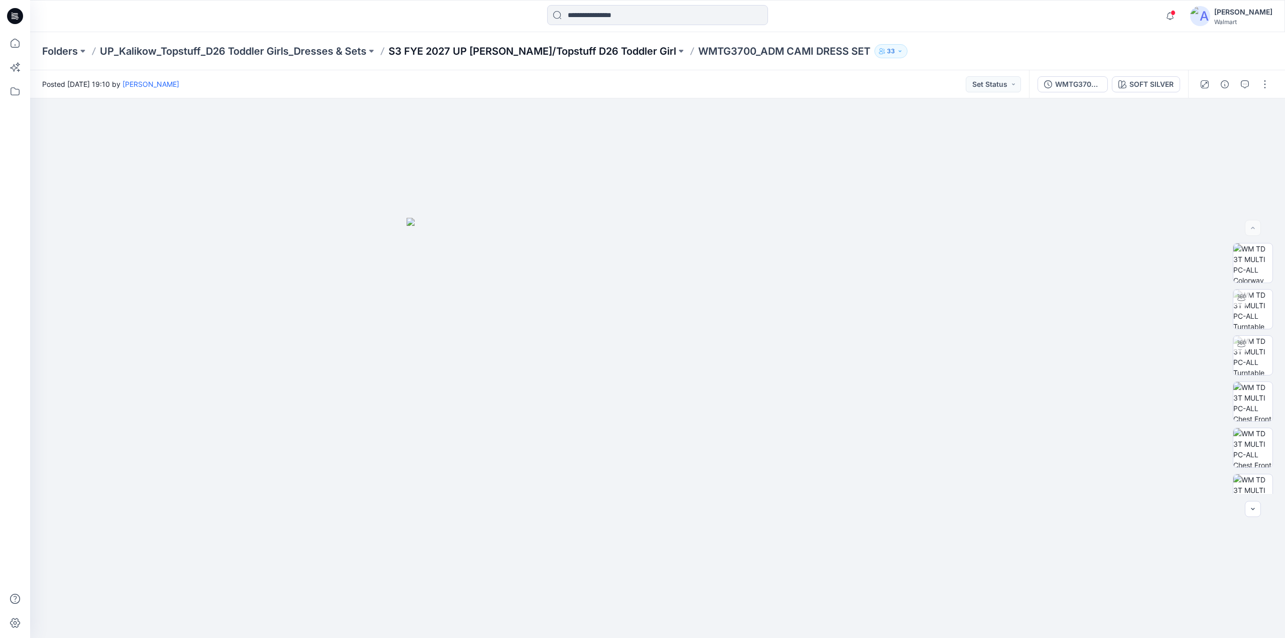
click at [578, 52] on p "S3 FYE 2027 UP [PERSON_NAME]/Topstuff D26 Toddler Girl" at bounding box center [533, 51] width 288 height 14
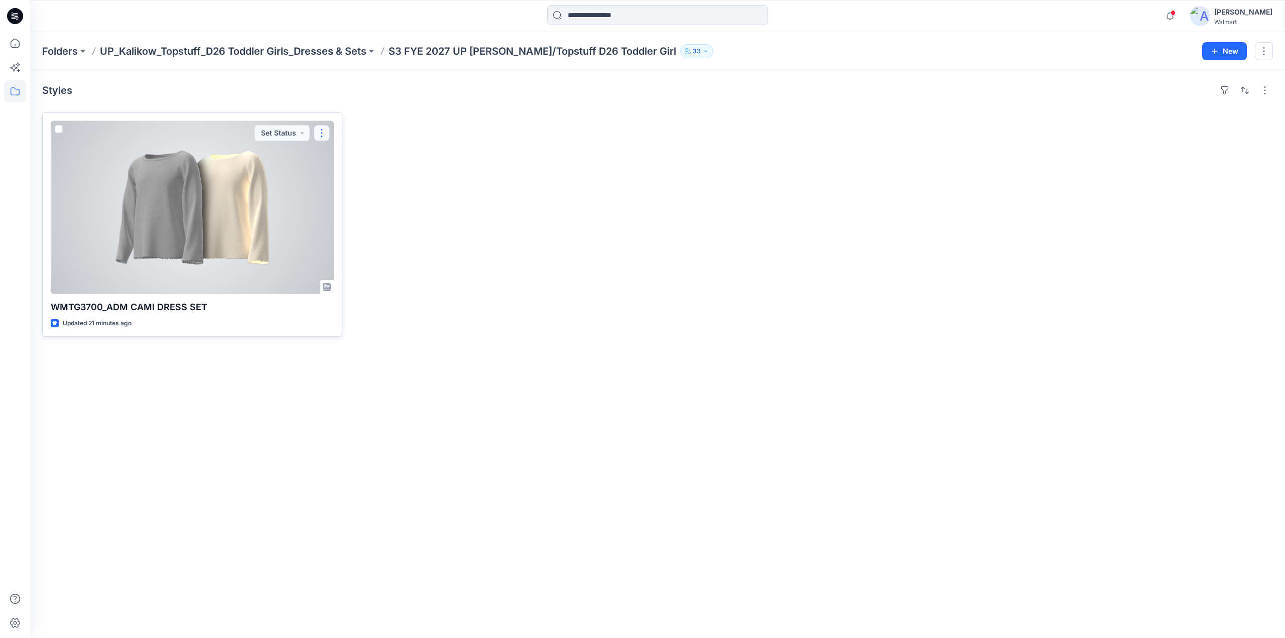
click at [320, 137] on button "button" at bounding box center [322, 133] width 16 height 16
click at [348, 157] on button "Edit" at bounding box center [370, 156] width 108 height 19
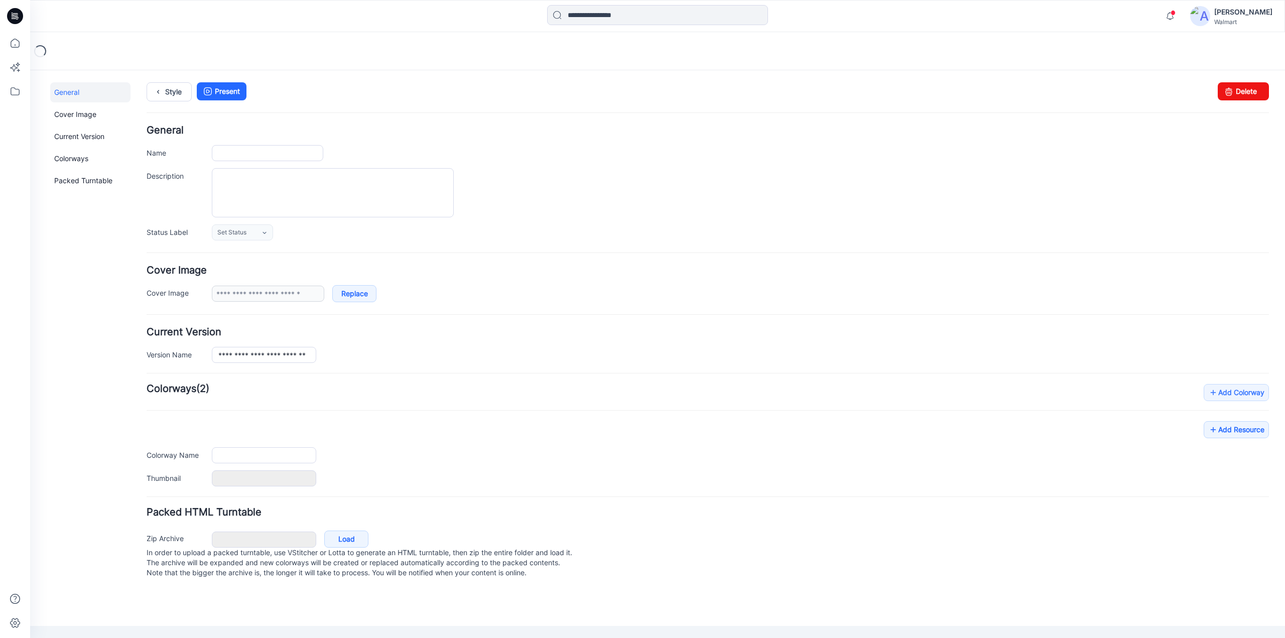
type input "**********"
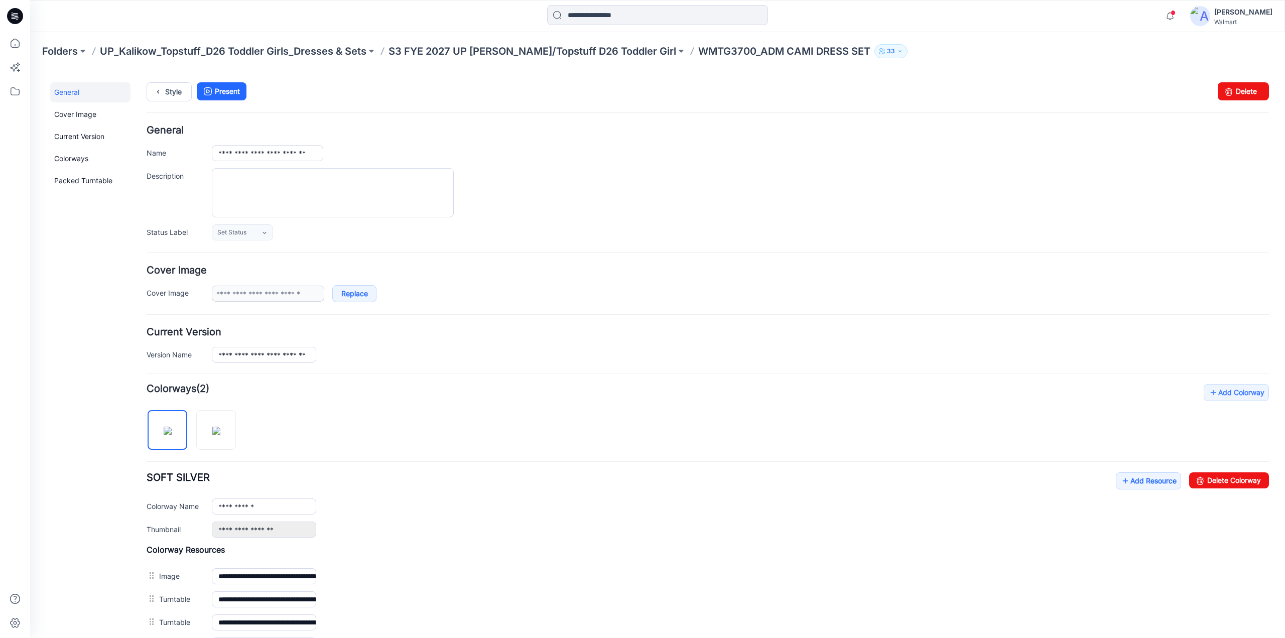
scroll to position [312, 0]
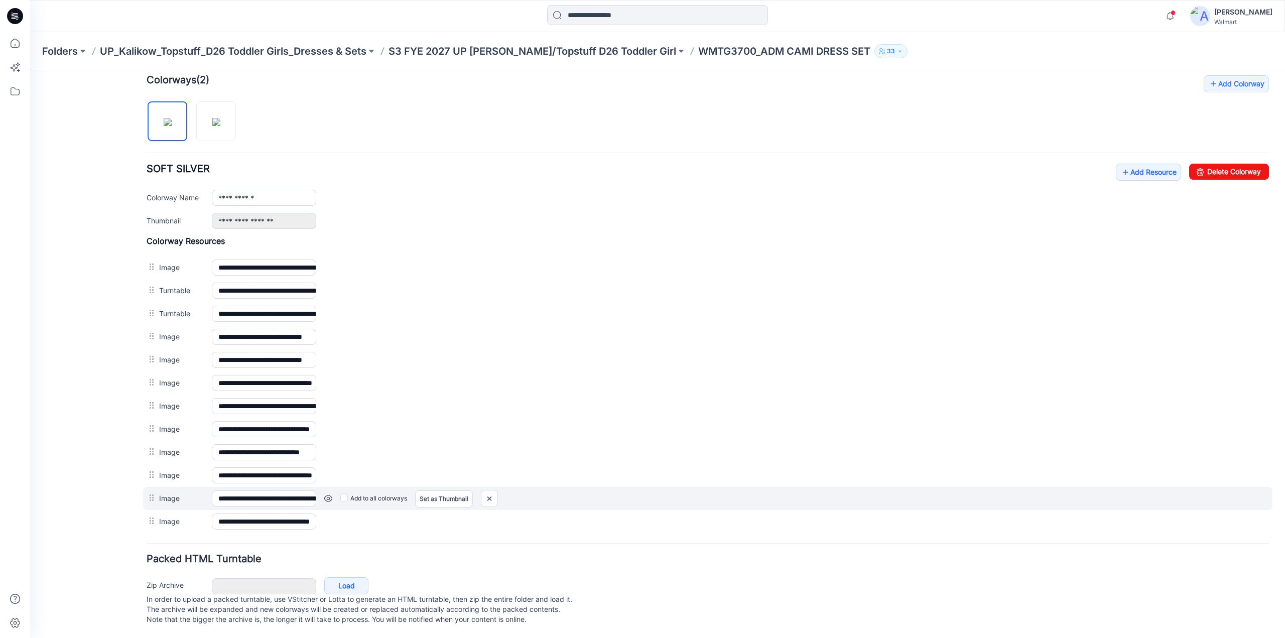
click at [326, 495] on link at bounding box center [328, 499] width 8 height 8
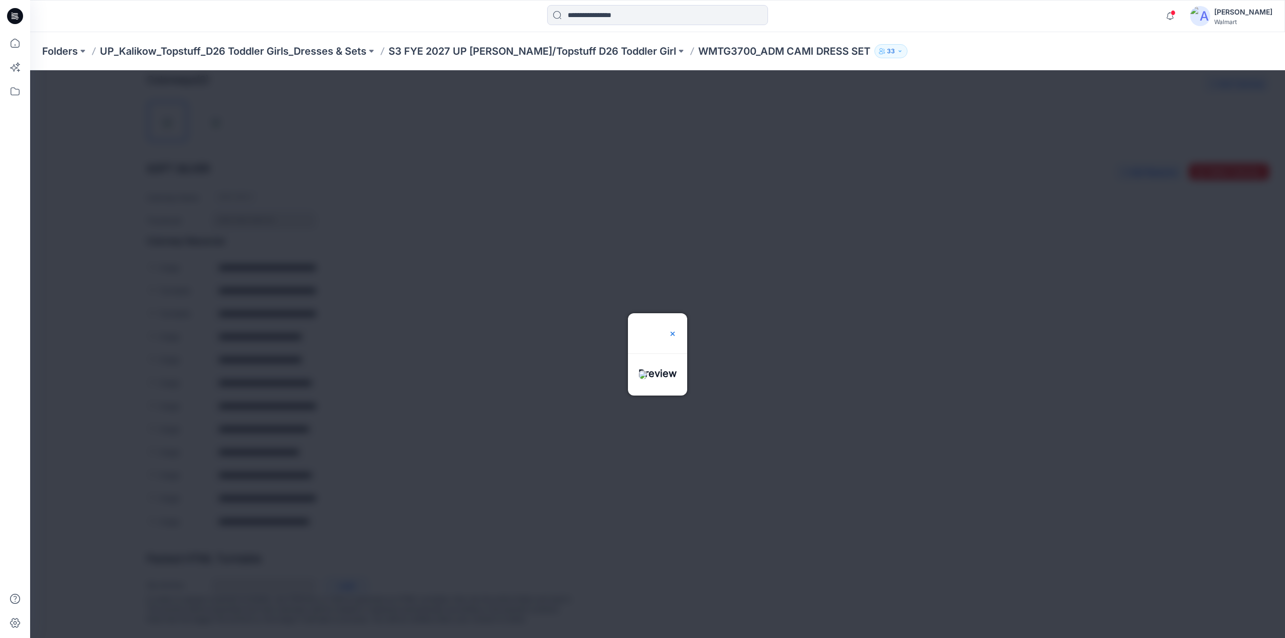
click at [677, 330] on img at bounding box center [673, 334] width 8 height 8
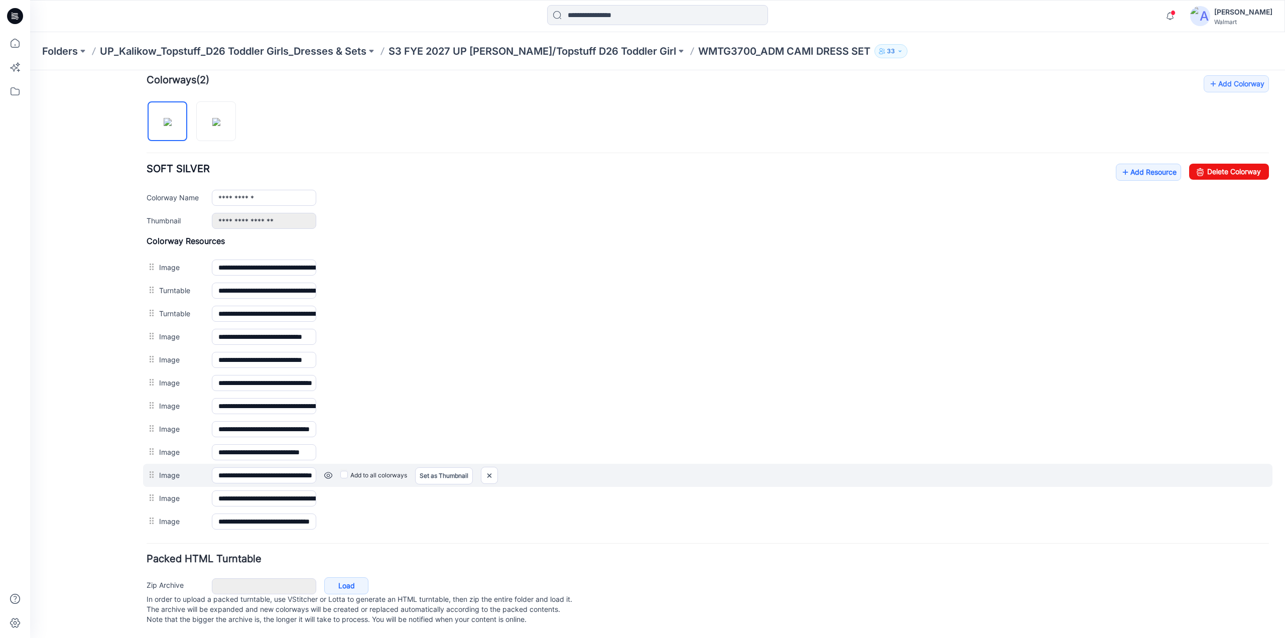
click at [329, 471] on link at bounding box center [328, 475] width 8 height 8
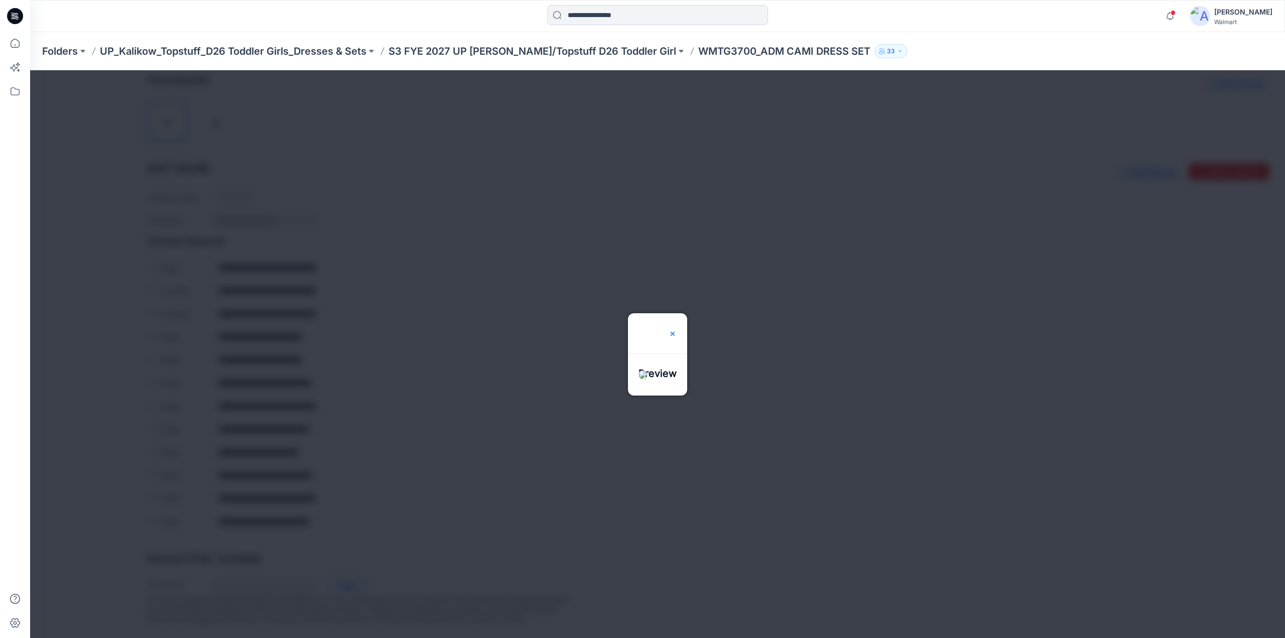
click at [677, 330] on img at bounding box center [673, 334] width 8 height 8
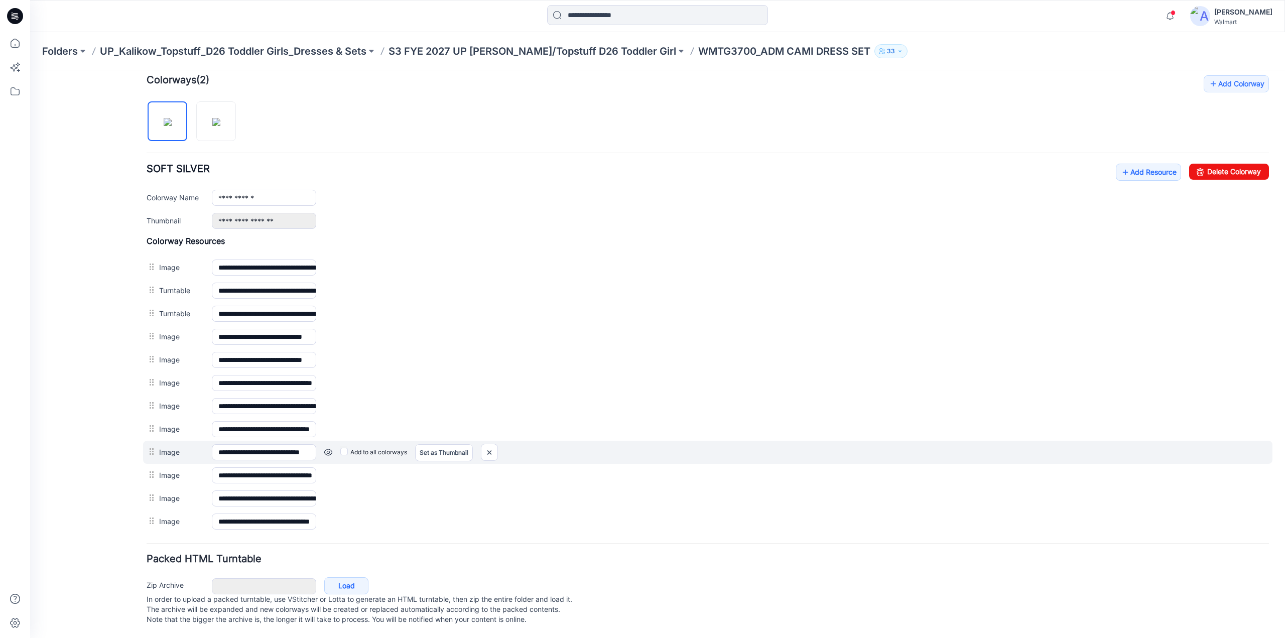
click at [329, 448] on link at bounding box center [328, 452] width 8 height 8
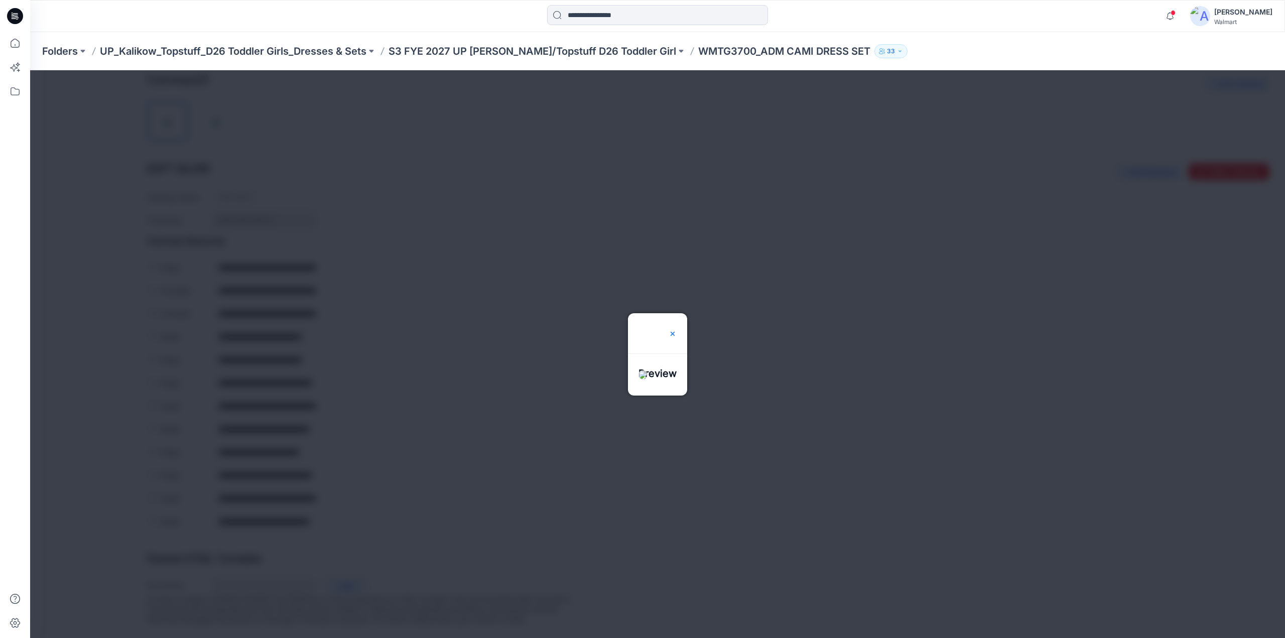
click at [677, 330] on img at bounding box center [673, 334] width 8 height 8
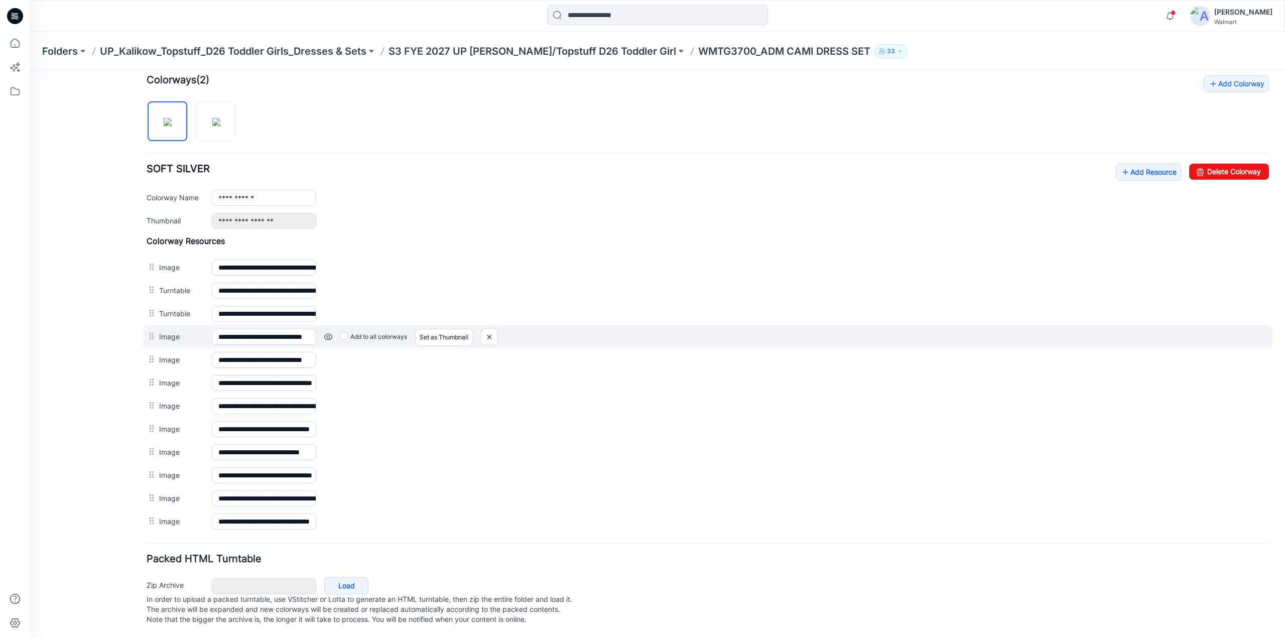
click at [328, 333] on link at bounding box center [328, 337] width 8 height 8
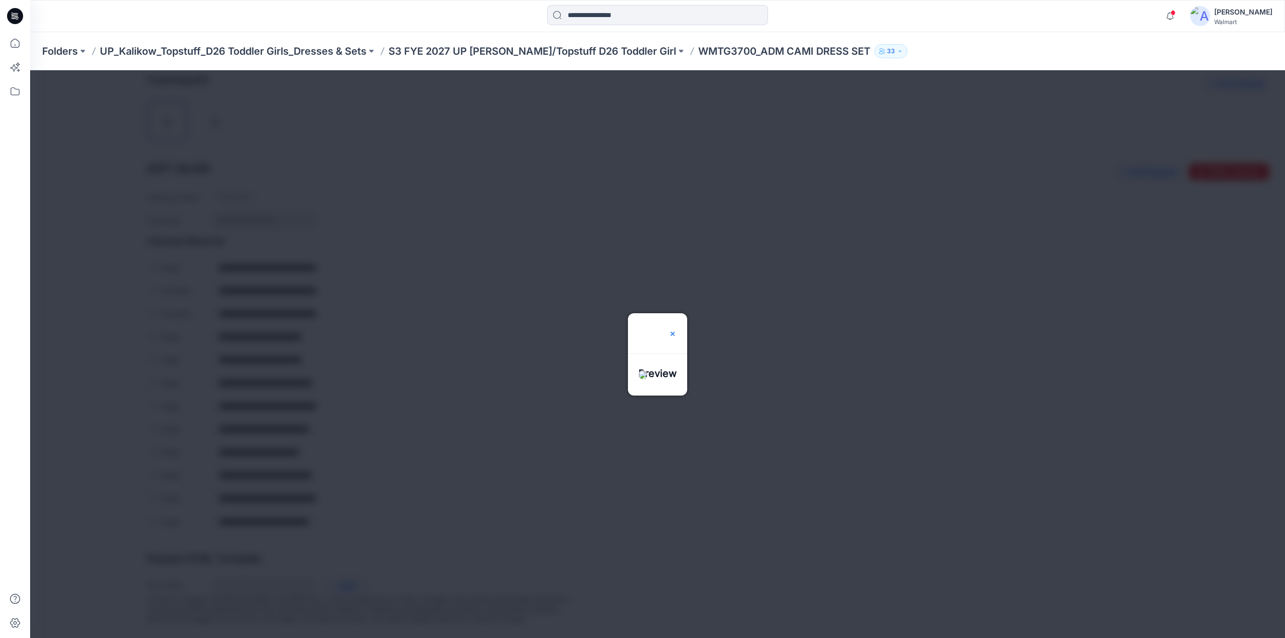
click at [677, 330] on img at bounding box center [673, 334] width 8 height 8
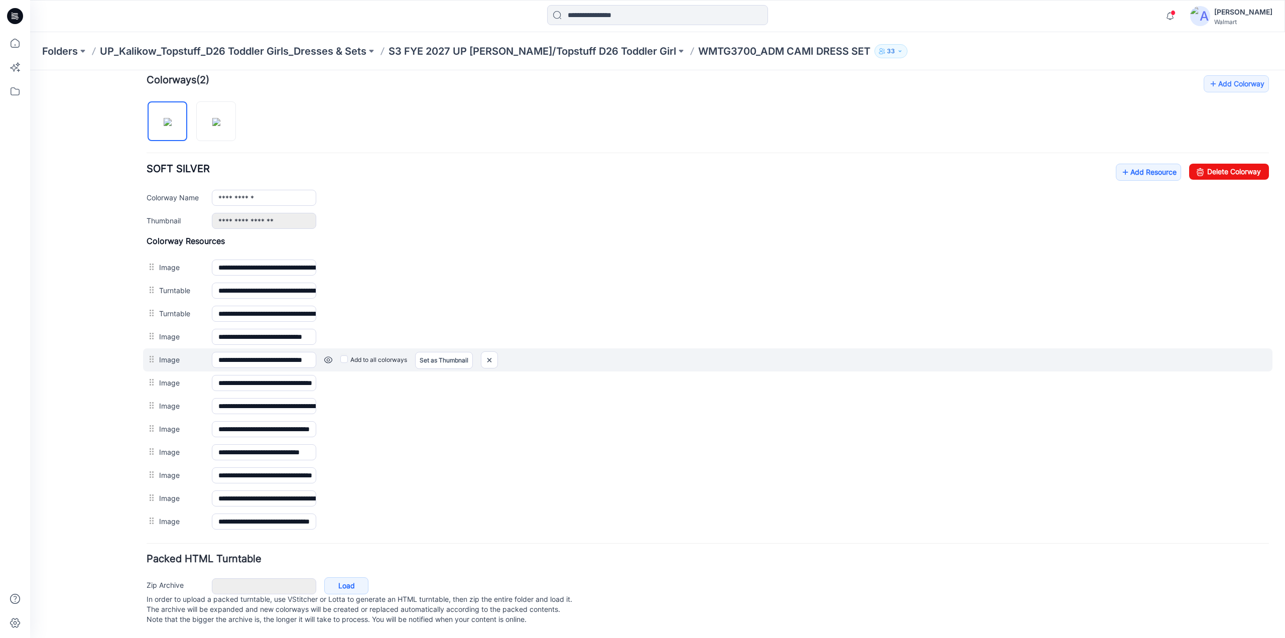
click at [328, 356] on link at bounding box center [328, 360] width 8 height 8
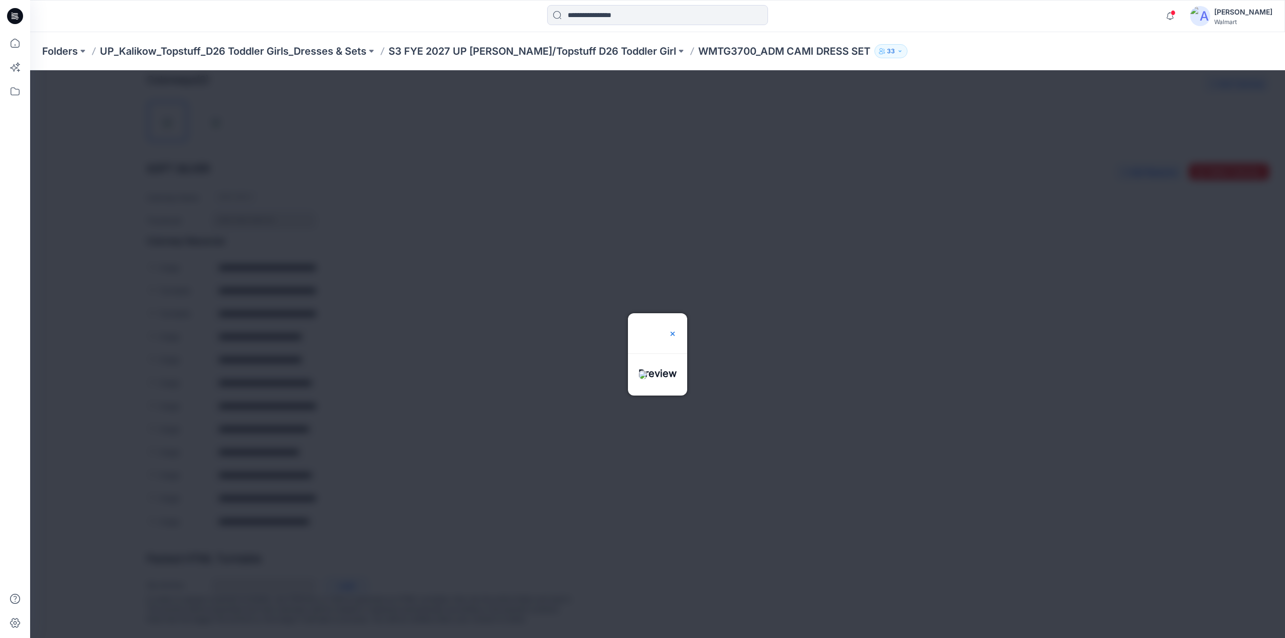
click at [677, 330] on img at bounding box center [673, 334] width 8 height 8
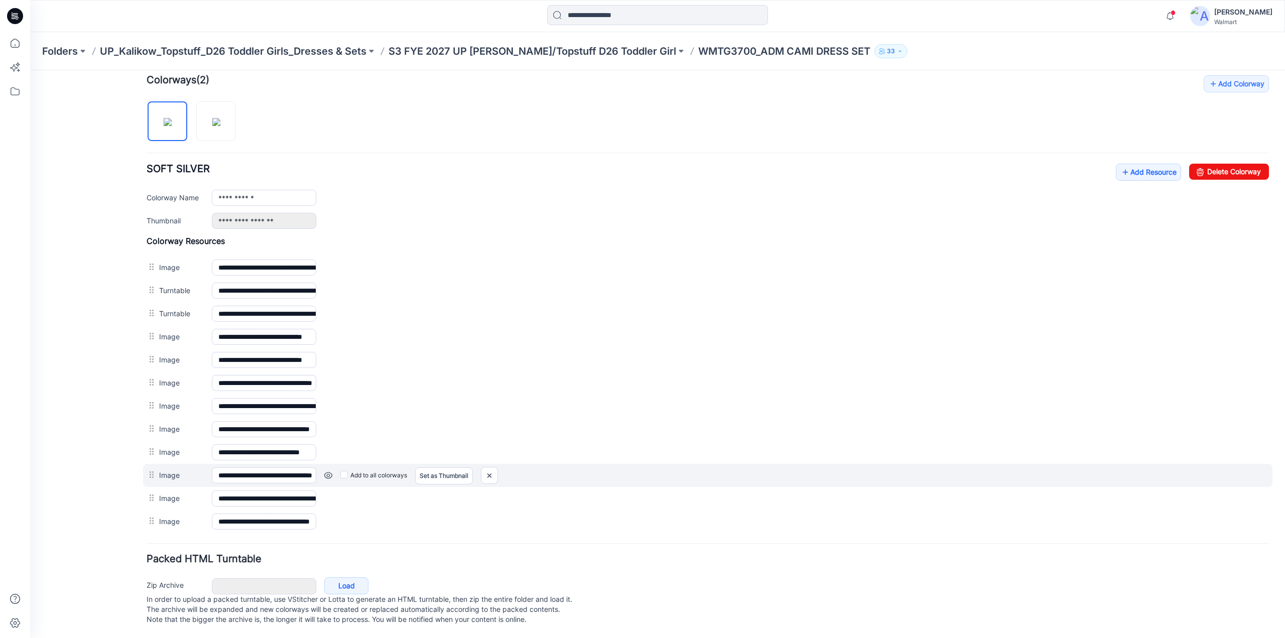
click at [329, 471] on link at bounding box center [328, 475] width 8 height 8
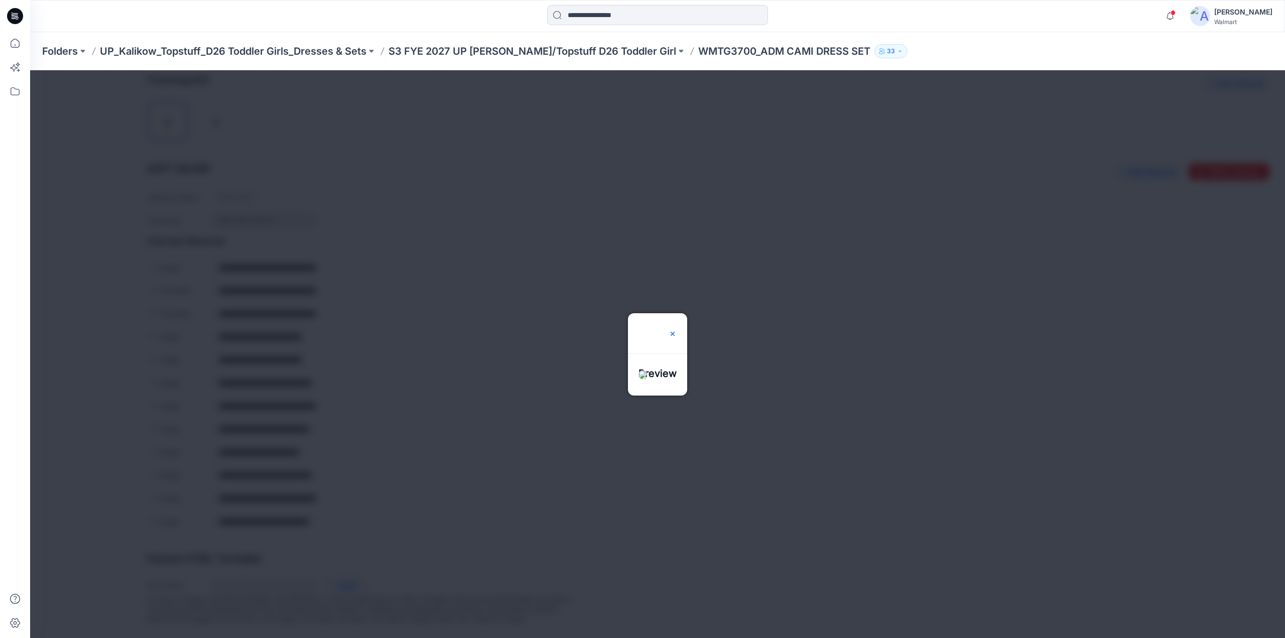
click at [677, 330] on img at bounding box center [673, 334] width 8 height 8
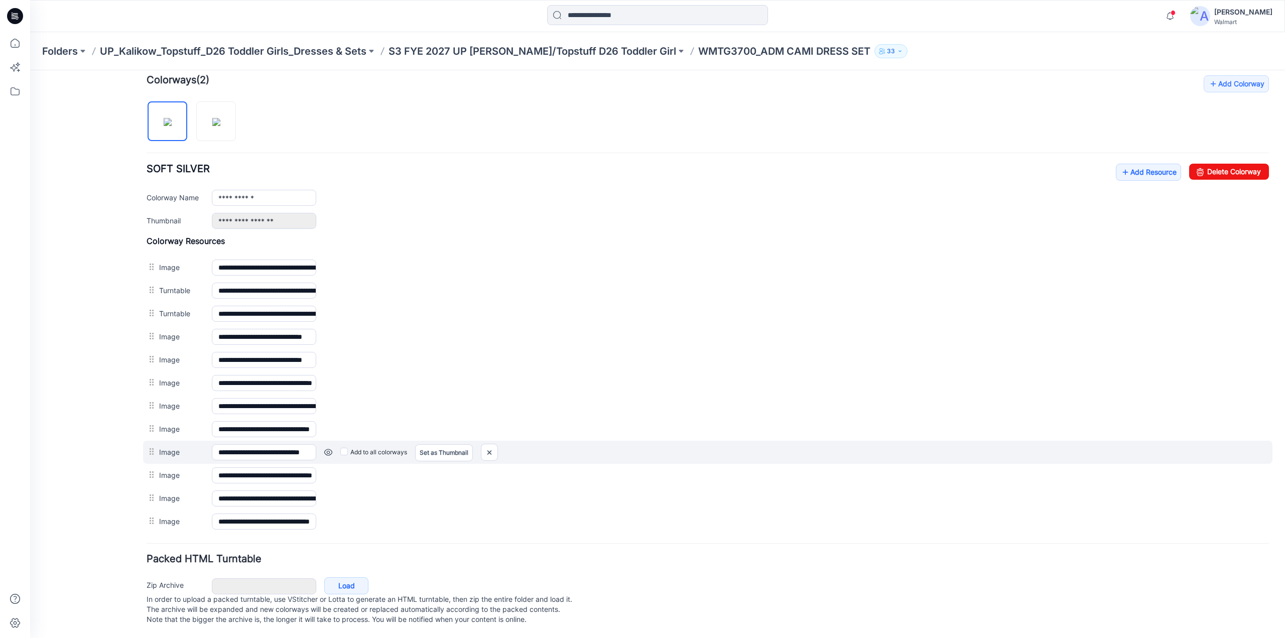
click at [331, 448] on link at bounding box center [328, 452] width 8 height 8
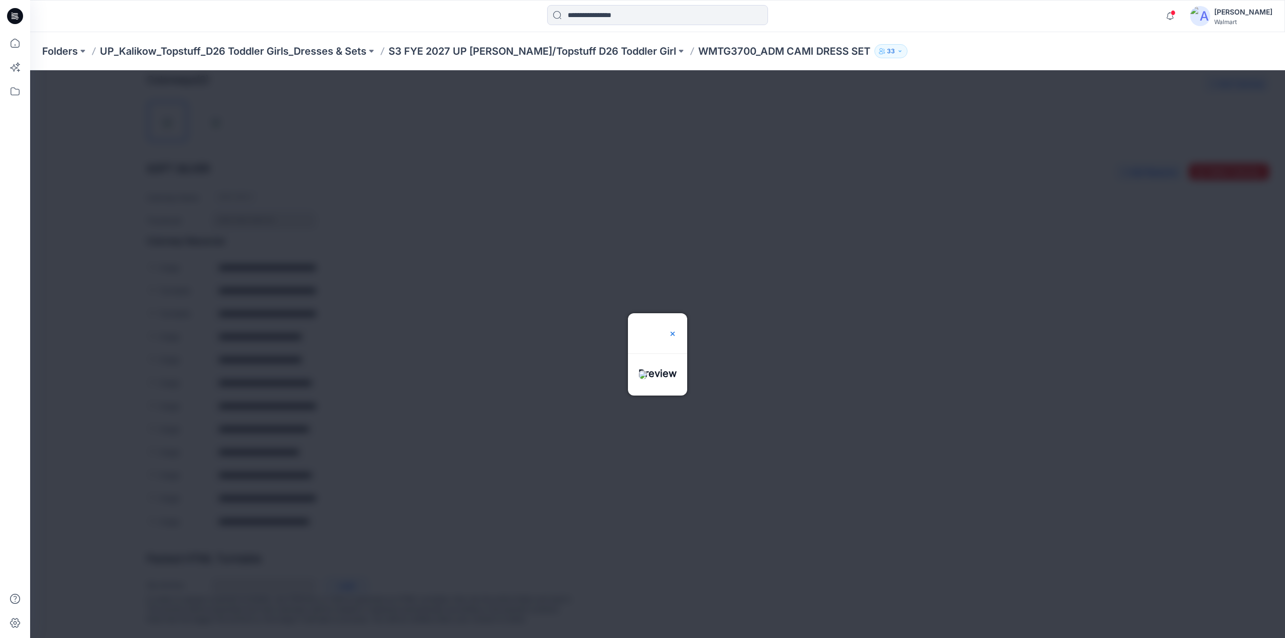
click at [677, 330] on img at bounding box center [673, 334] width 8 height 8
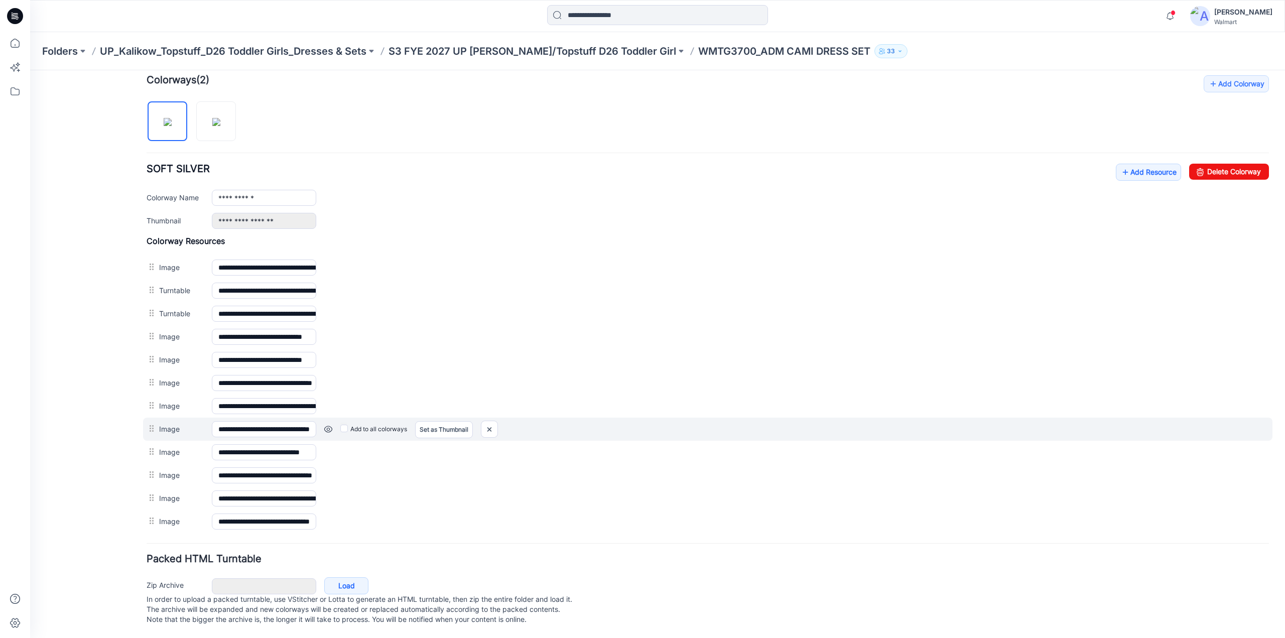
click at [327, 425] on link at bounding box center [328, 429] width 8 height 8
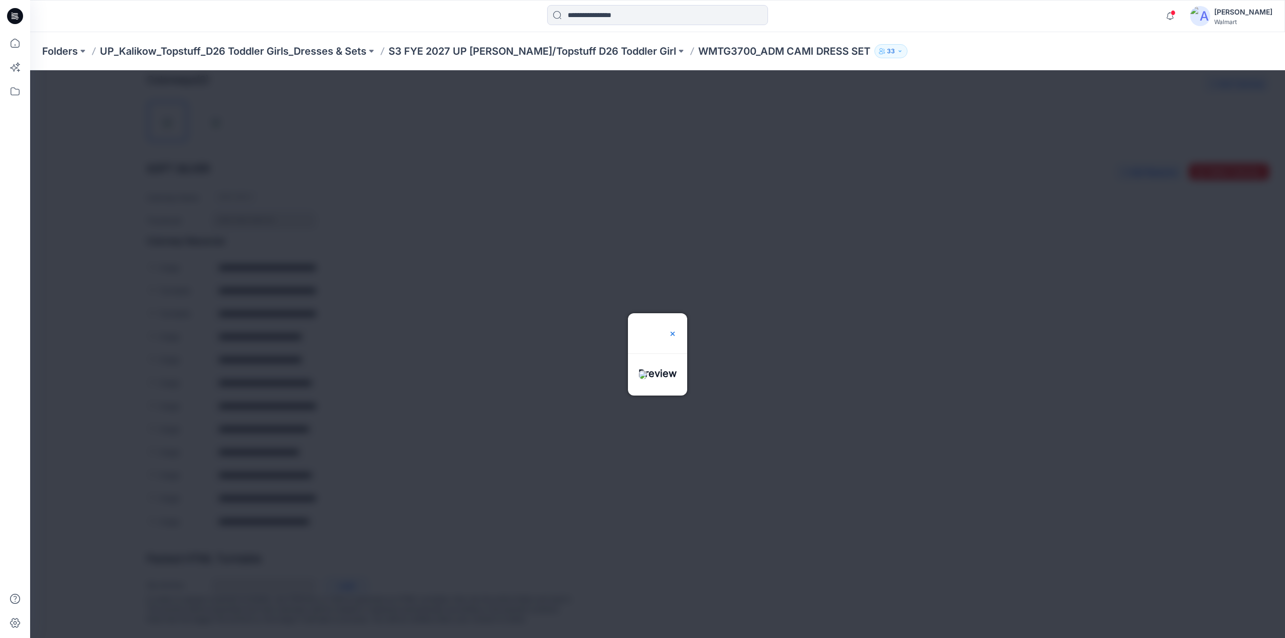
click at [677, 330] on img at bounding box center [673, 334] width 8 height 8
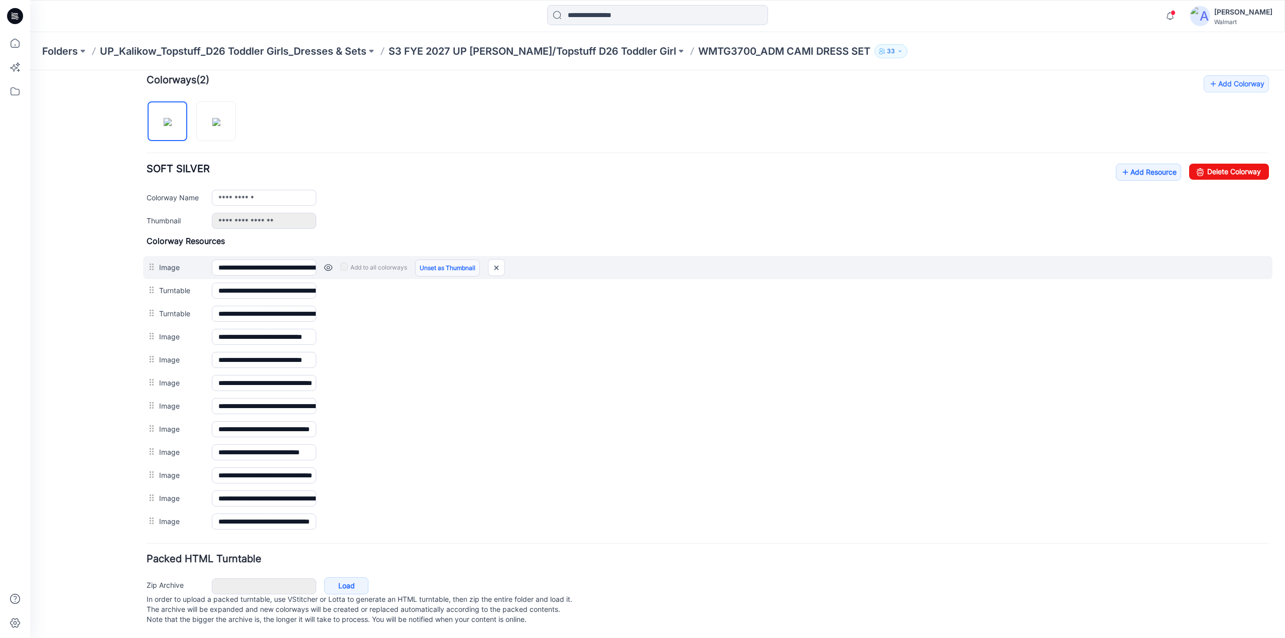
click at [454, 260] on link "Unset as Thumbnail" at bounding box center [447, 268] width 65 height 17
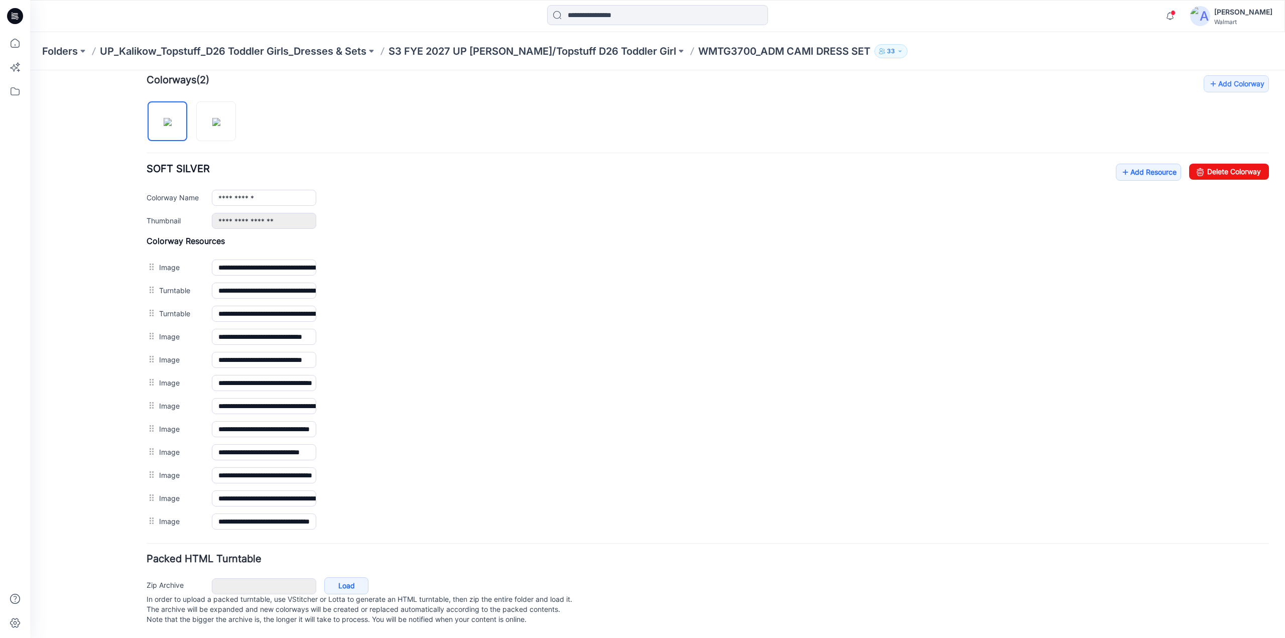
click at [30, 70] on link "Unset as Thumbnail" at bounding box center [30, 70] width 0 height 0
click at [203, 217] on link at bounding box center [202, 221] width 8 height 8
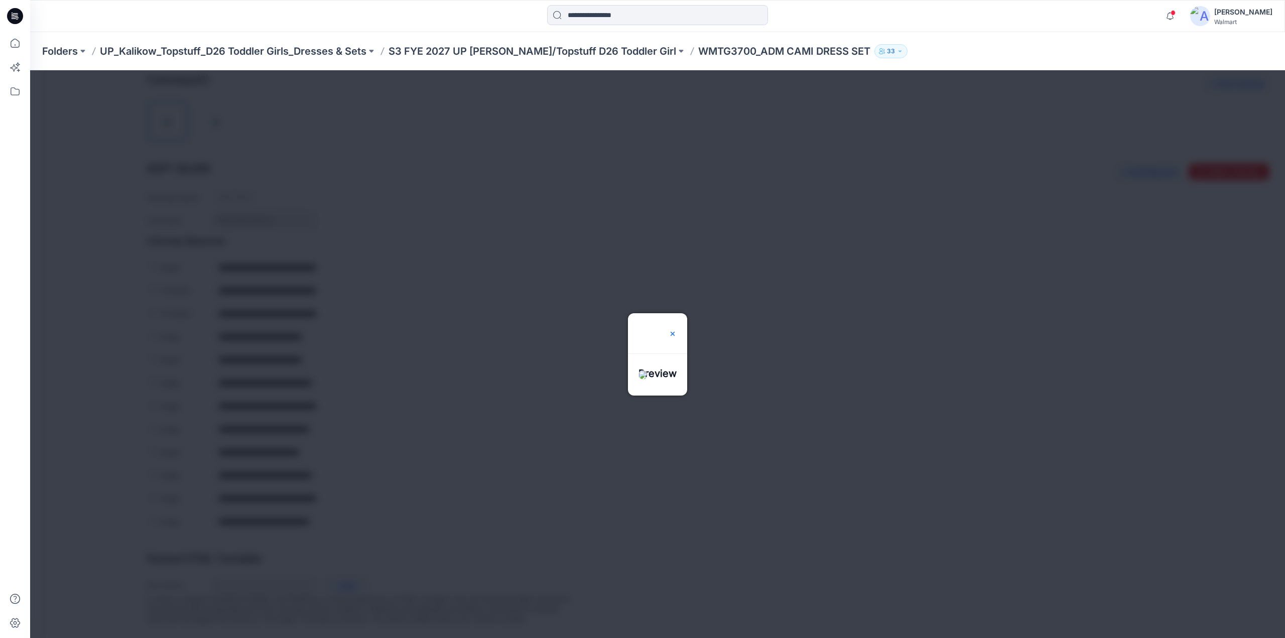
click at [677, 330] on img at bounding box center [673, 334] width 8 height 8
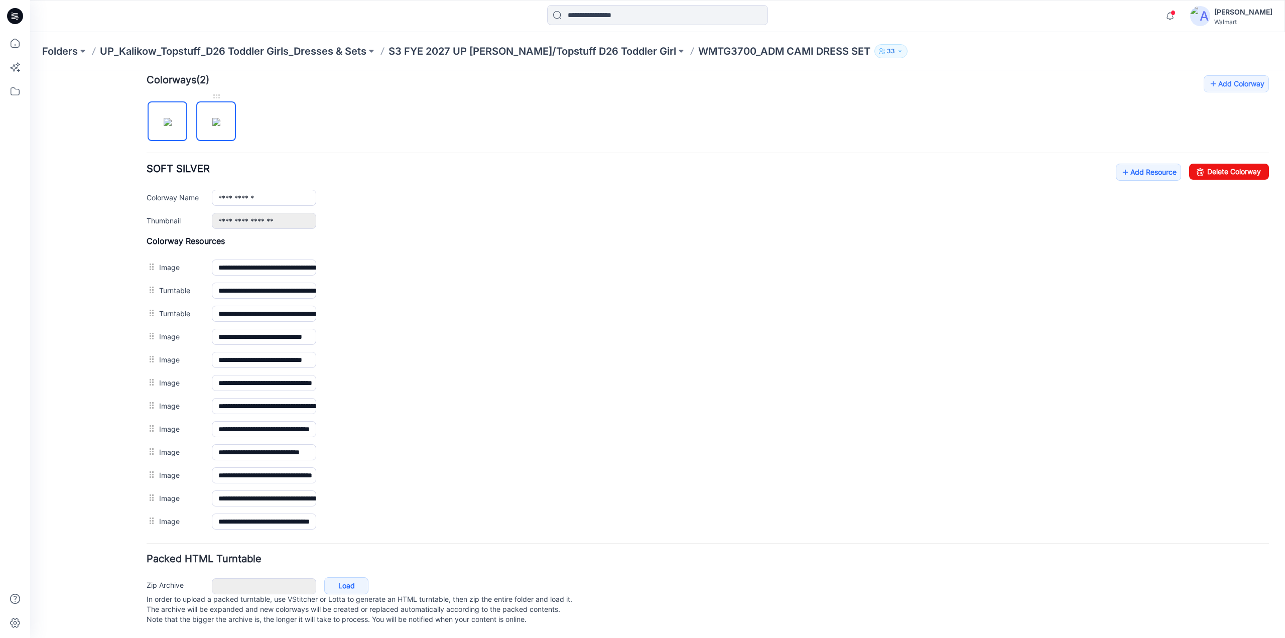
click at [212, 118] on img at bounding box center [216, 122] width 8 height 8
type input "**********"
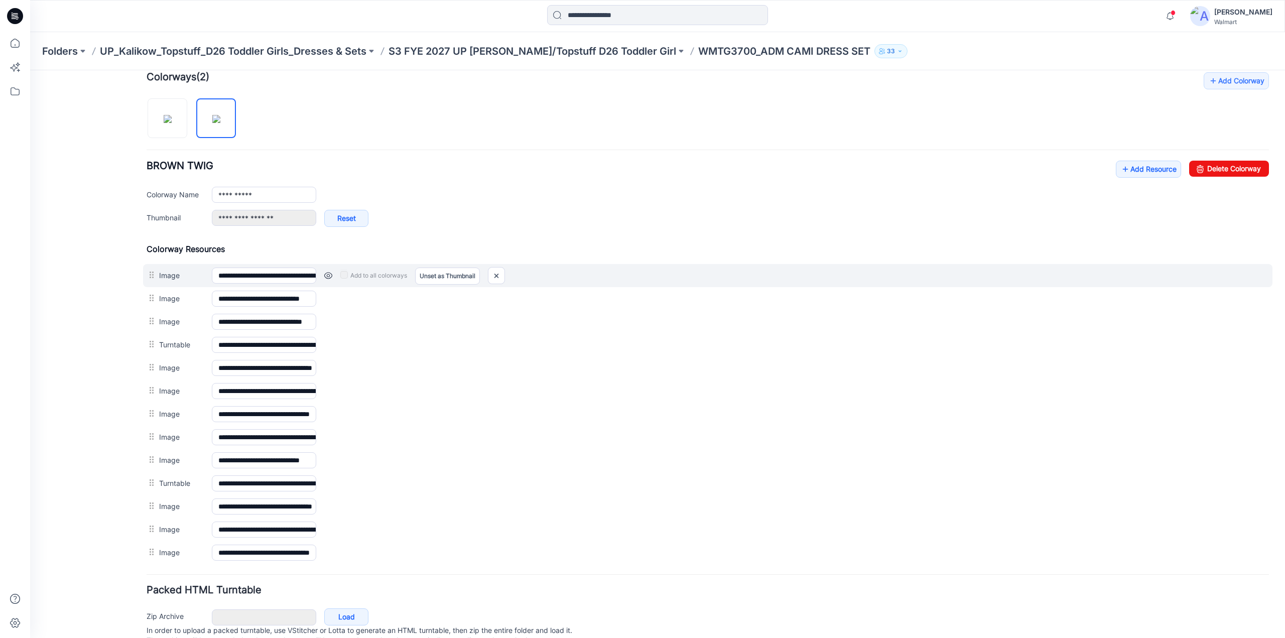
click at [327, 269] on div "Add to all colorways Set as Thumbnail Unset as Thumbnail" at bounding box center [792, 276] width 953 height 16
click at [326, 274] on link at bounding box center [328, 276] width 8 height 8
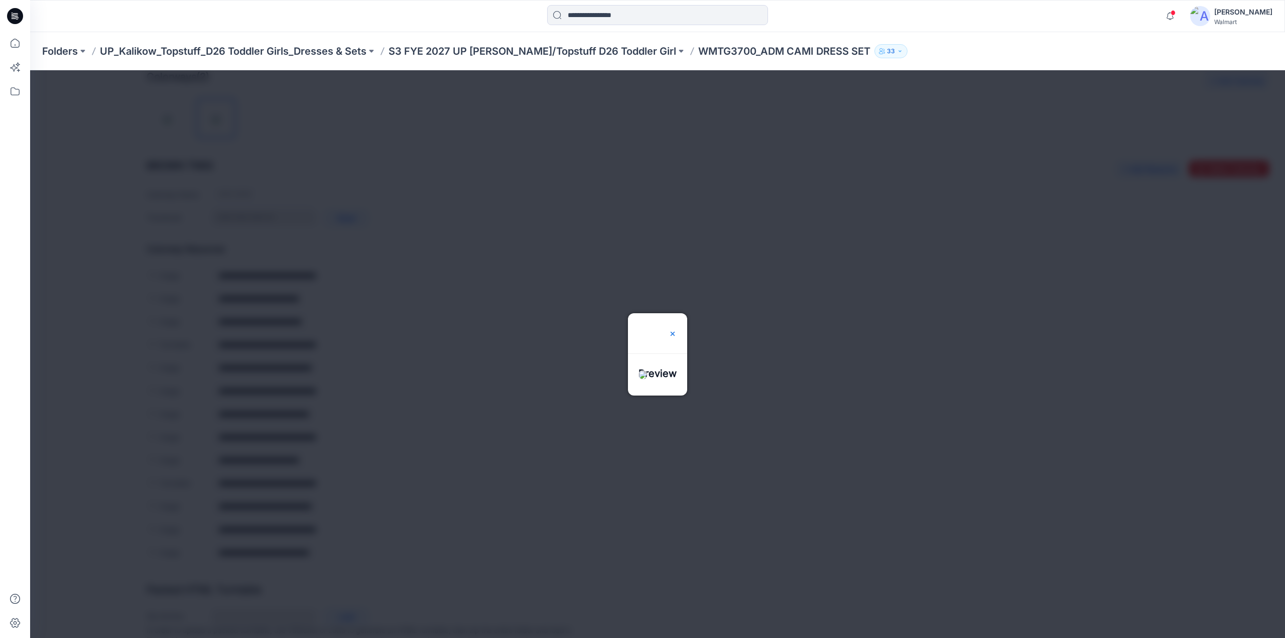
click at [677, 313] on div at bounding box center [673, 333] width 8 height 40
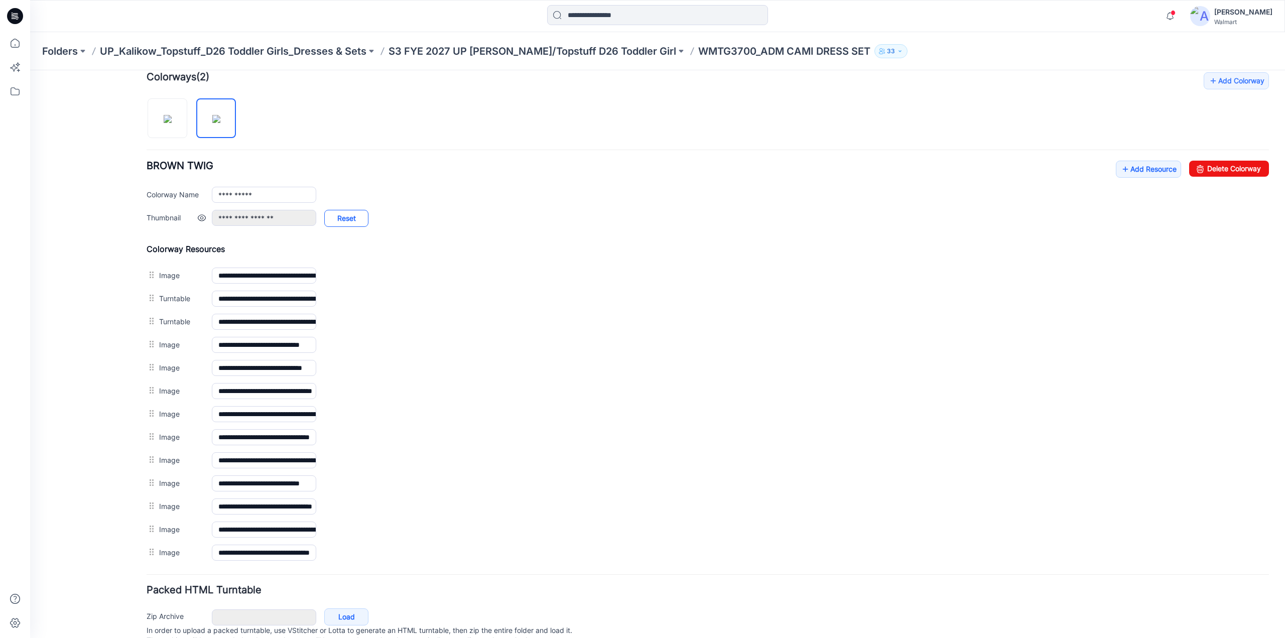
click at [346, 216] on link "Reset" at bounding box center [346, 218] width 44 height 17
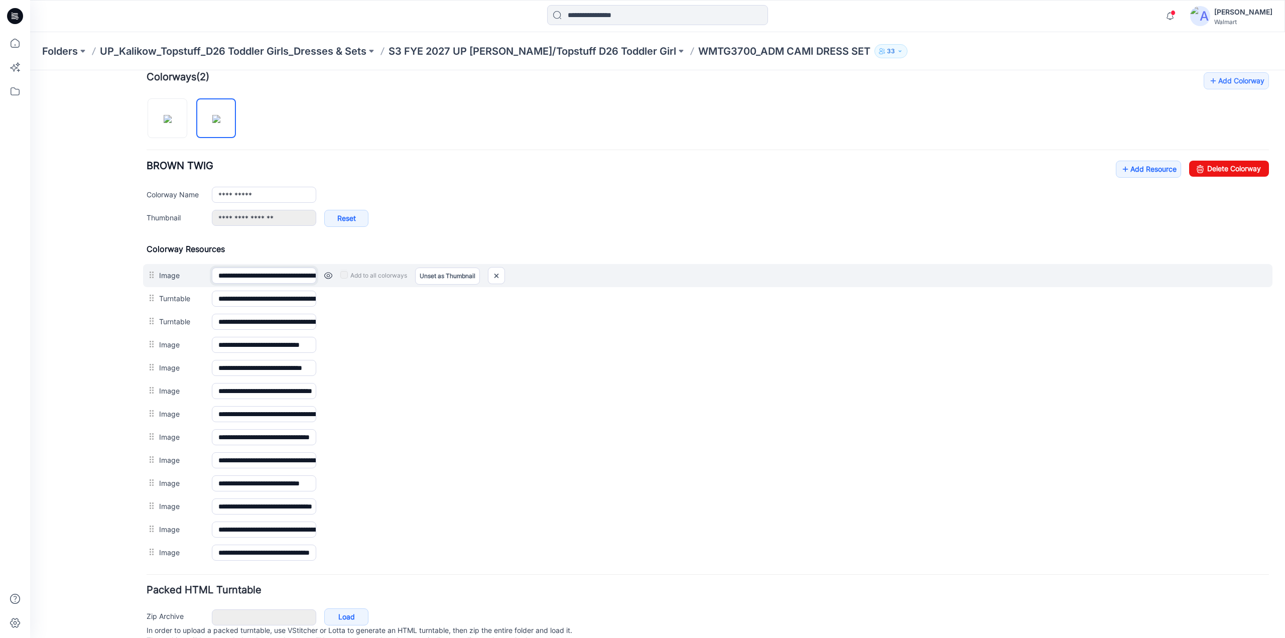
click at [286, 273] on input "**********" at bounding box center [264, 276] width 104 height 16
click at [431, 274] on link "Unset as Thumbnail" at bounding box center [447, 276] width 65 height 17
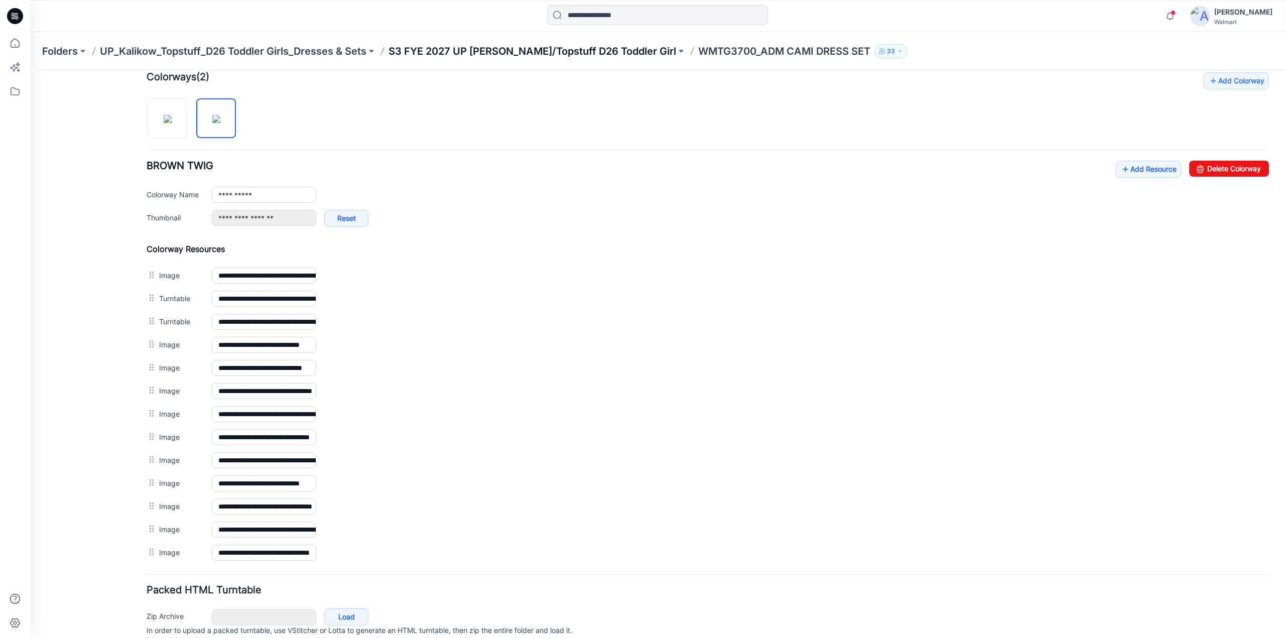
click at [528, 52] on p "S3 FYE 2027 UP [PERSON_NAME]/Topstuff D26 Toddler Girl" at bounding box center [533, 51] width 288 height 14
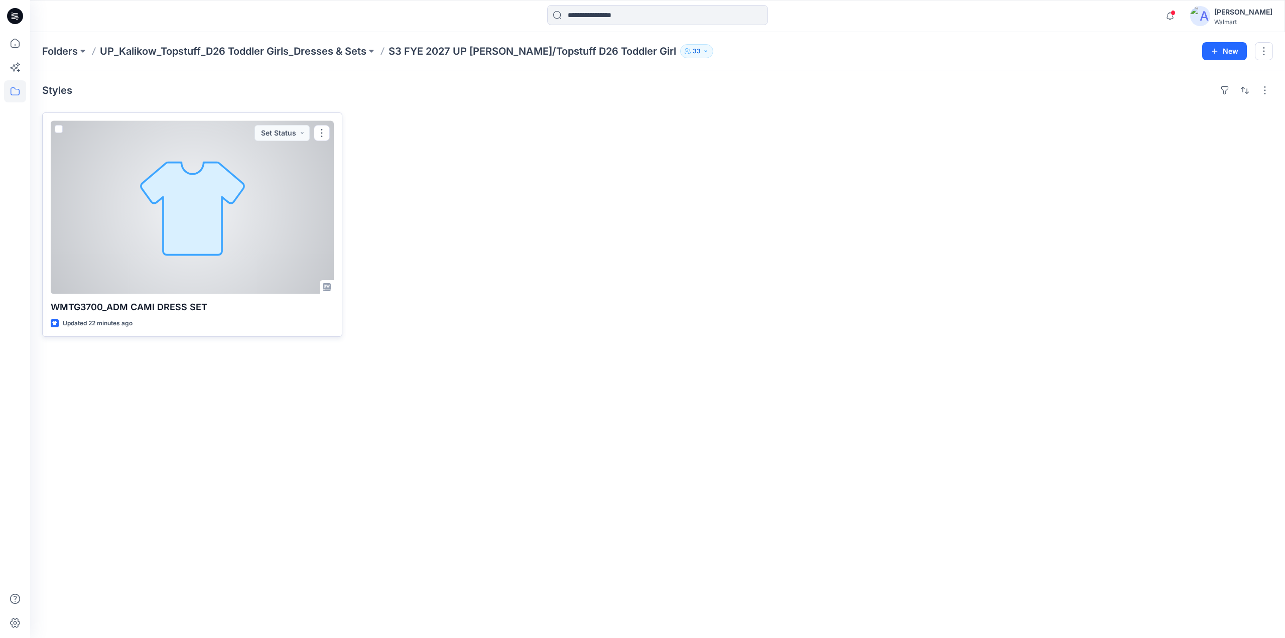
click at [201, 218] on div at bounding box center [192, 207] width 283 height 173
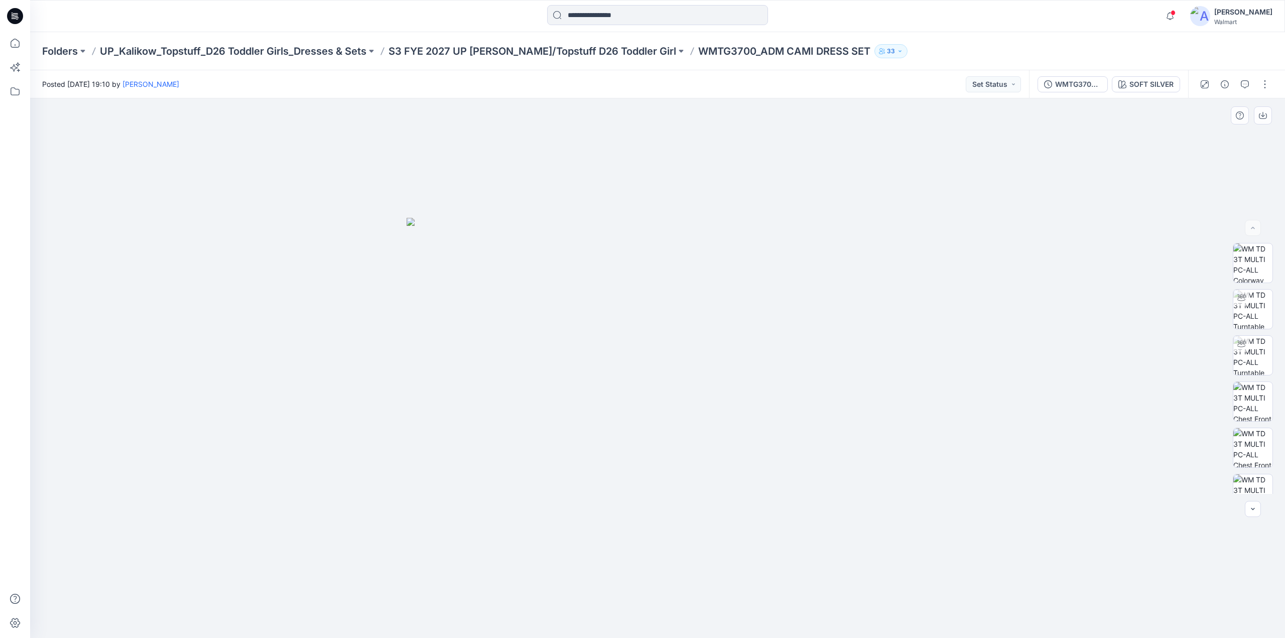
click at [709, 344] on img at bounding box center [658, 428] width 502 height 421
click at [1262, 83] on button "button" at bounding box center [1265, 84] width 16 height 16
click at [1209, 137] on button "Edit" at bounding box center [1223, 136] width 92 height 19
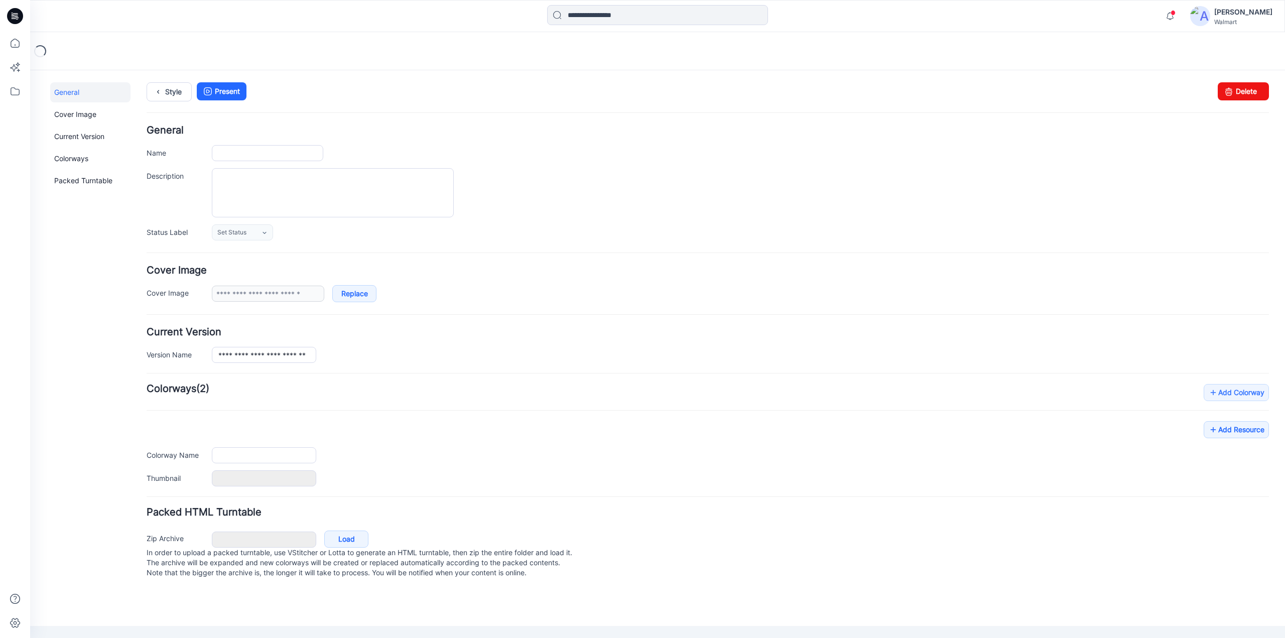
type input "**********"
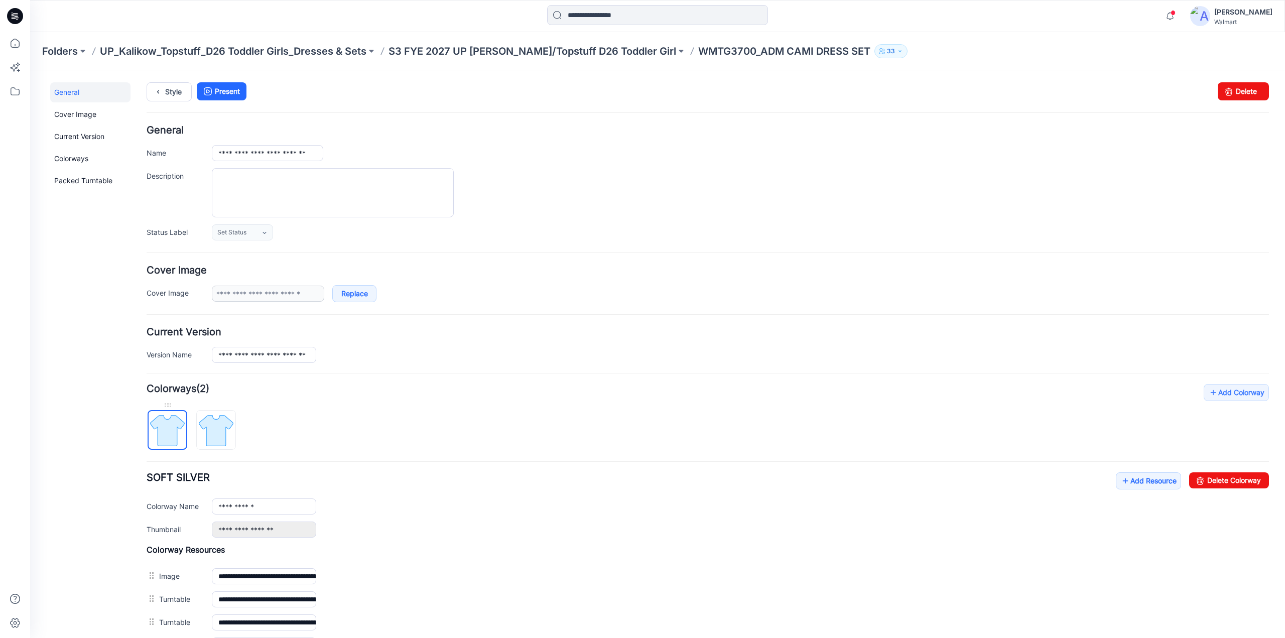
click at [170, 430] on img at bounding box center [168, 431] width 38 height 38
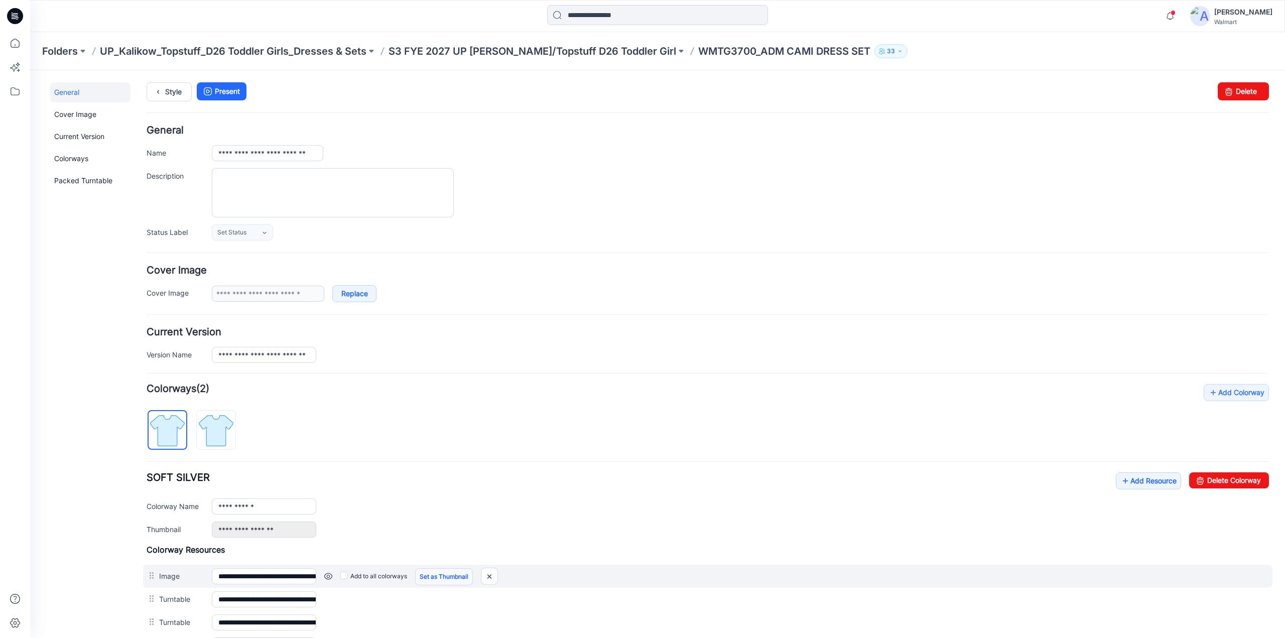
click at [443, 571] on link "Set as Thumbnail" at bounding box center [444, 576] width 58 height 17
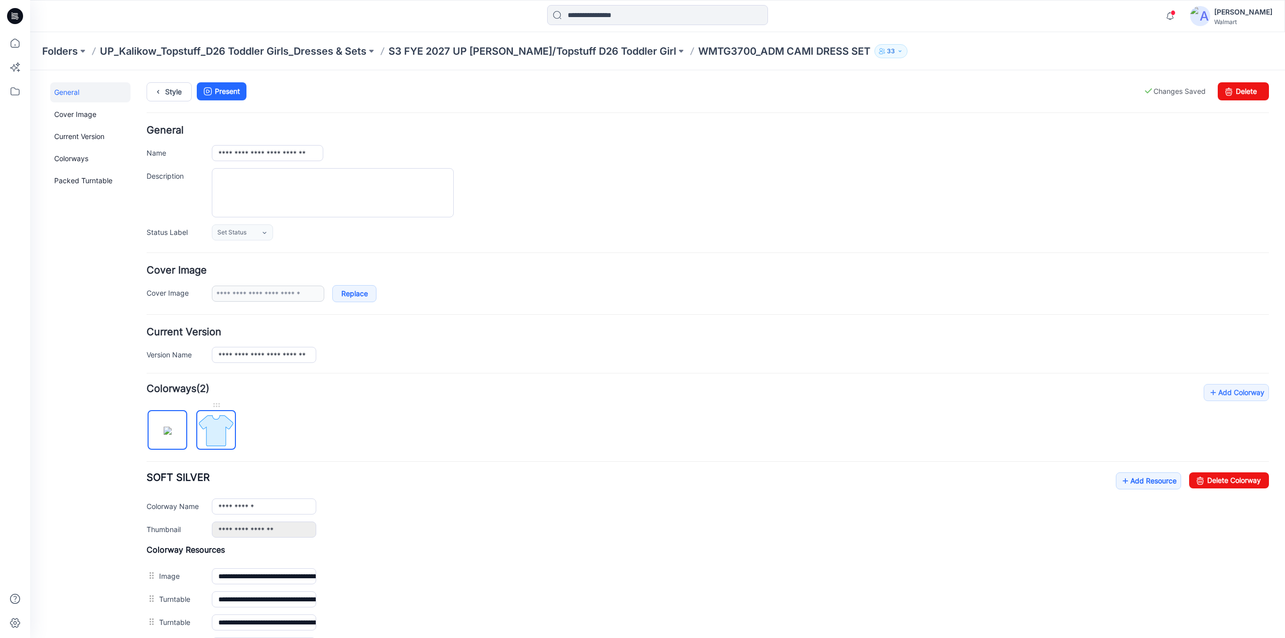
click at [210, 427] on img at bounding box center [216, 431] width 38 height 38
type input "**********"
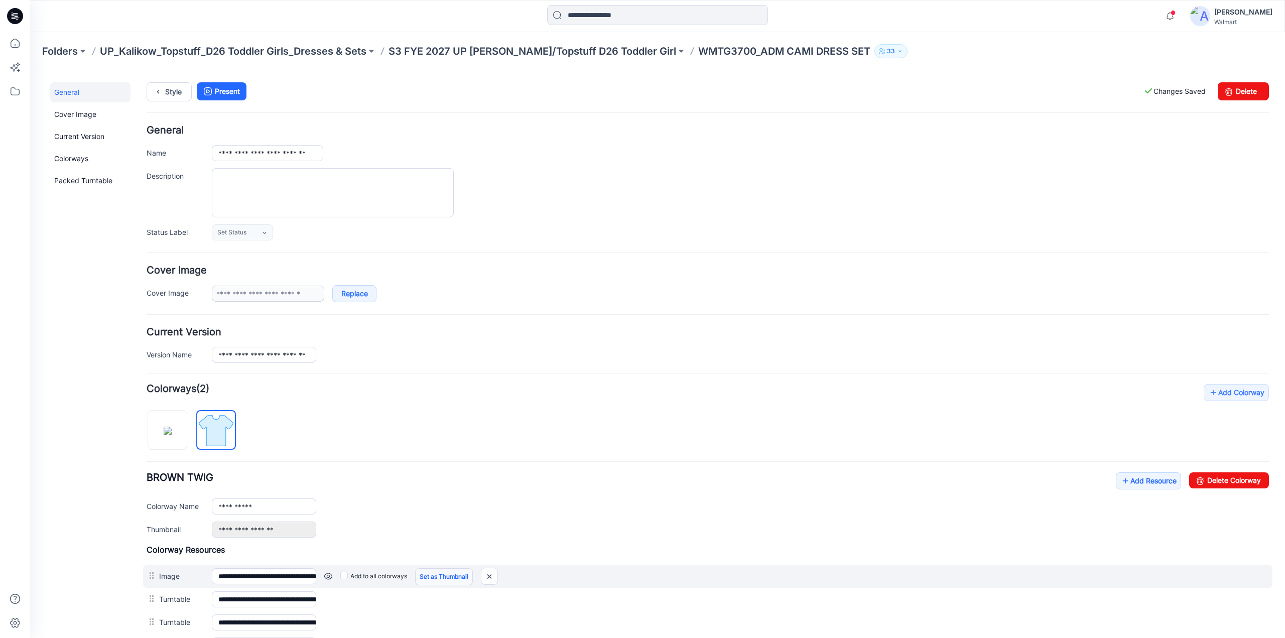
click at [455, 574] on link "Set as Thumbnail" at bounding box center [444, 576] width 58 height 17
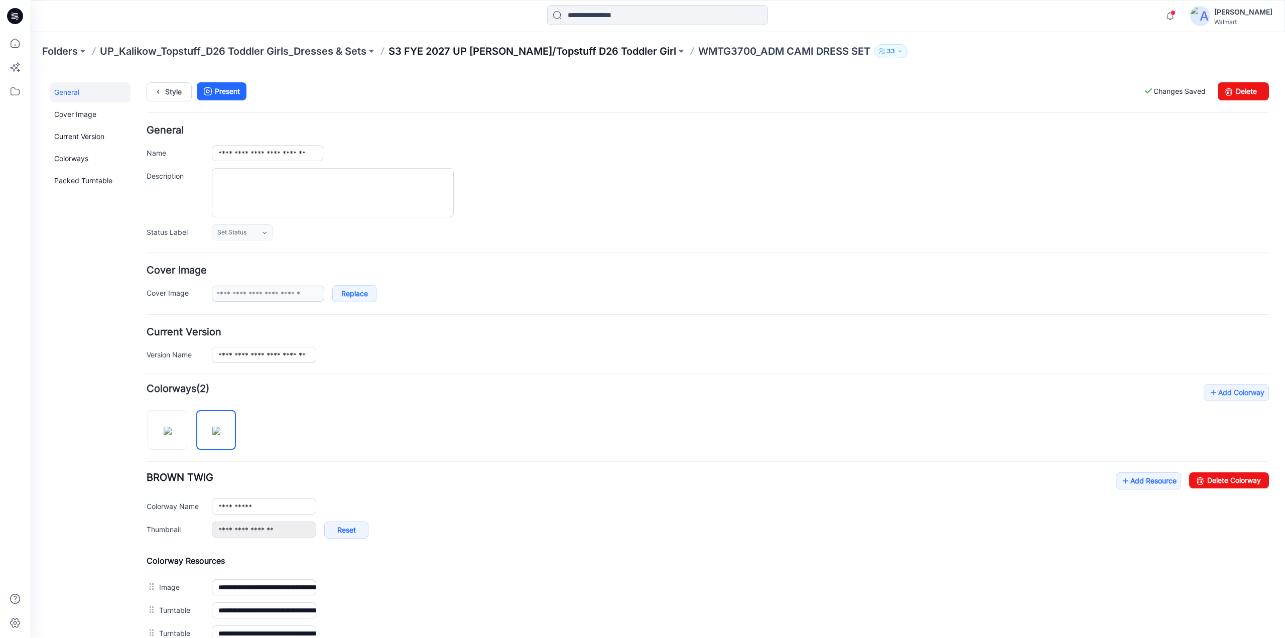
click at [568, 50] on p "S3 FYE 2027 UP [PERSON_NAME]/Topstuff D26 Toddler Girl" at bounding box center [533, 51] width 288 height 14
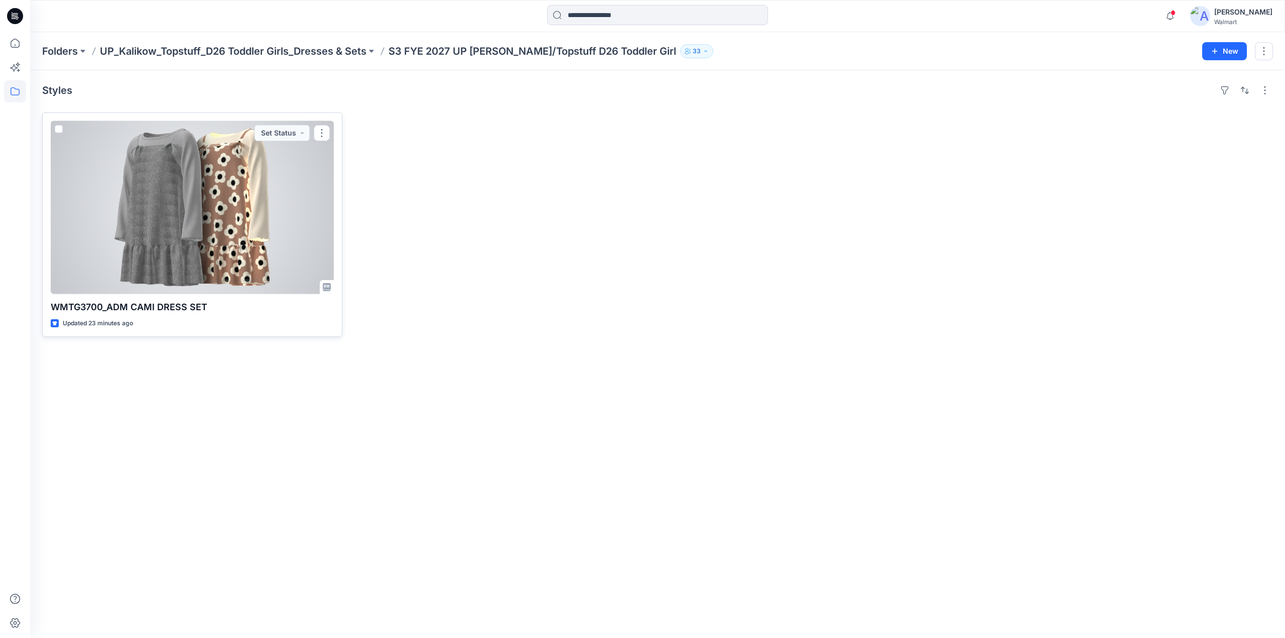
click at [237, 194] on div at bounding box center [192, 207] width 283 height 173
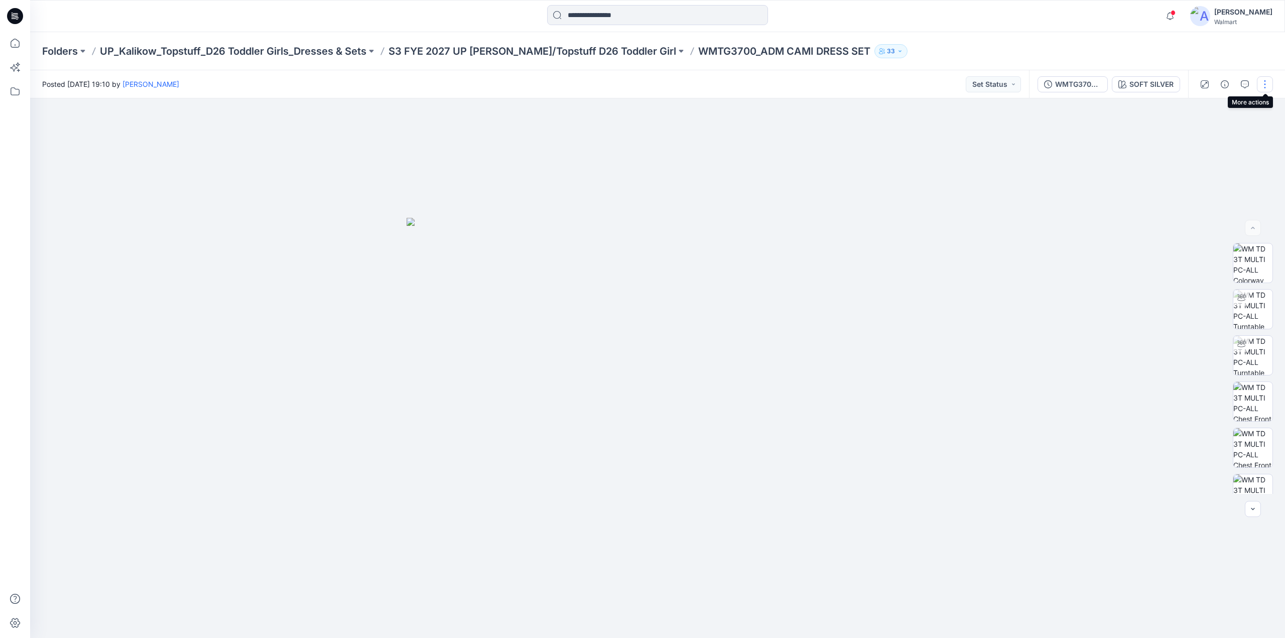
click at [1269, 89] on button "button" at bounding box center [1265, 84] width 16 height 16
click at [1197, 135] on p "Edit" at bounding box center [1201, 136] width 13 height 11
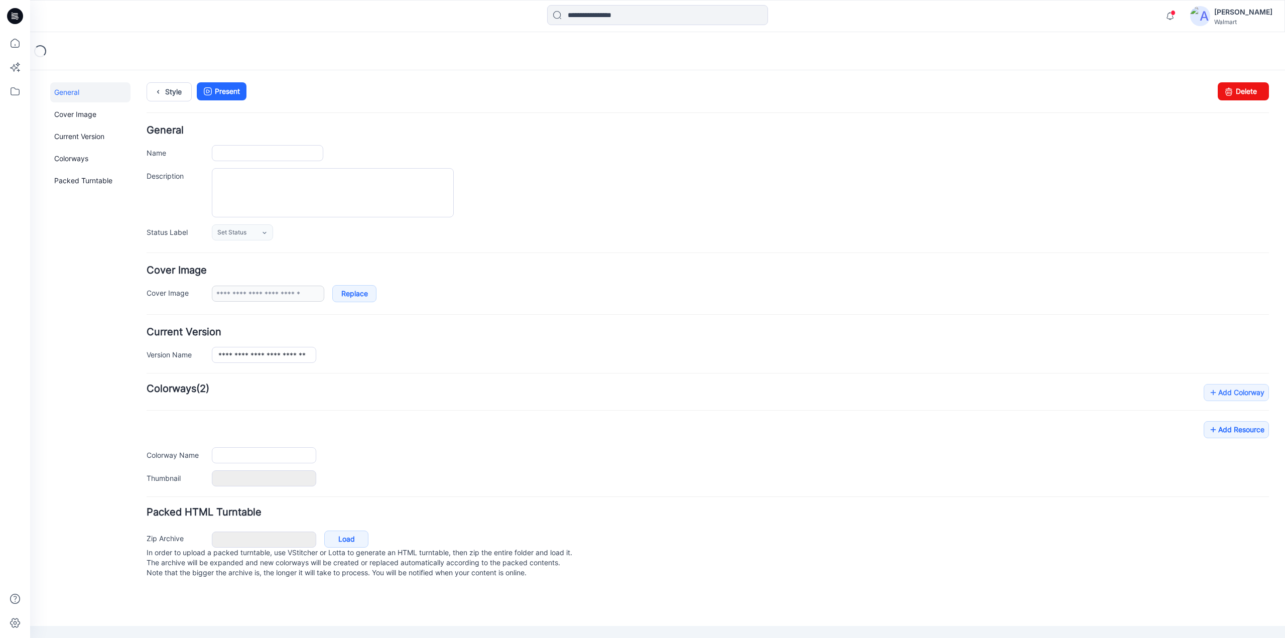
type input "**********"
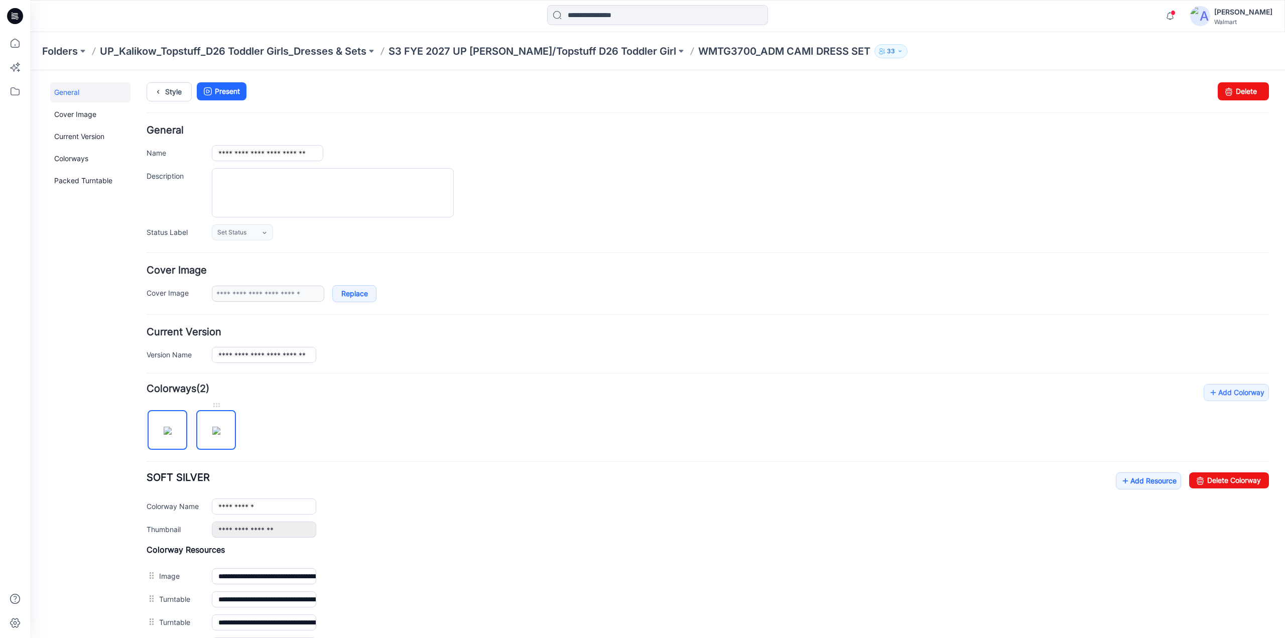
click at [214, 433] on img at bounding box center [216, 431] width 8 height 8
type input "**********"
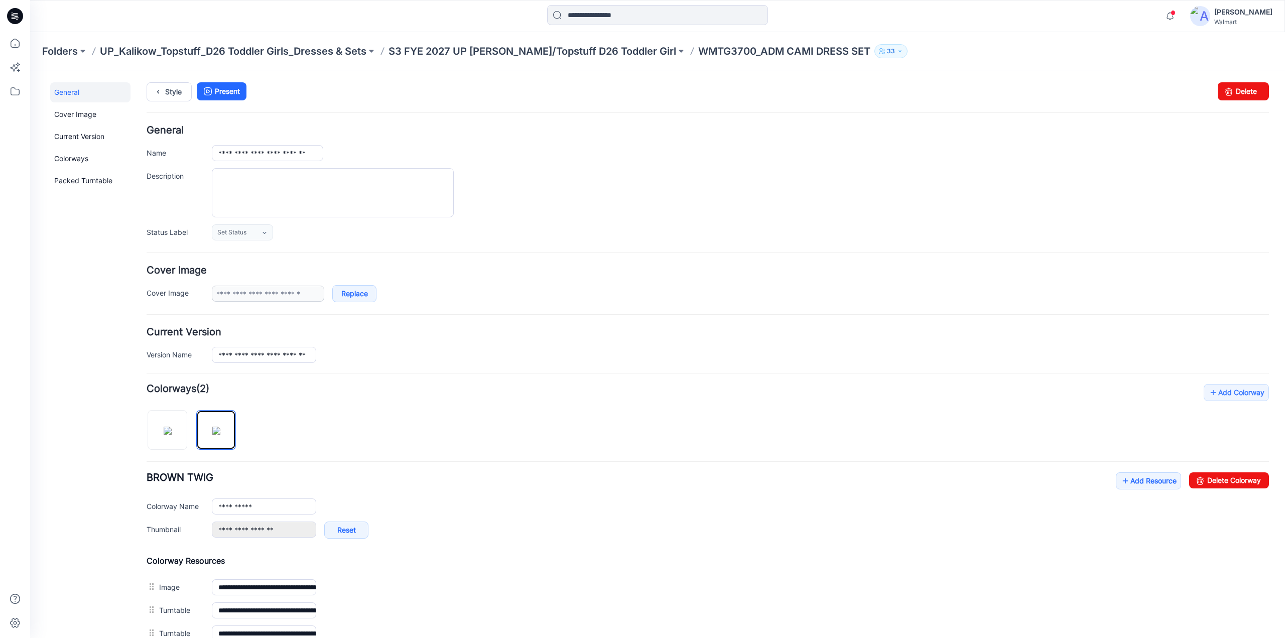
scroll to position [346, 0]
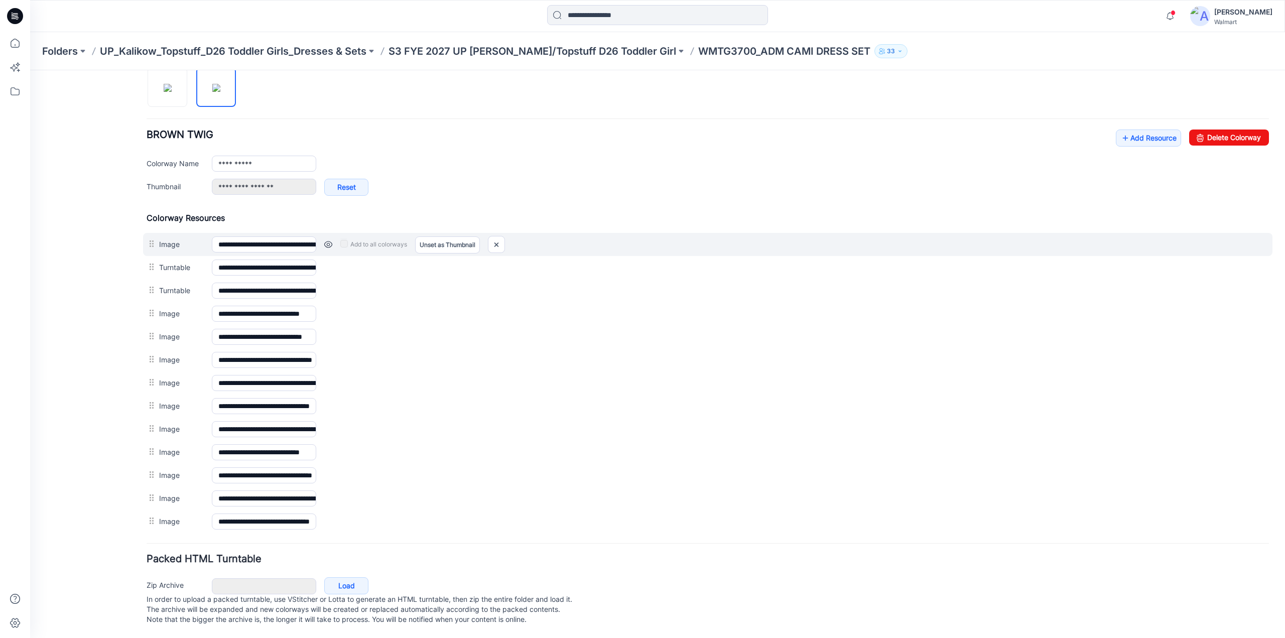
click at [328, 240] on link at bounding box center [328, 244] width 8 height 8
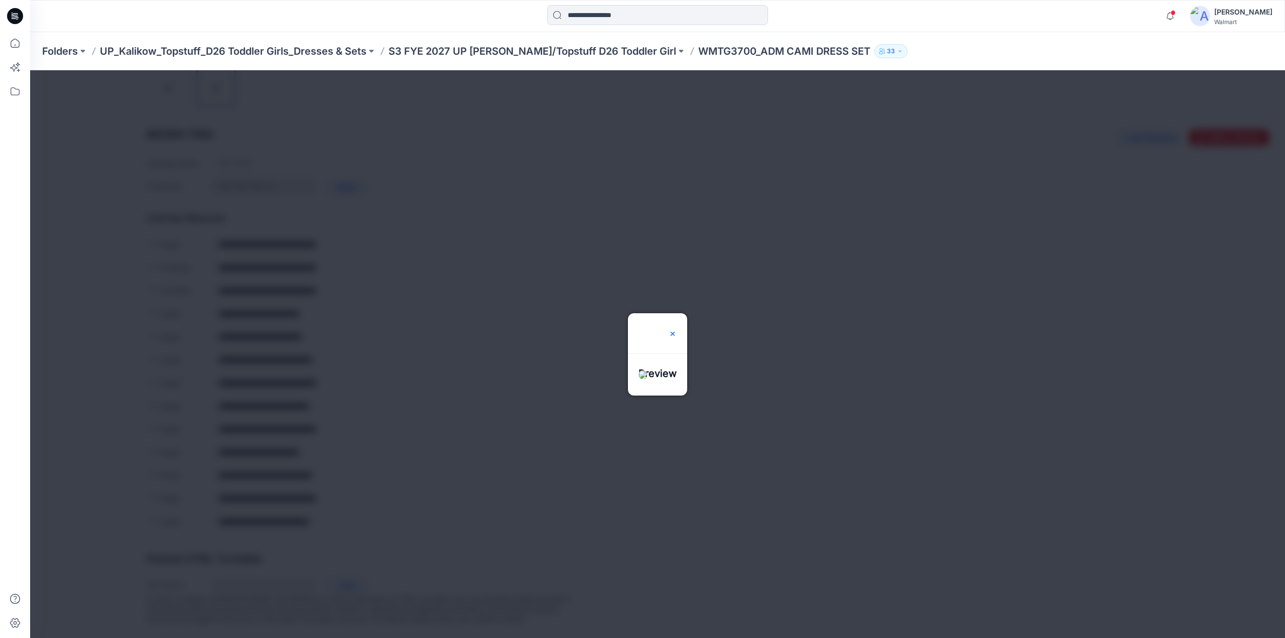
click at [677, 330] on img at bounding box center [673, 334] width 8 height 8
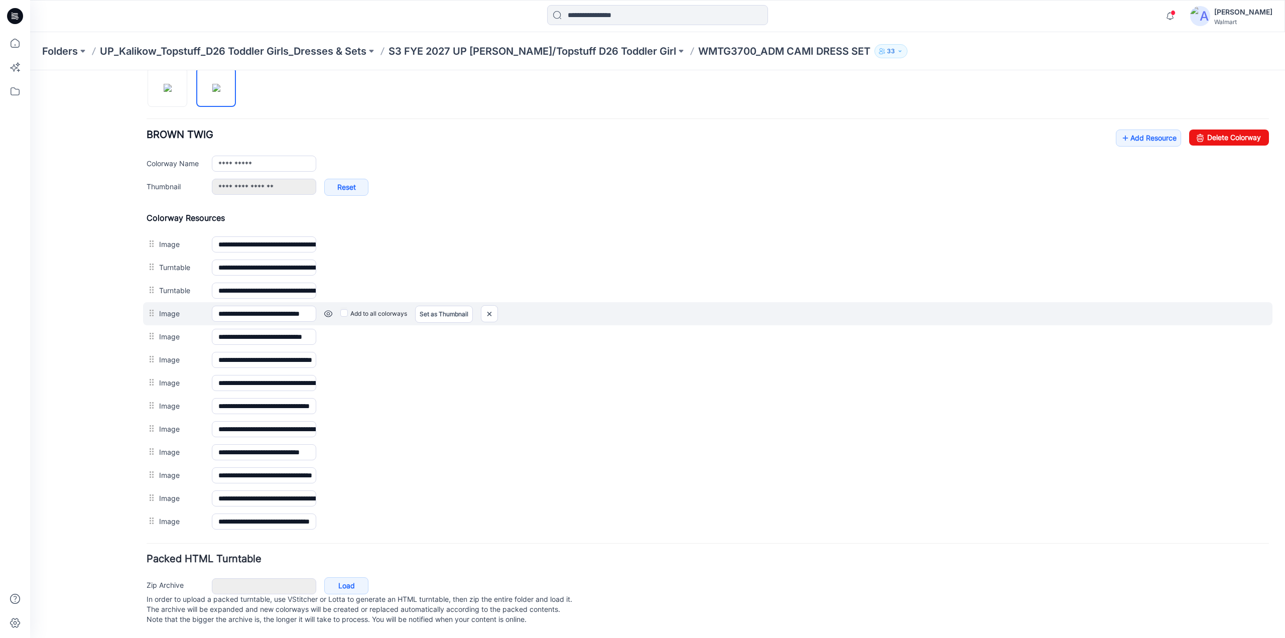
click at [328, 310] on link at bounding box center [328, 314] width 8 height 8
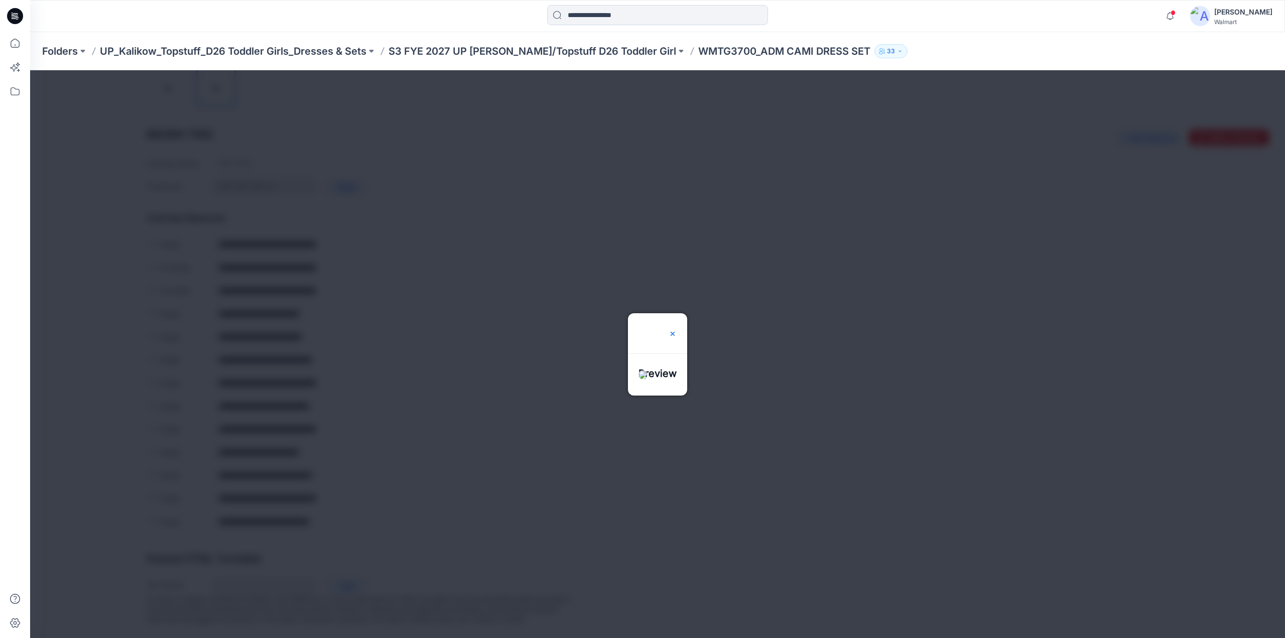
click at [677, 313] on div at bounding box center [673, 333] width 8 height 40
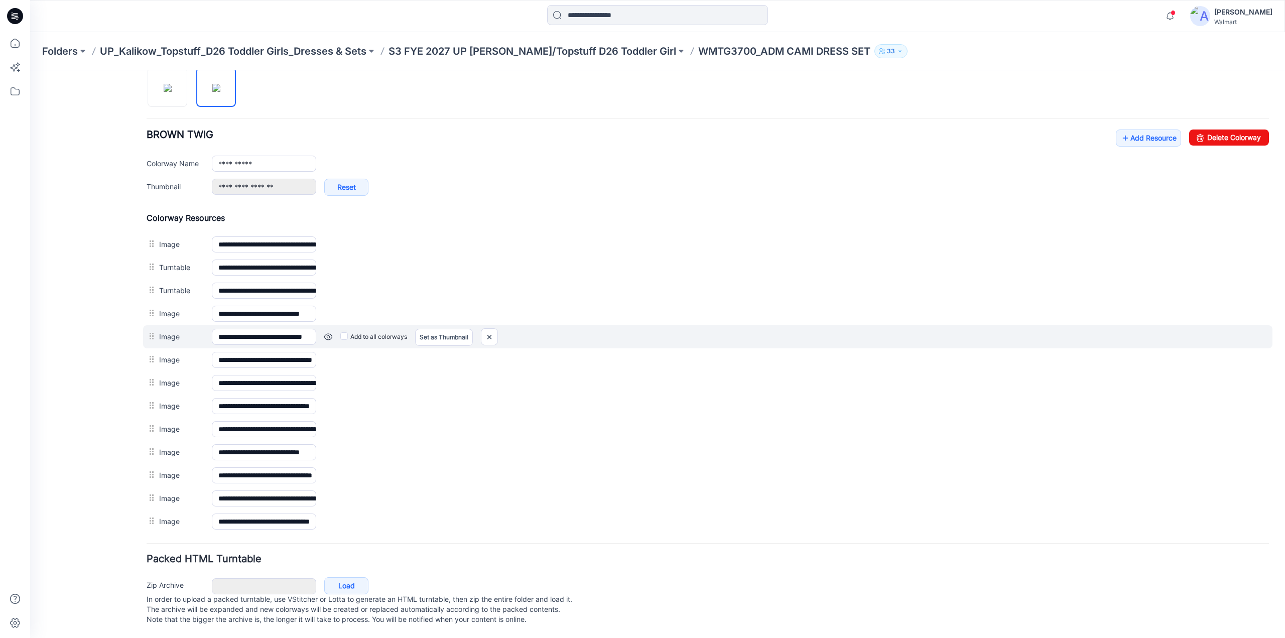
click at [329, 333] on link at bounding box center [328, 337] width 8 height 8
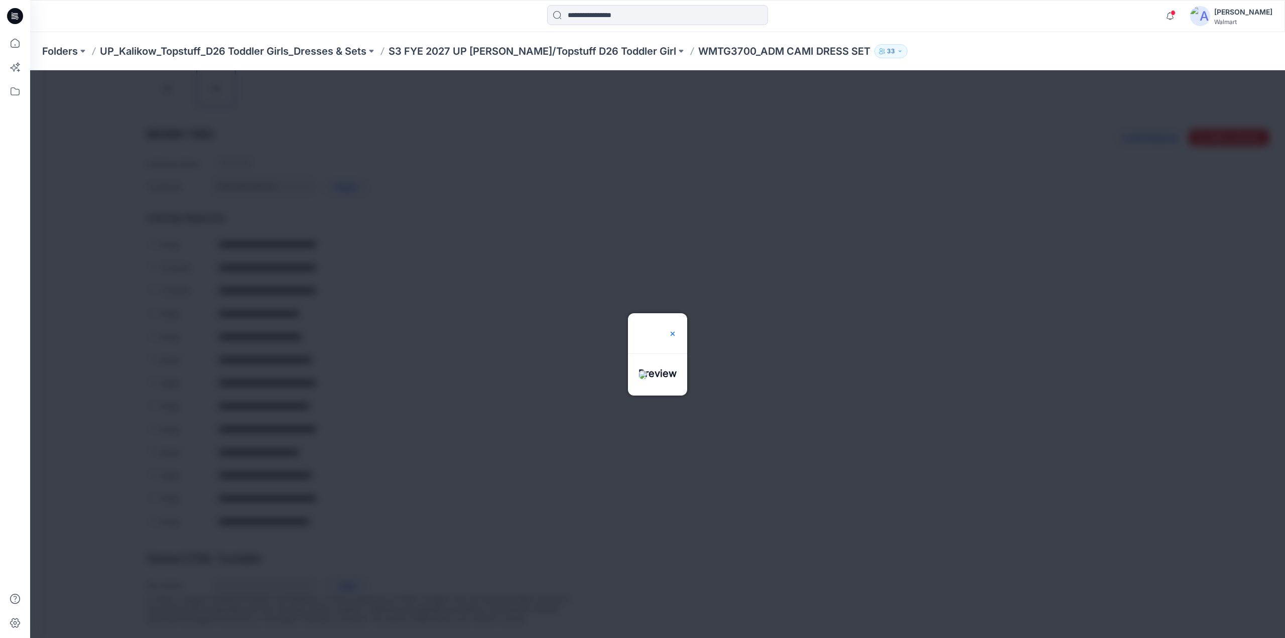
click at [677, 330] on img at bounding box center [673, 334] width 8 height 8
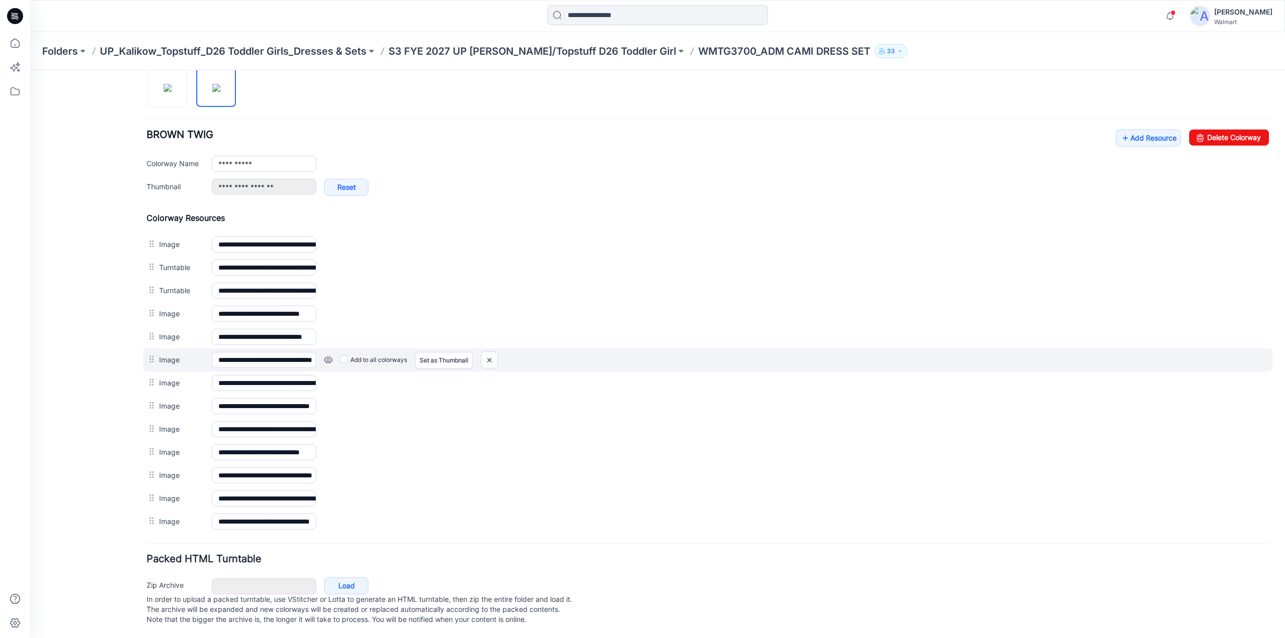
click at [328, 356] on link at bounding box center [328, 360] width 8 height 8
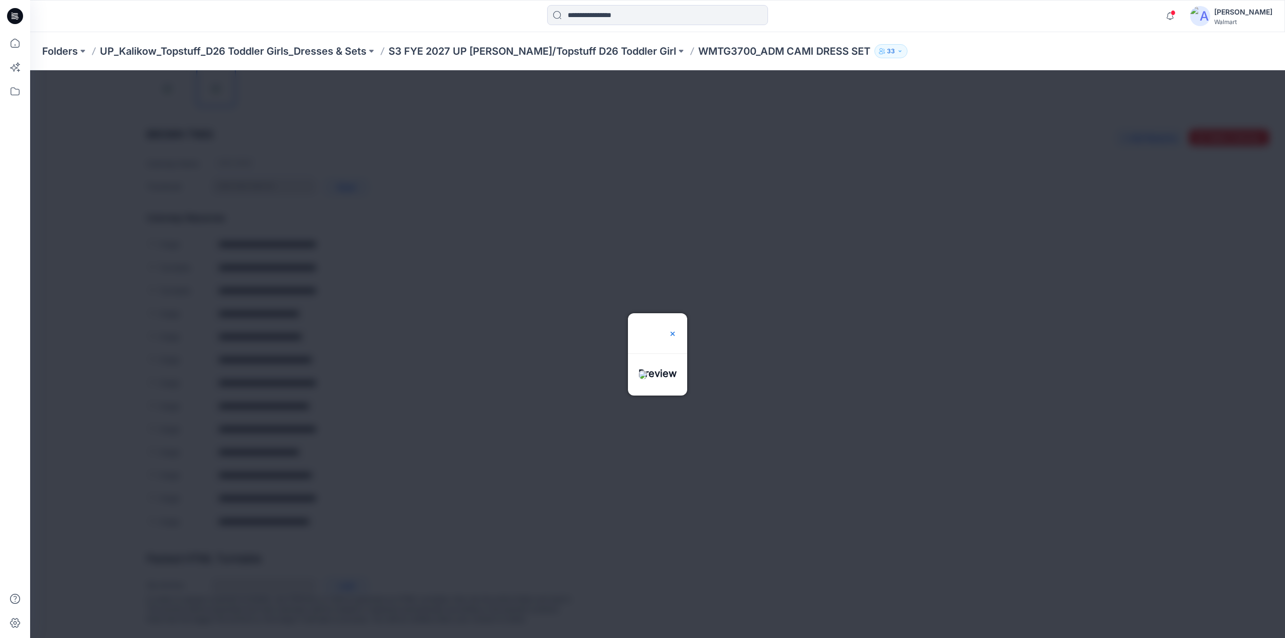
click at [677, 330] on img at bounding box center [673, 334] width 8 height 8
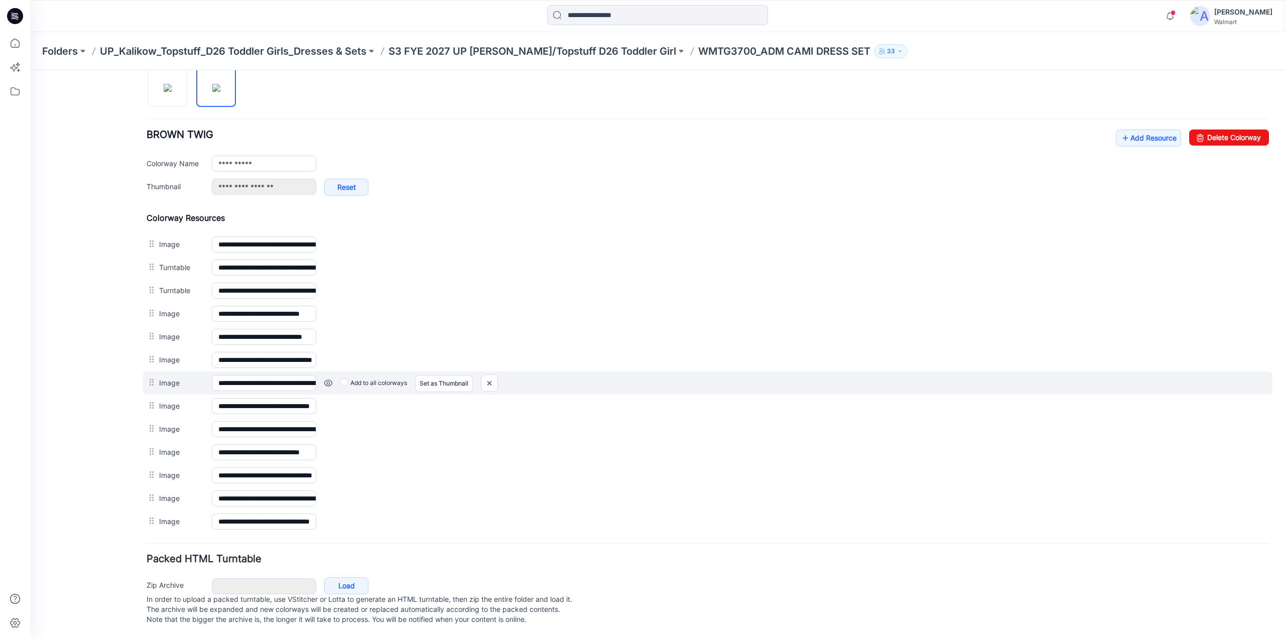
click at [325, 379] on link at bounding box center [328, 383] width 8 height 8
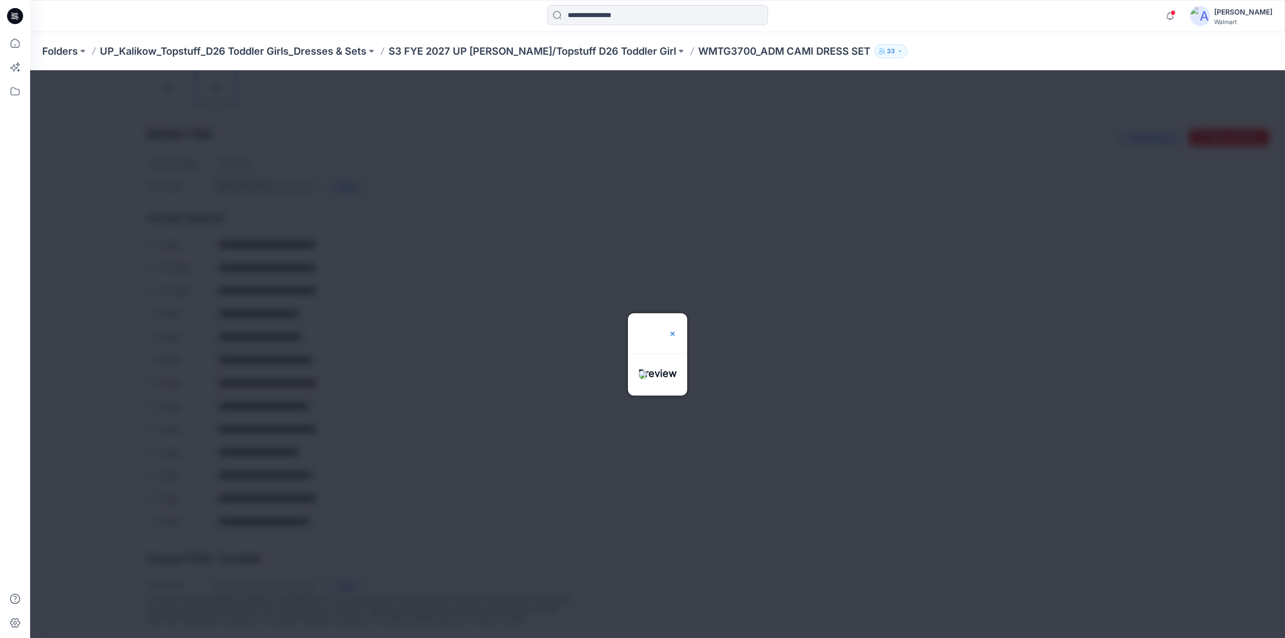
click at [677, 330] on img at bounding box center [673, 334] width 8 height 8
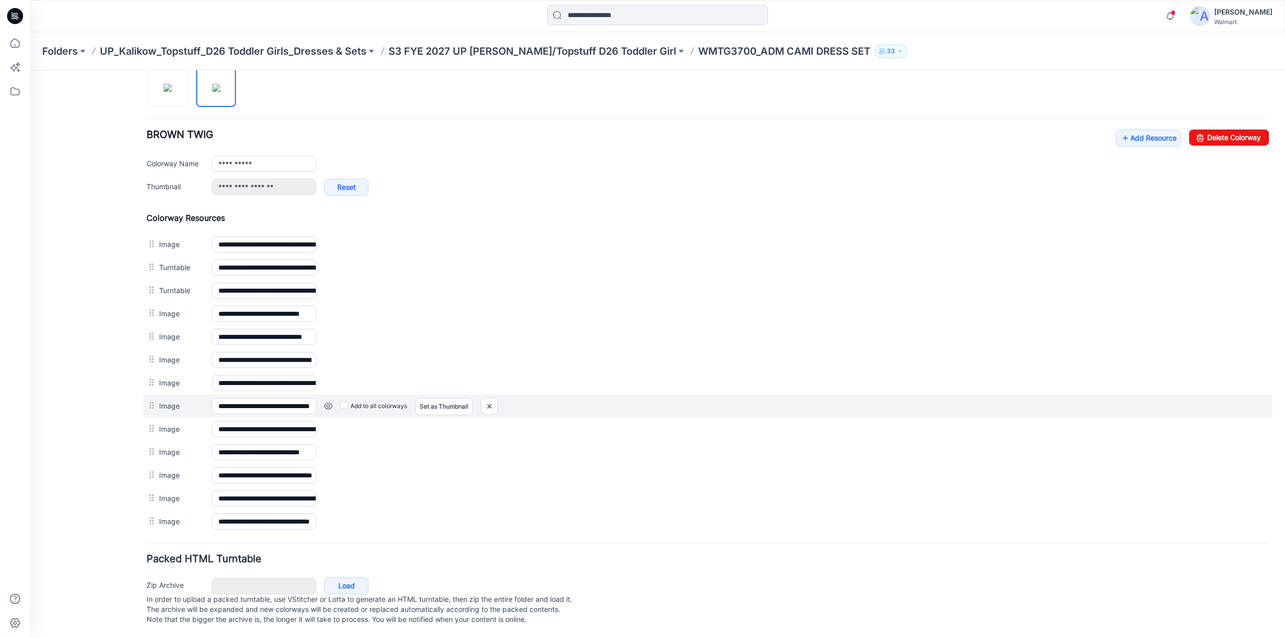
click at [326, 402] on link at bounding box center [328, 406] width 8 height 8
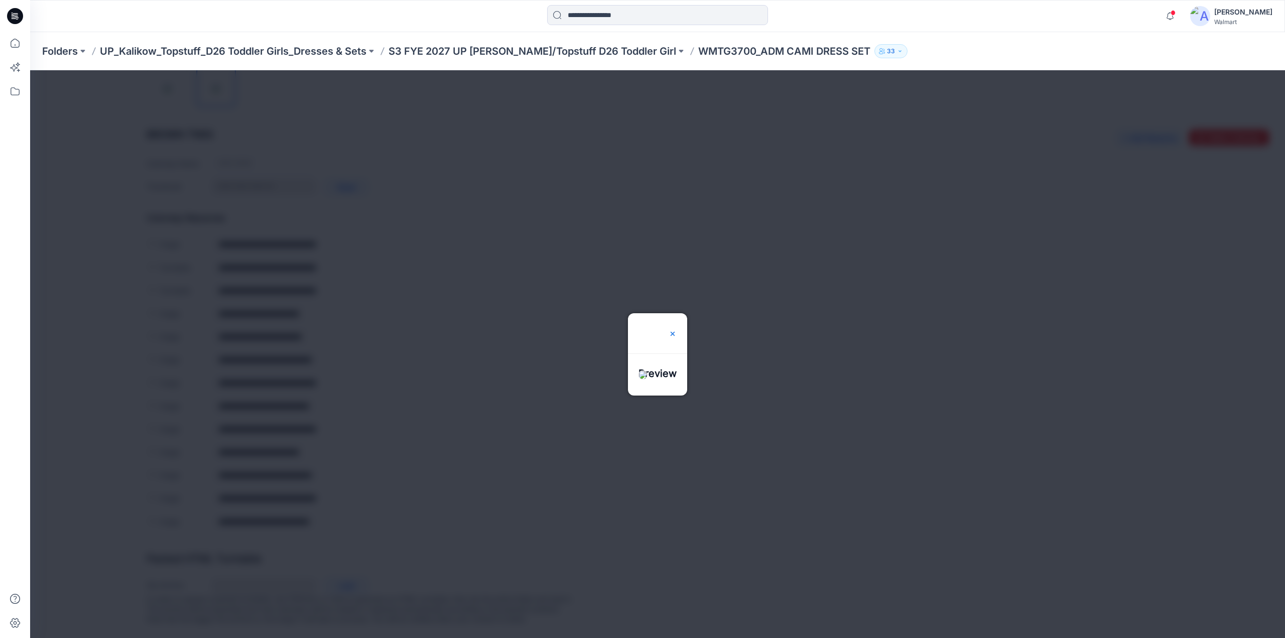
click at [677, 330] on img at bounding box center [673, 334] width 8 height 8
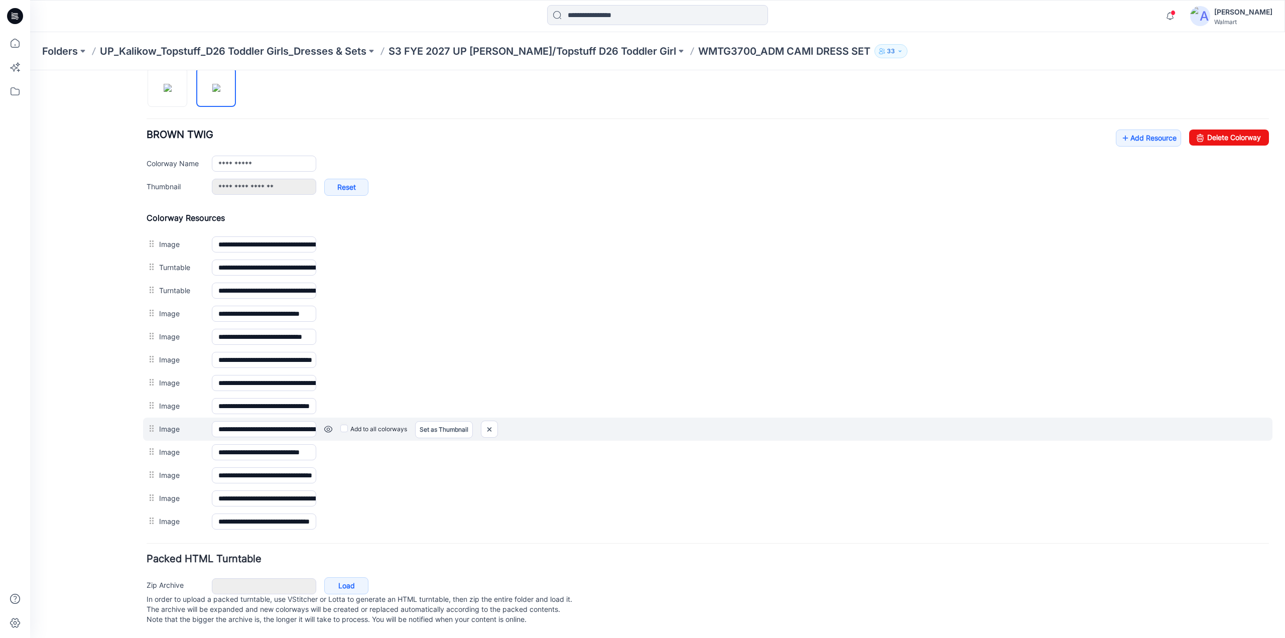
click at [328, 425] on link at bounding box center [328, 429] width 8 height 8
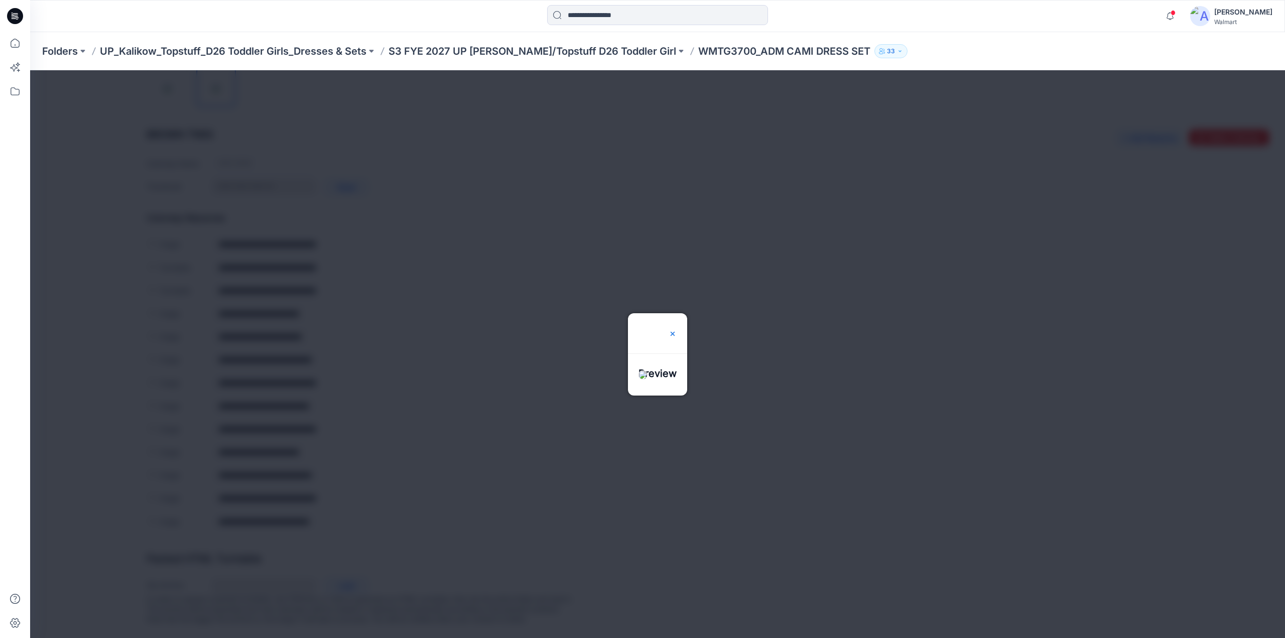
click at [677, 330] on img at bounding box center [673, 334] width 8 height 8
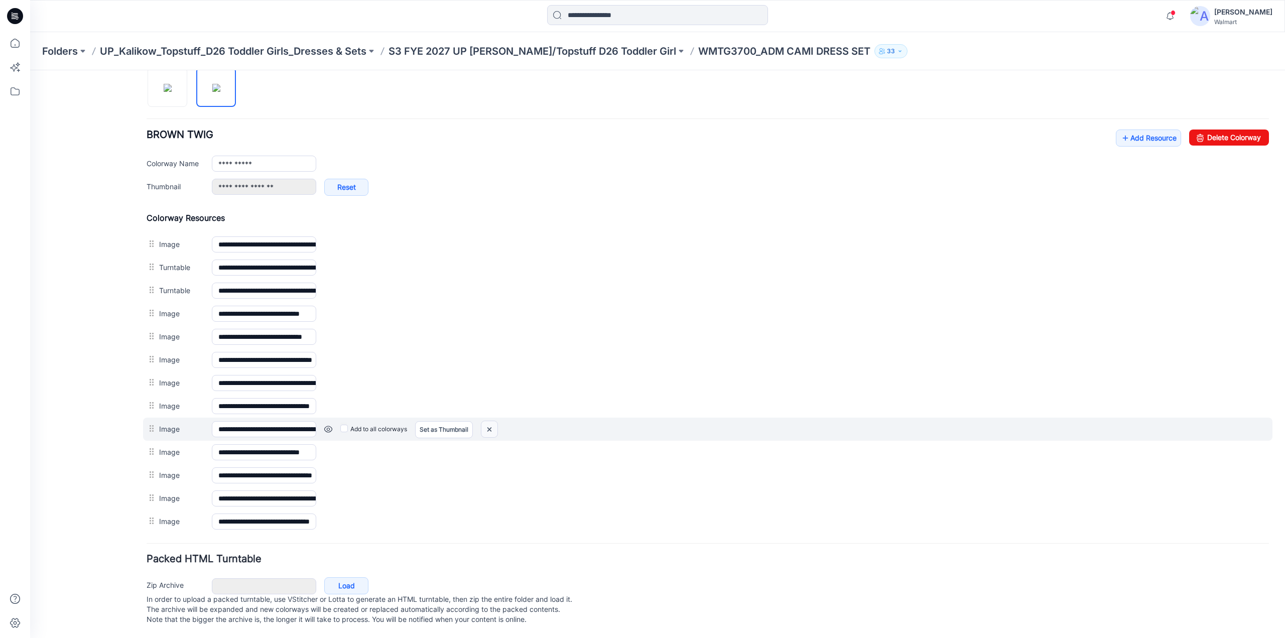
click at [490, 421] on img at bounding box center [489, 429] width 16 height 17
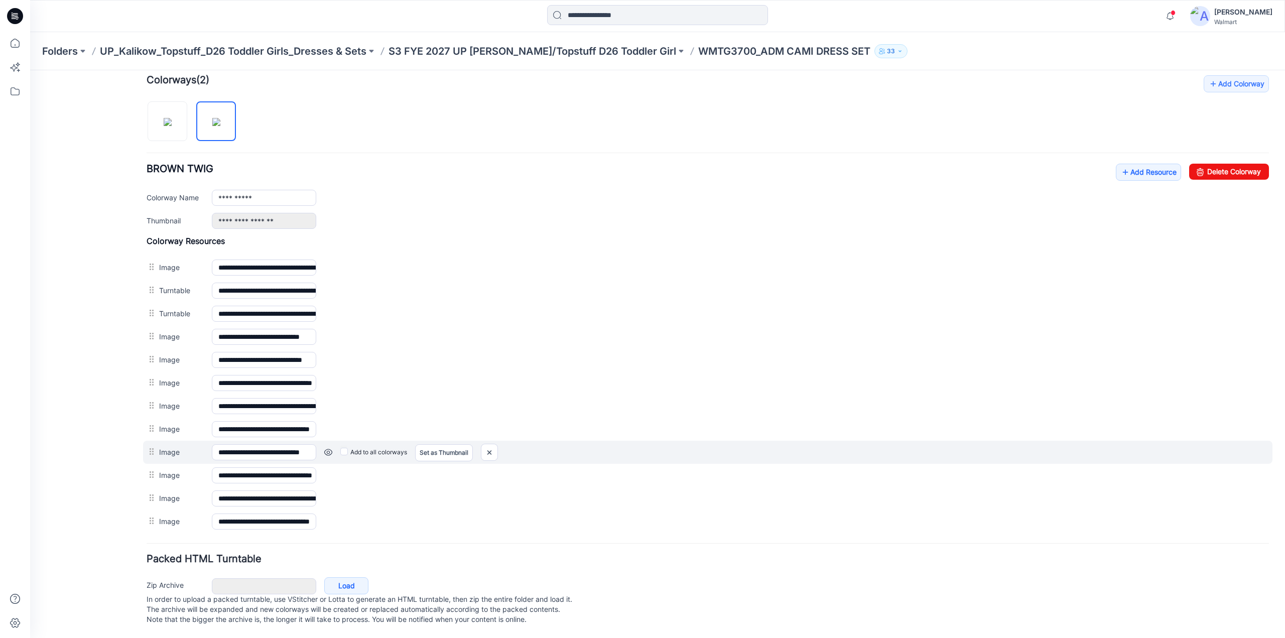
click at [325, 448] on link at bounding box center [328, 452] width 8 height 8
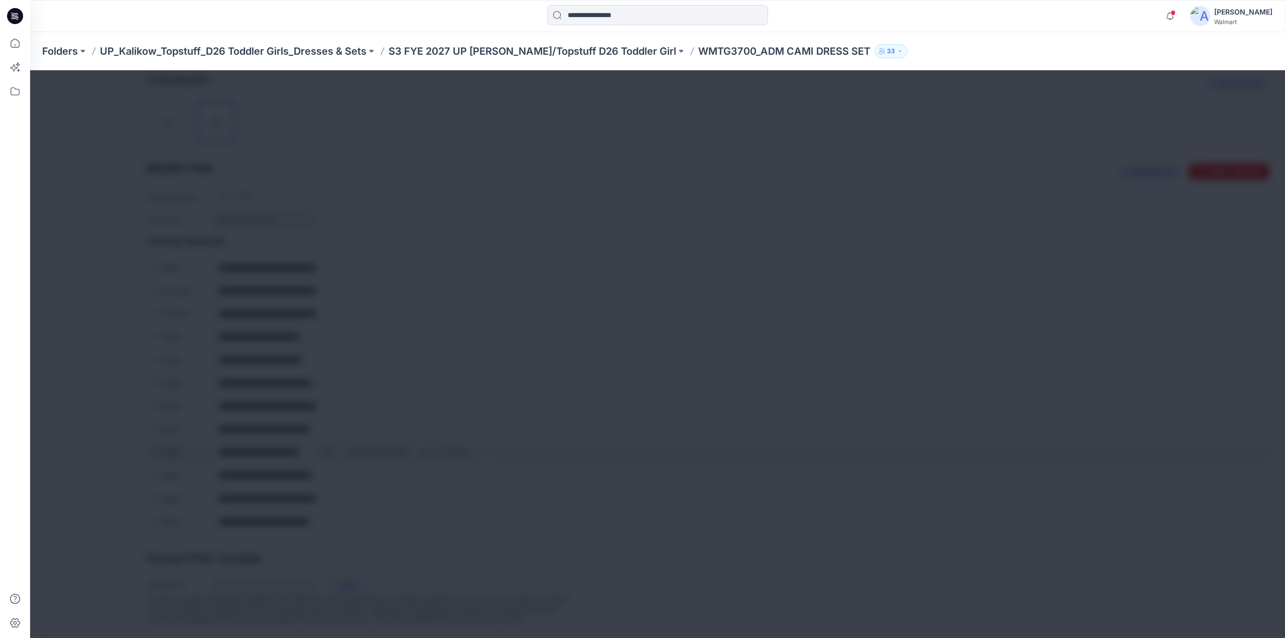
scroll to position [312, 0]
click at [677, 330] on img at bounding box center [673, 334] width 8 height 8
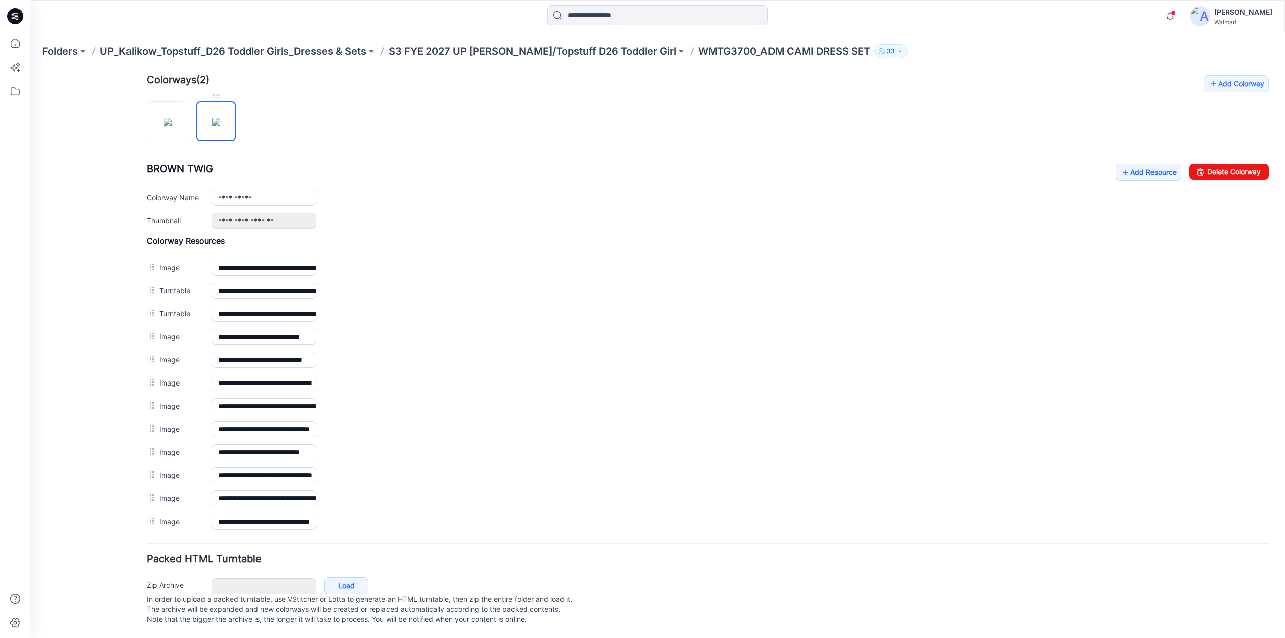
click at [220, 118] on img at bounding box center [216, 122] width 8 height 8
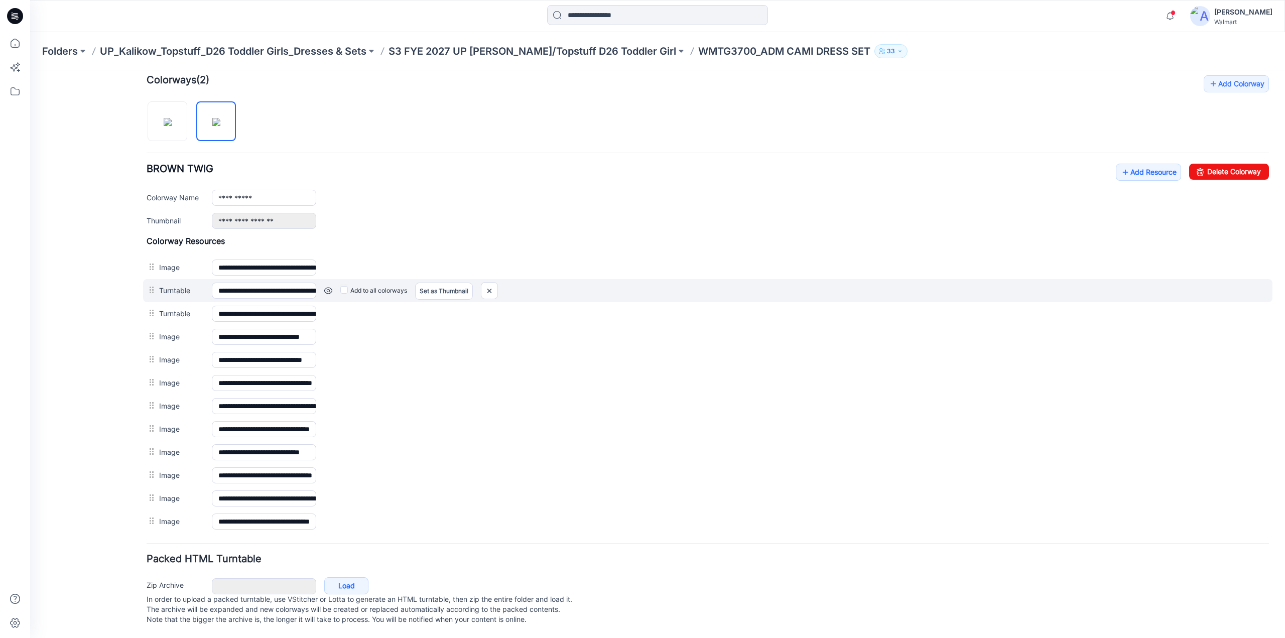
click at [330, 287] on link at bounding box center [328, 291] width 8 height 8
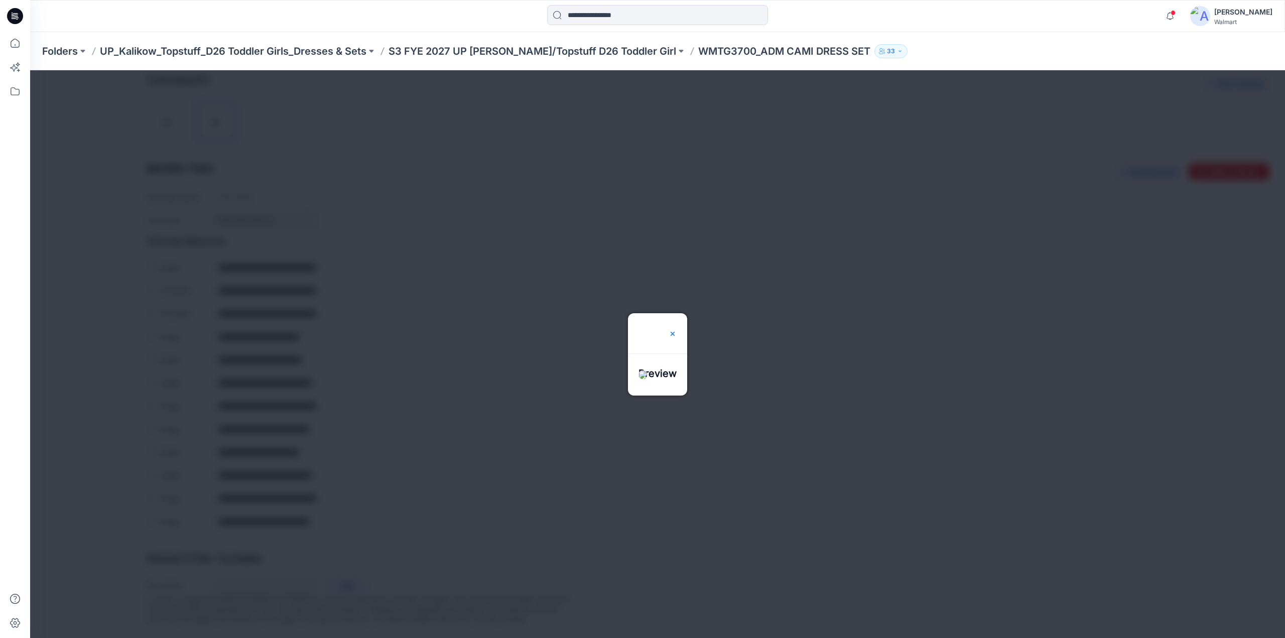
click at [677, 330] on img at bounding box center [673, 334] width 8 height 8
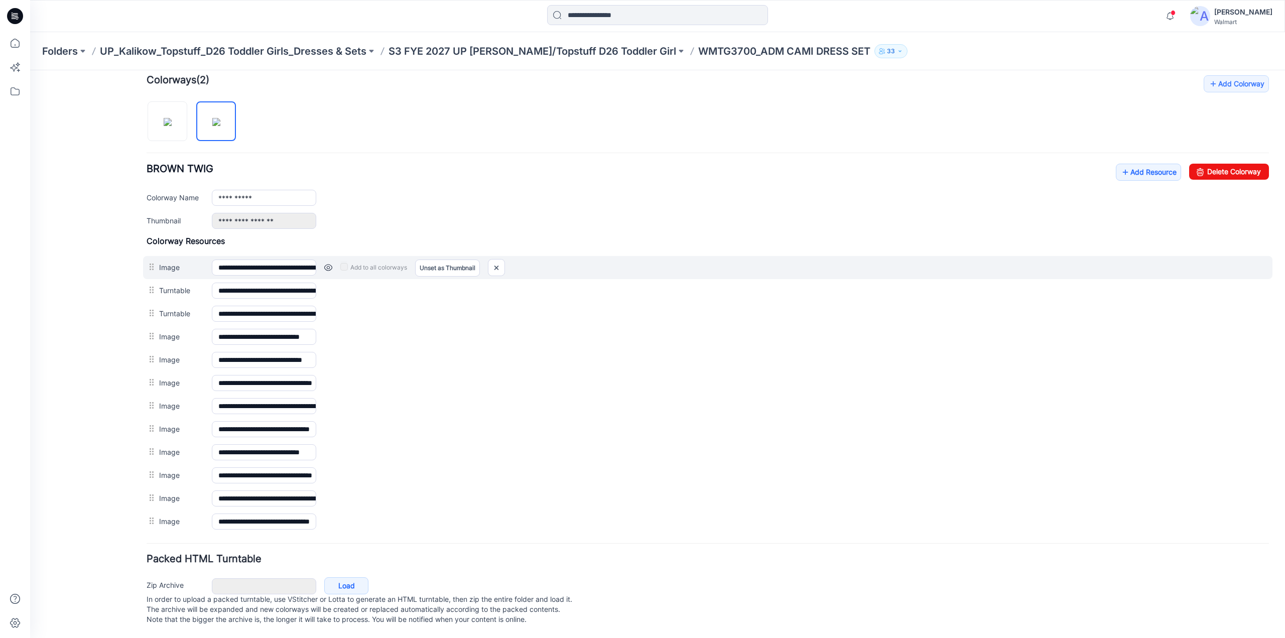
click at [328, 264] on link at bounding box center [328, 268] width 8 height 8
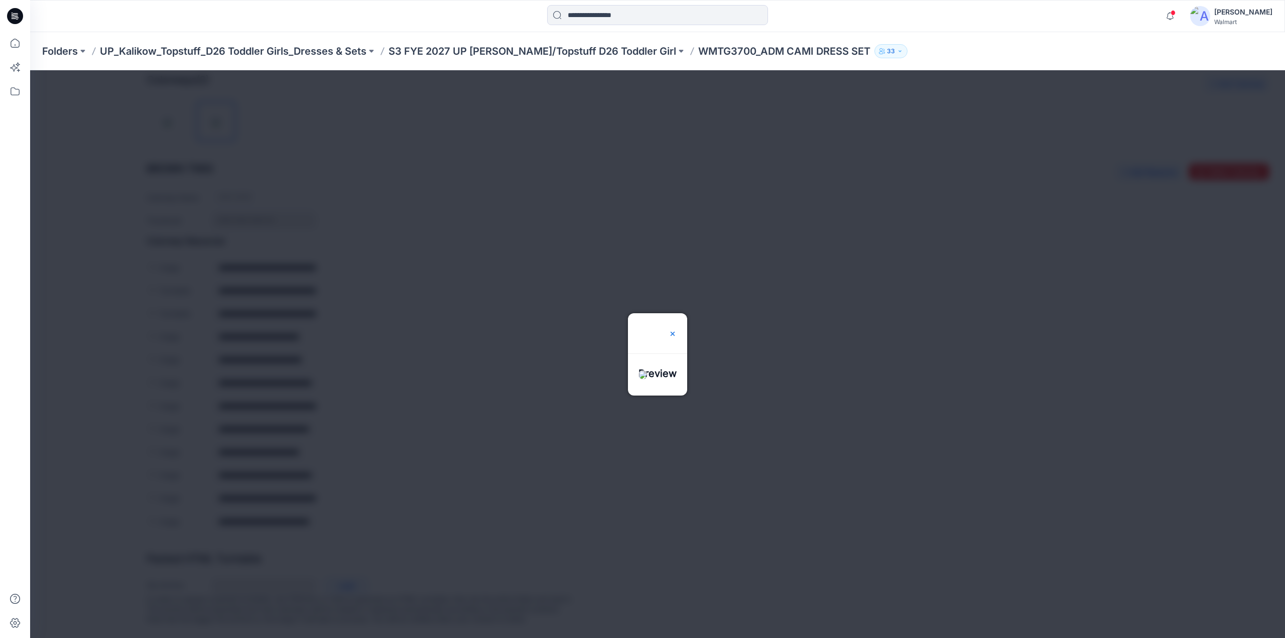
click at [677, 330] on img at bounding box center [673, 334] width 8 height 8
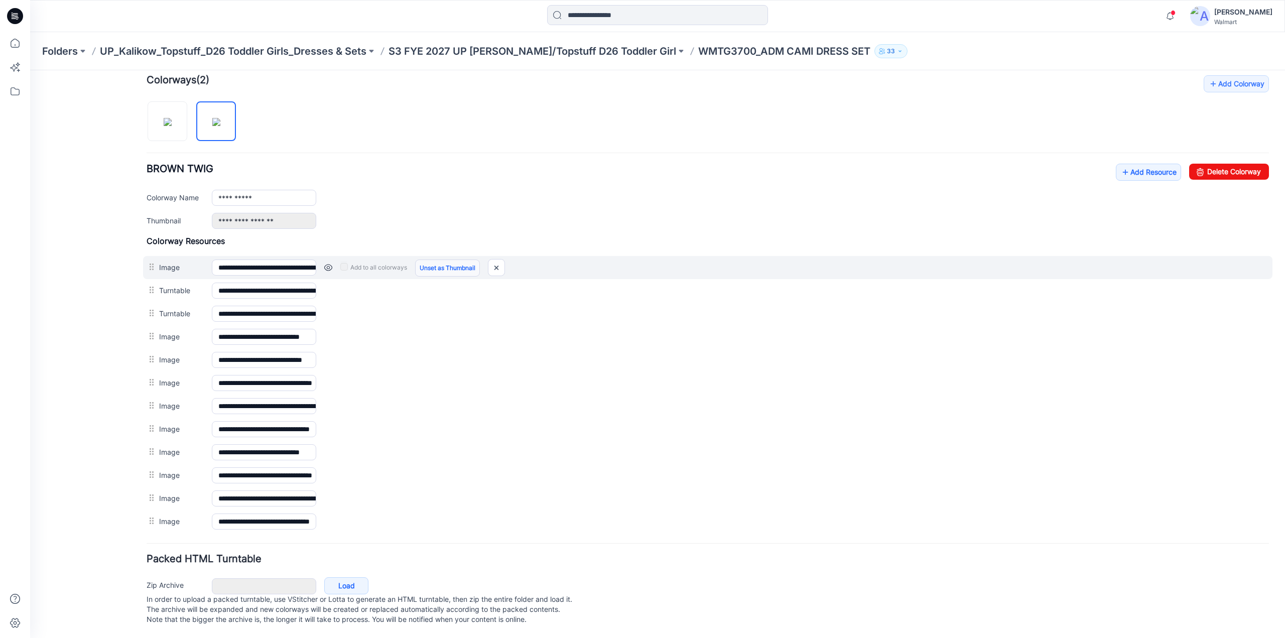
click at [446, 263] on link "Unset as Thumbnail" at bounding box center [447, 268] width 65 height 17
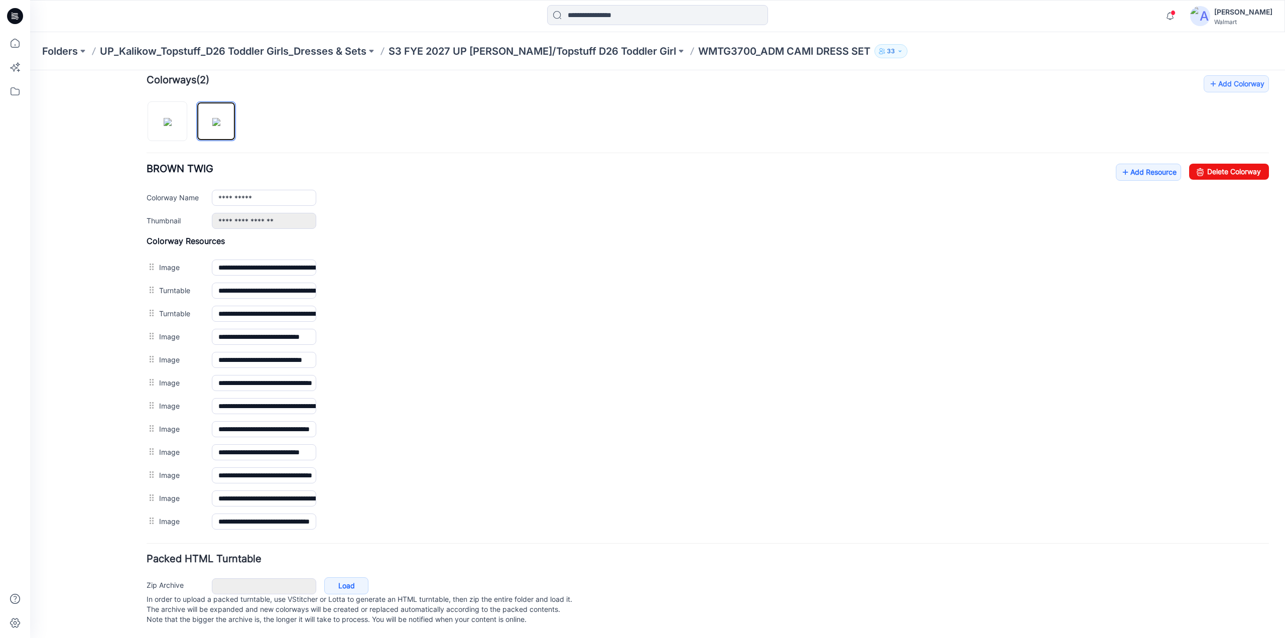
click at [216, 121] on img at bounding box center [216, 122] width 8 height 8
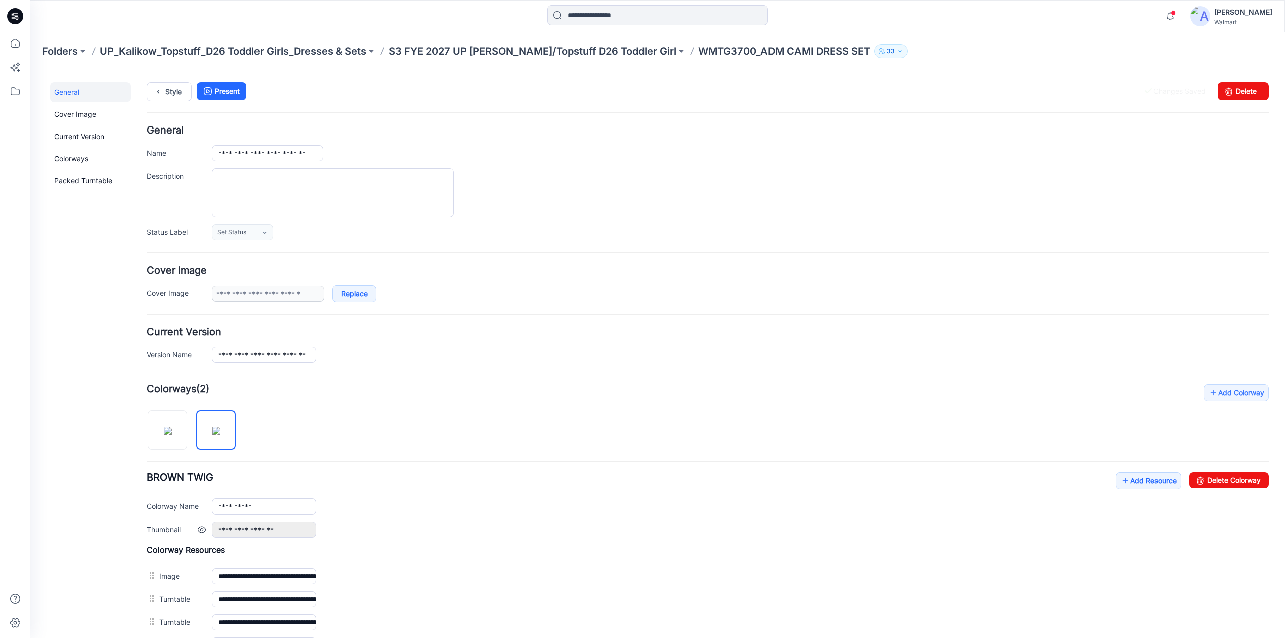
click at [205, 528] on link at bounding box center [202, 530] width 8 height 8
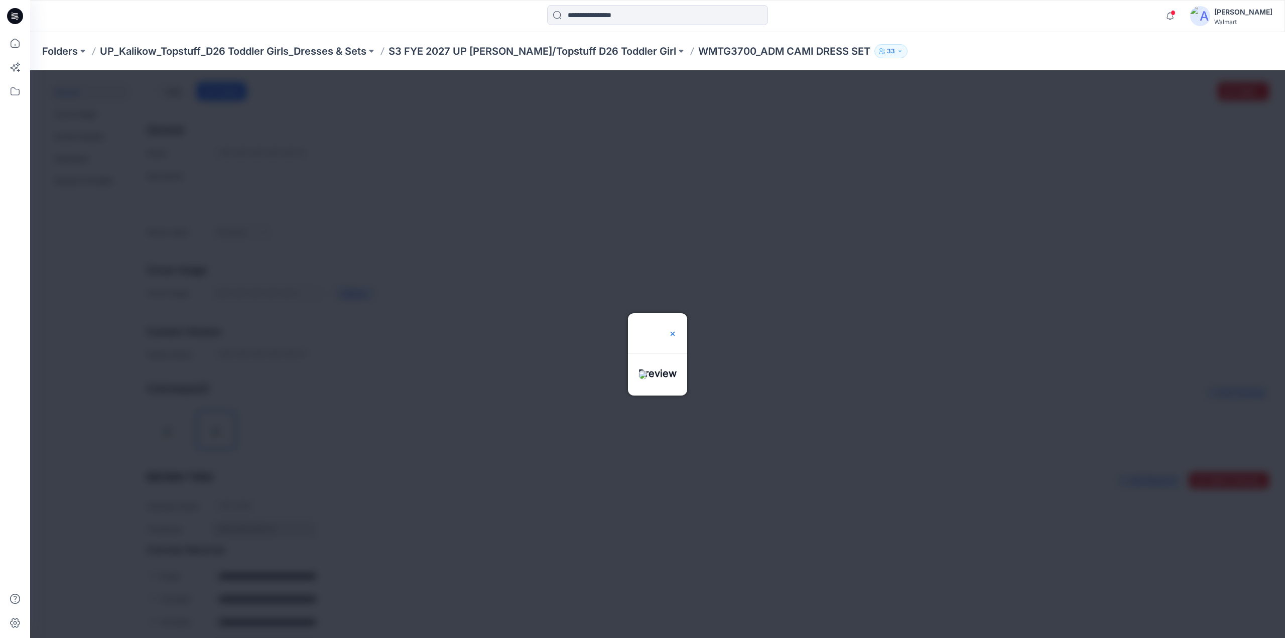
click at [677, 330] on img at bounding box center [673, 334] width 8 height 8
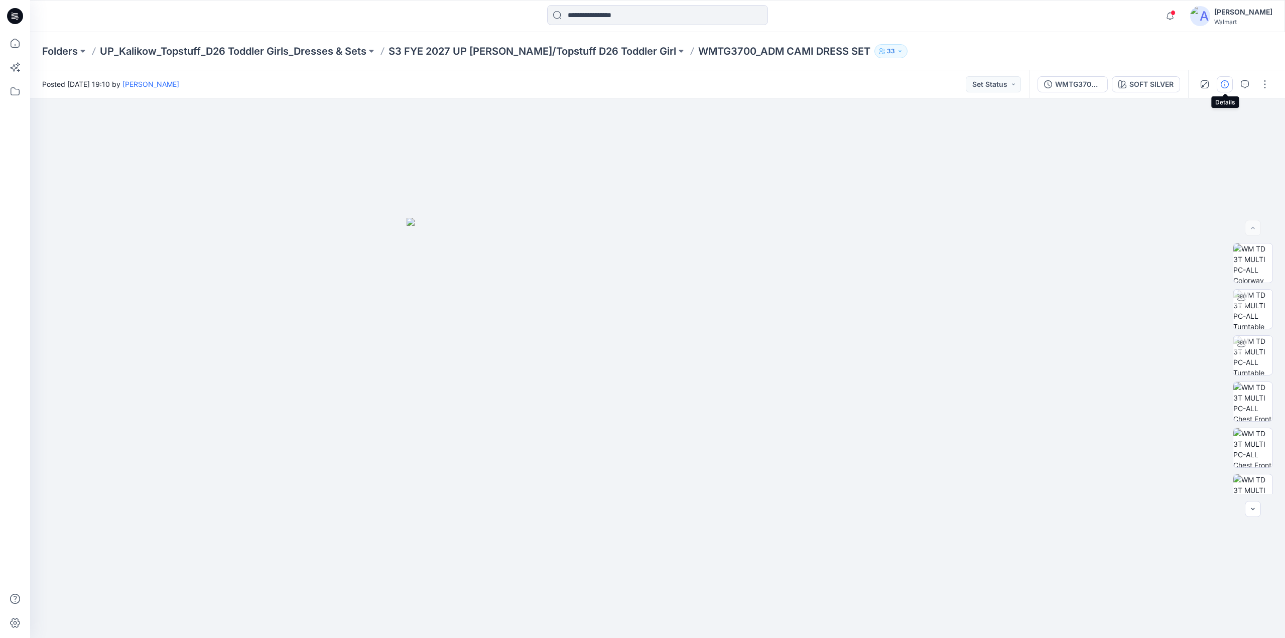
click at [1222, 87] on icon "button" at bounding box center [1225, 84] width 8 height 8
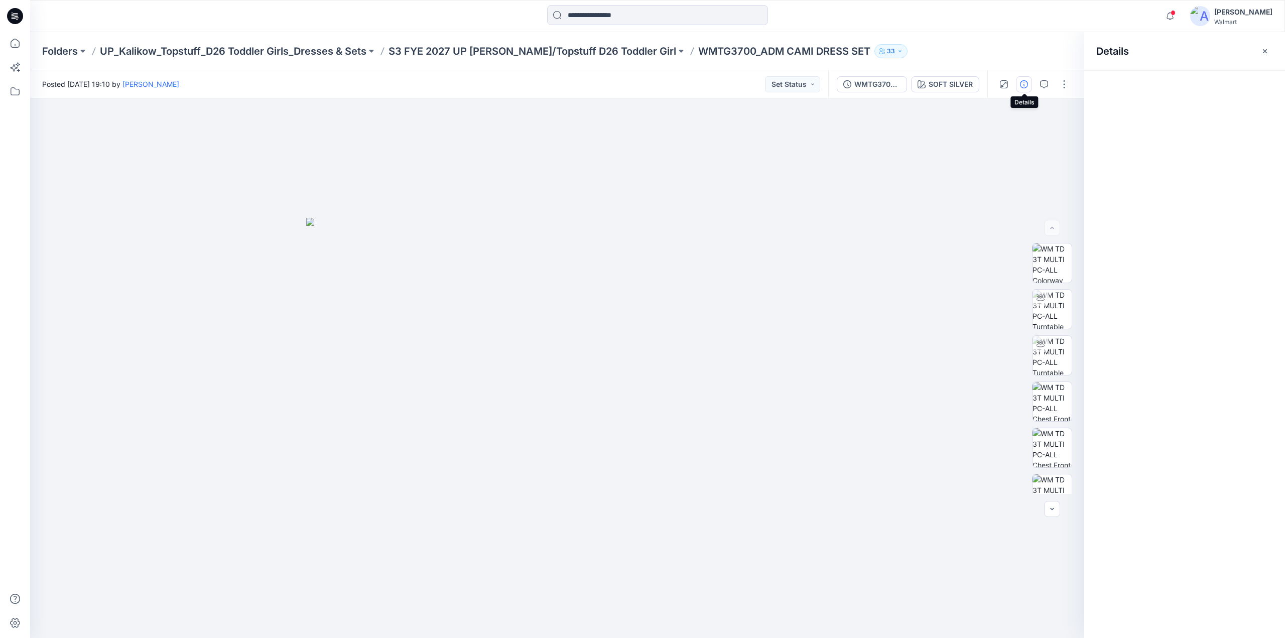
click at [1027, 84] on icon "button" at bounding box center [1024, 84] width 8 height 8
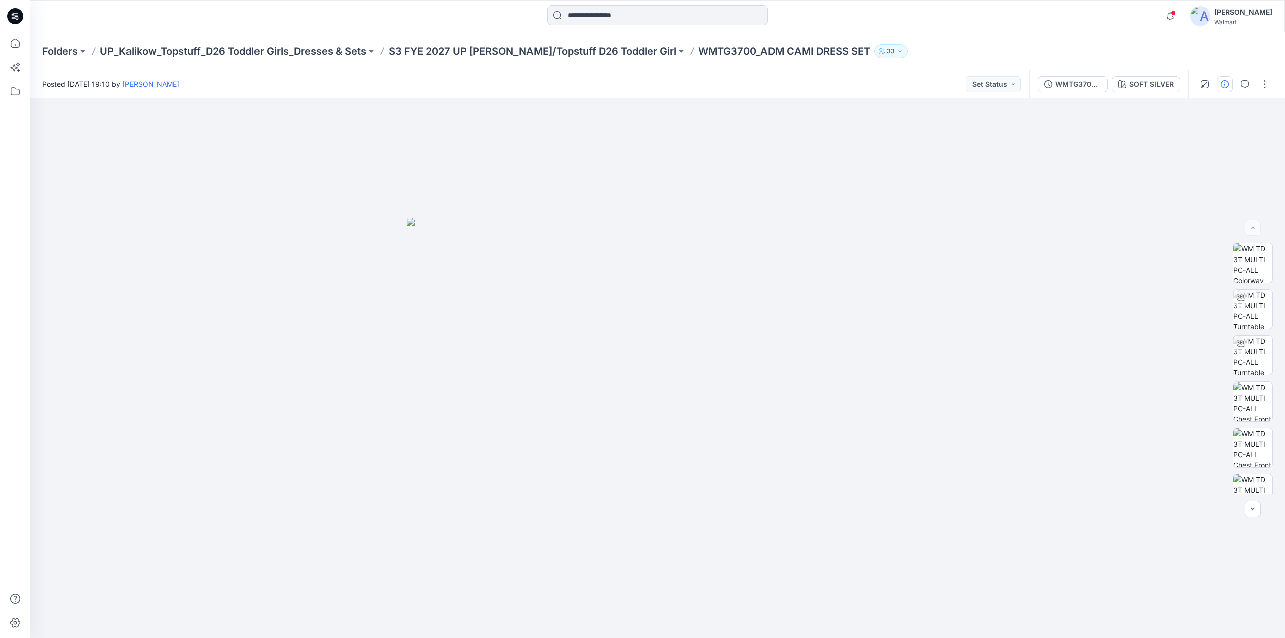
click at [1027, 84] on div "Posted [DATE] 19:10 by [PERSON_NAME] Set Status" at bounding box center [529, 84] width 999 height 28
click at [1268, 81] on button "button" at bounding box center [1265, 84] width 16 height 16
click at [1227, 82] on icon "button" at bounding box center [1225, 84] width 8 height 8
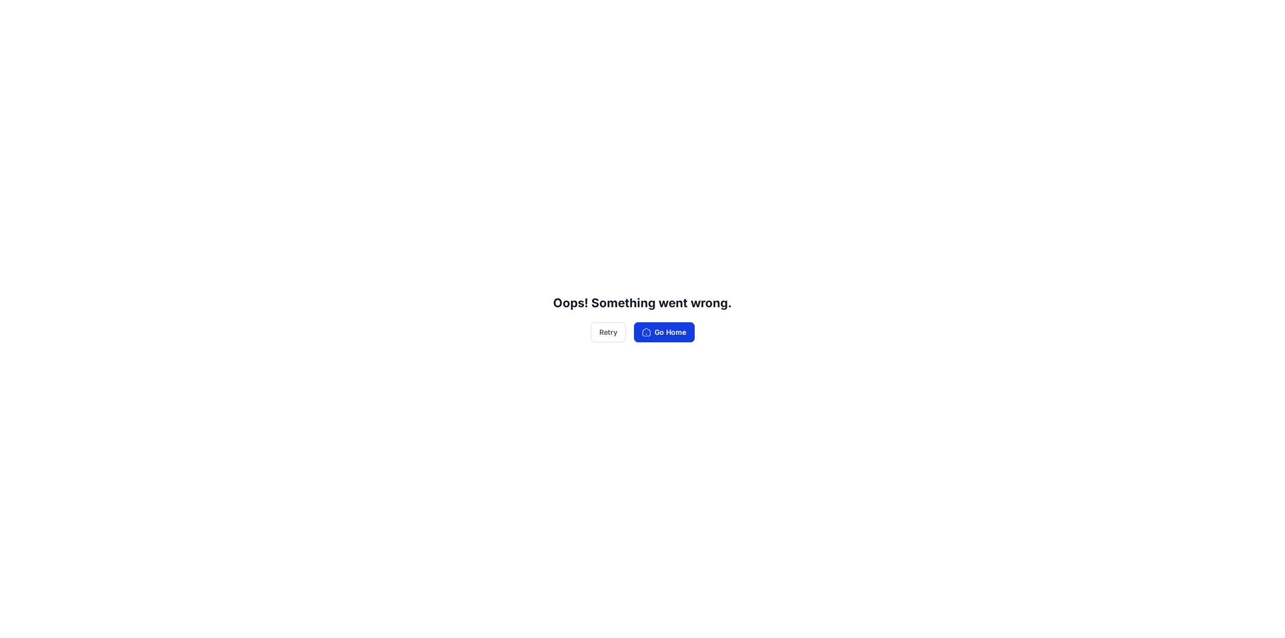
click at [665, 334] on button "Go Home" at bounding box center [664, 332] width 61 height 20
click at [659, 333] on button "Go Home" at bounding box center [664, 332] width 61 height 20
click at [605, 335] on button "Retry" at bounding box center [608, 332] width 35 height 20
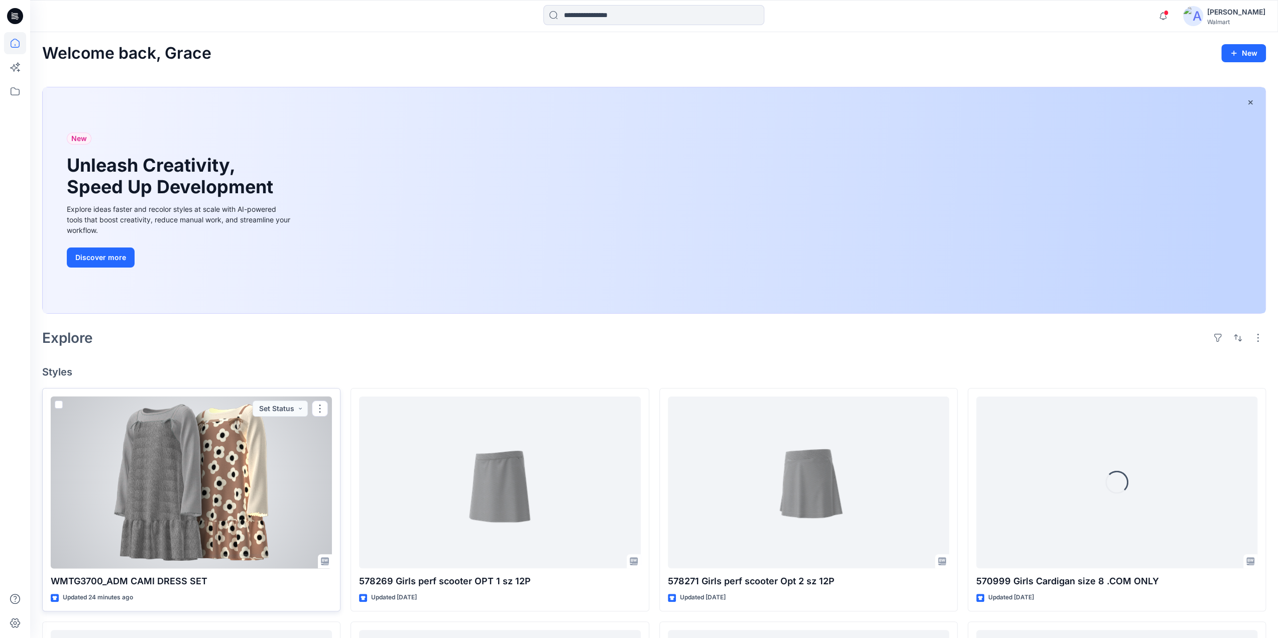
click at [211, 475] on div at bounding box center [191, 483] width 281 height 172
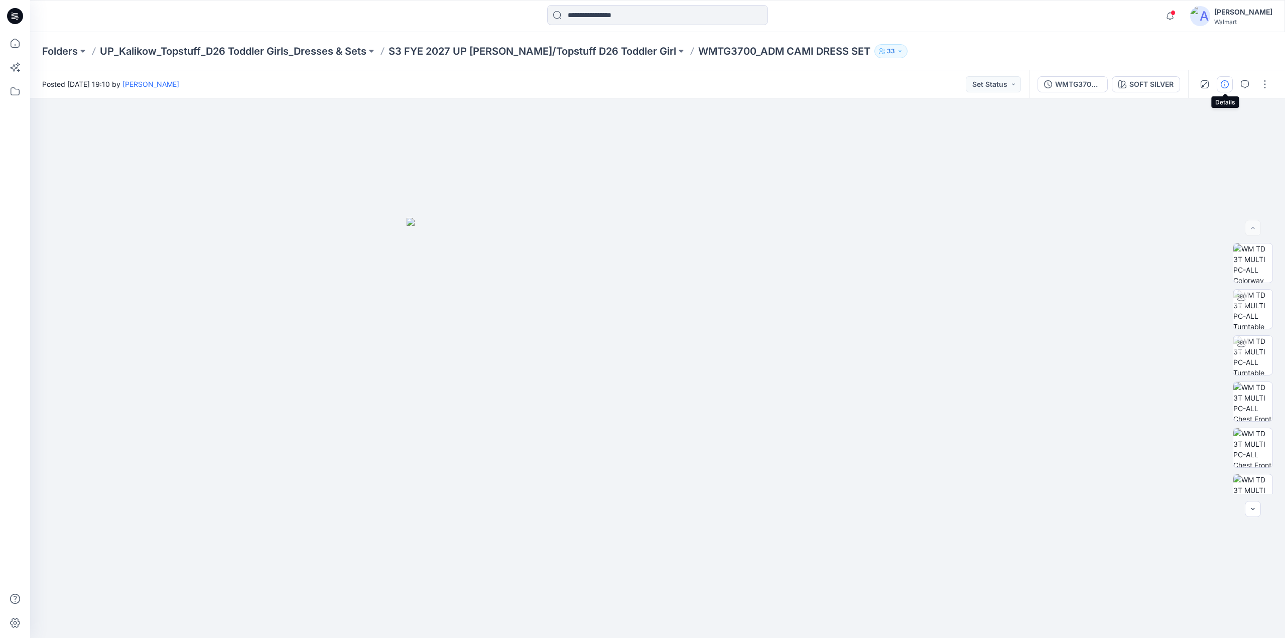
click at [1225, 84] on icon "button" at bounding box center [1225, 84] width 8 height 8
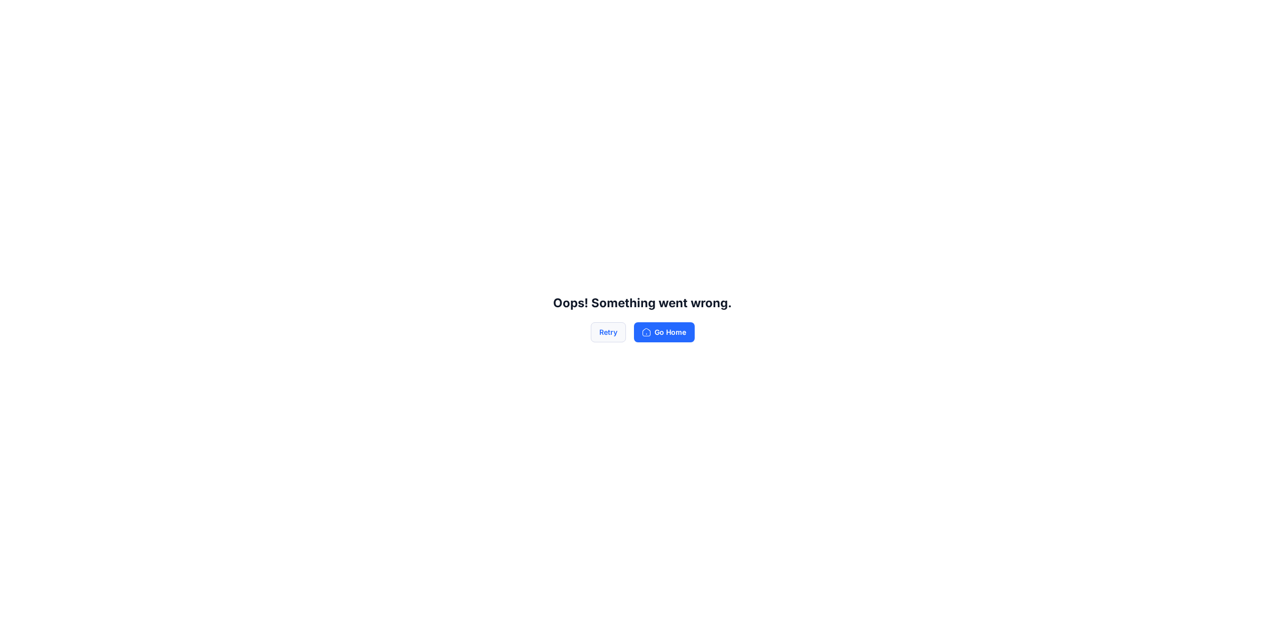
click at [612, 330] on button "Retry" at bounding box center [608, 332] width 35 height 20
